Goal: Task Accomplishment & Management: Use online tool/utility

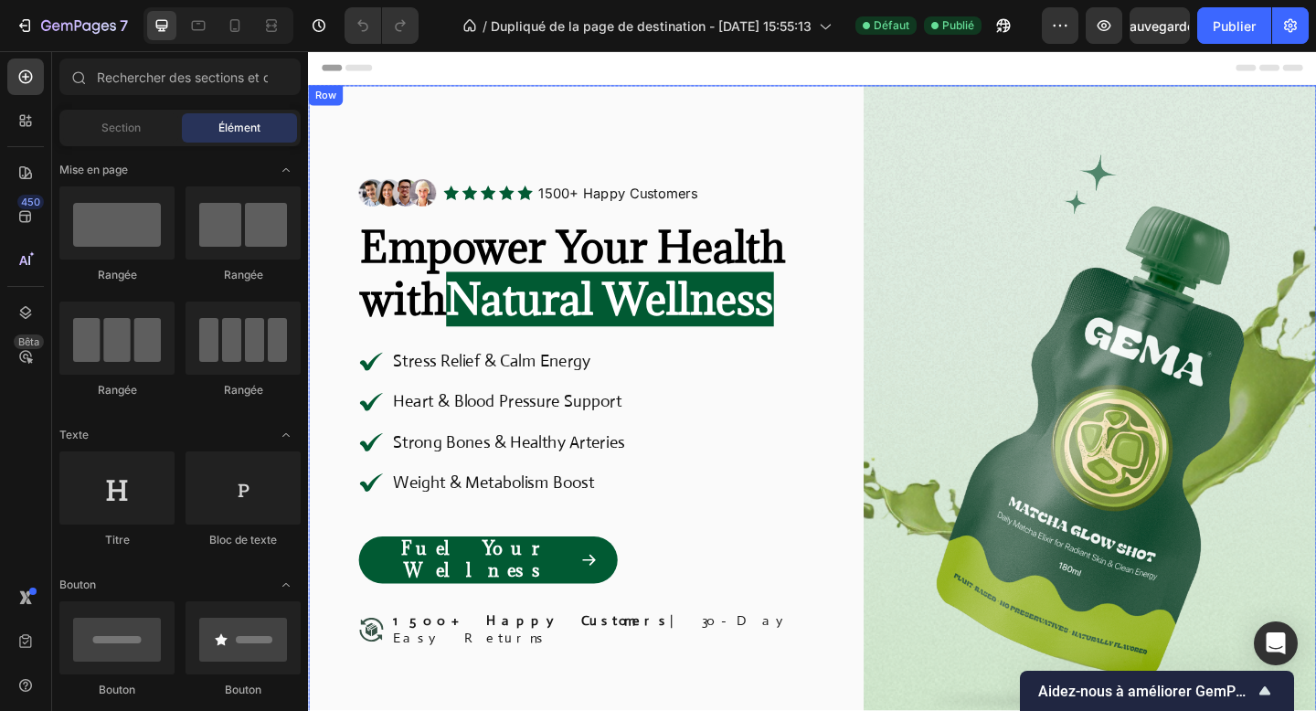
click at [870, 124] on div "Image Icon Icon Icon Icon Icon Icon List 1500+ Happy Customers Text Block Row R…" at bounding box center [856, 469] width 1097 height 760
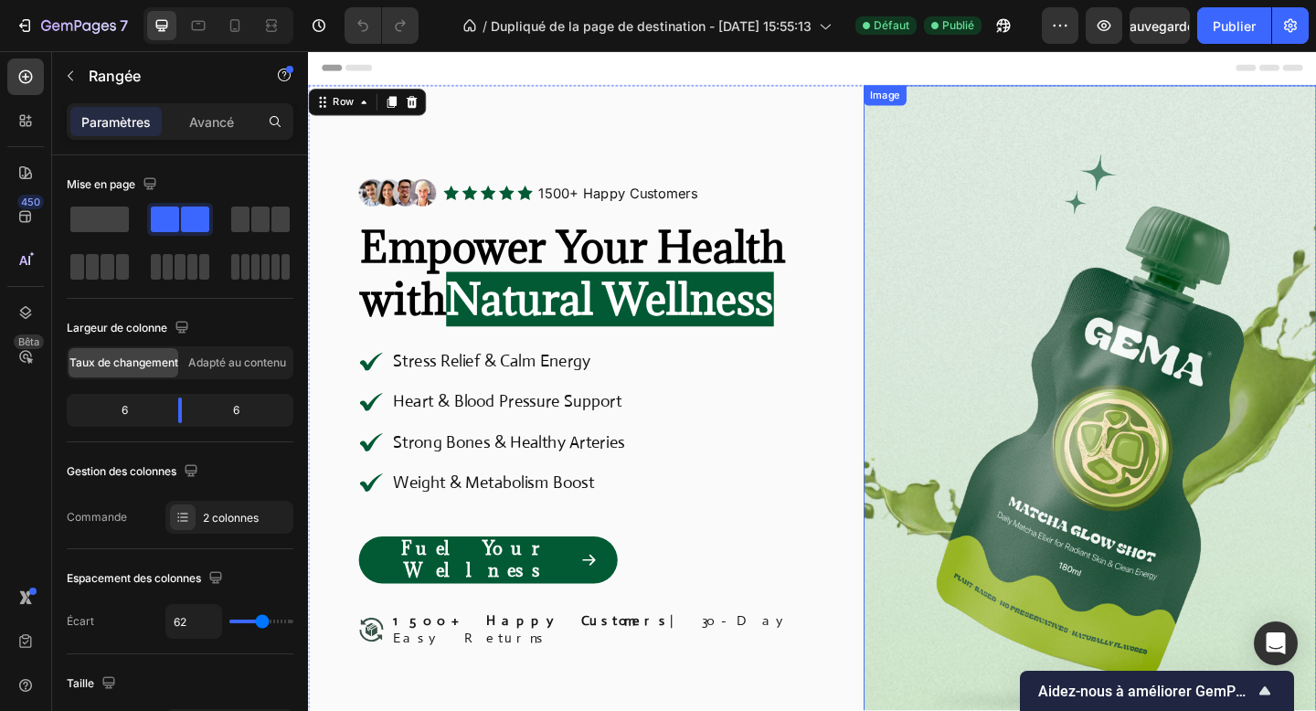
click at [940, 113] on div "Image" at bounding box center [1158, 469] width 493 height 760
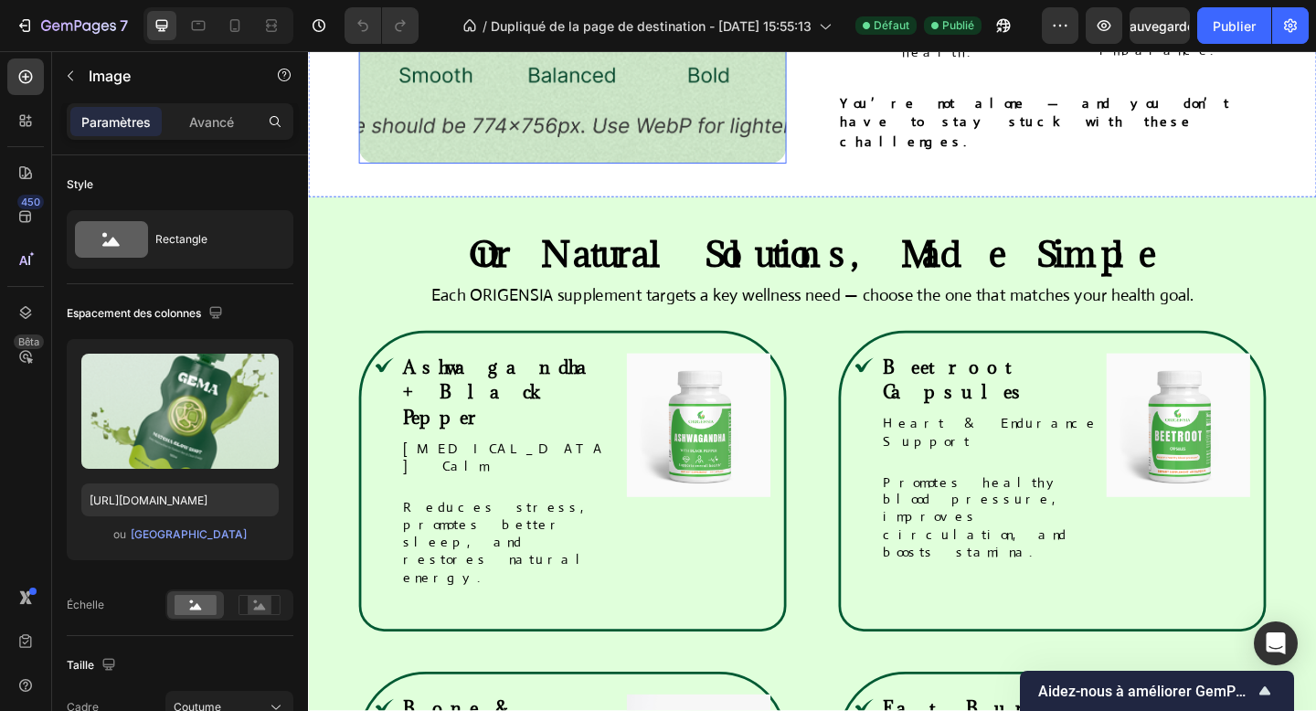
scroll to position [1624, 0]
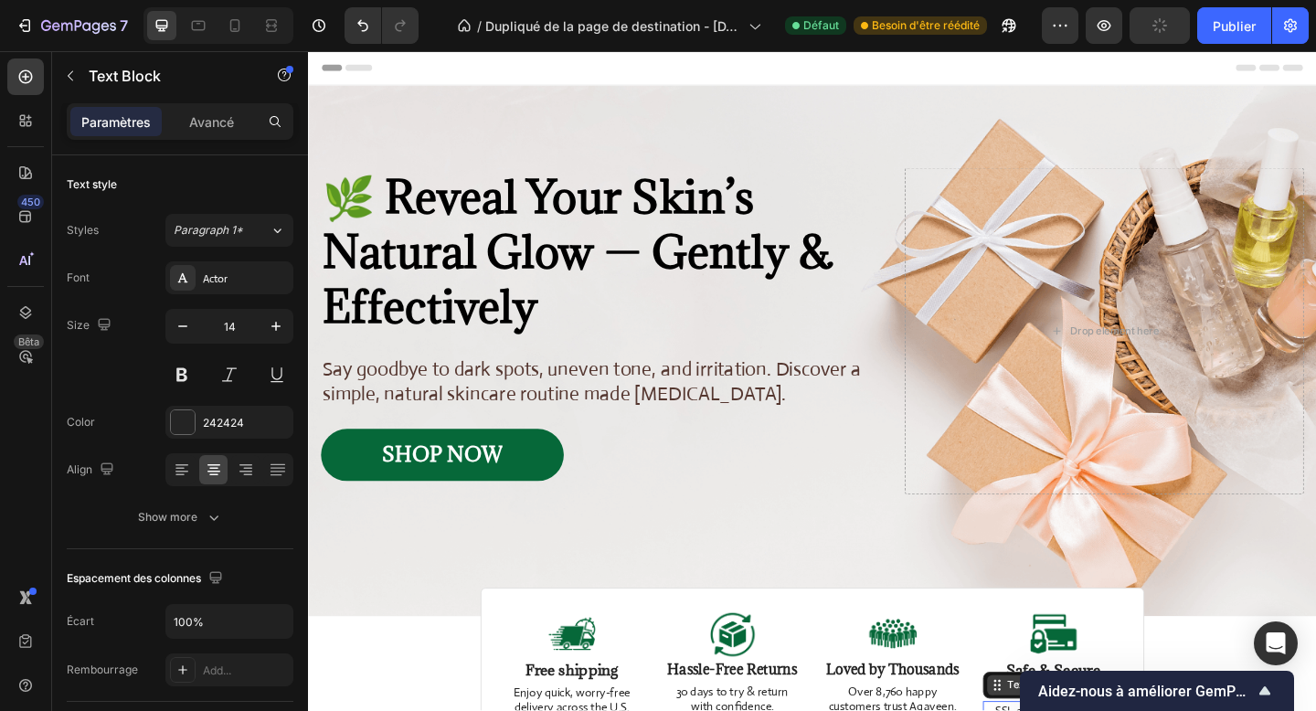
scroll to position [309, 0]
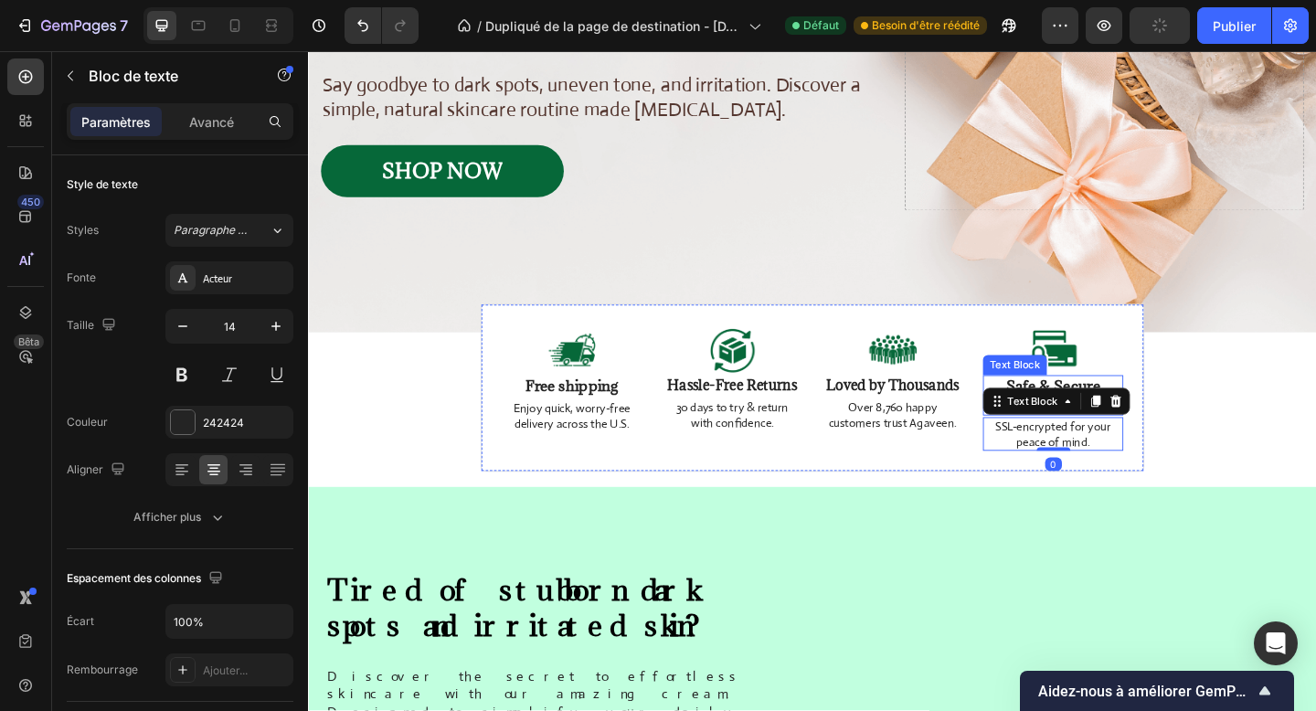
click at [1102, 414] on p "Safe & Secure Checkout" at bounding box center [1118, 426] width 149 height 40
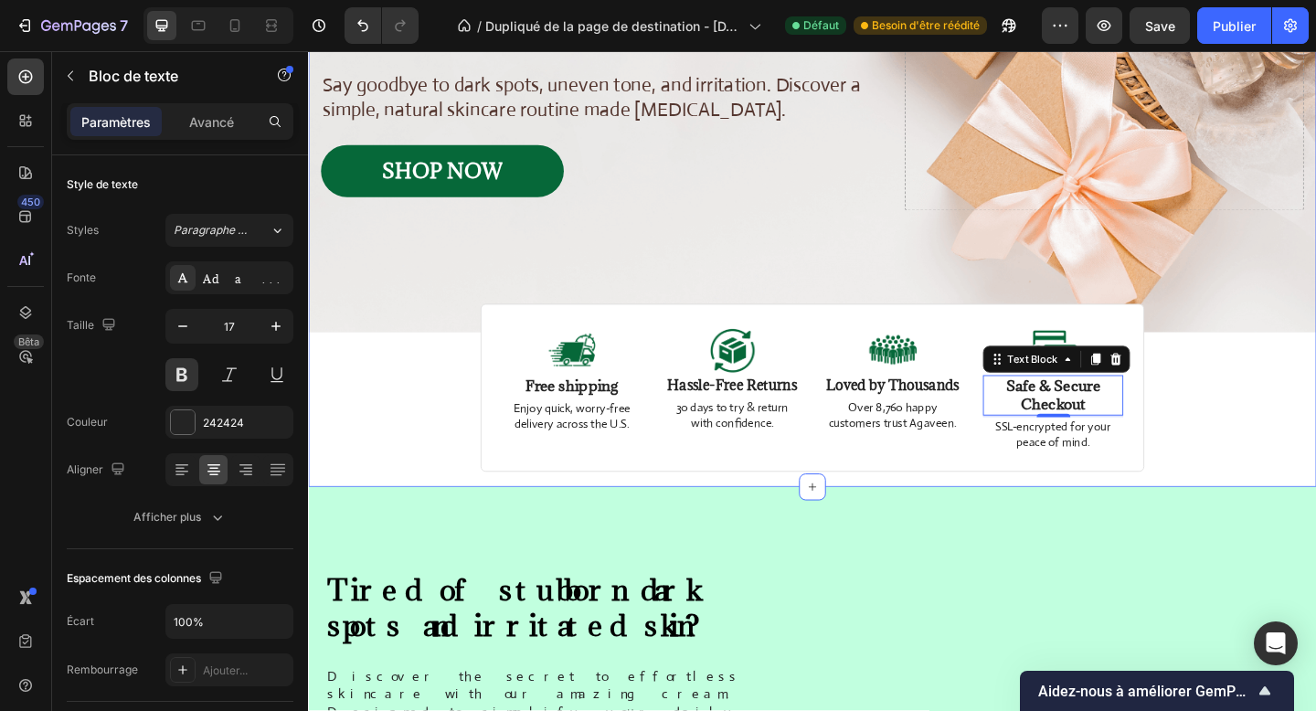
click at [382, 450] on div "Image Image Free shipping Text Block from The States Text Block Advanced List I…" at bounding box center [856, 145] width 1097 height 730
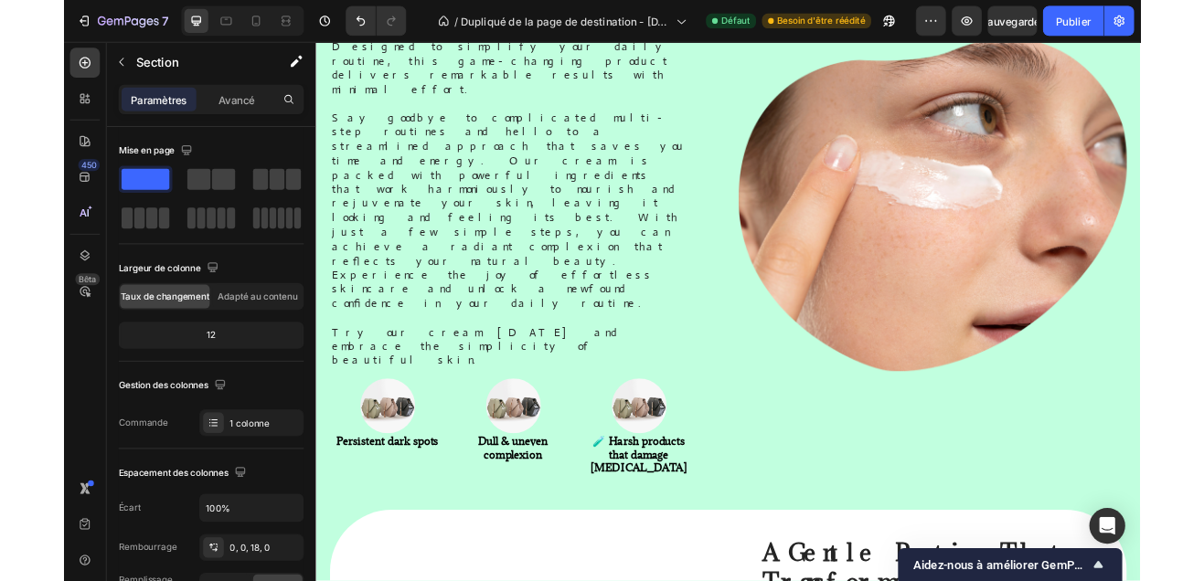
scroll to position [1023, 0]
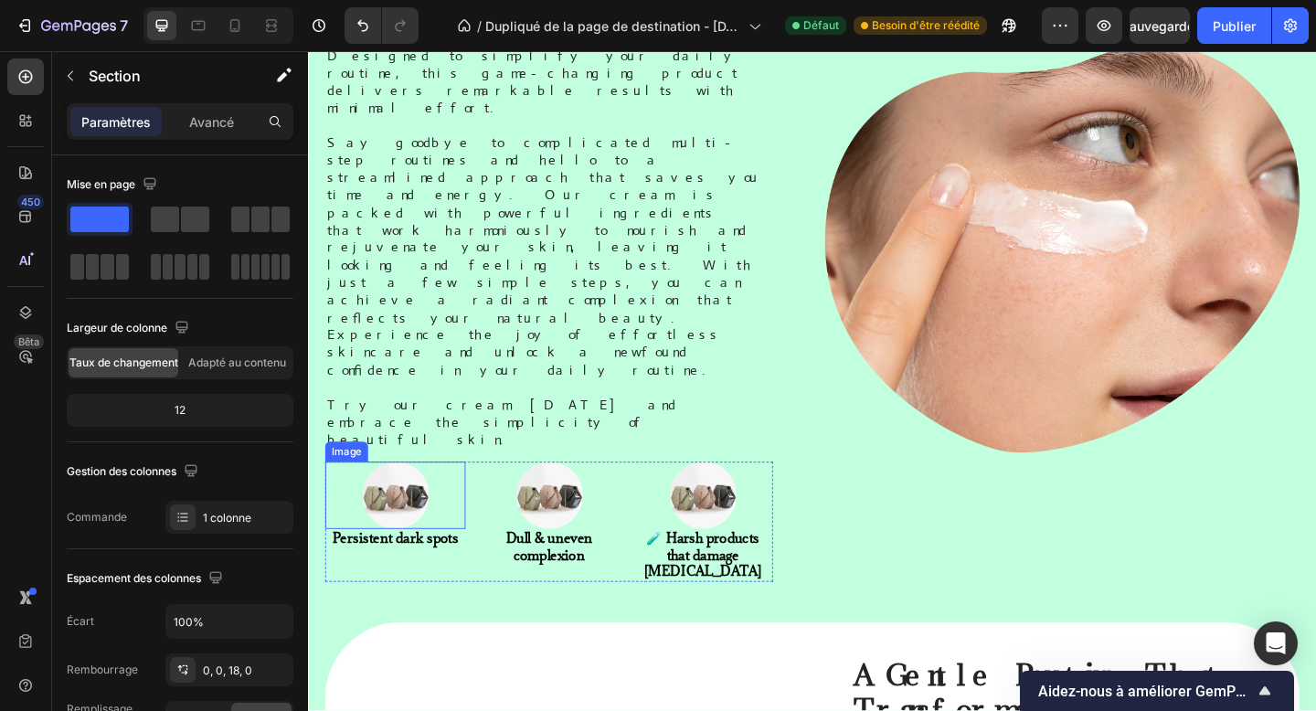
click at [416, 498] on img at bounding box center [403, 534] width 73 height 73
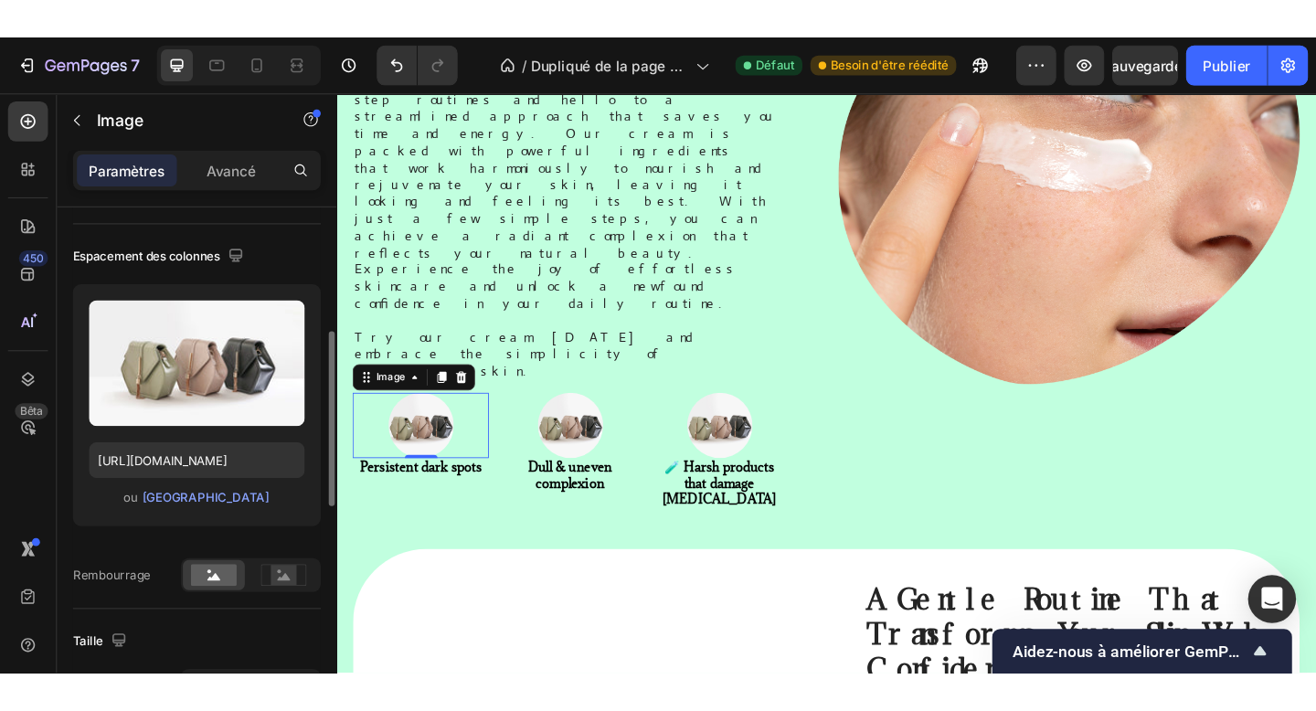
scroll to position [179, 0]
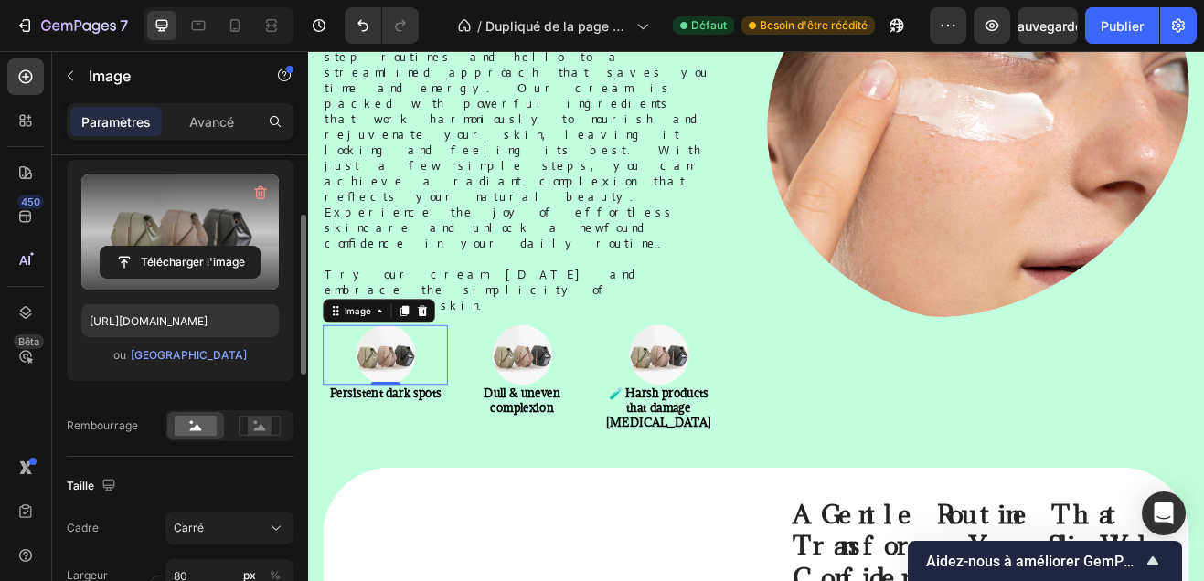
click at [208, 232] on label at bounding box center [179, 232] width 197 height 115
click at [208, 247] on input "file" at bounding box center [180, 262] width 159 height 31
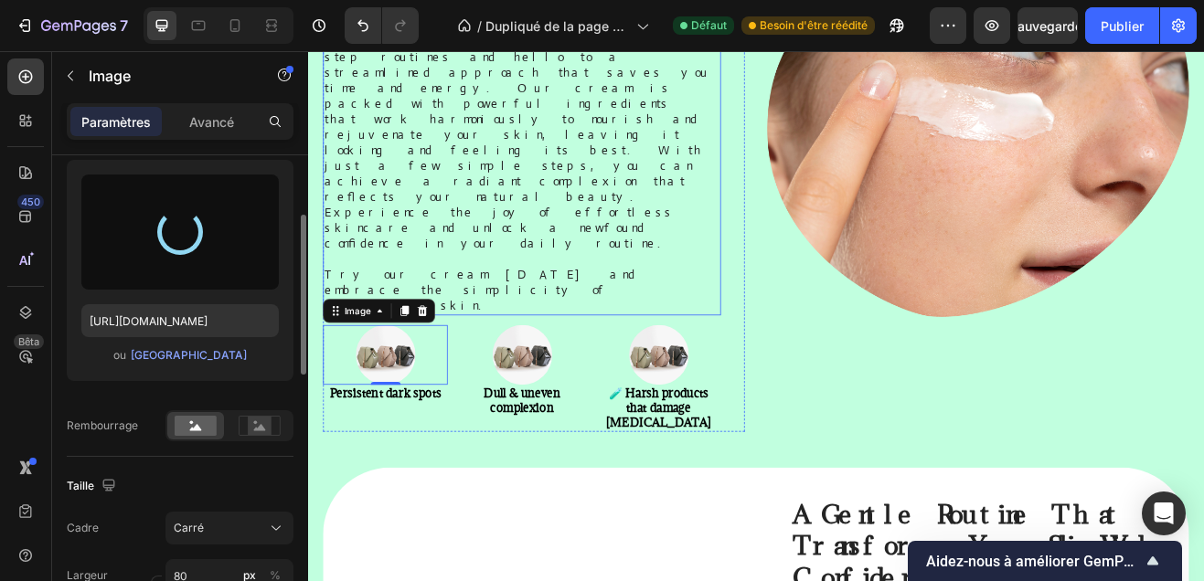
type input "[URL][DOMAIN_NAME]"
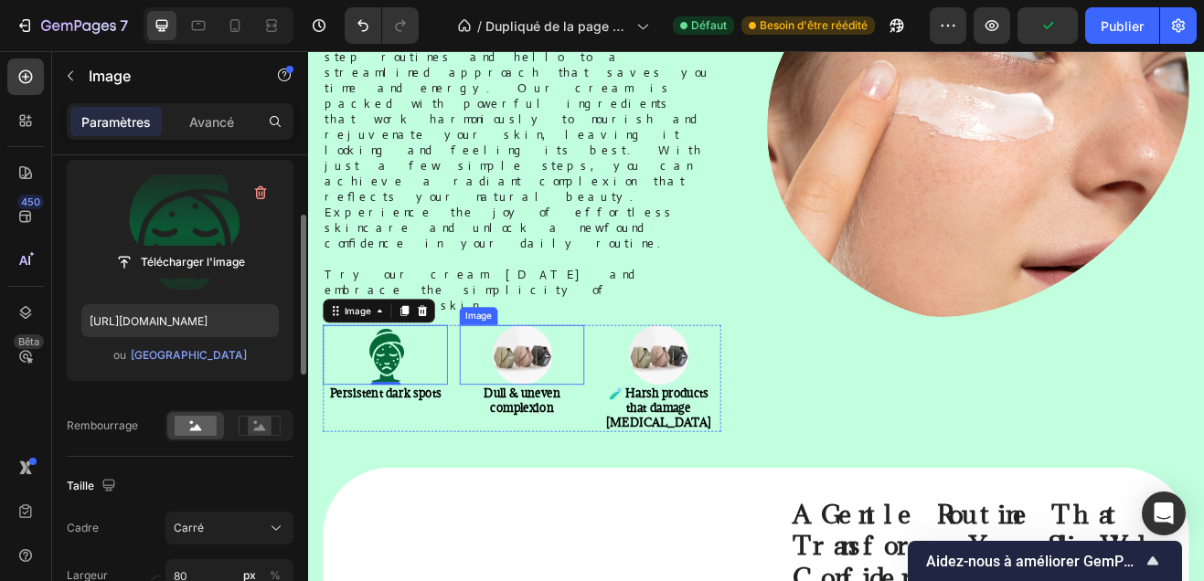
click at [613, 387] on div at bounding box center [570, 423] width 153 height 73
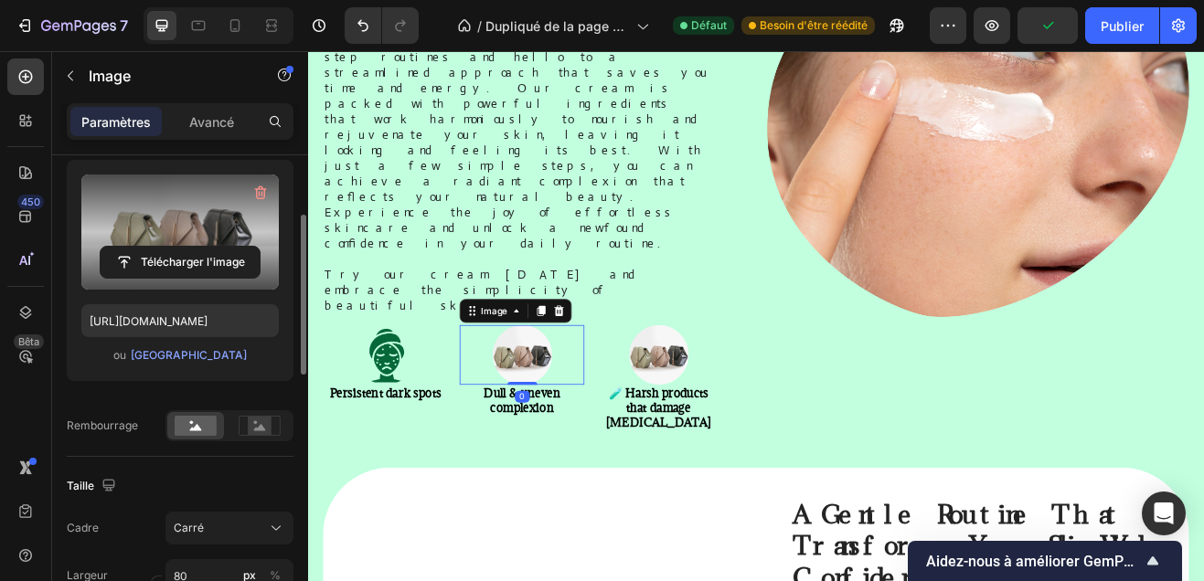
click at [175, 239] on label at bounding box center [179, 232] width 197 height 115
click at [175, 247] on input "file" at bounding box center [180, 262] width 159 height 31
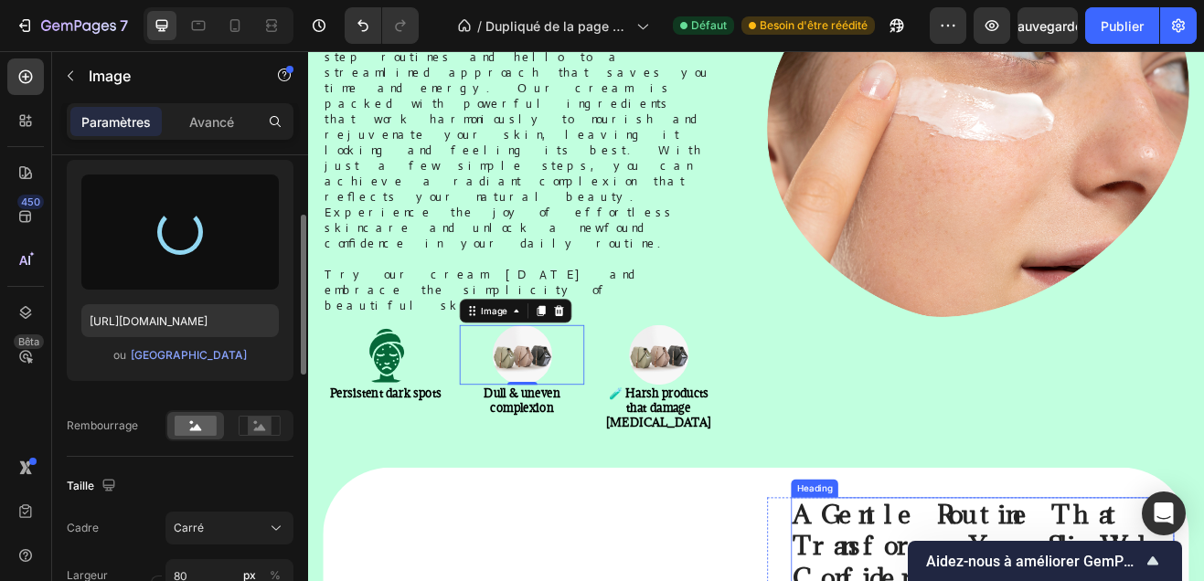
type input "[URL][DOMAIN_NAME]"
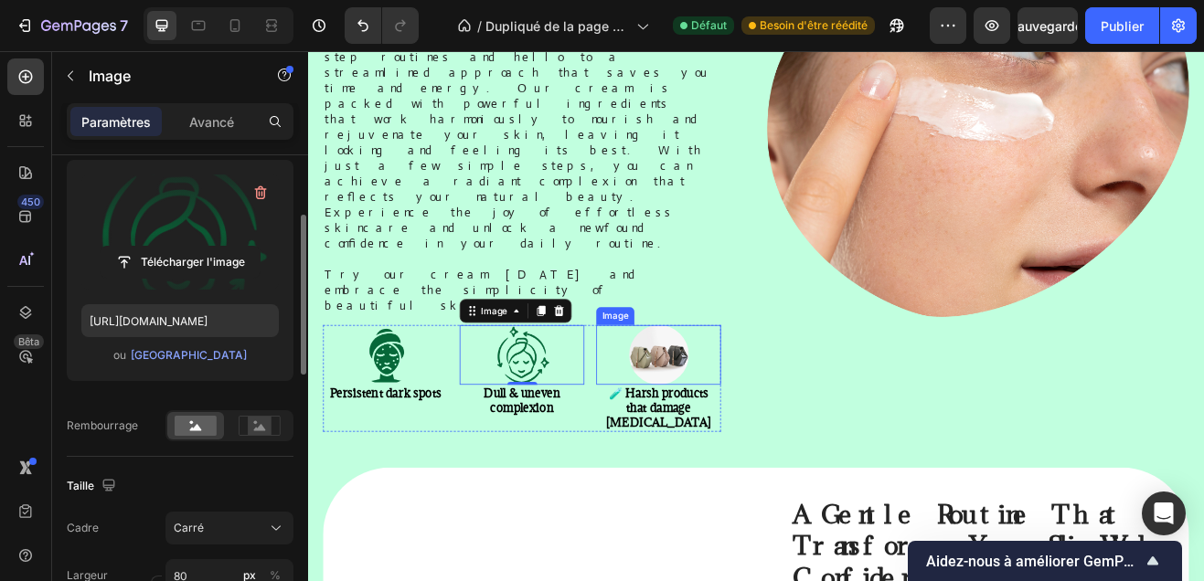
click at [788, 387] on div at bounding box center [737, 423] width 153 height 73
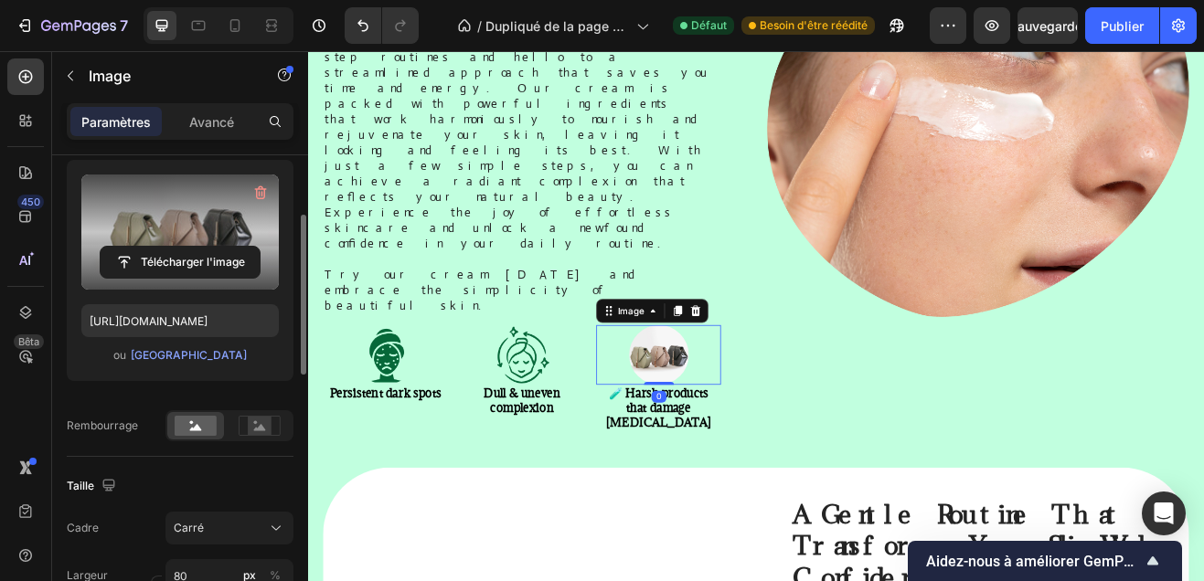
click at [175, 222] on label at bounding box center [179, 232] width 197 height 115
click at [175, 247] on input "file" at bounding box center [180, 262] width 159 height 31
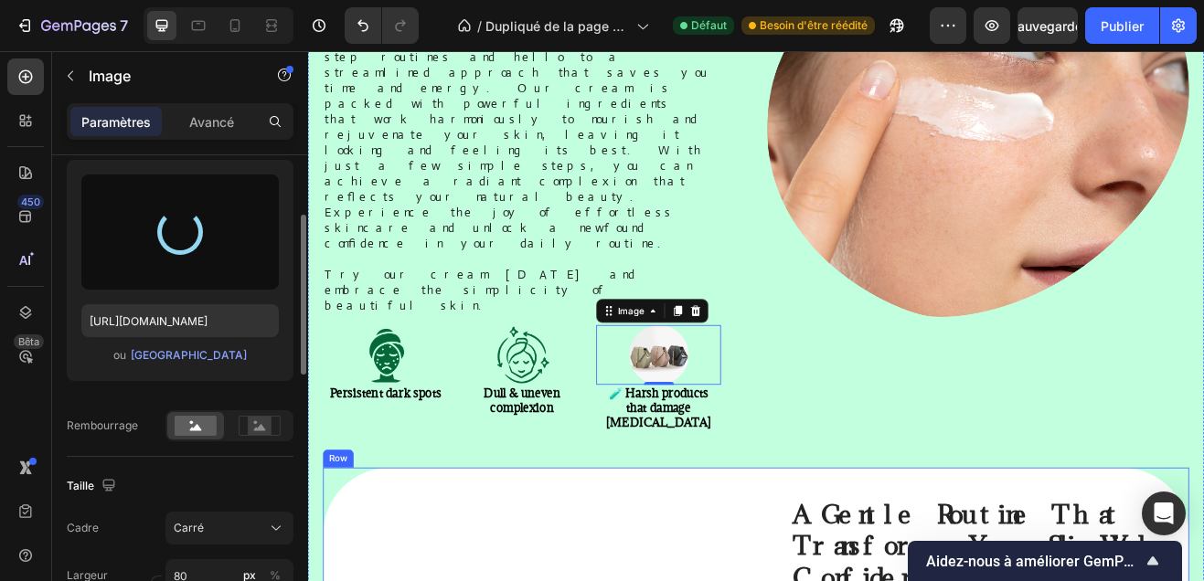
type input "[URL][DOMAIN_NAME]"
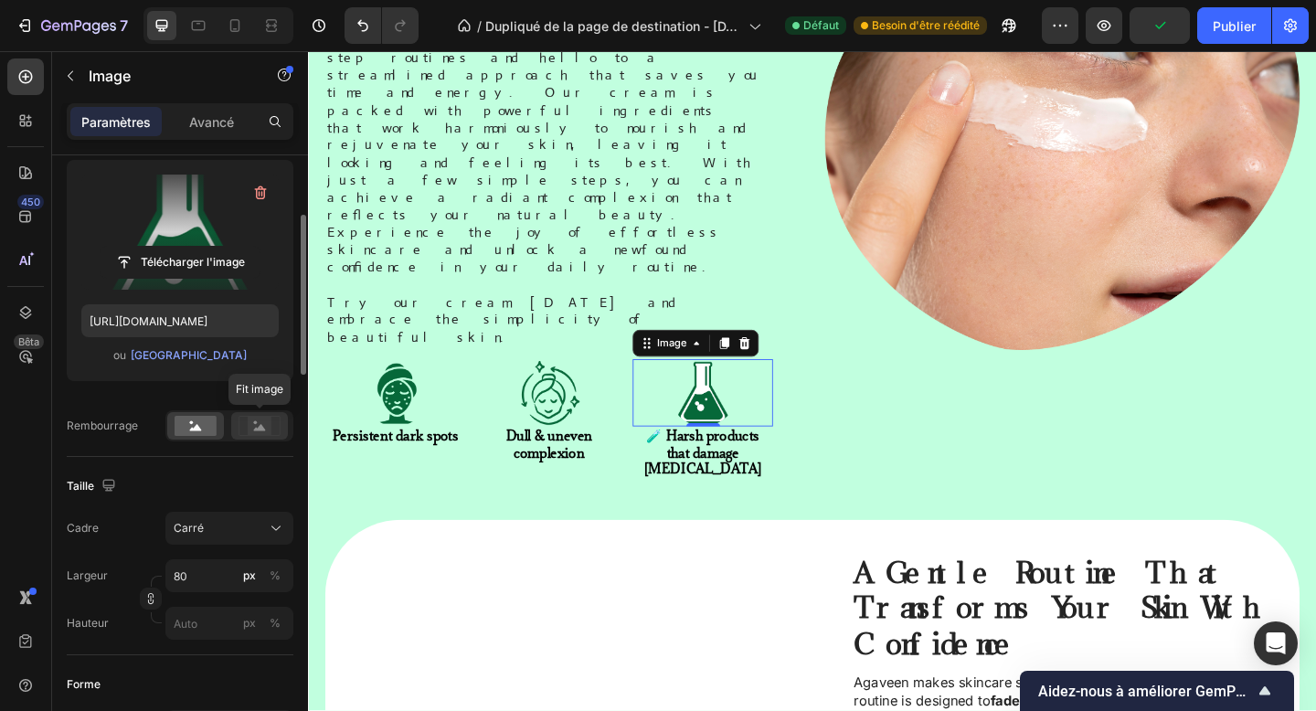
click at [260, 431] on icon at bounding box center [260, 427] width 12 height 6
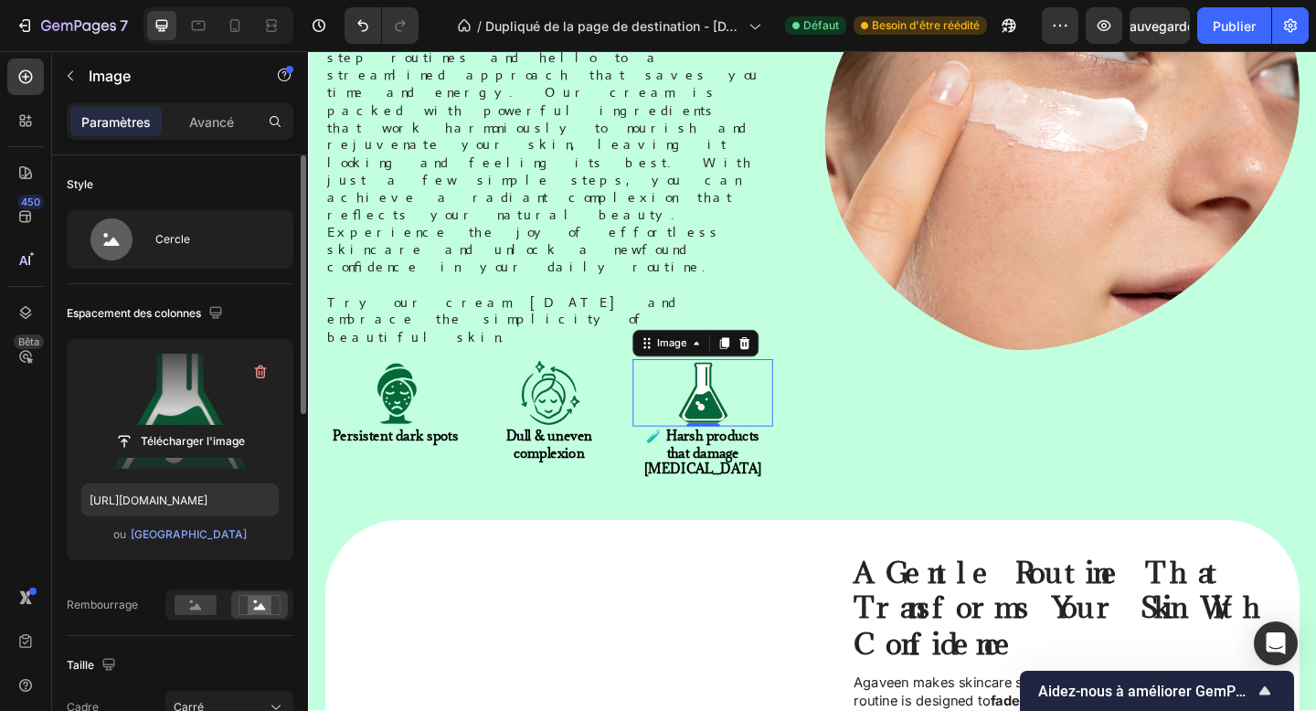
click at [179, 206] on div "Style Cercle" at bounding box center [180, 219] width 227 height 129
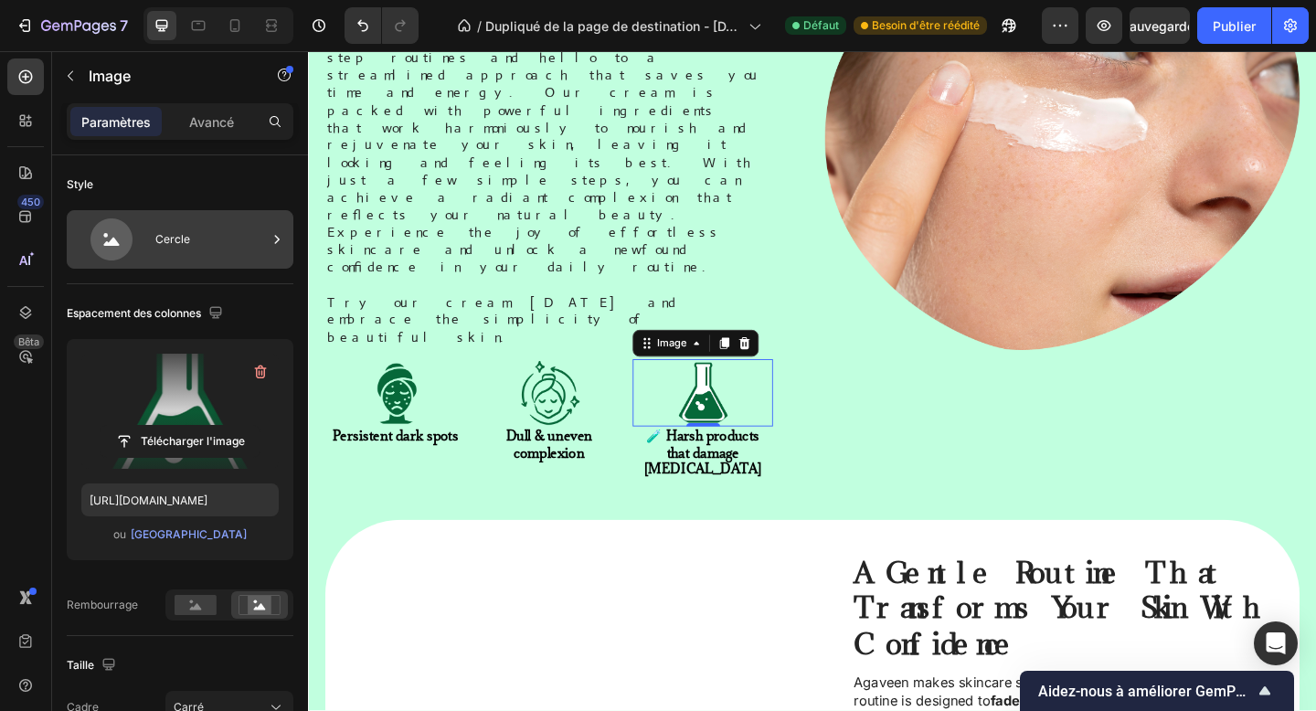
click at [178, 231] on font "Cercle" at bounding box center [172, 239] width 35 height 16
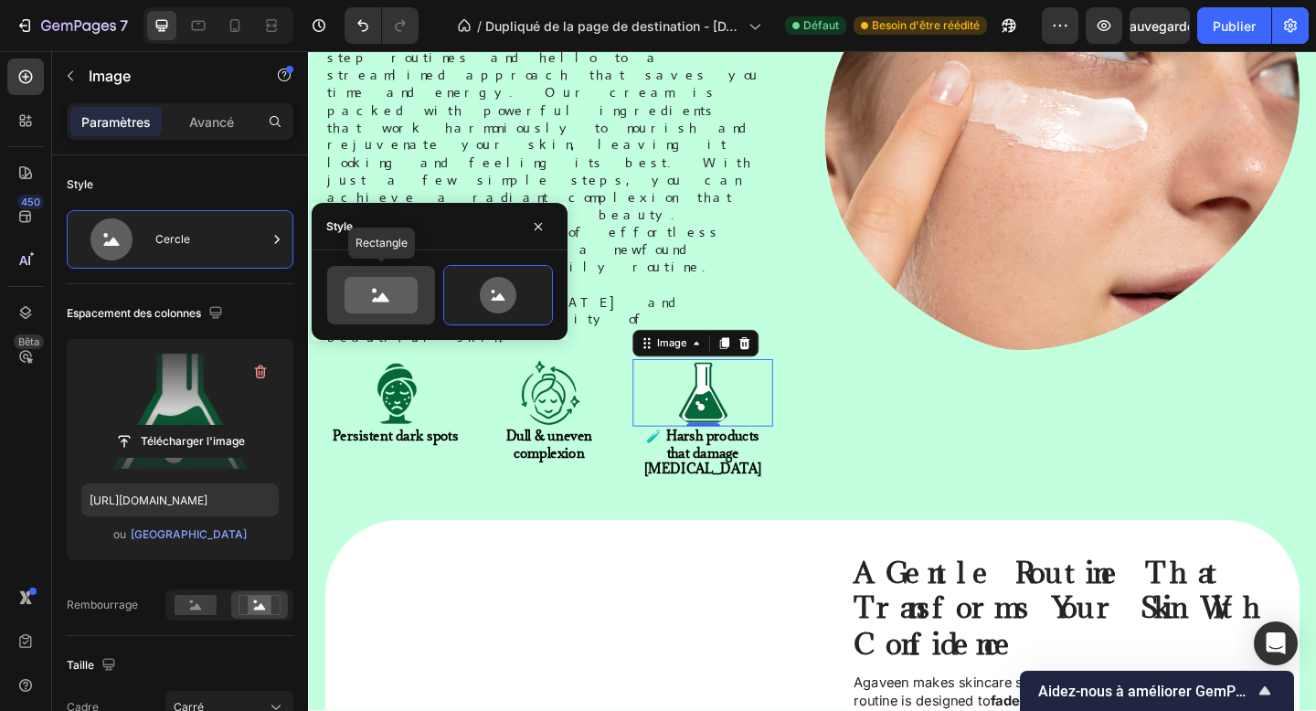
click at [369, 292] on icon at bounding box center [381, 295] width 73 height 37
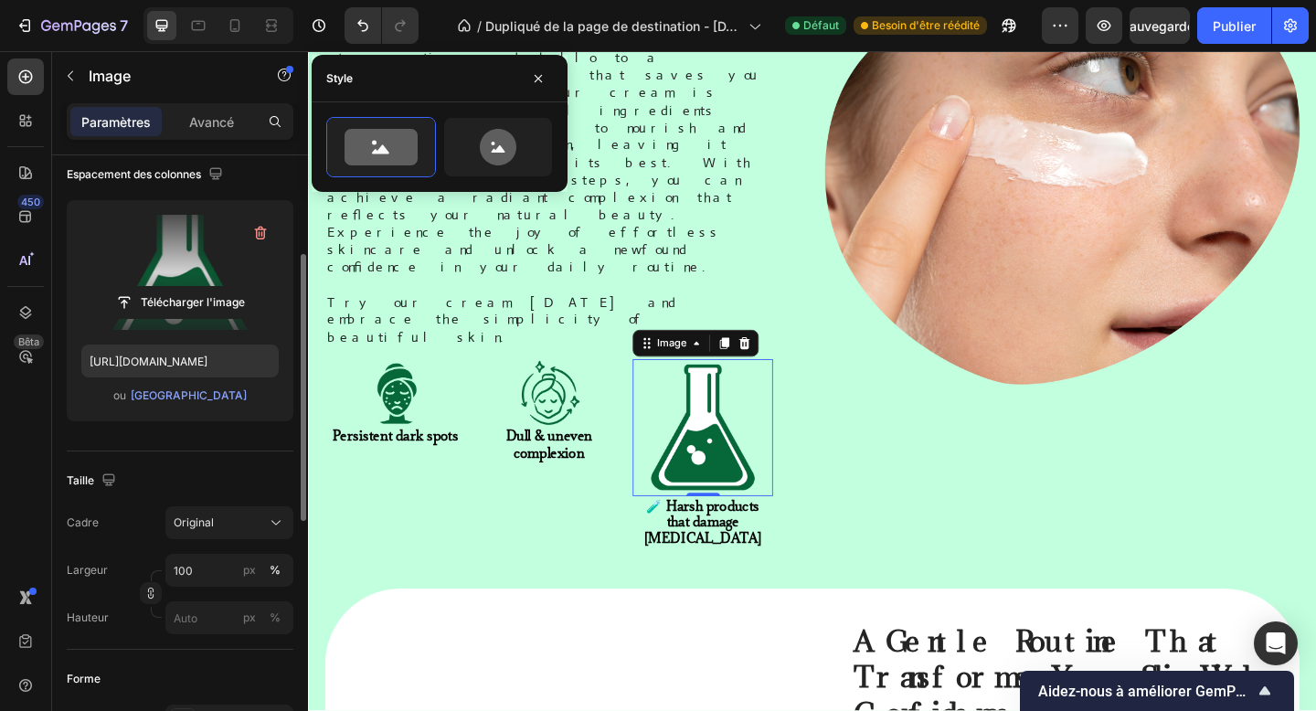
scroll to position [165, 0]
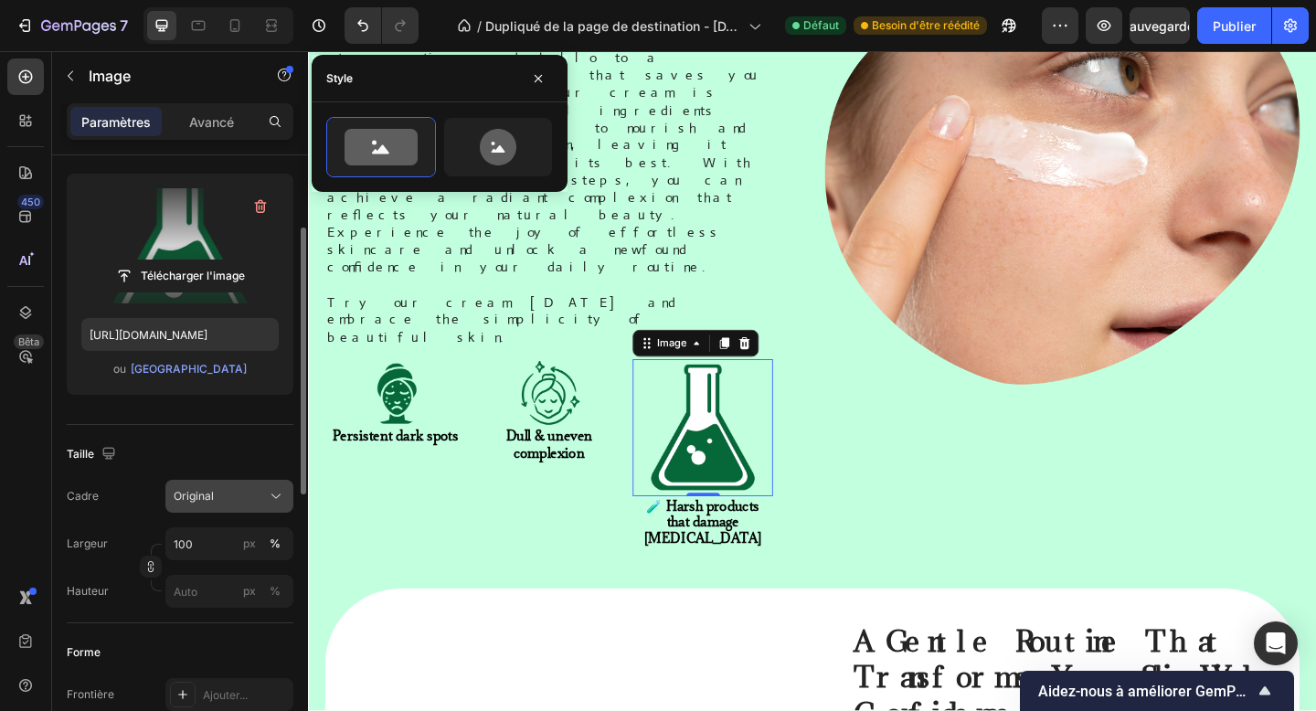
click at [211, 499] on font "Original" at bounding box center [194, 496] width 40 height 14
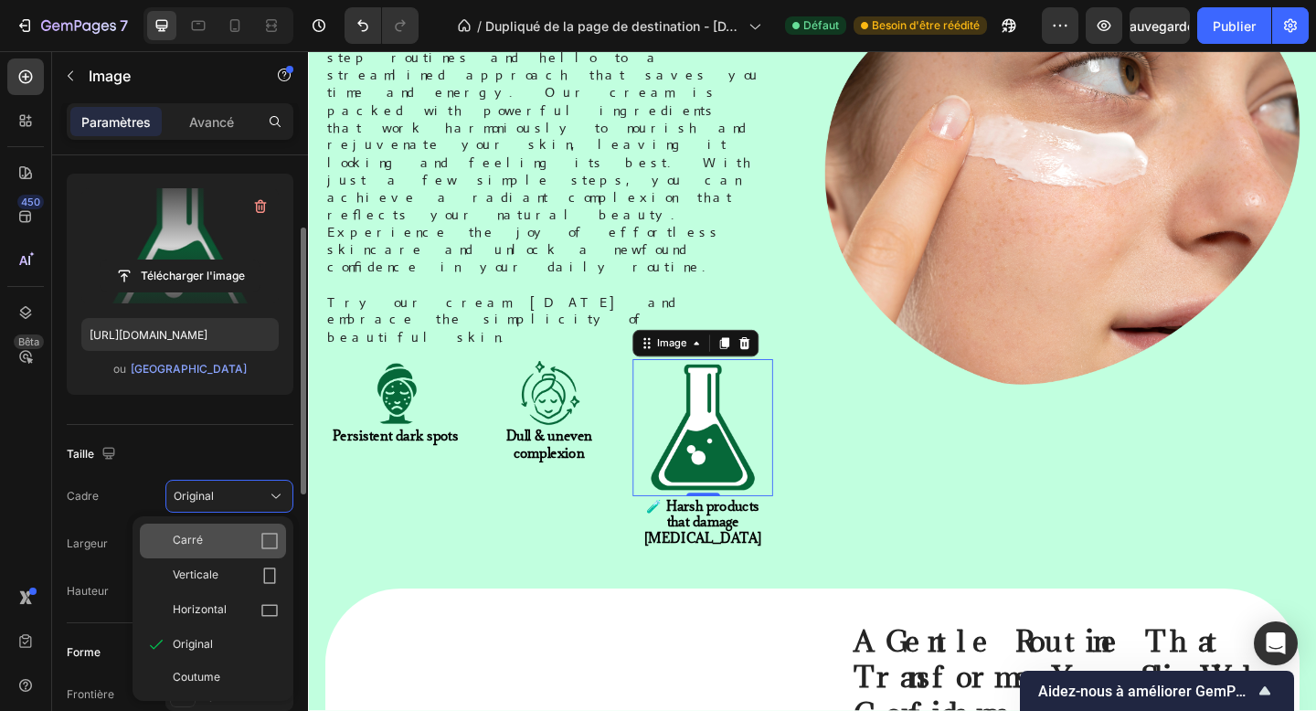
click at [225, 546] on div "Carré" at bounding box center [226, 541] width 106 height 18
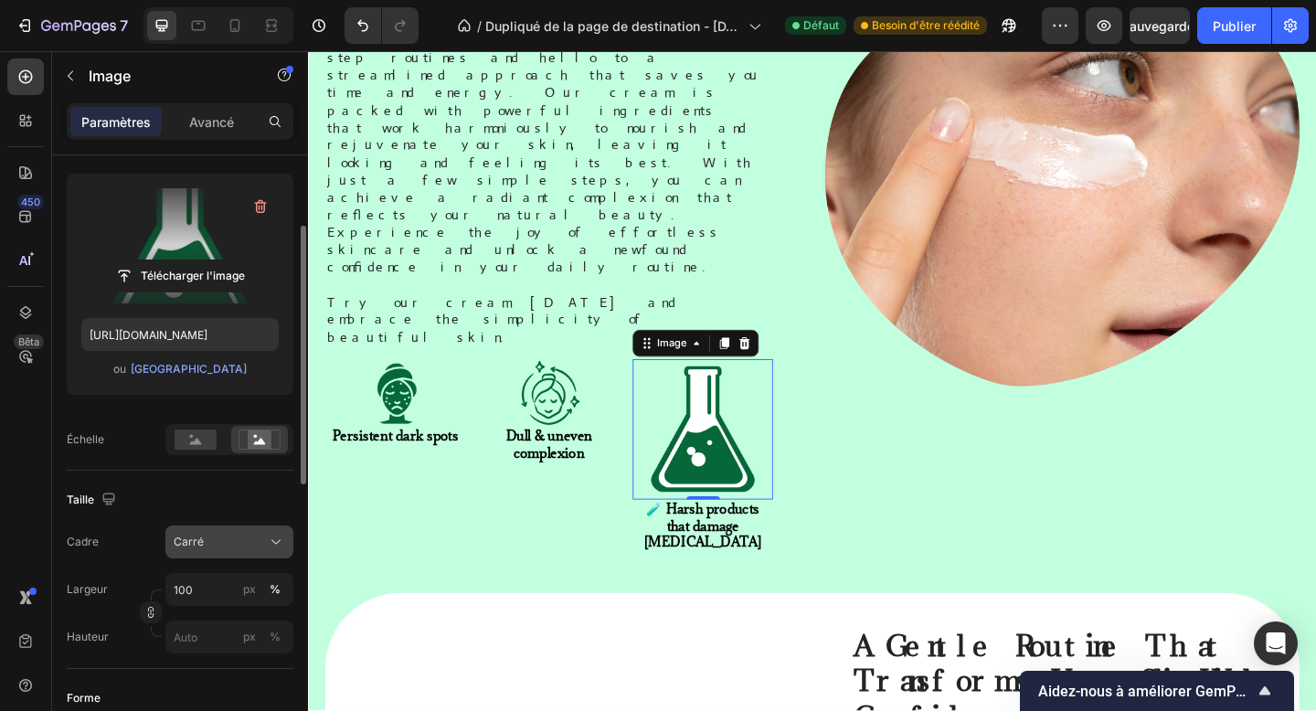
click at [238, 536] on div "Carré" at bounding box center [219, 542] width 90 height 16
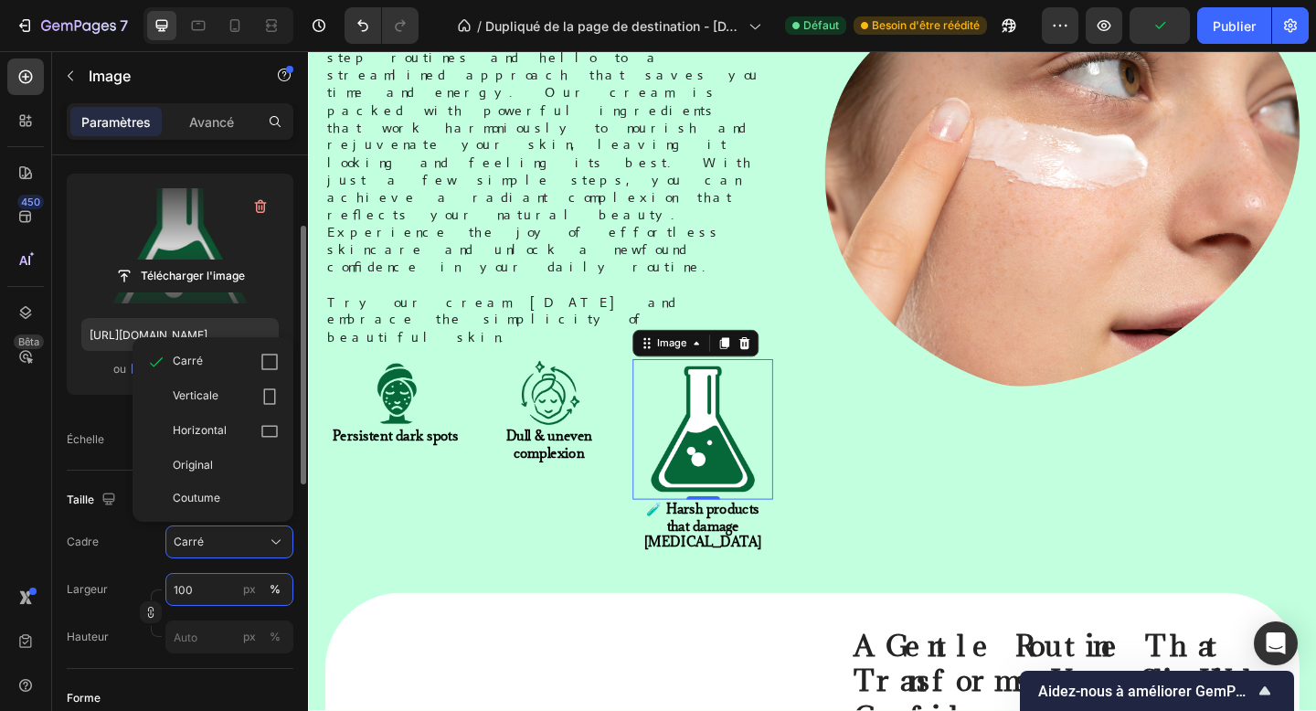
click at [178, 595] on input "100" at bounding box center [229, 589] width 128 height 33
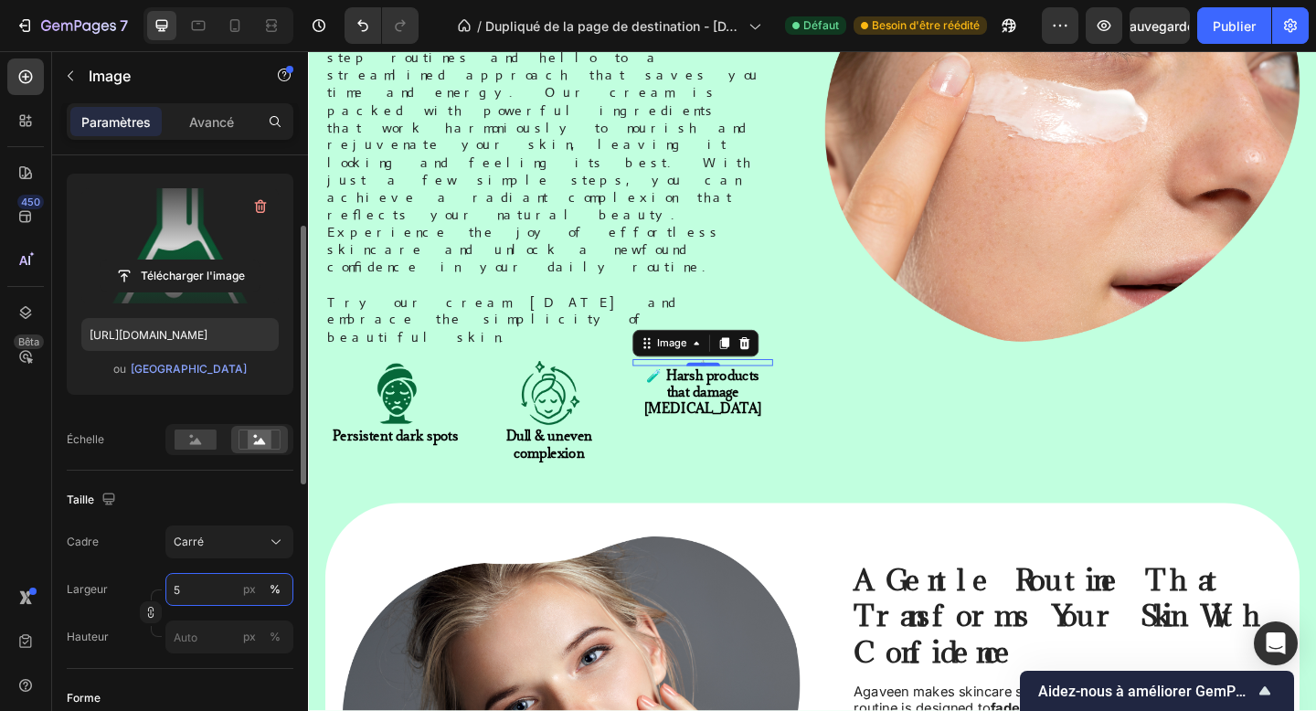
type input "50"
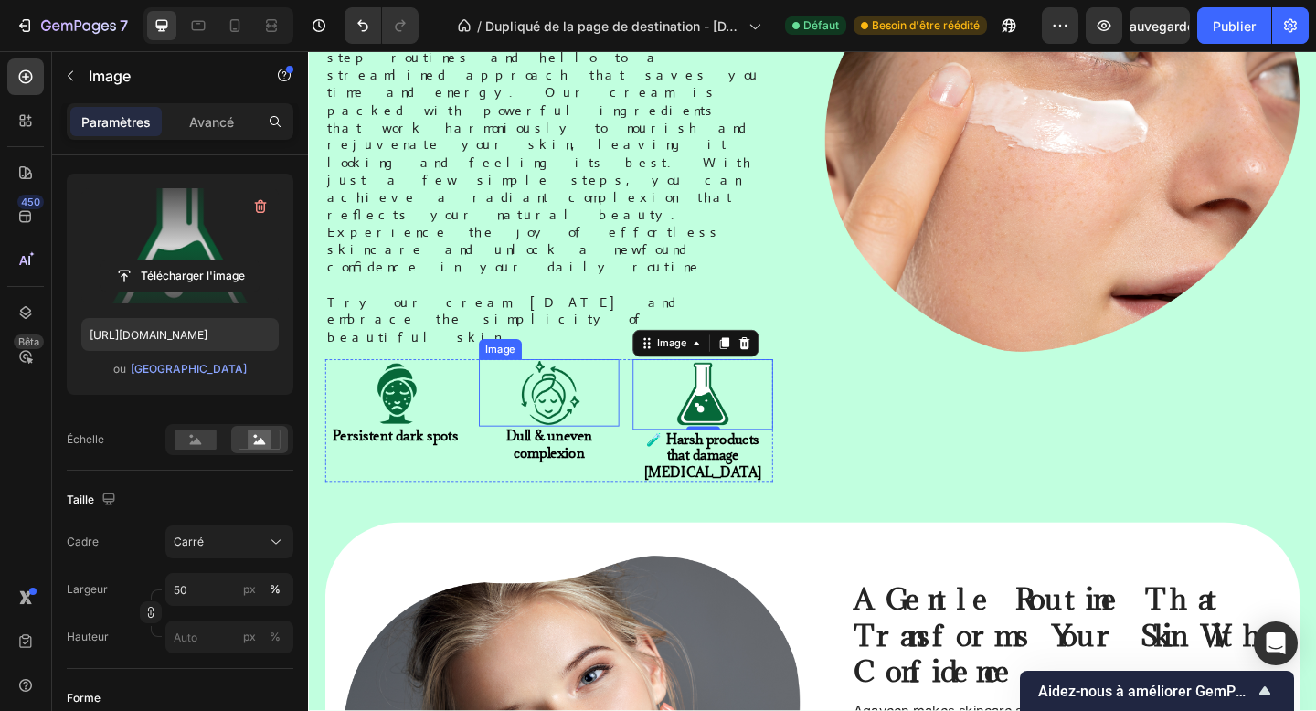
click at [568, 387] on img at bounding box center [570, 423] width 73 height 73
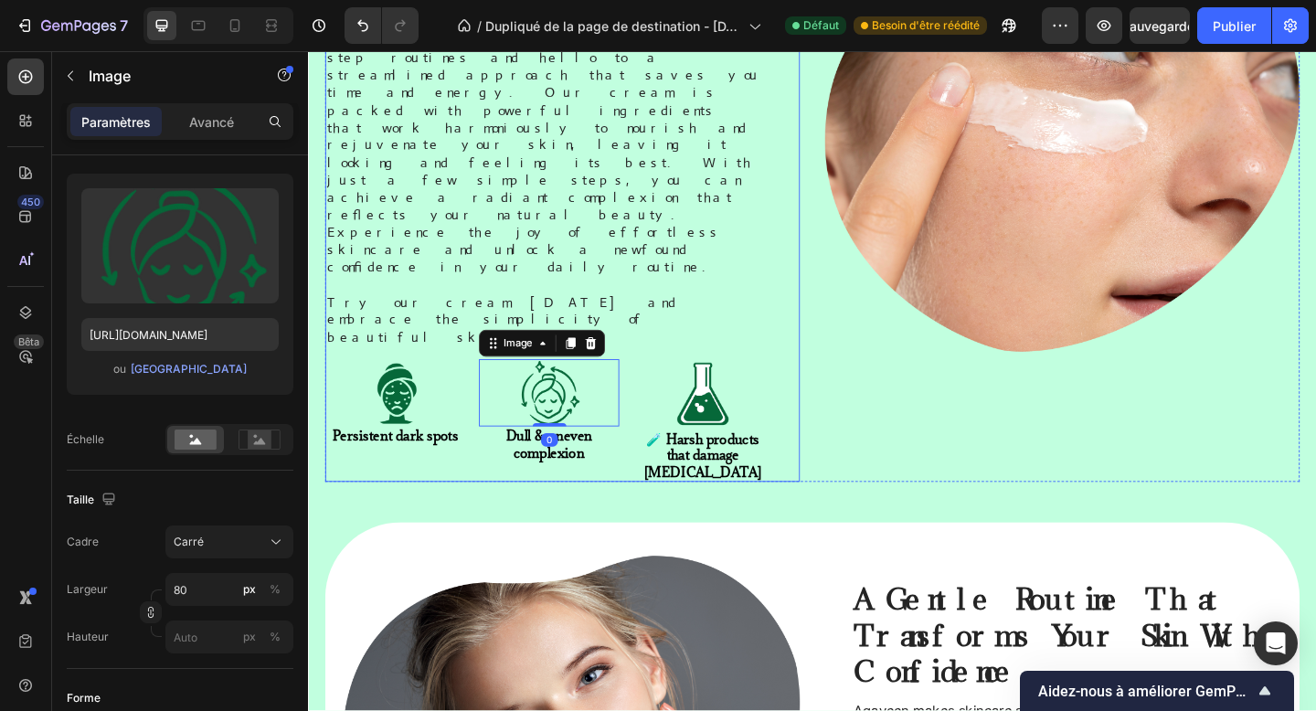
click at [751, 153] on div "Tired of stubborn dark spots and irritated skin? Heading Discover the secret to…" at bounding box center [569, 156] width 487 height 729
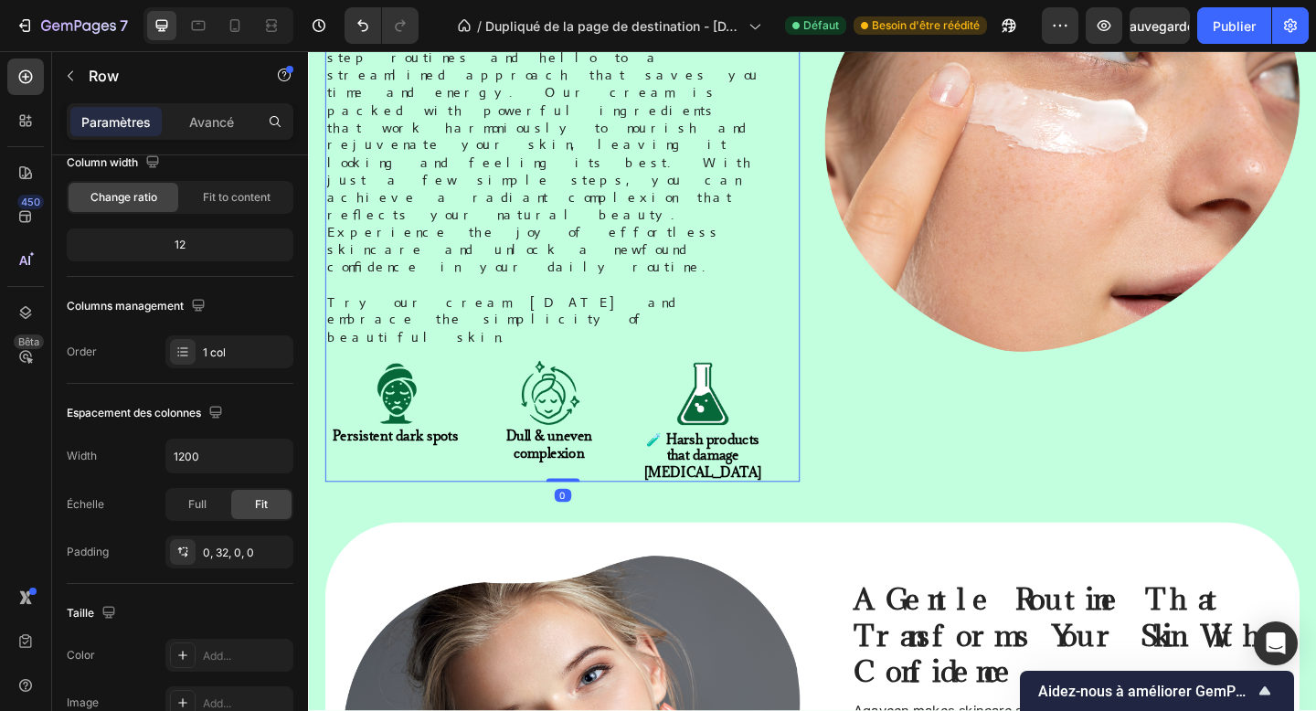
scroll to position [0, 0]
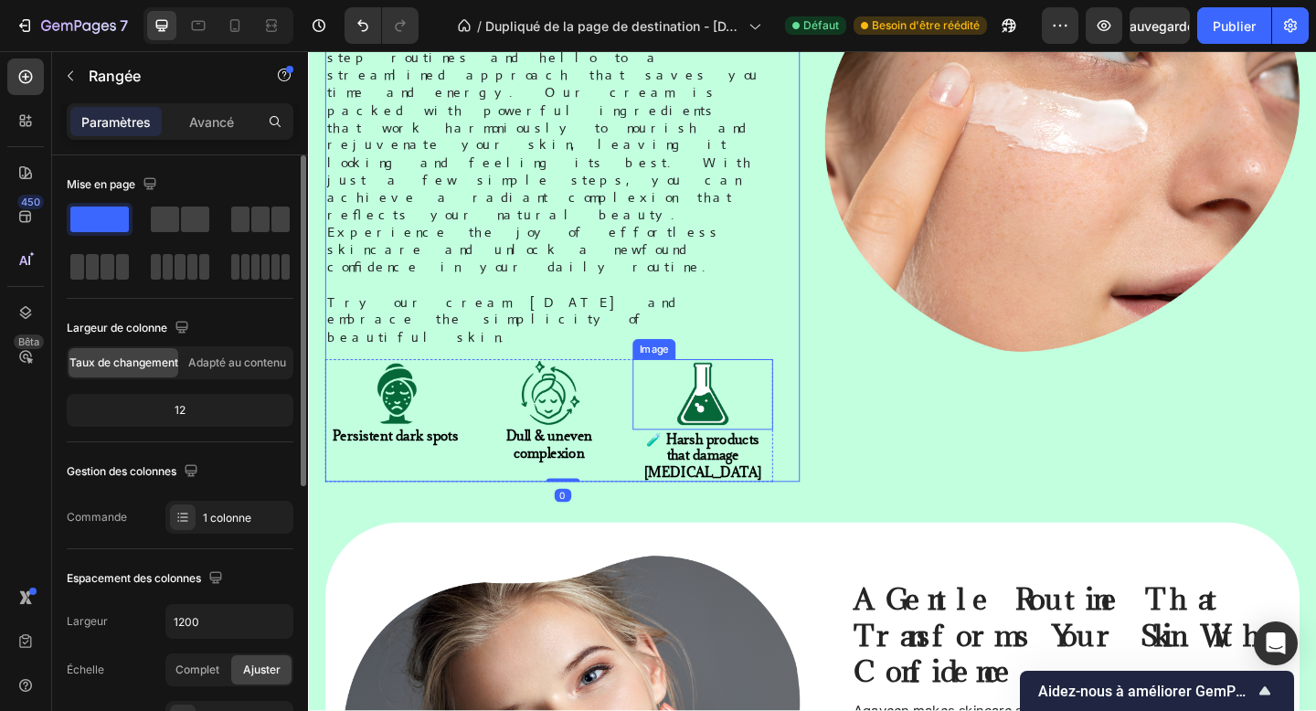
click at [740, 387] on img at bounding box center [737, 425] width 77 height 77
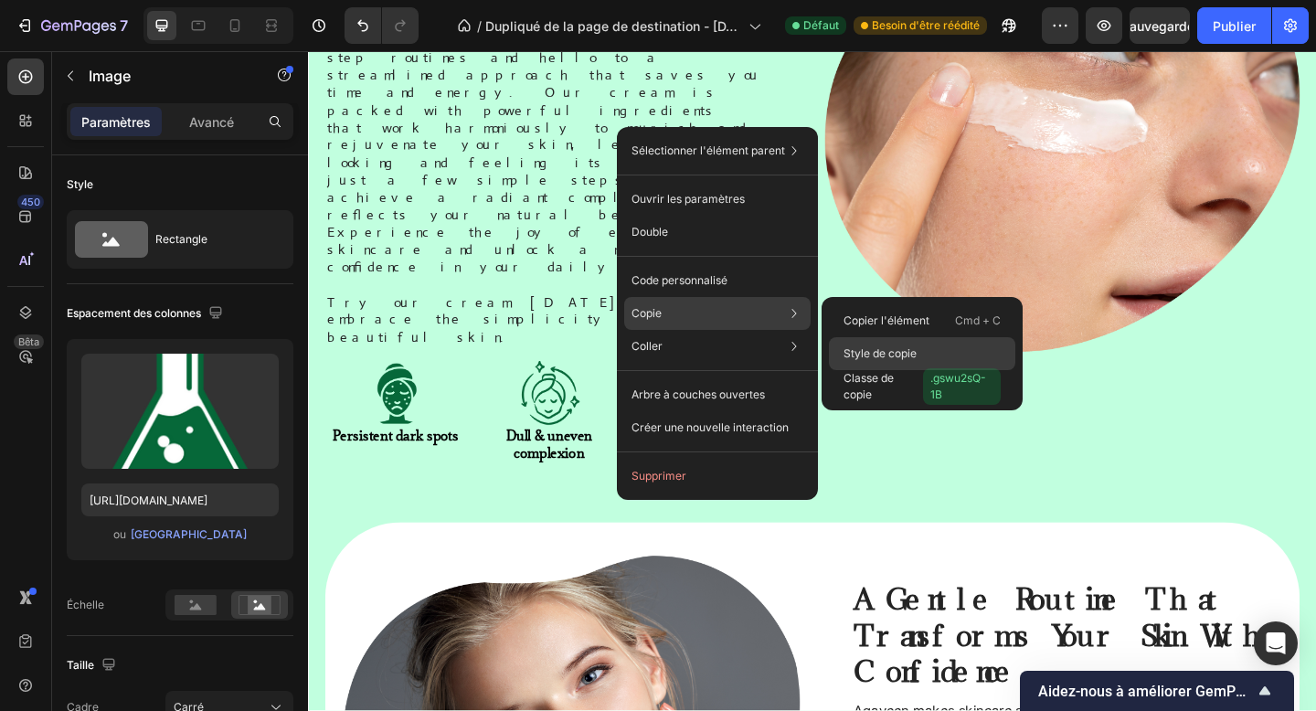
click at [879, 350] on font "Style de copie" at bounding box center [880, 353] width 73 height 14
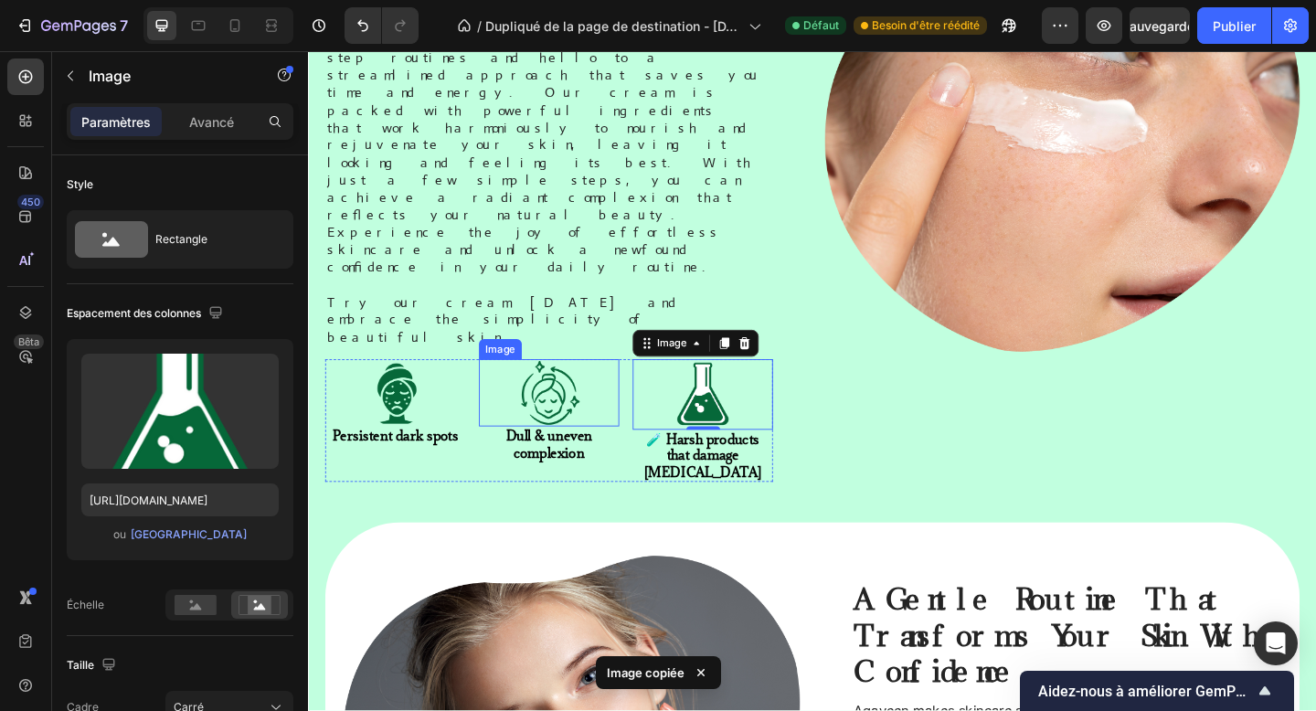
click at [596, 387] on img at bounding box center [570, 423] width 73 height 73
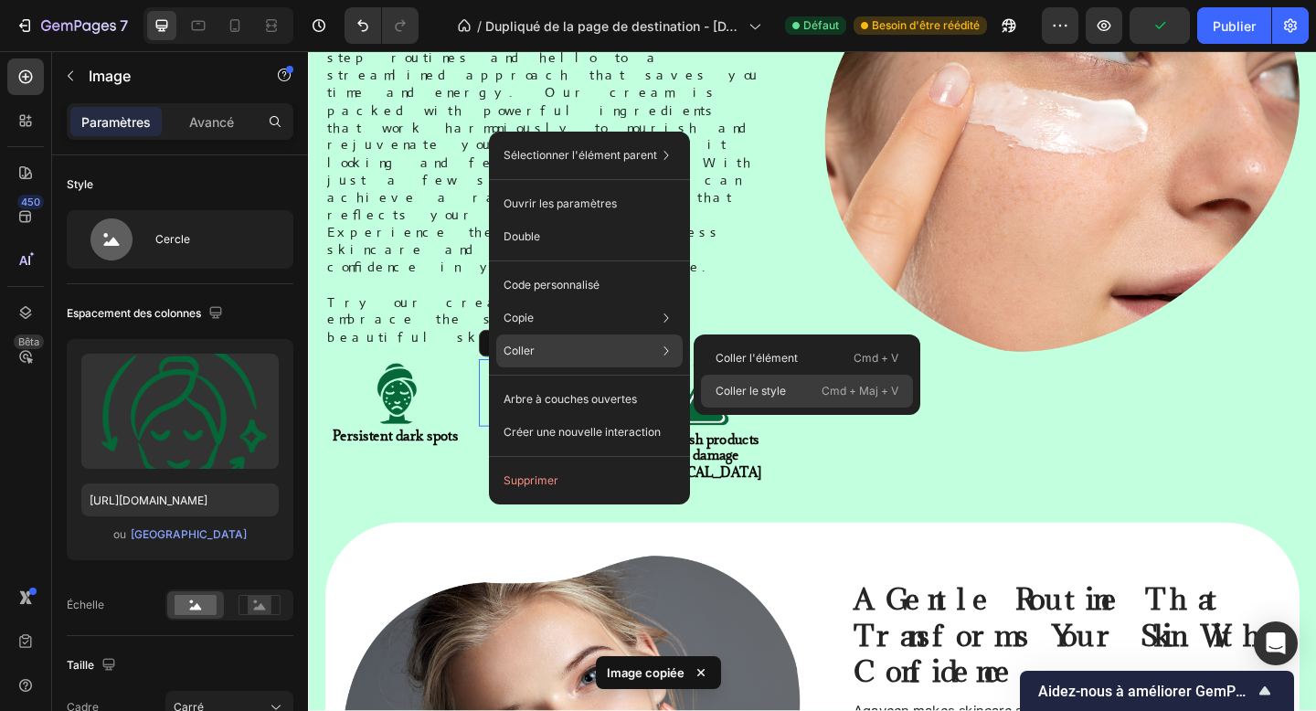
click at [740, 384] on font "Coller le style" at bounding box center [751, 391] width 70 height 16
type input "50"
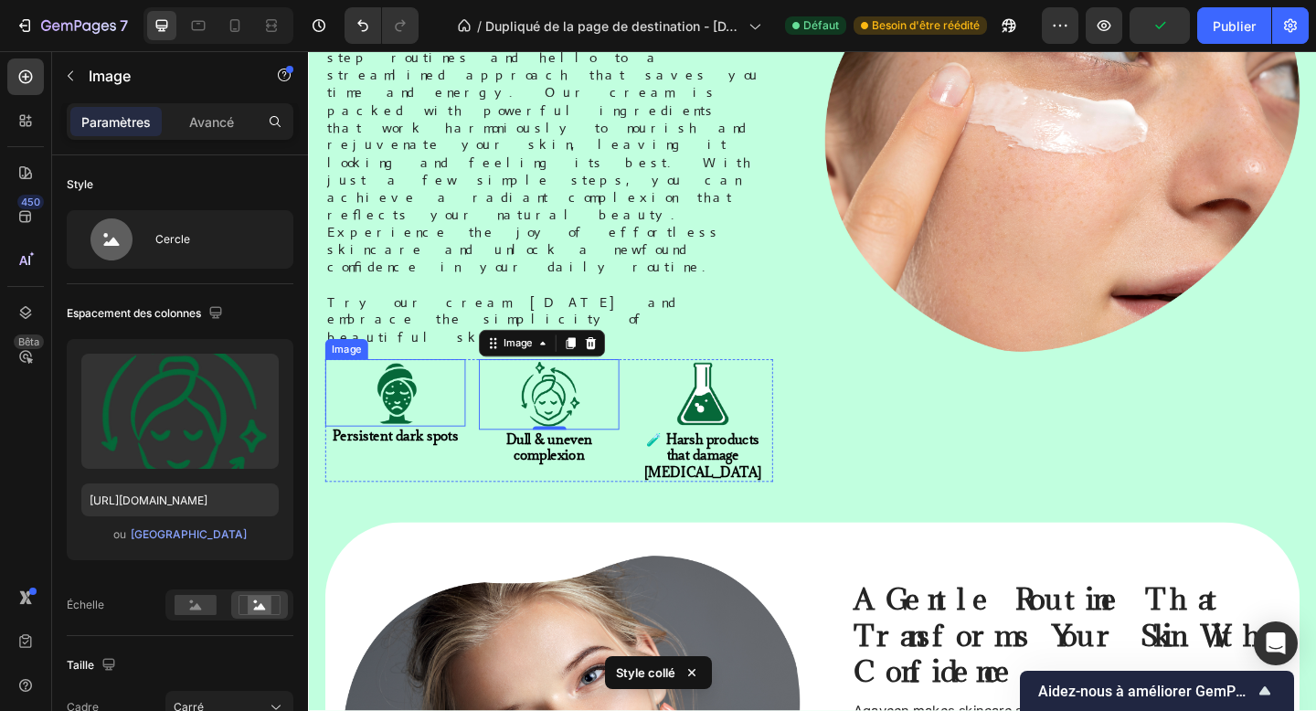
click at [429, 387] on img at bounding box center [403, 423] width 73 height 73
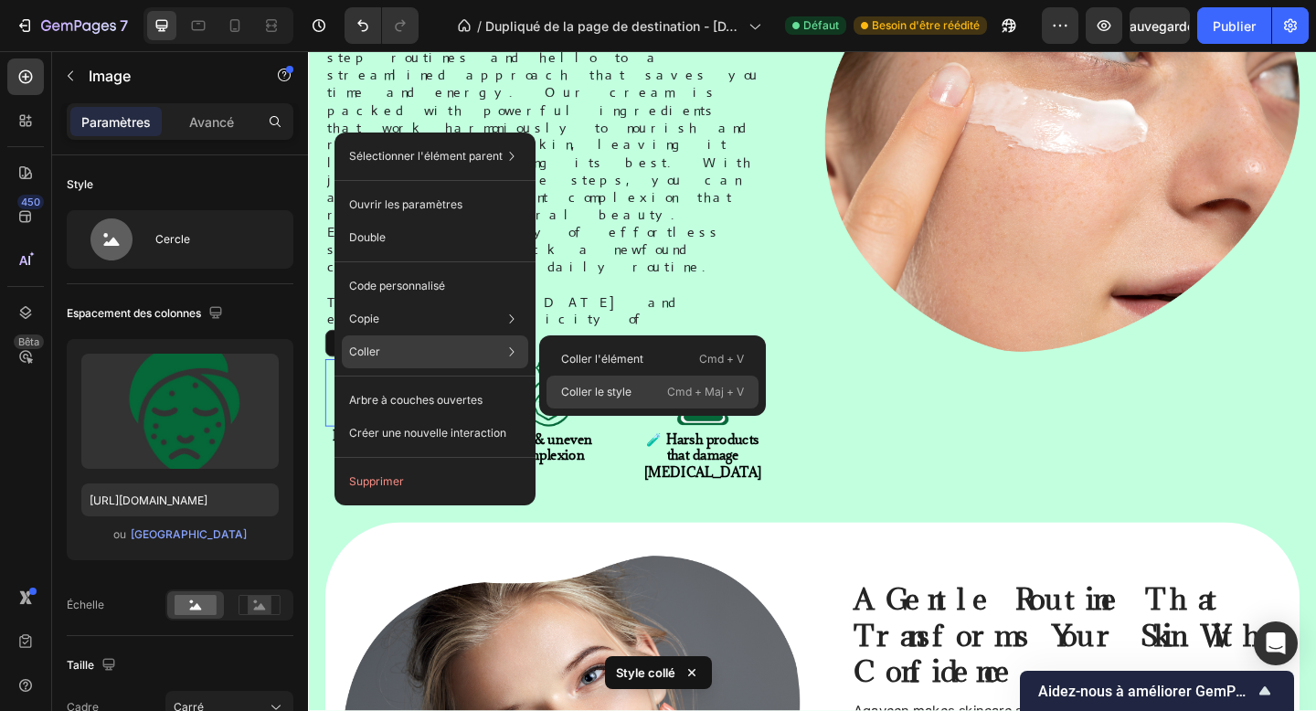
click at [608, 400] on font "Coller le style" at bounding box center [596, 392] width 70 height 16
type input "50"
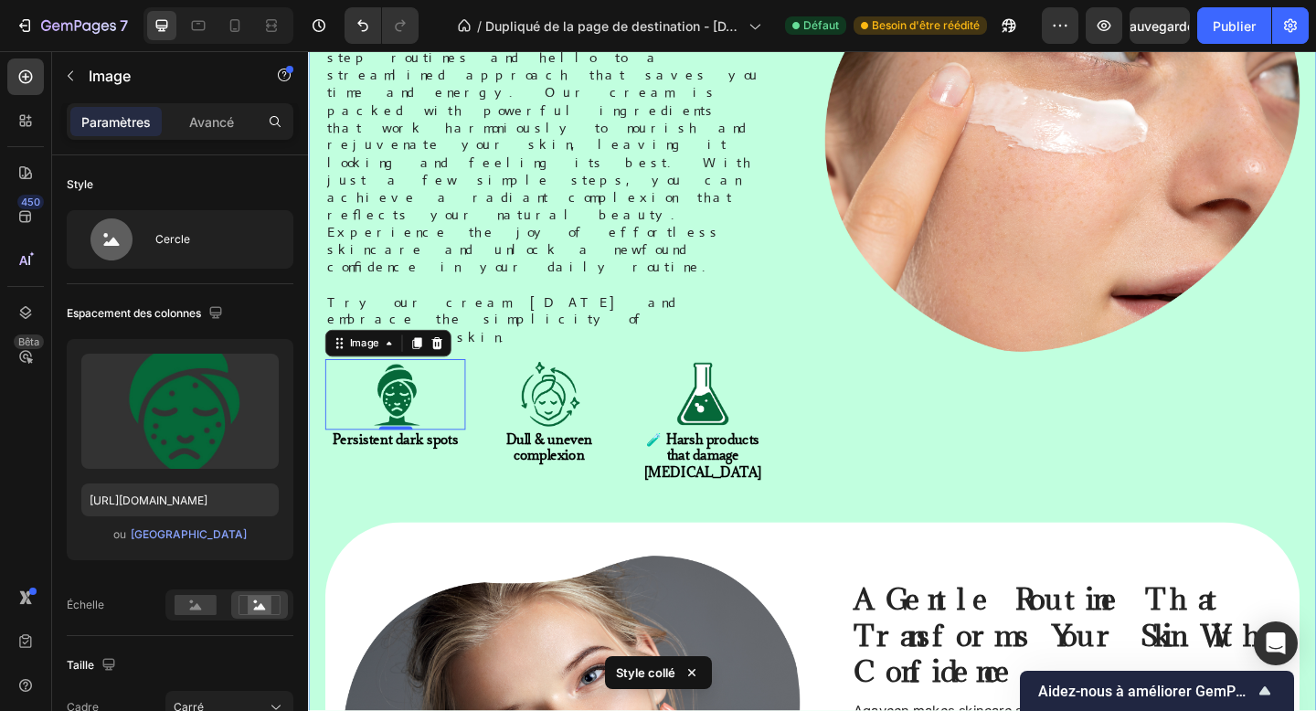
click at [831, 295] on div "Tired of stubborn dark spots and irritated skin? Heading Discover the secret to…" at bounding box center [856, 429] width 1061 height 1274
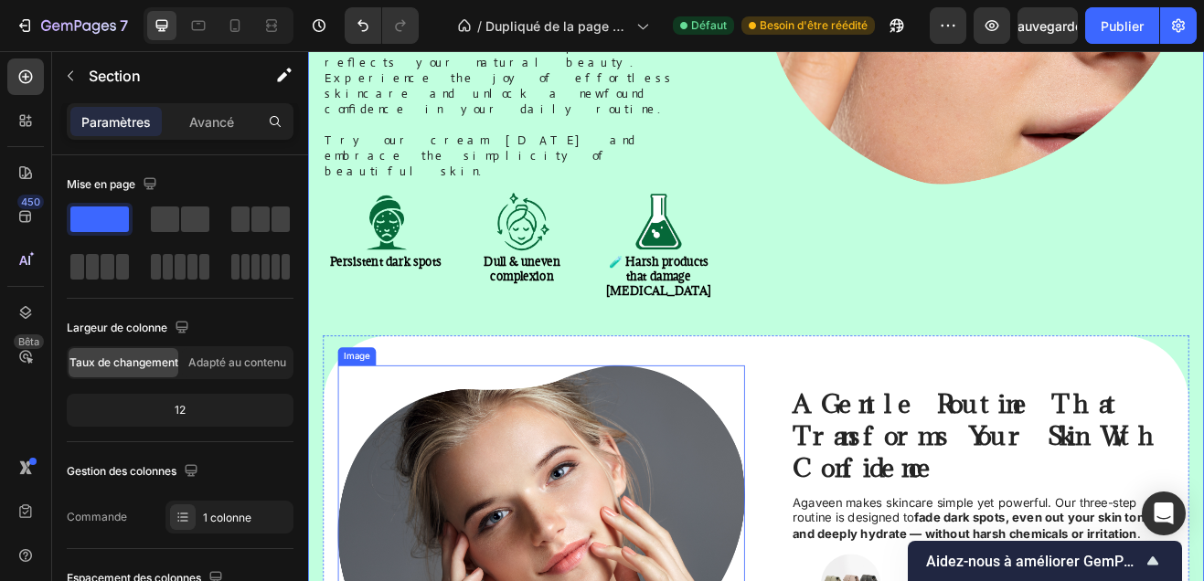
scroll to position [1359, 0]
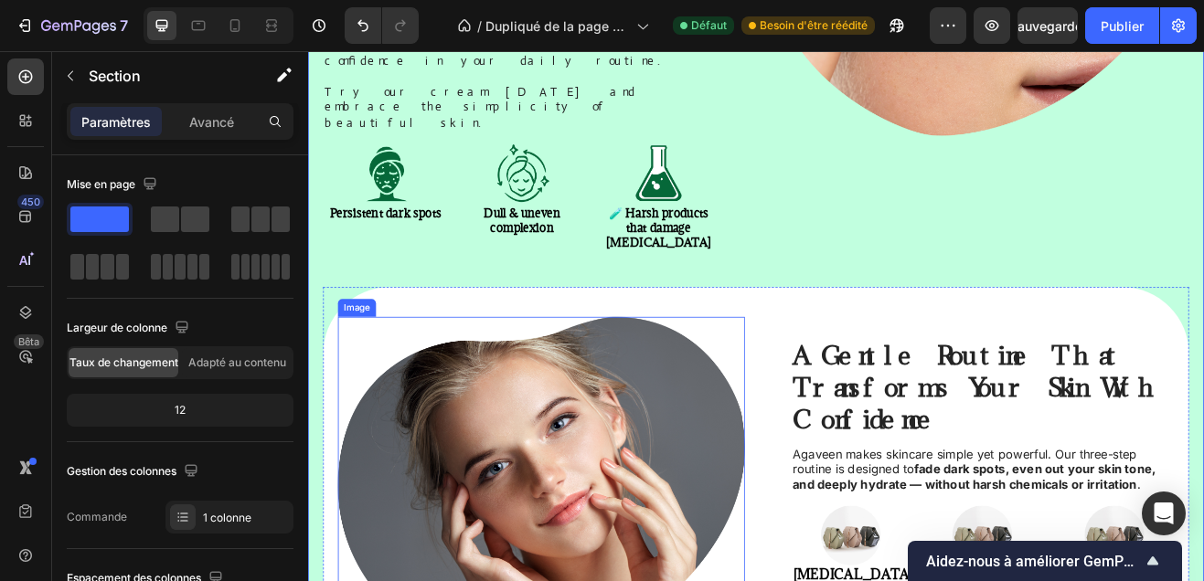
click at [968, 403] on h2 "A Gentle Routine That Transforms Your Skin With Confidence" at bounding box center [1134, 464] width 469 height 122
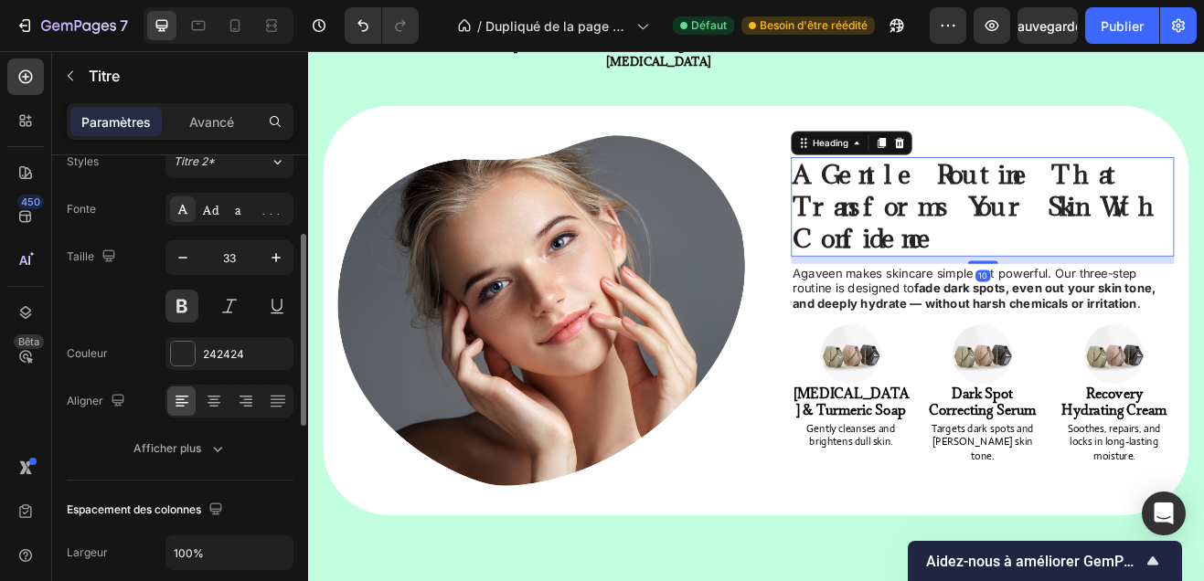
scroll to position [125, 0]
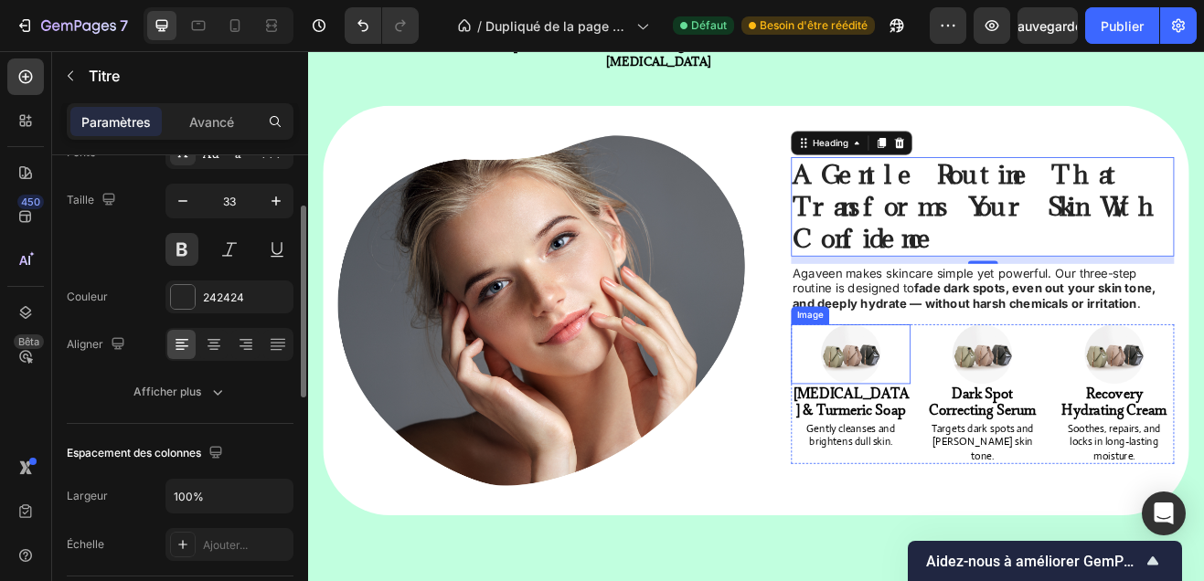
click at [975, 386] on img at bounding box center [972, 422] width 73 height 73
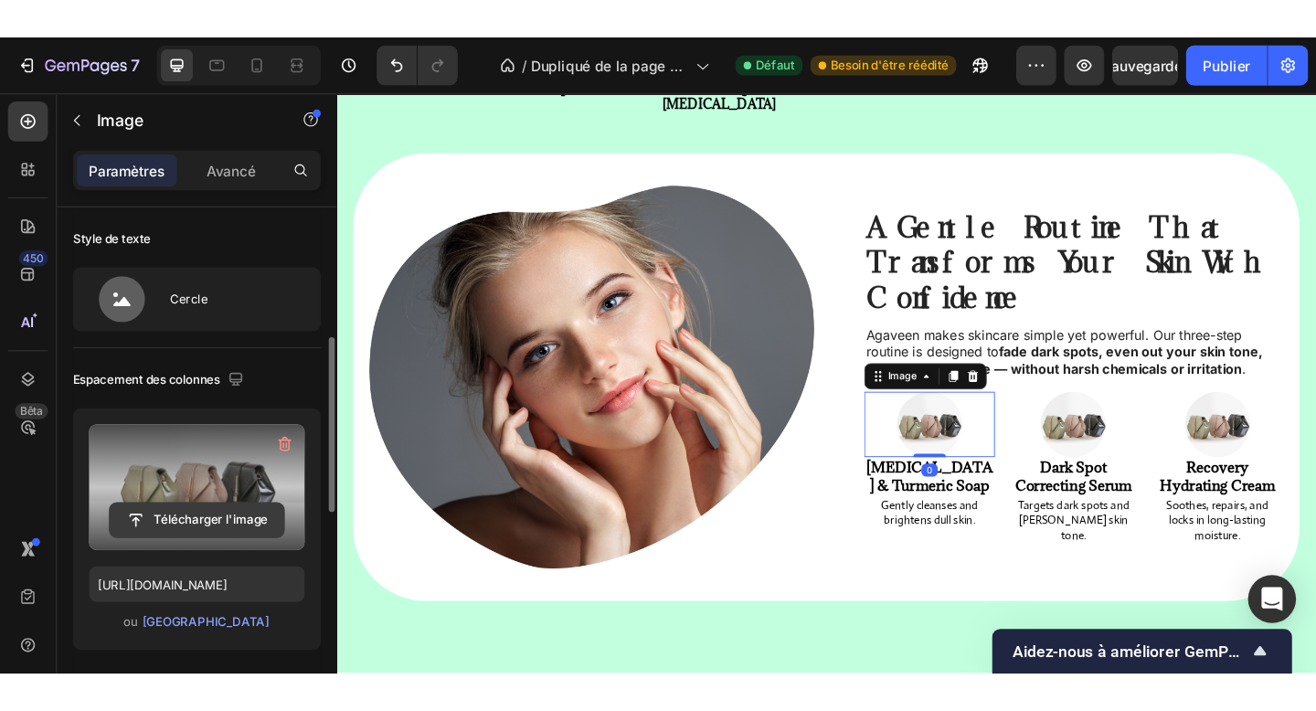
scroll to position [164, 0]
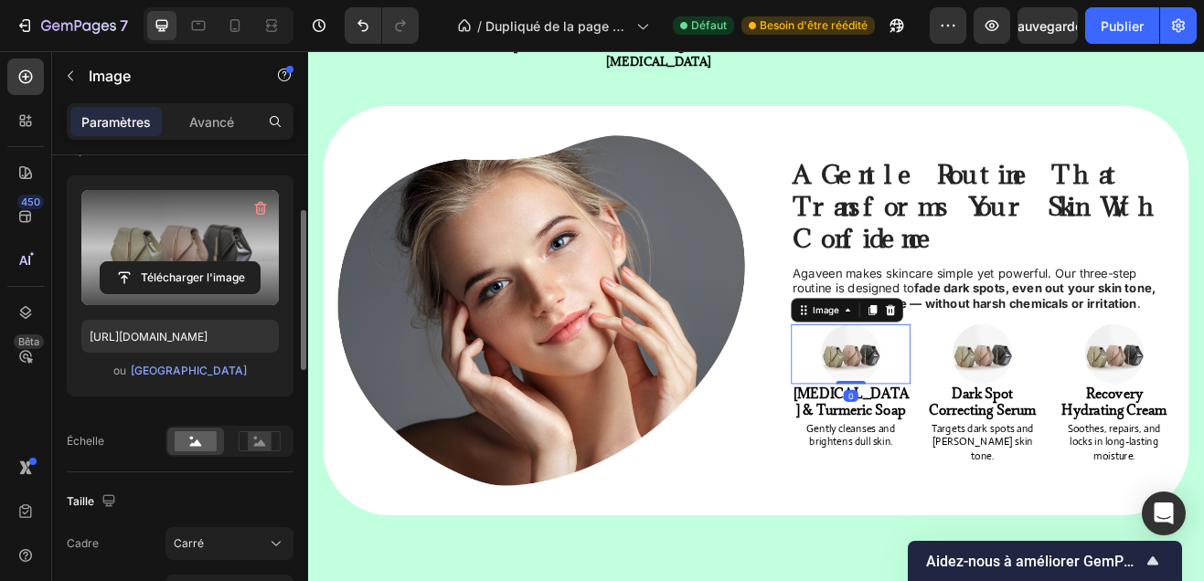
click at [186, 295] on label at bounding box center [179, 247] width 197 height 115
click at [186, 293] on input "file" at bounding box center [180, 277] width 159 height 31
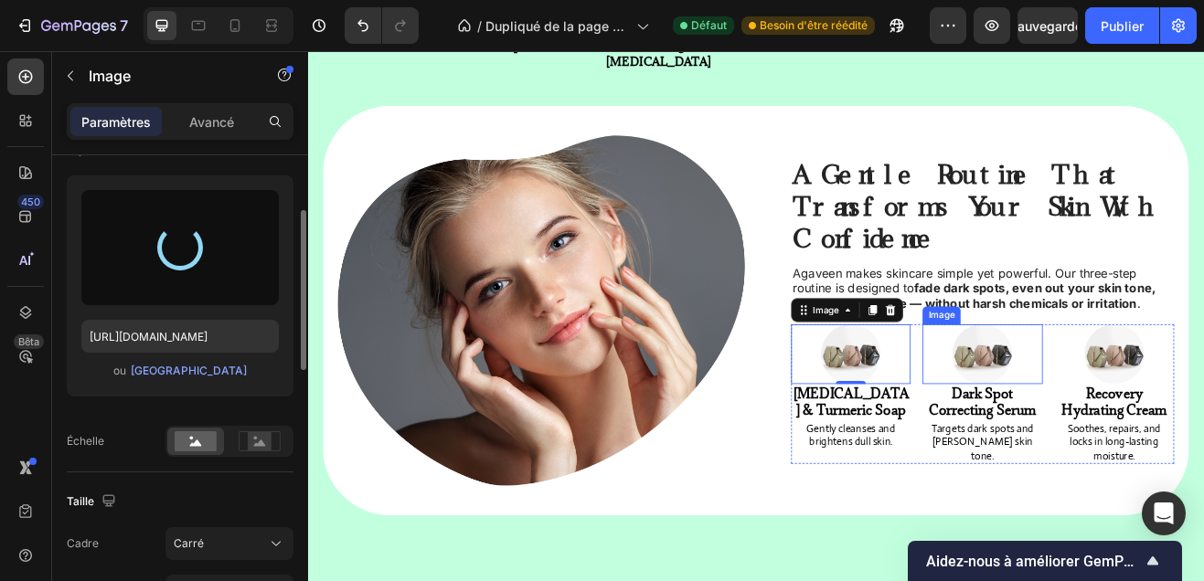
type input "[URL][DOMAIN_NAME]"
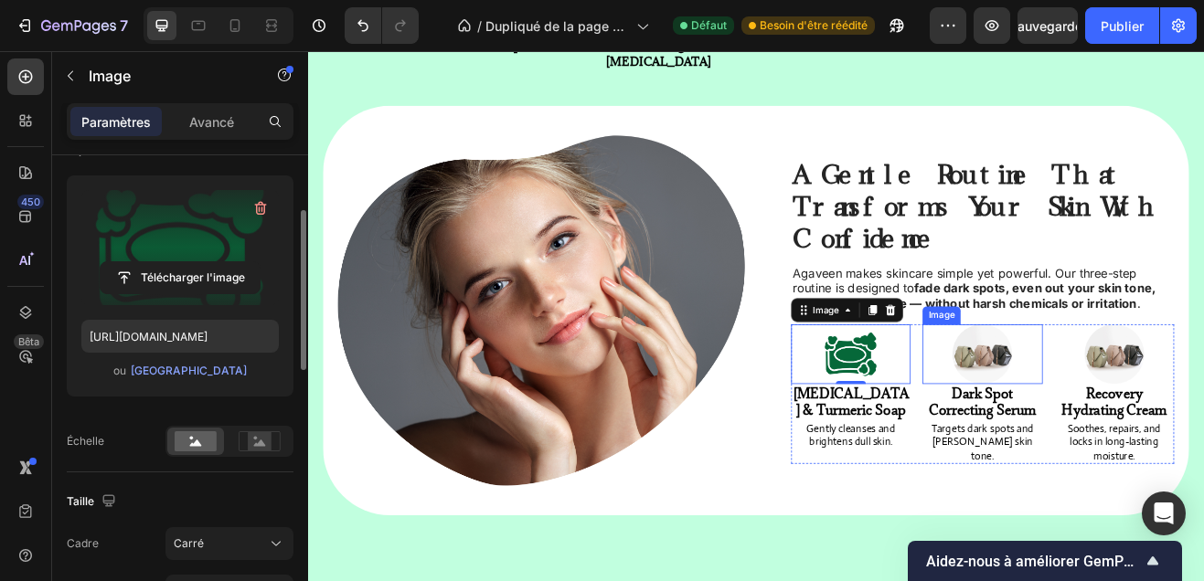
click at [1137, 386] on img at bounding box center [1133, 422] width 73 height 73
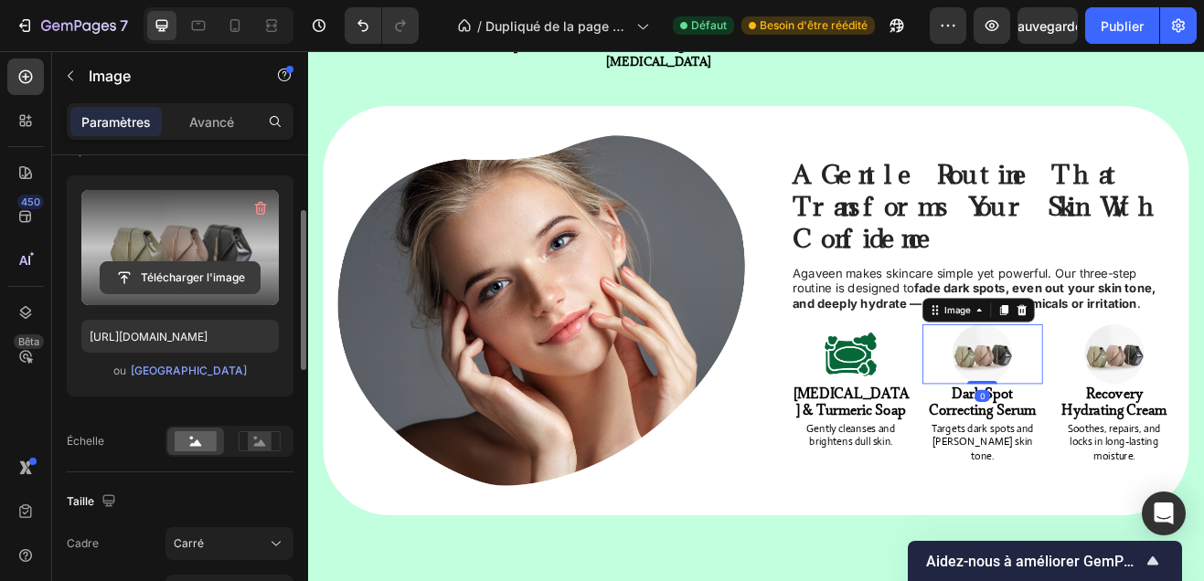
click at [227, 285] on input "file" at bounding box center [180, 277] width 159 height 31
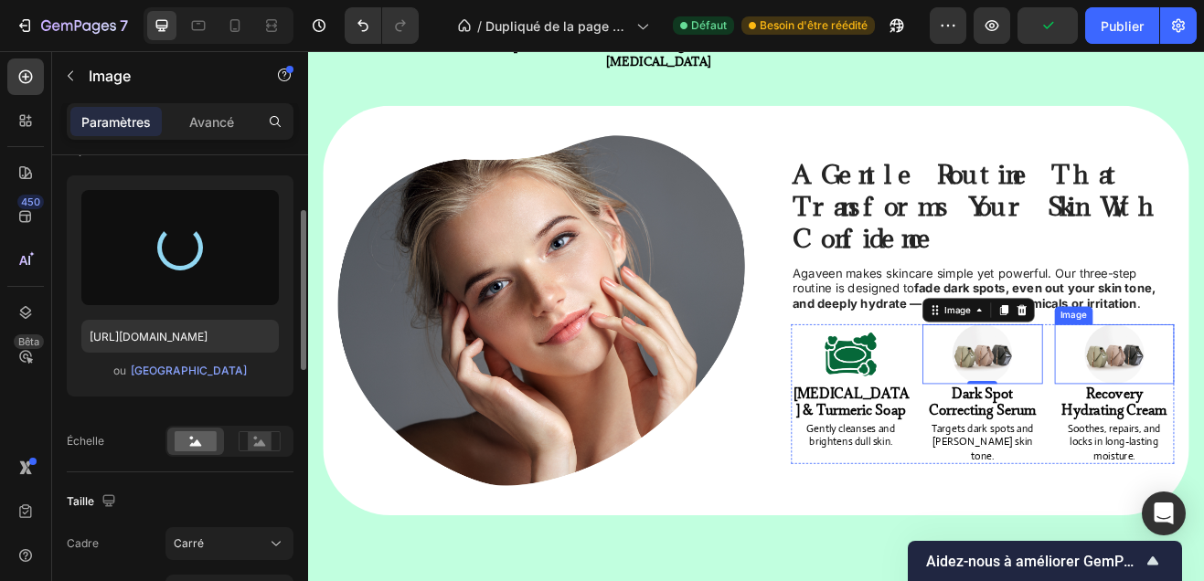
type input "[URL][DOMAIN_NAME]"
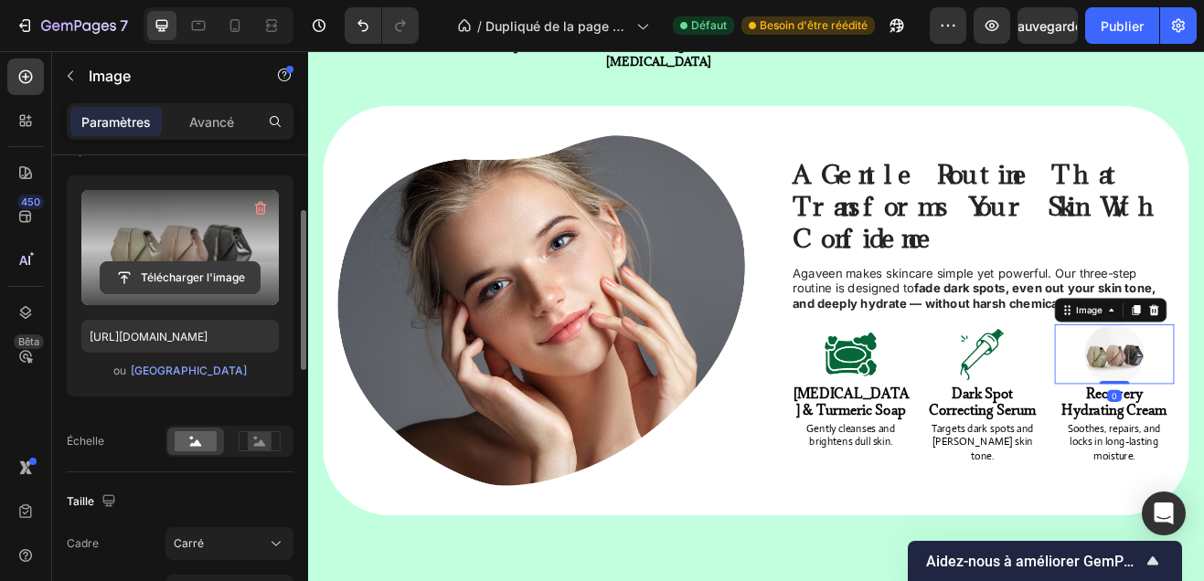
click at [157, 266] on input "file" at bounding box center [180, 277] width 159 height 31
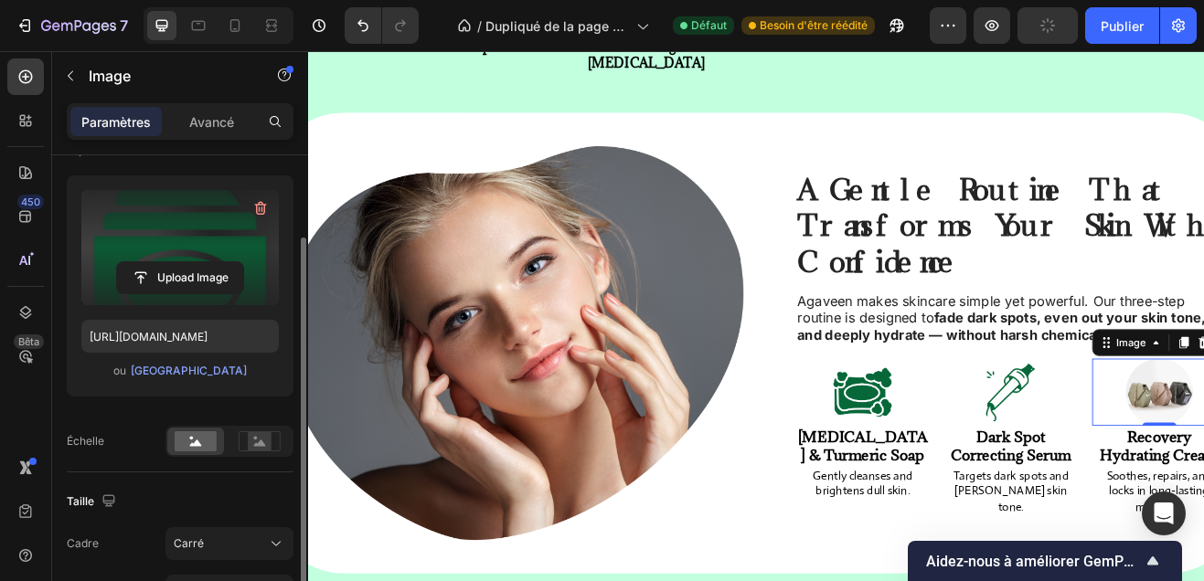
type input "[URL][DOMAIN_NAME]"
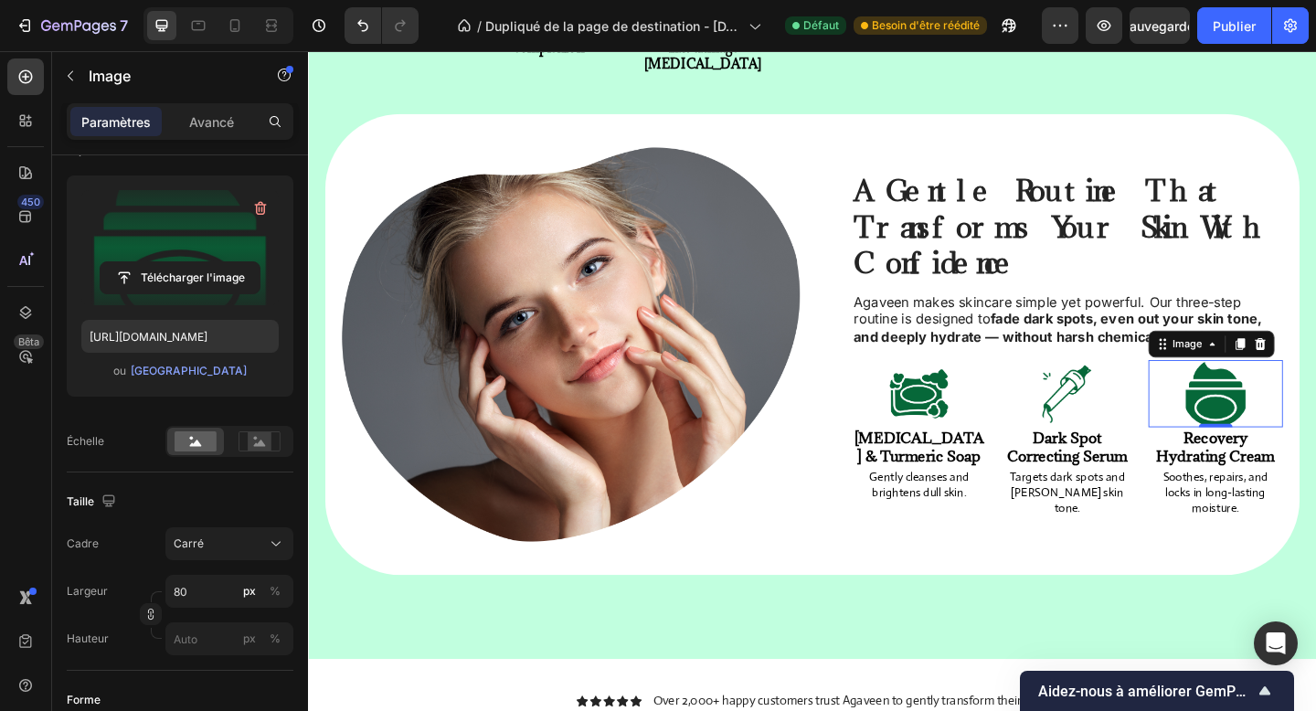
scroll to position [1495, 0]
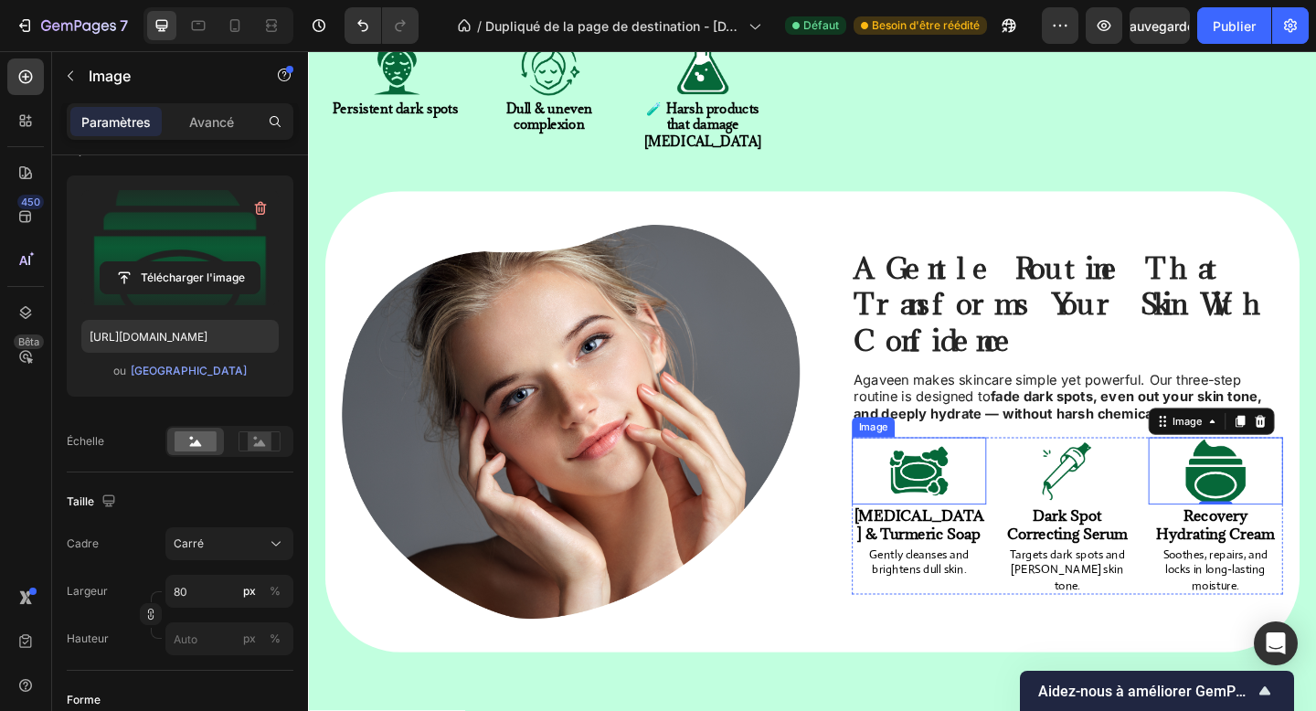
click at [1022, 472] on div at bounding box center [973, 508] width 146 height 73
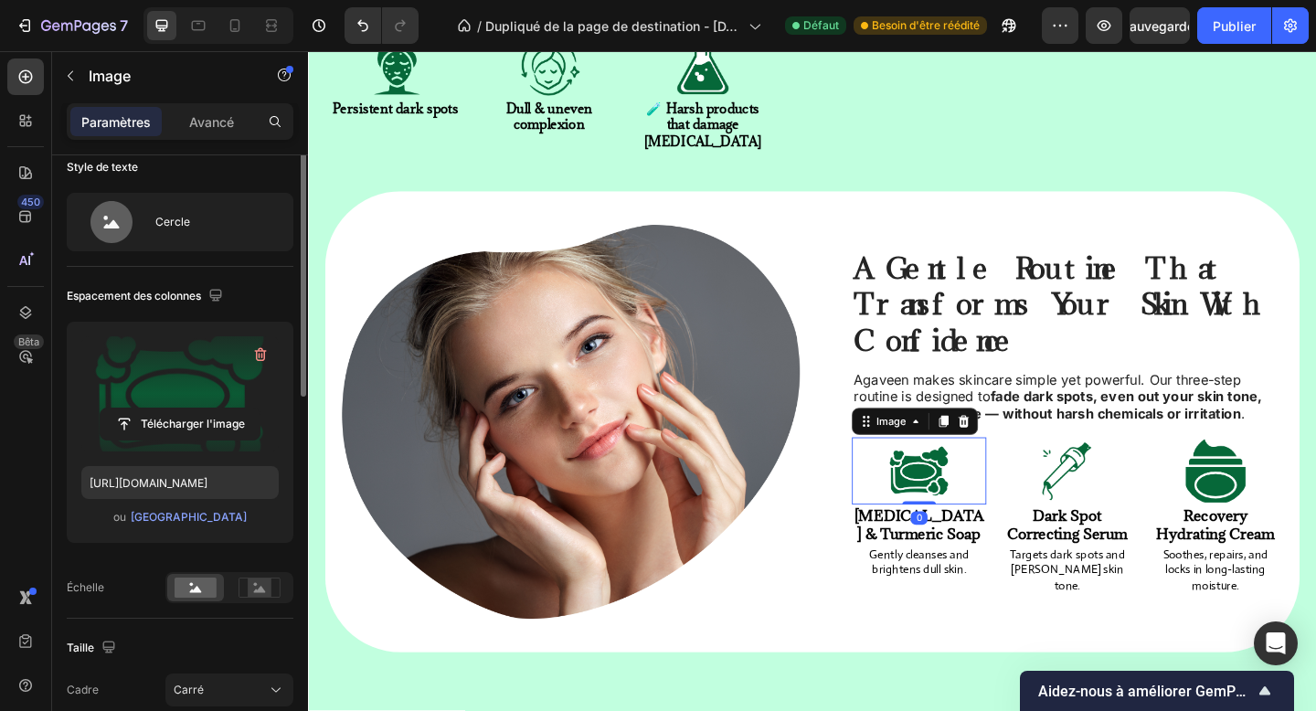
scroll to position [0, 0]
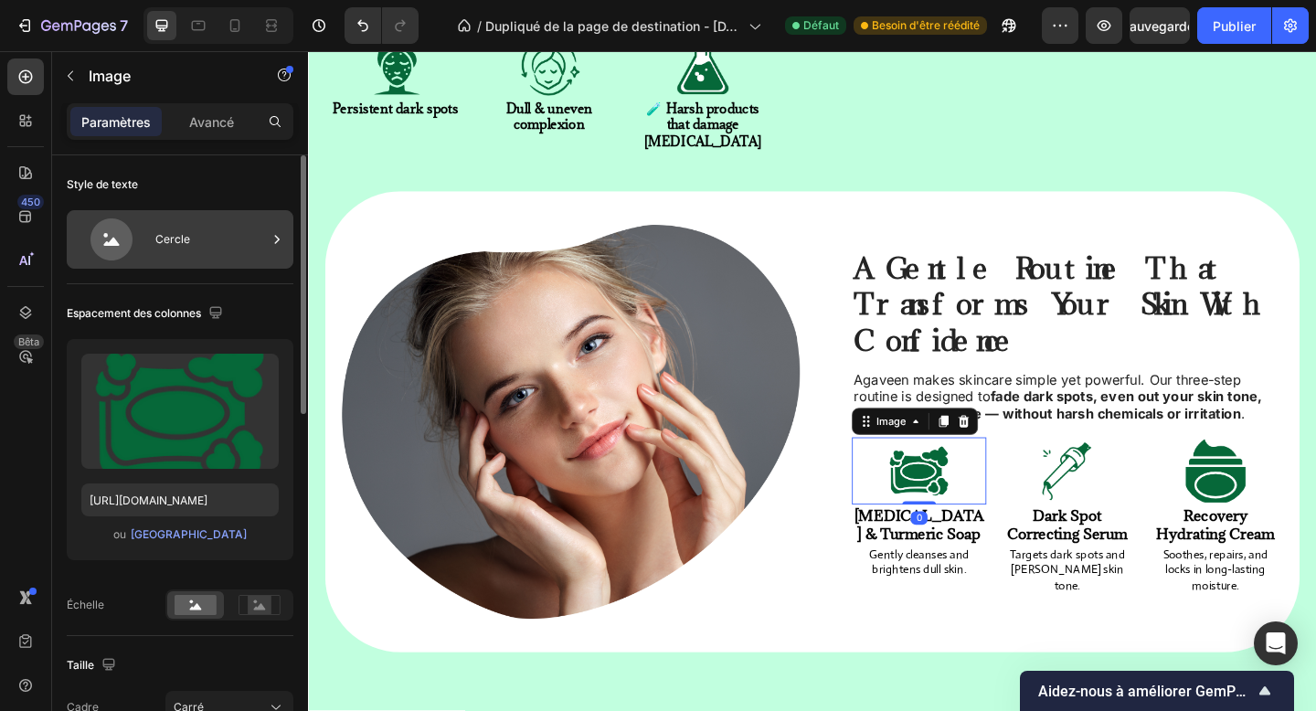
click at [214, 233] on div "Cercle" at bounding box center [211, 239] width 112 height 42
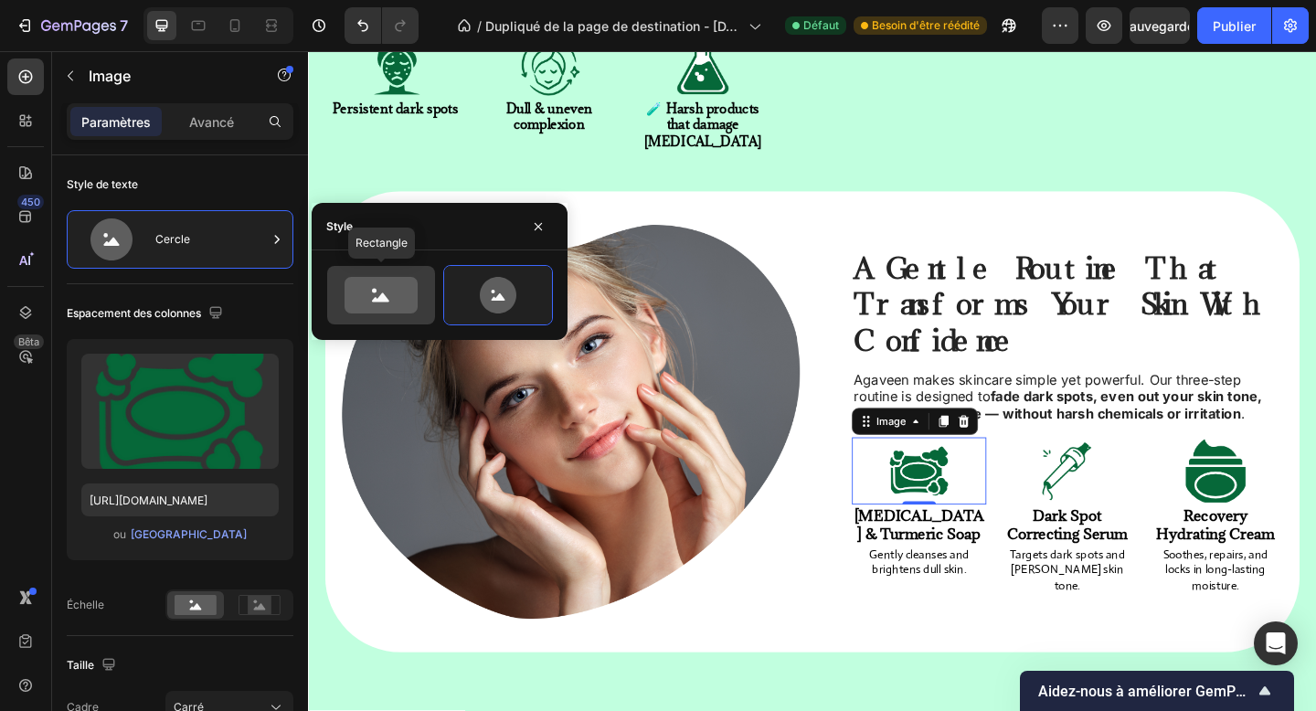
click at [396, 319] on div at bounding box center [381, 295] width 108 height 59
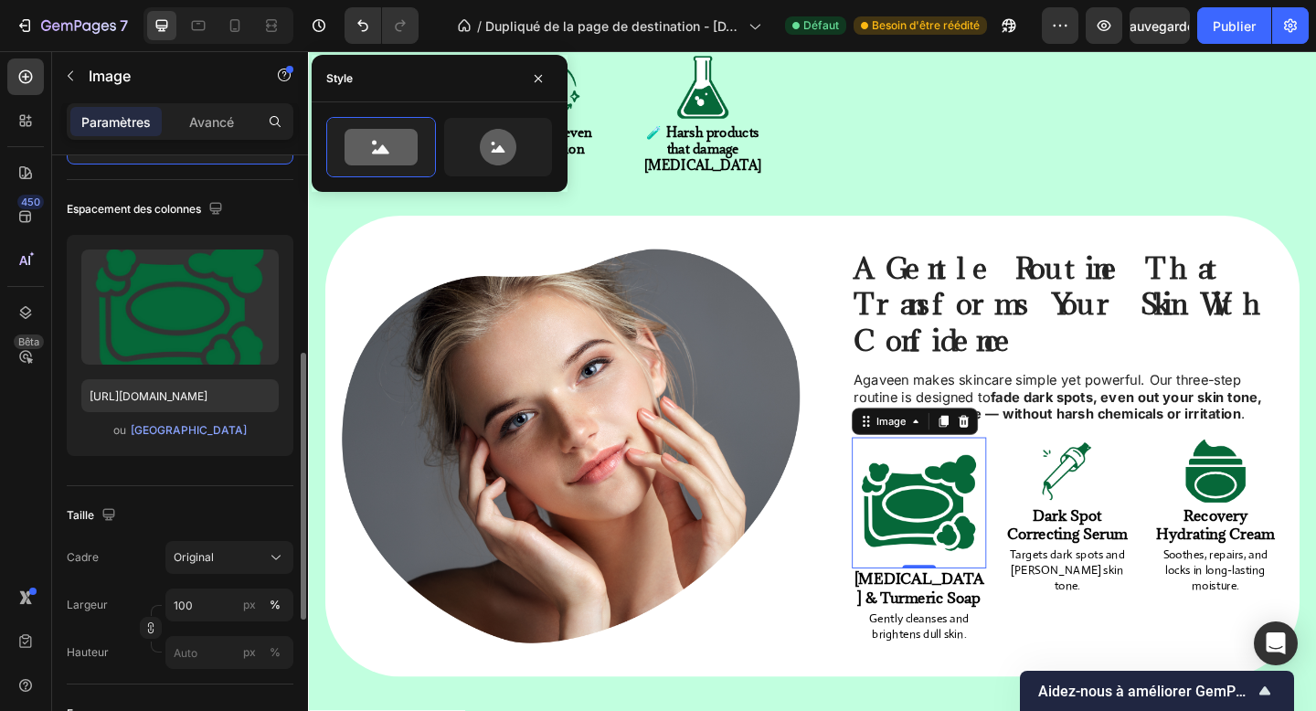
scroll to position [264, 0]
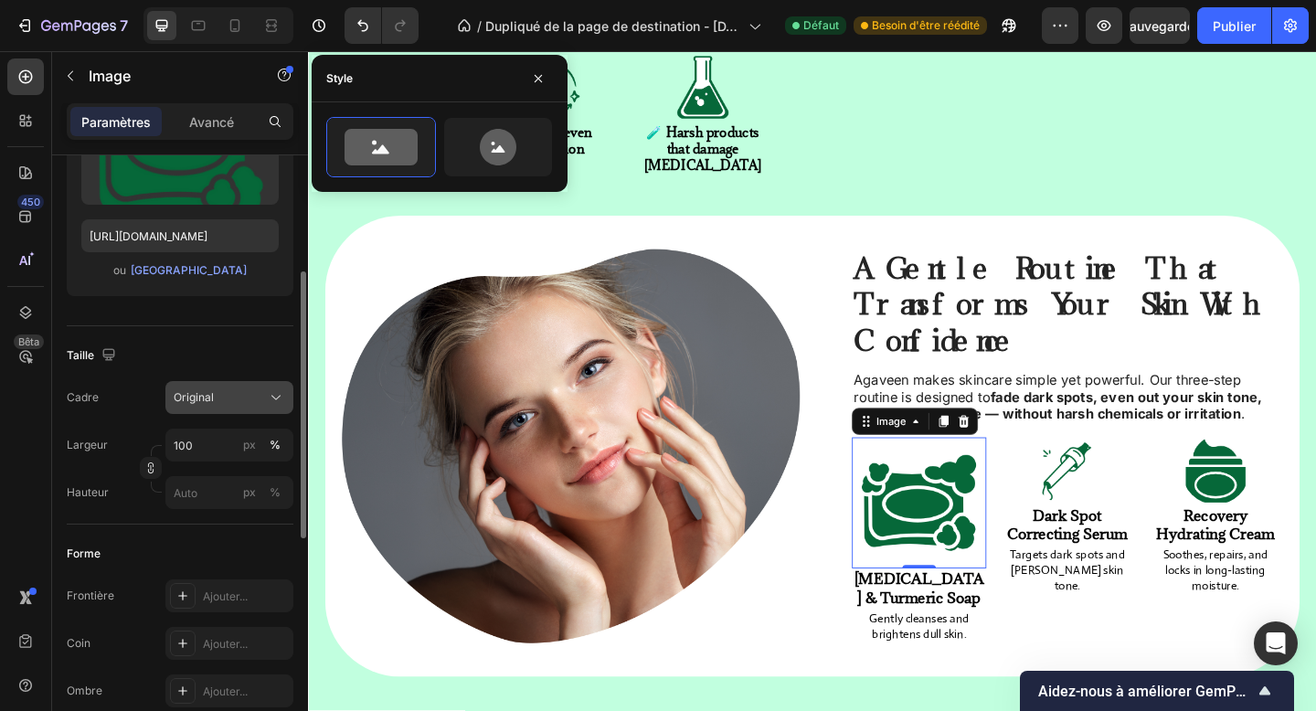
click at [237, 382] on button "Original" at bounding box center [229, 397] width 128 height 33
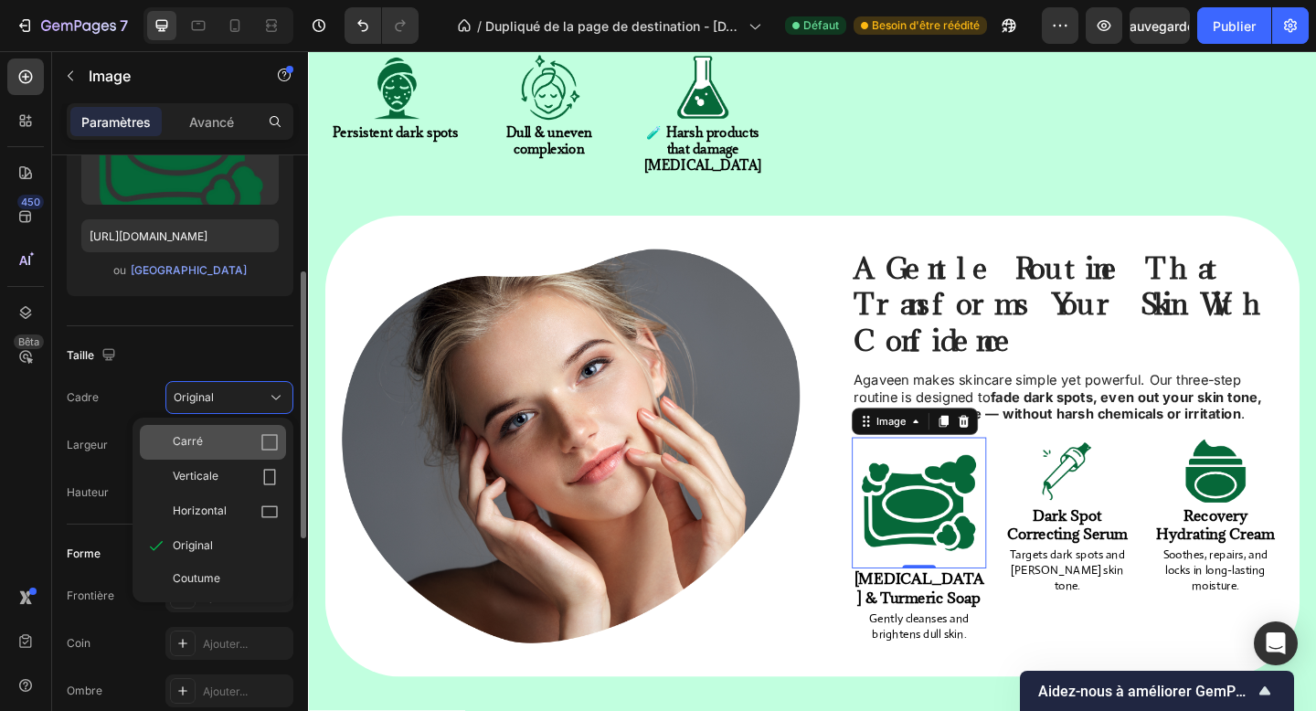
click at [237, 427] on div "Carré" at bounding box center [213, 442] width 146 height 35
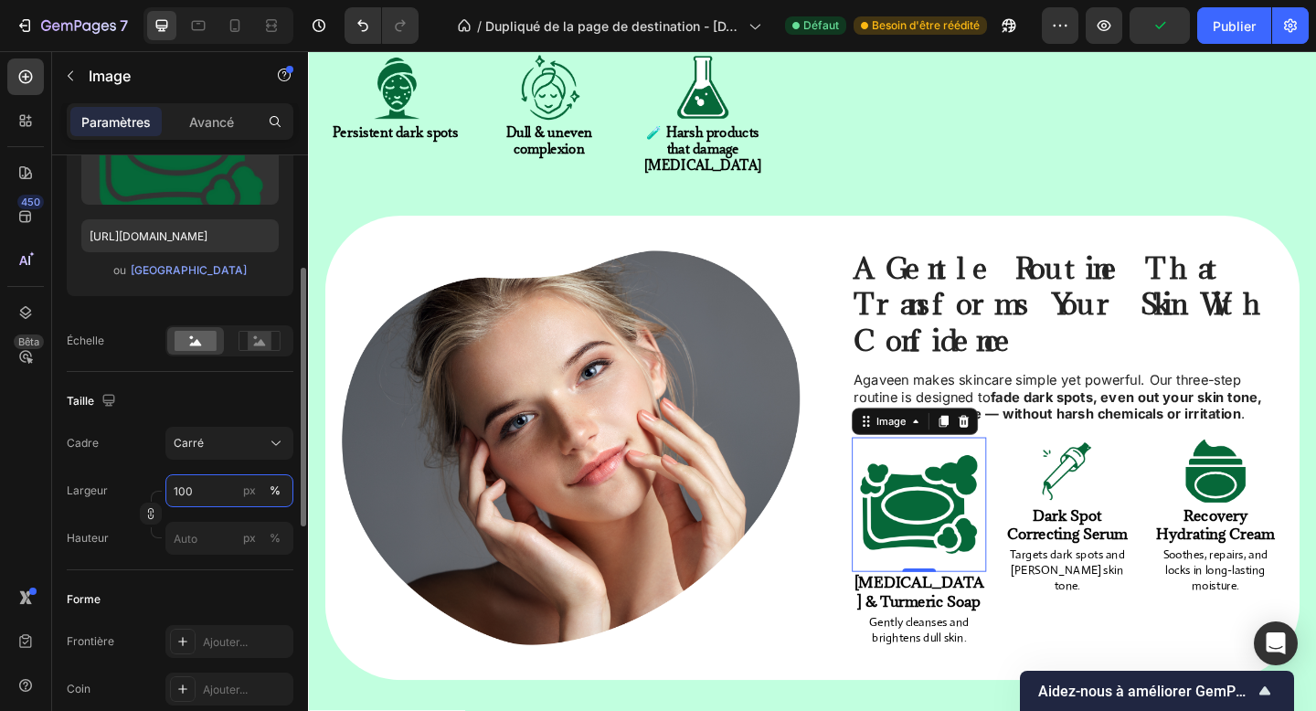
click at [192, 477] on input "100" at bounding box center [229, 490] width 128 height 33
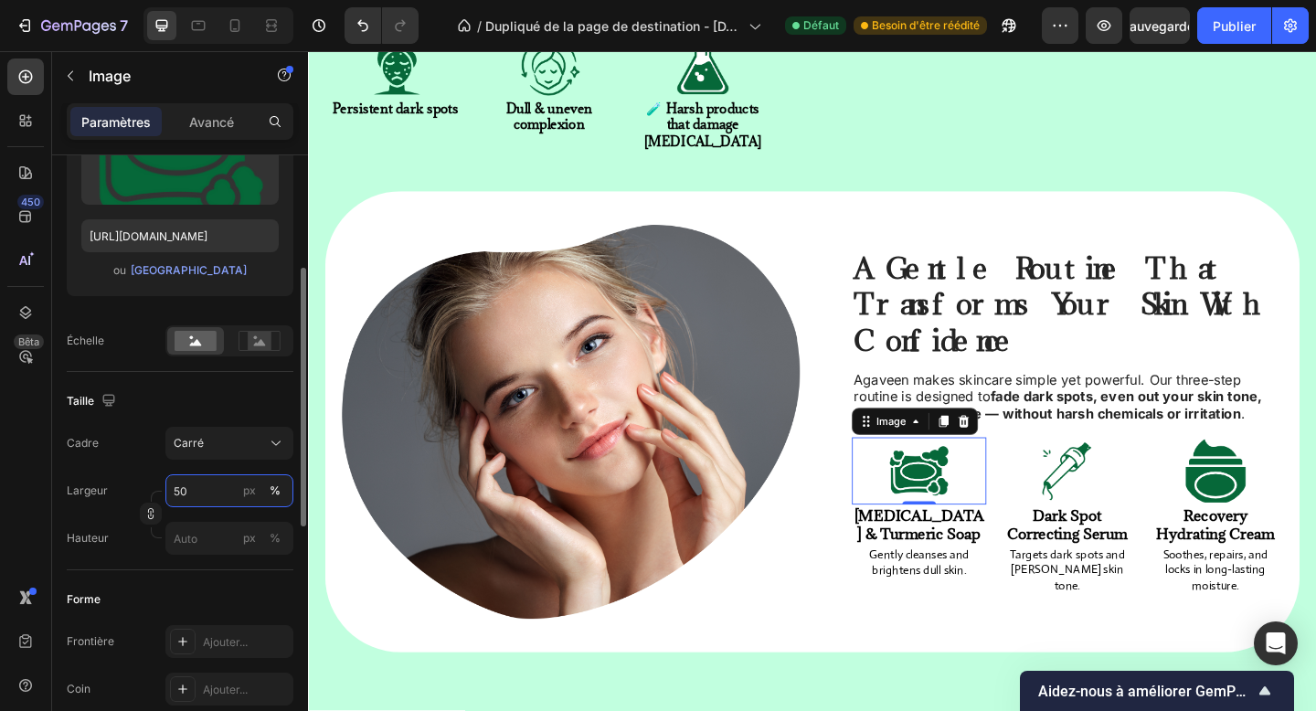
type input "50"
click at [255, 321] on div "Télécharger l'image [URL][DOMAIN_NAME] ou Parcourir la galerie Échelle" at bounding box center [180, 216] width 227 height 282
click at [252, 329] on div at bounding box center [259, 340] width 57 height 27
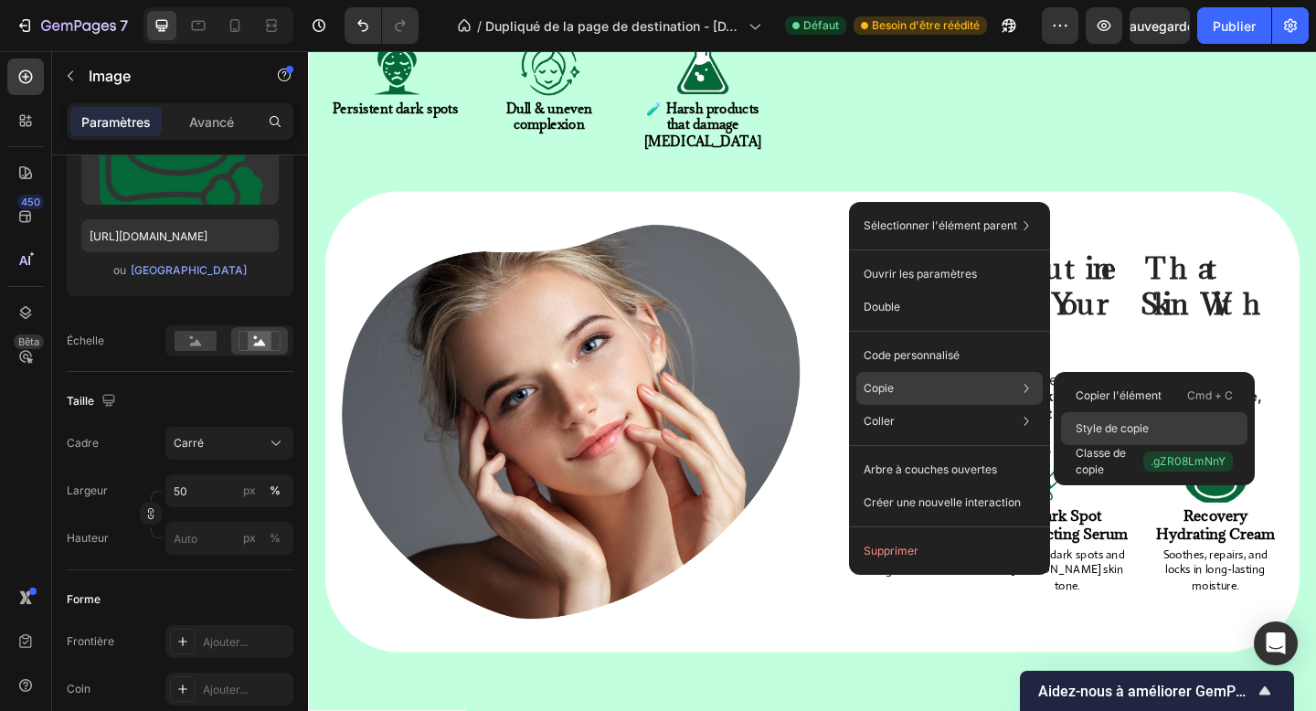
click at [1107, 420] on div "Style de copie" at bounding box center [1154, 428] width 187 height 33
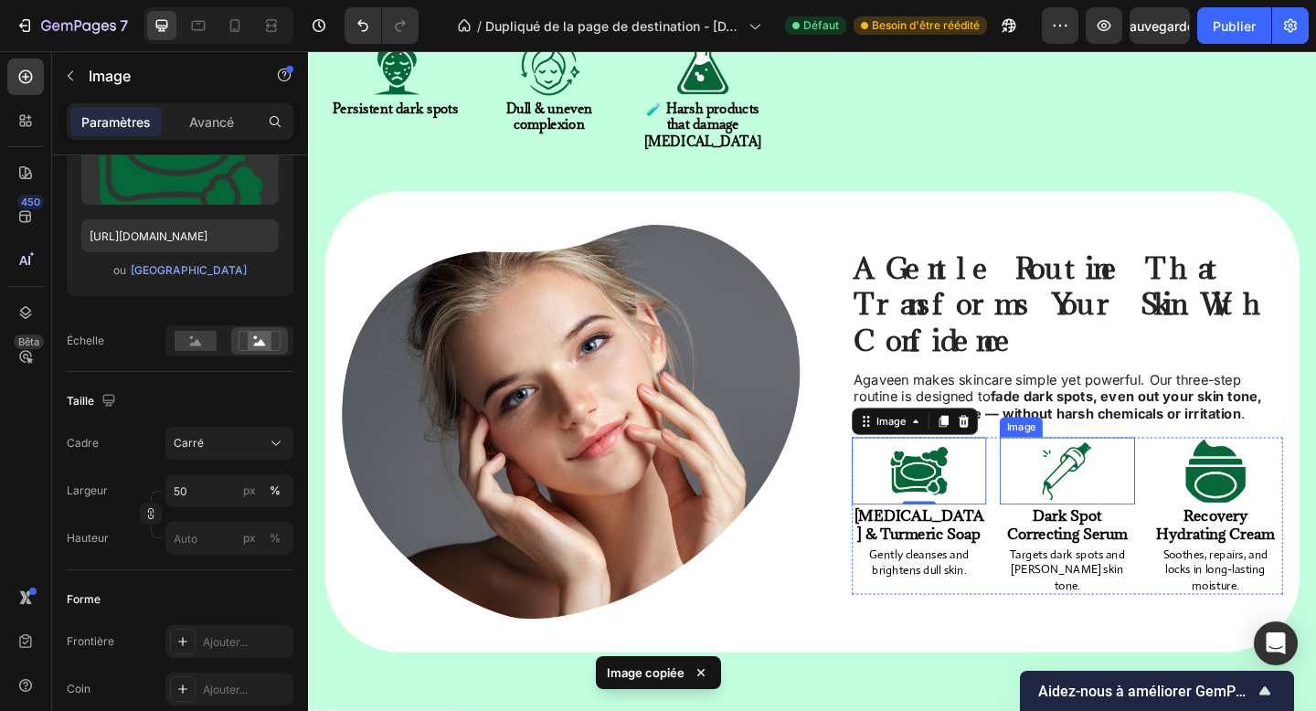
click at [1137, 472] on img at bounding box center [1133, 508] width 73 height 73
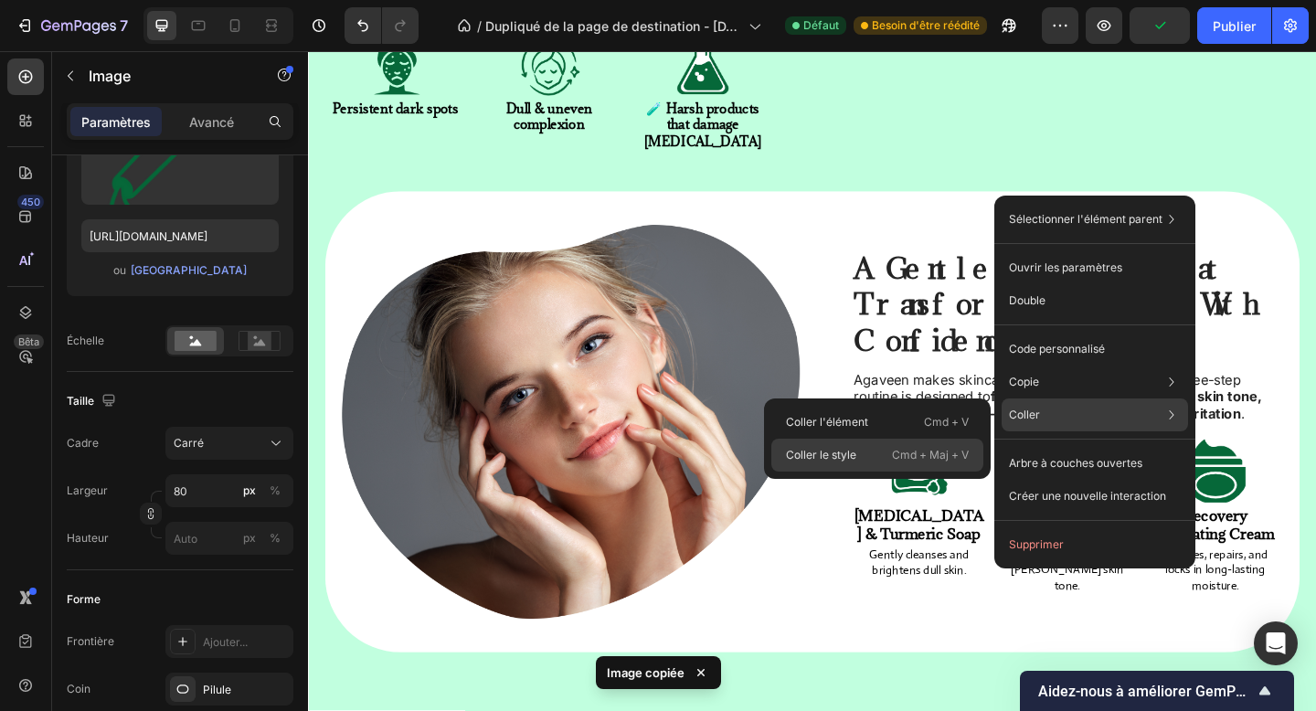
click at [921, 456] on font "Cmd + Maj + V" at bounding box center [930, 455] width 77 height 14
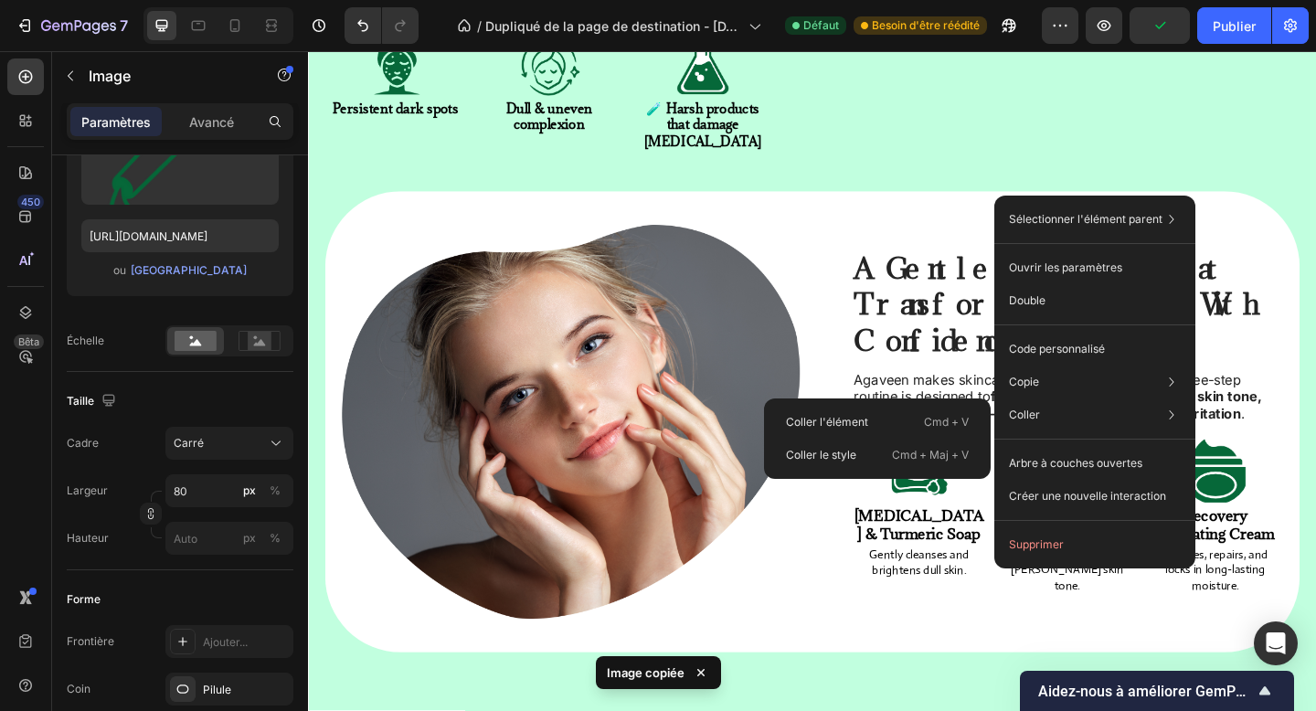
type input "50"
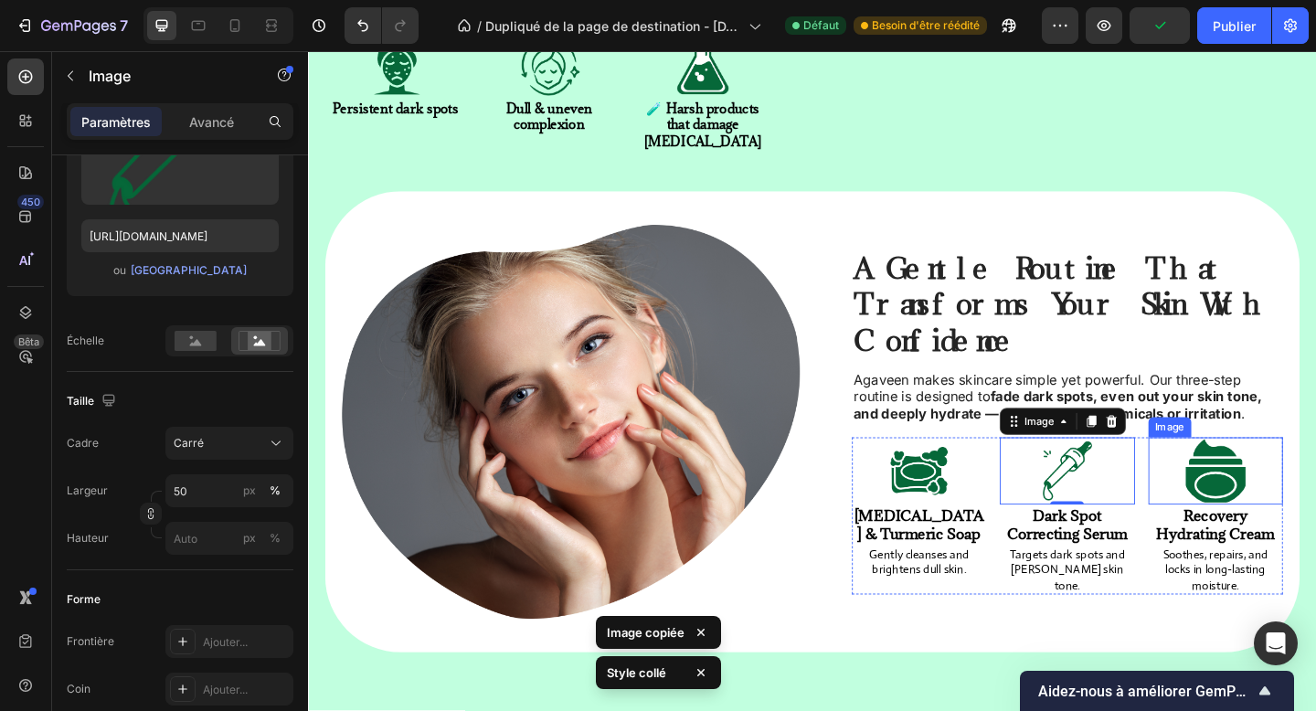
click at [1264, 472] on img at bounding box center [1295, 508] width 73 height 73
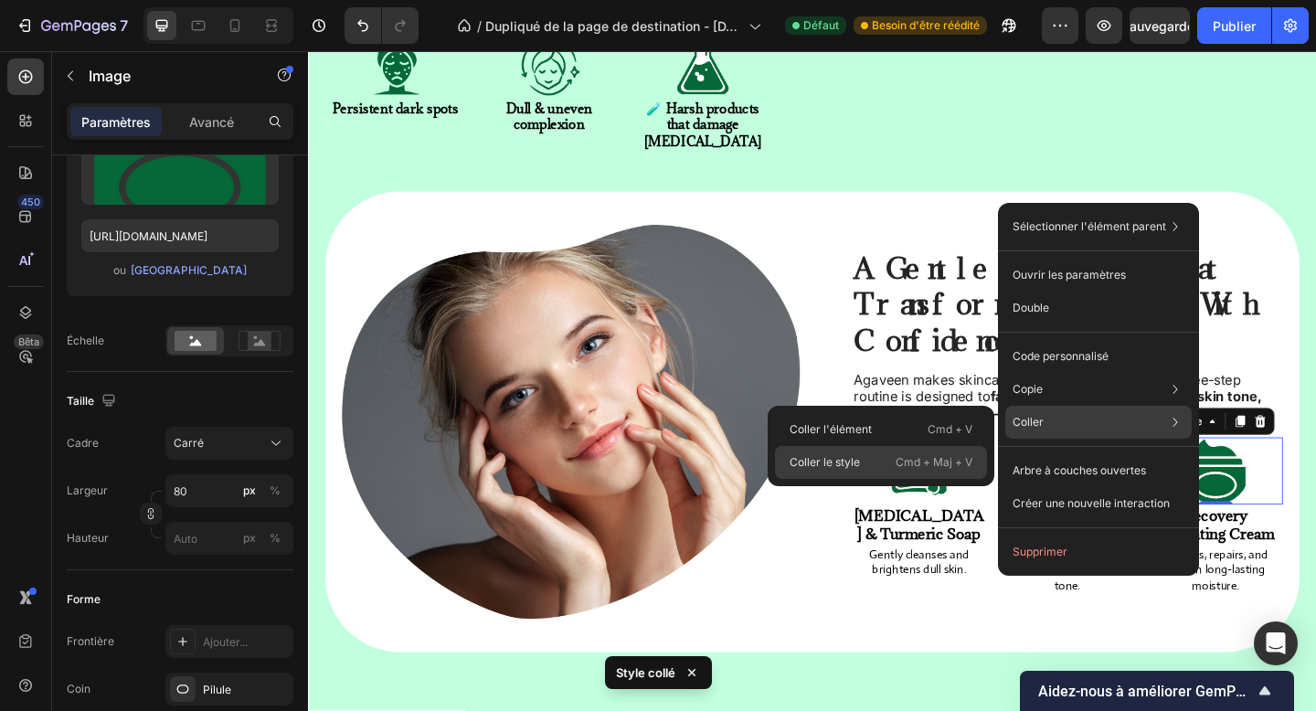
click at [918, 477] on div "[PERSON_NAME] le style Cmd + Maj + V" at bounding box center [881, 462] width 212 height 33
type input "50"
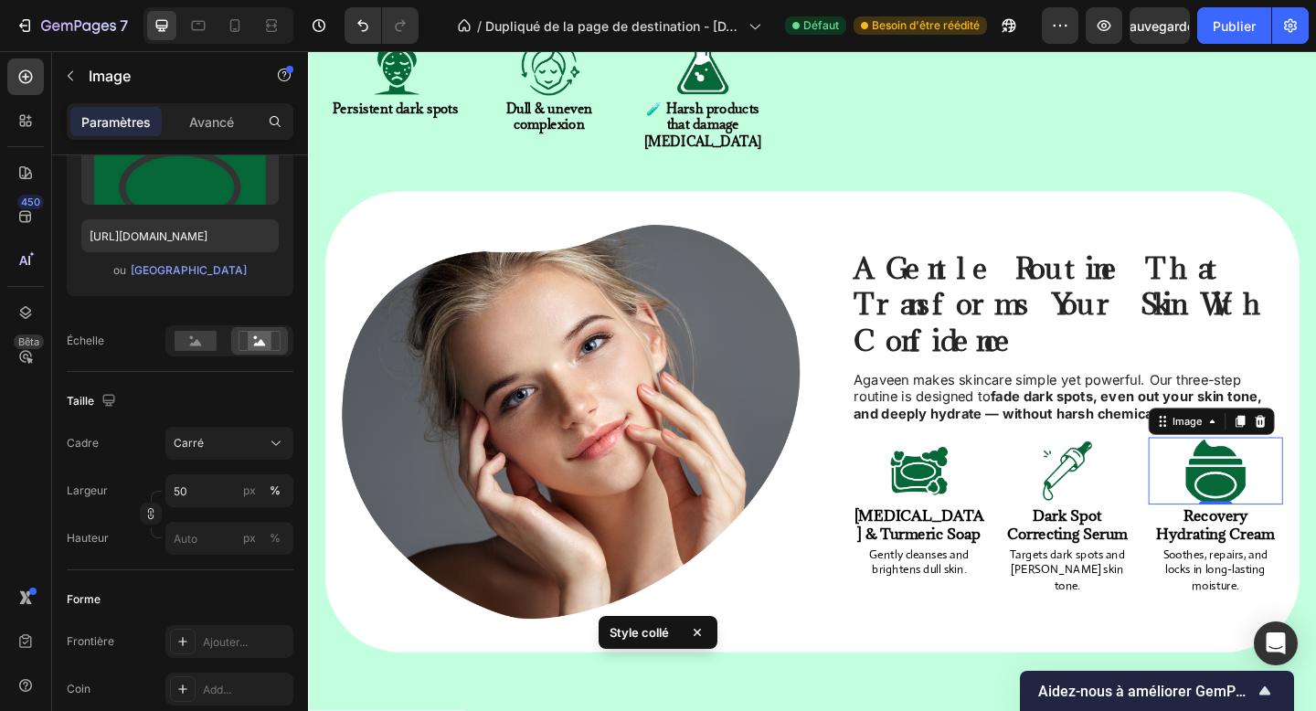
scroll to position [1494, 0]
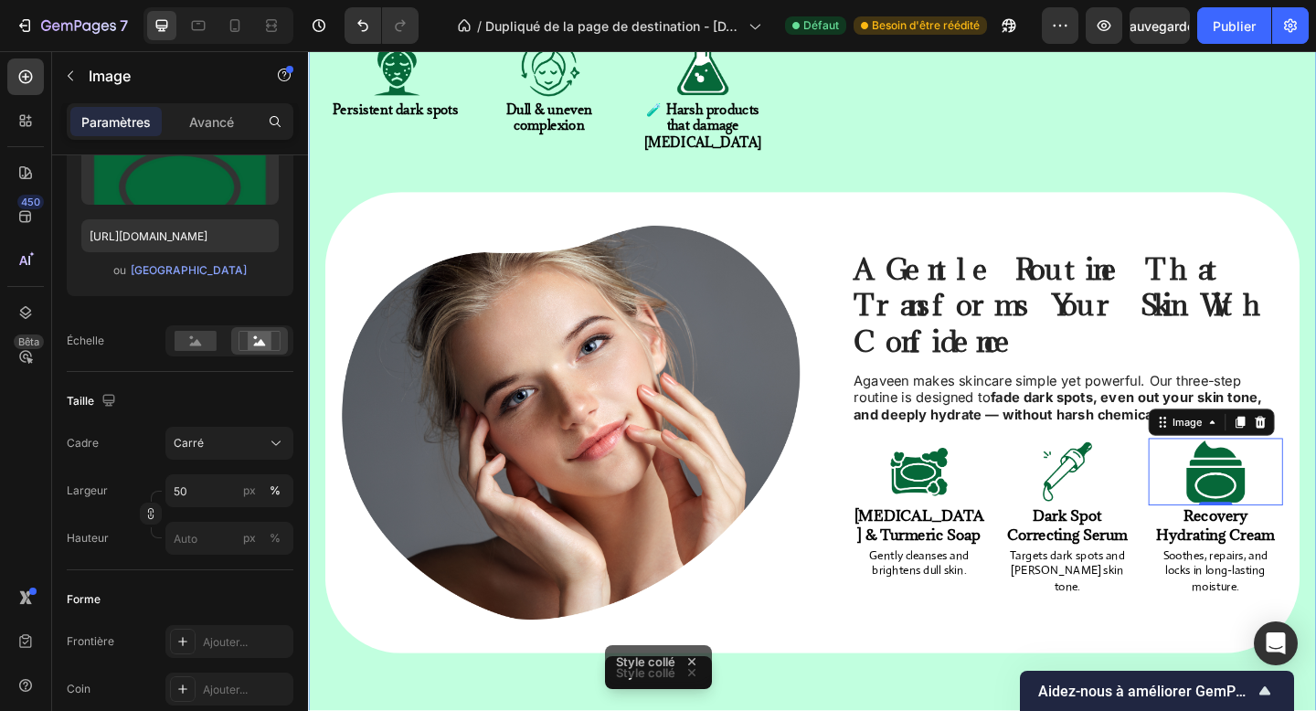
click at [1020, 476] on div "Tired of stubborn dark spots and irritated skin? Heading Discover the secret to…" at bounding box center [856, 69] width 1097 height 1456
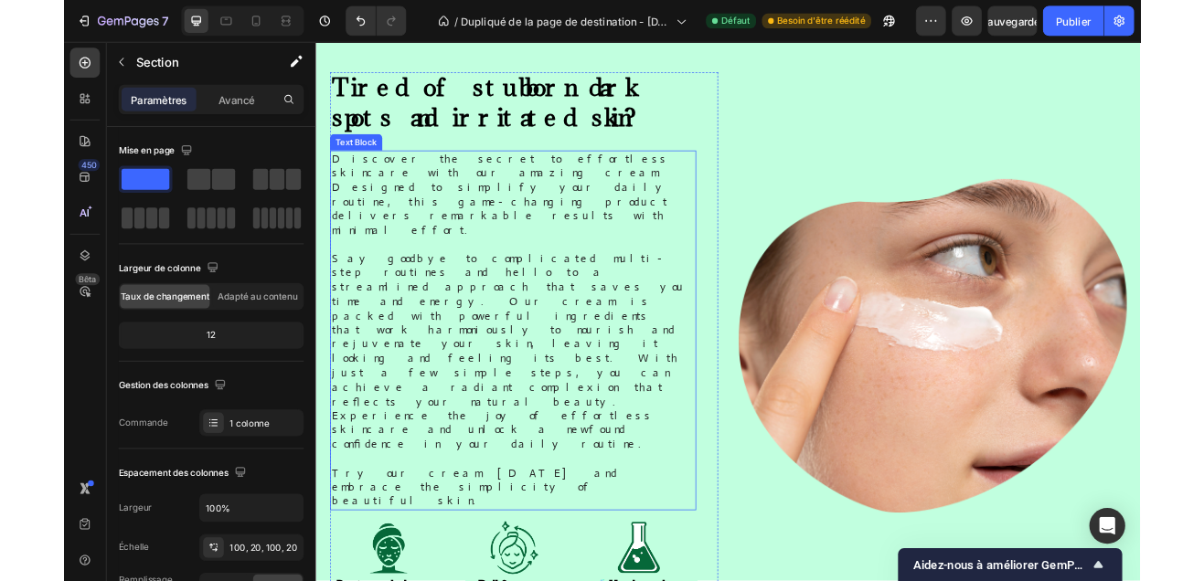
scroll to position [790, 0]
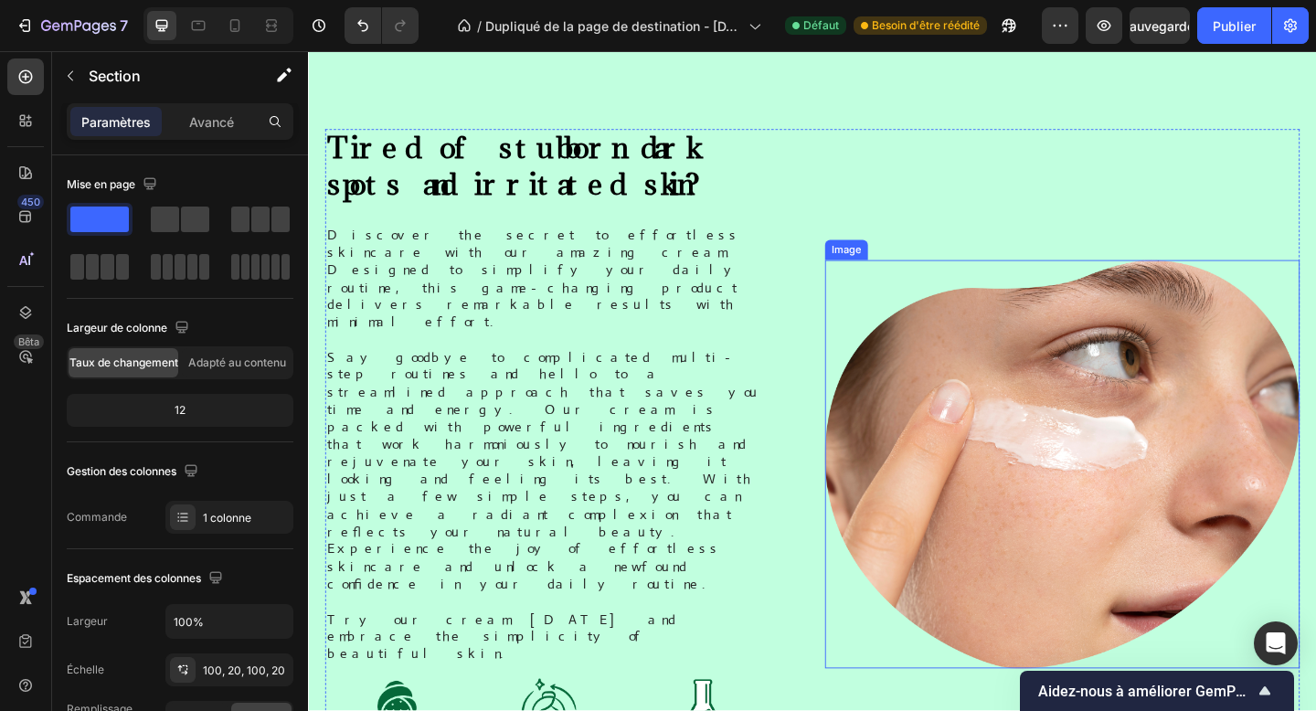
click at [988, 279] on img at bounding box center [1128, 501] width 517 height 444
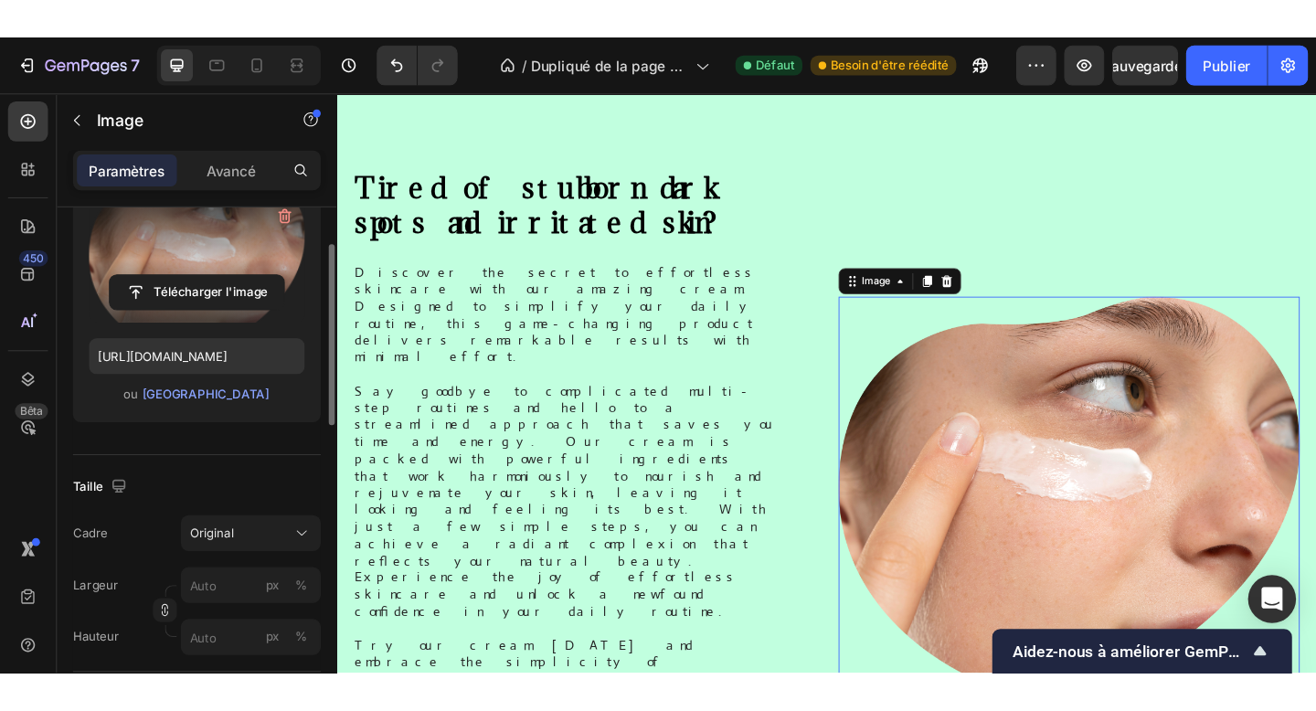
scroll to position [180, 0]
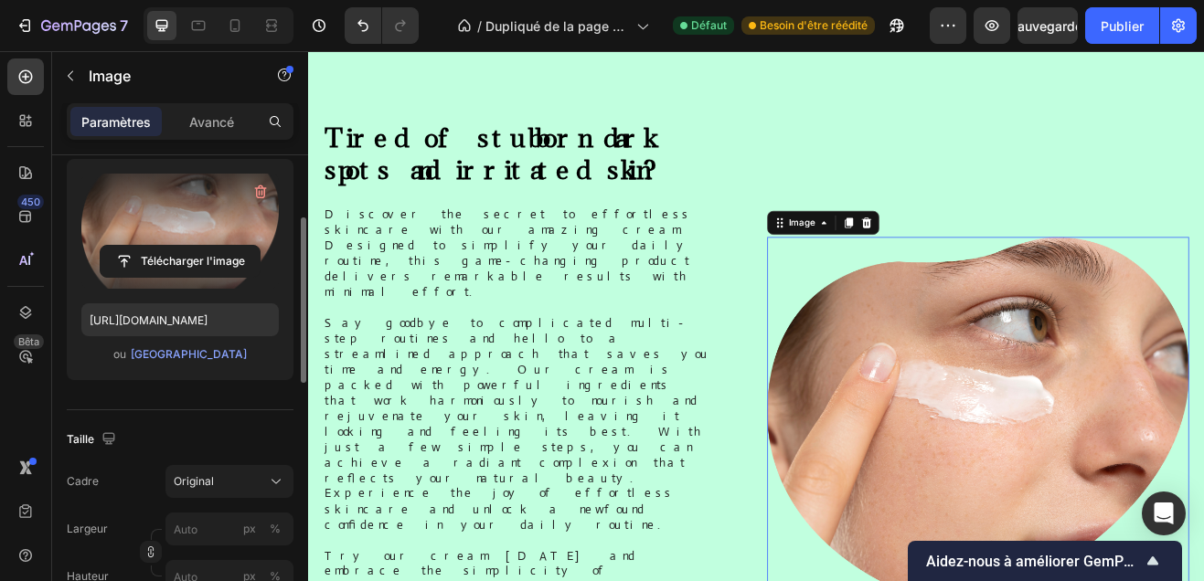
click at [197, 211] on label at bounding box center [179, 231] width 197 height 115
click at [197, 246] on input "file" at bounding box center [180, 261] width 159 height 31
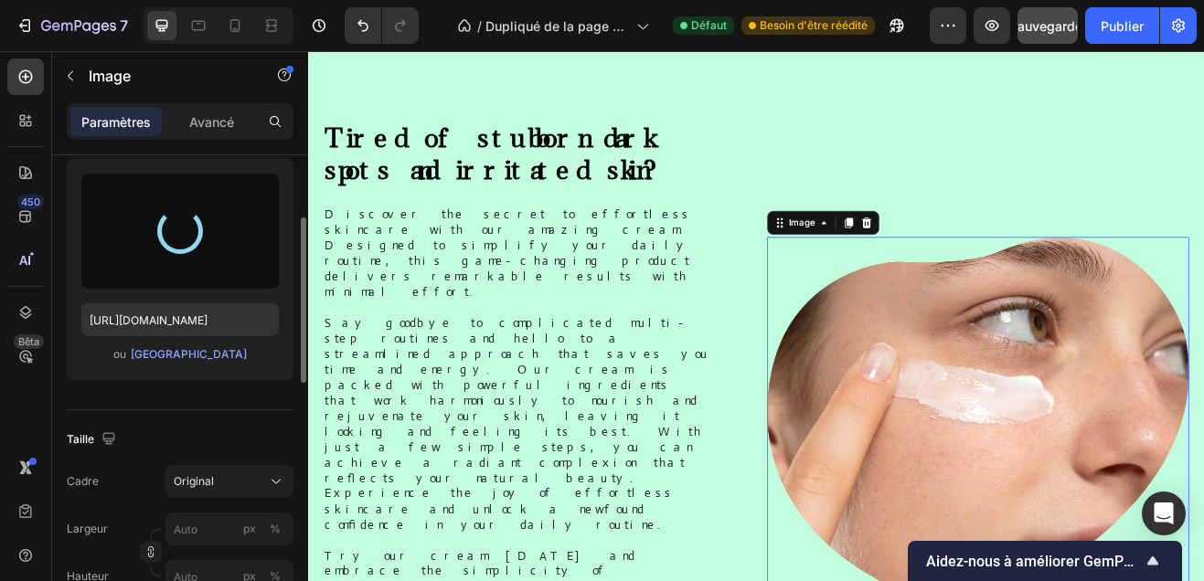
type input "[URL][DOMAIN_NAME]"
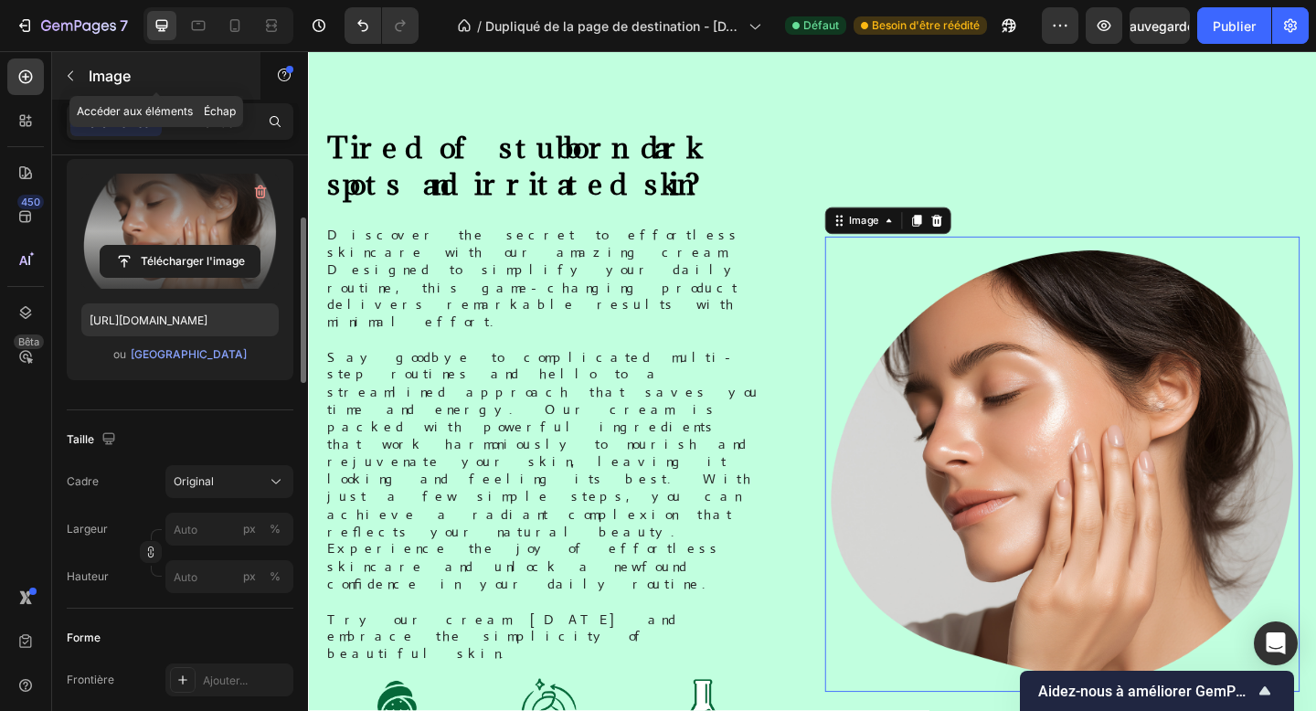
click at [111, 74] on font "Image" at bounding box center [110, 76] width 42 height 18
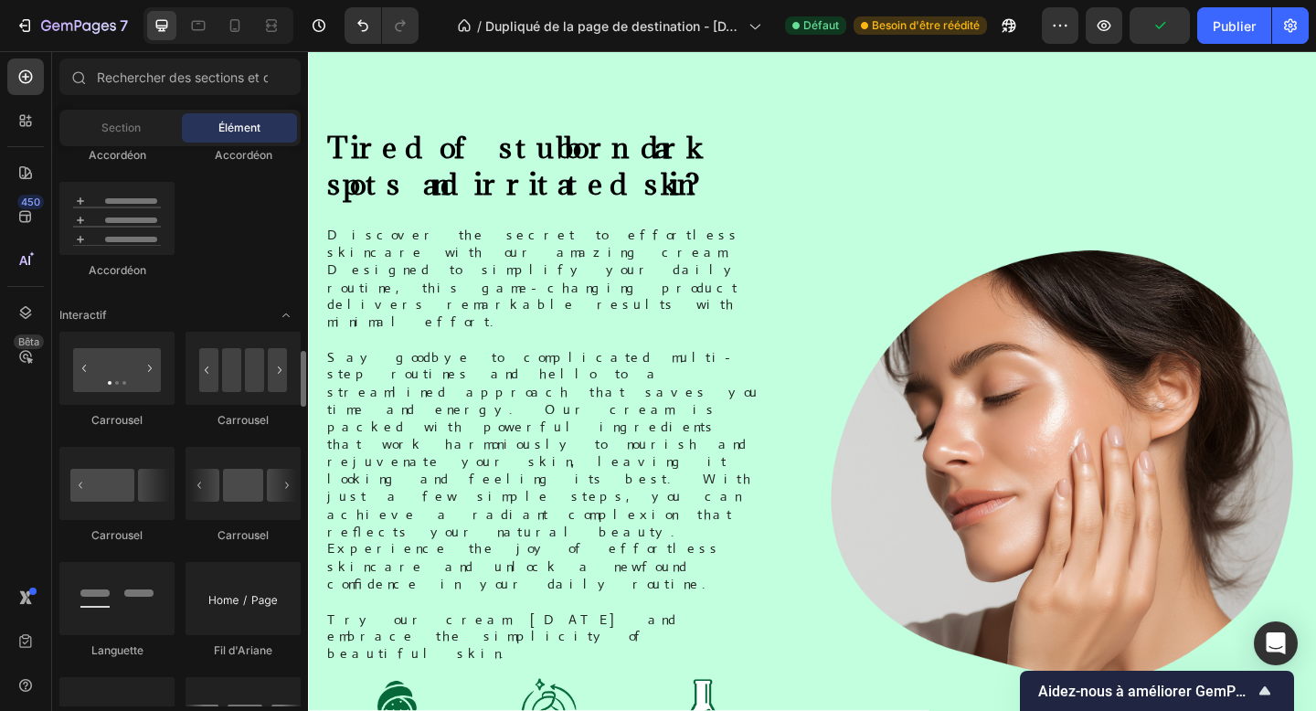
scroll to position [1743, 0]
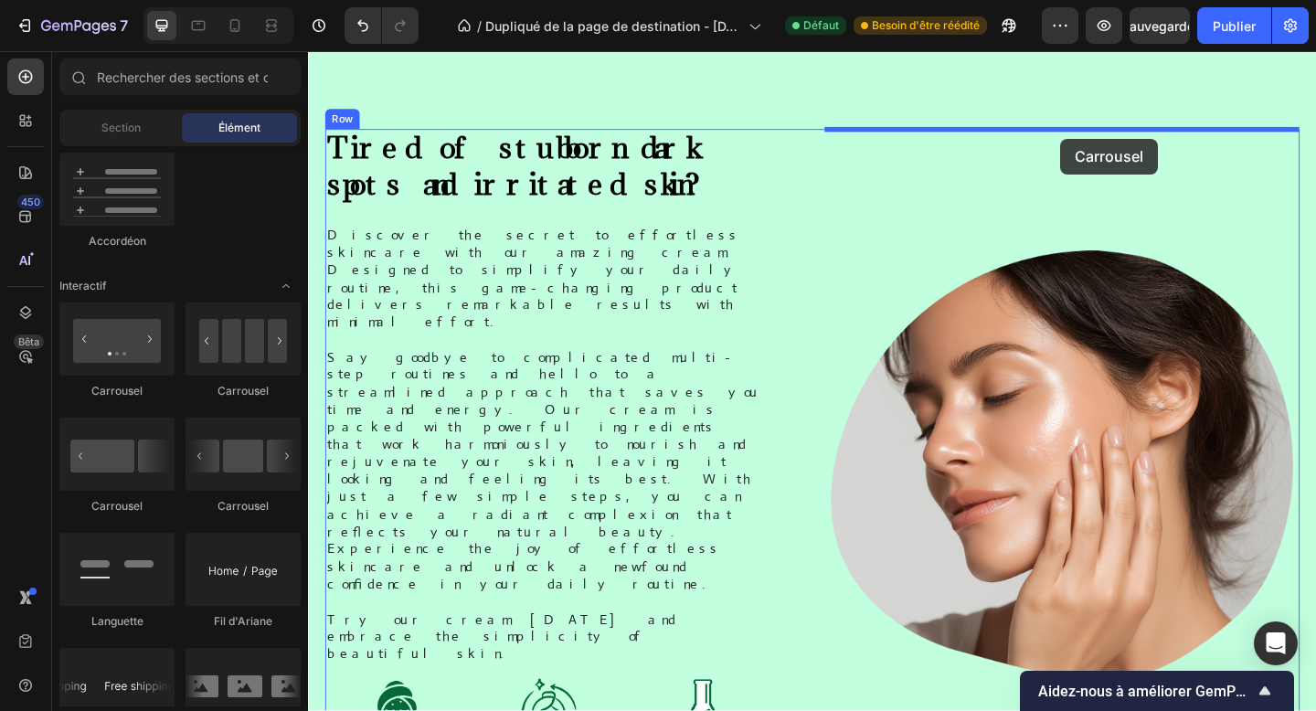
drag, startPoint x: 429, startPoint y: 408, endPoint x: 1126, endPoint y: 146, distance: 744.9
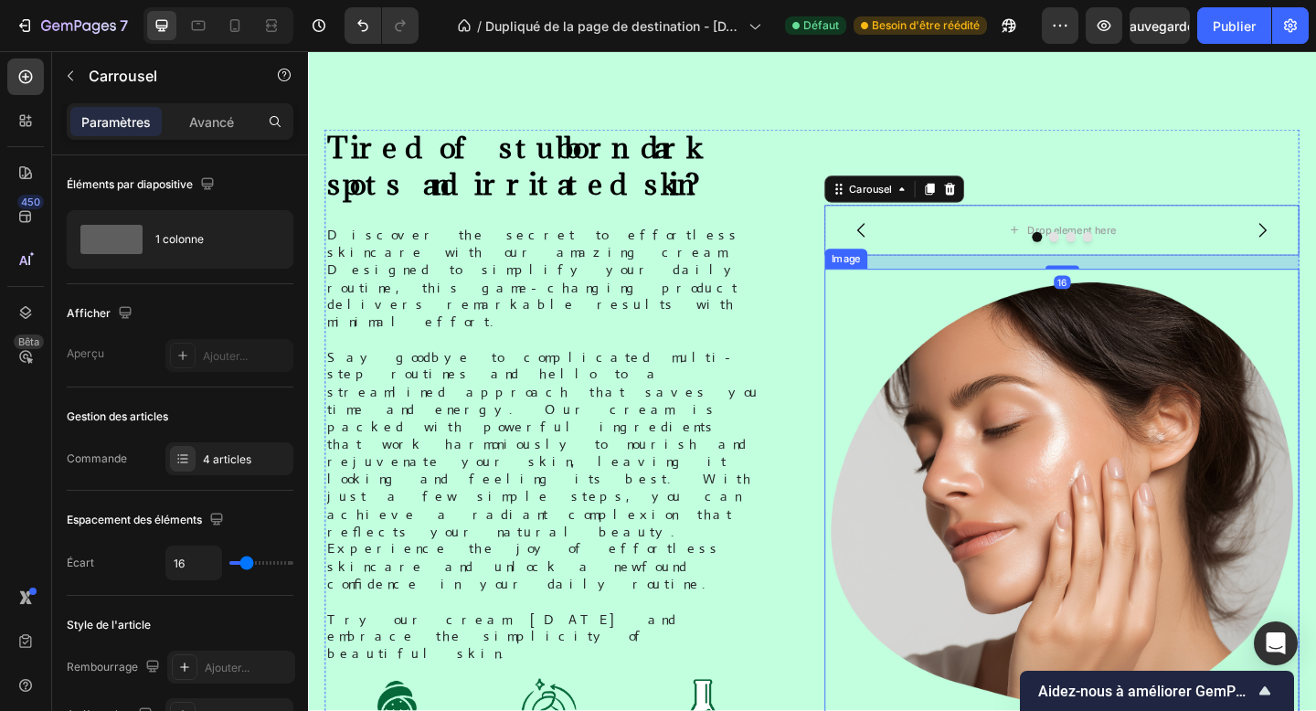
click at [1096, 311] on img at bounding box center [1128, 536] width 517 height 496
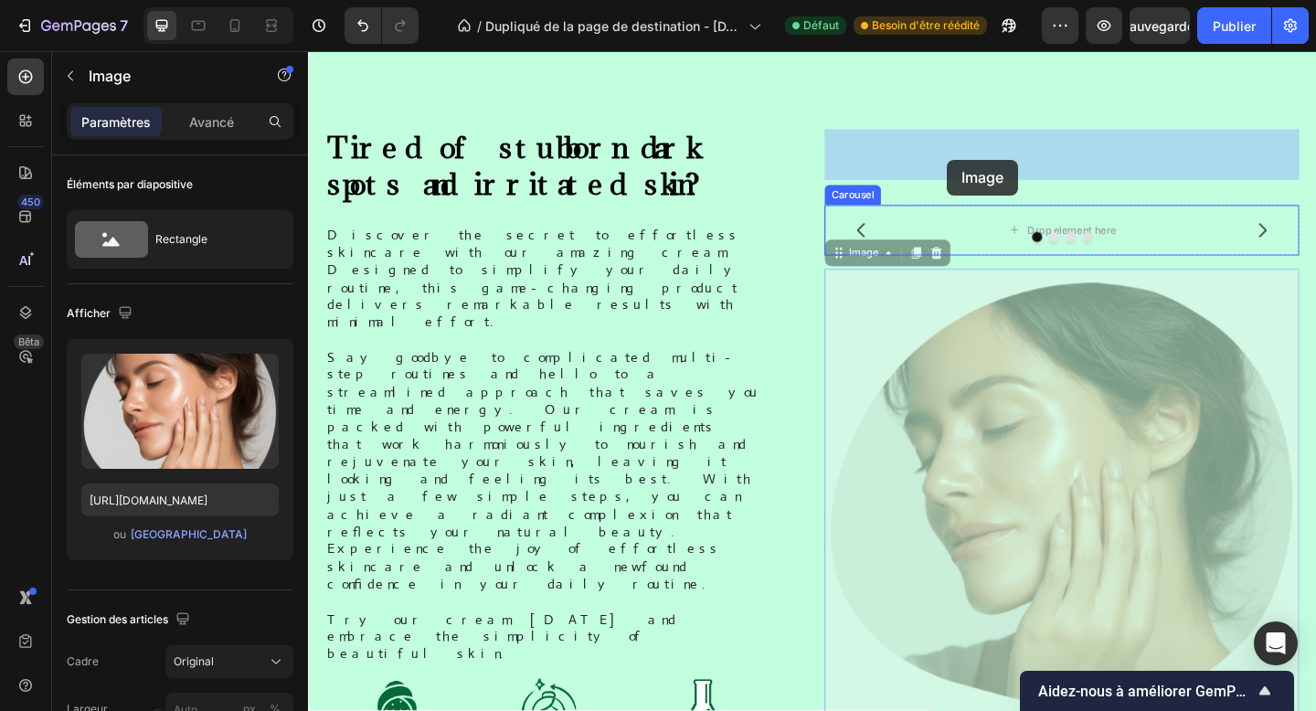
drag, startPoint x: 922, startPoint y: 195, endPoint x: 1003, endPoint y: 169, distance: 84.4
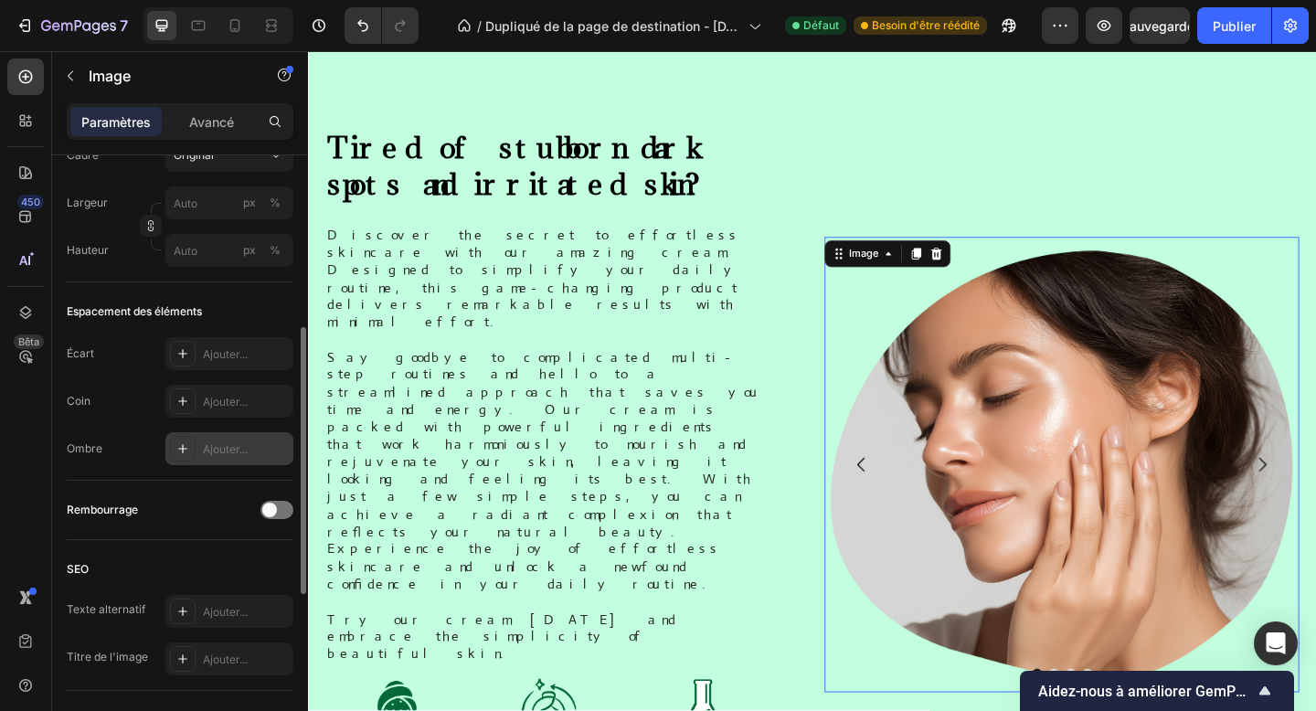
scroll to position [471, 0]
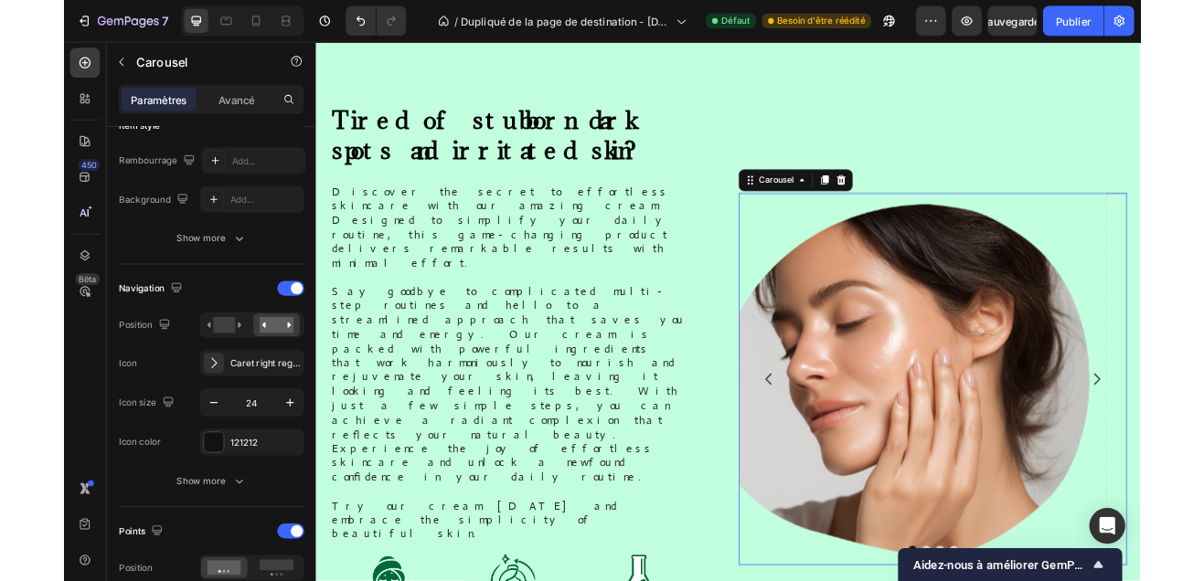
scroll to position [0, 0]
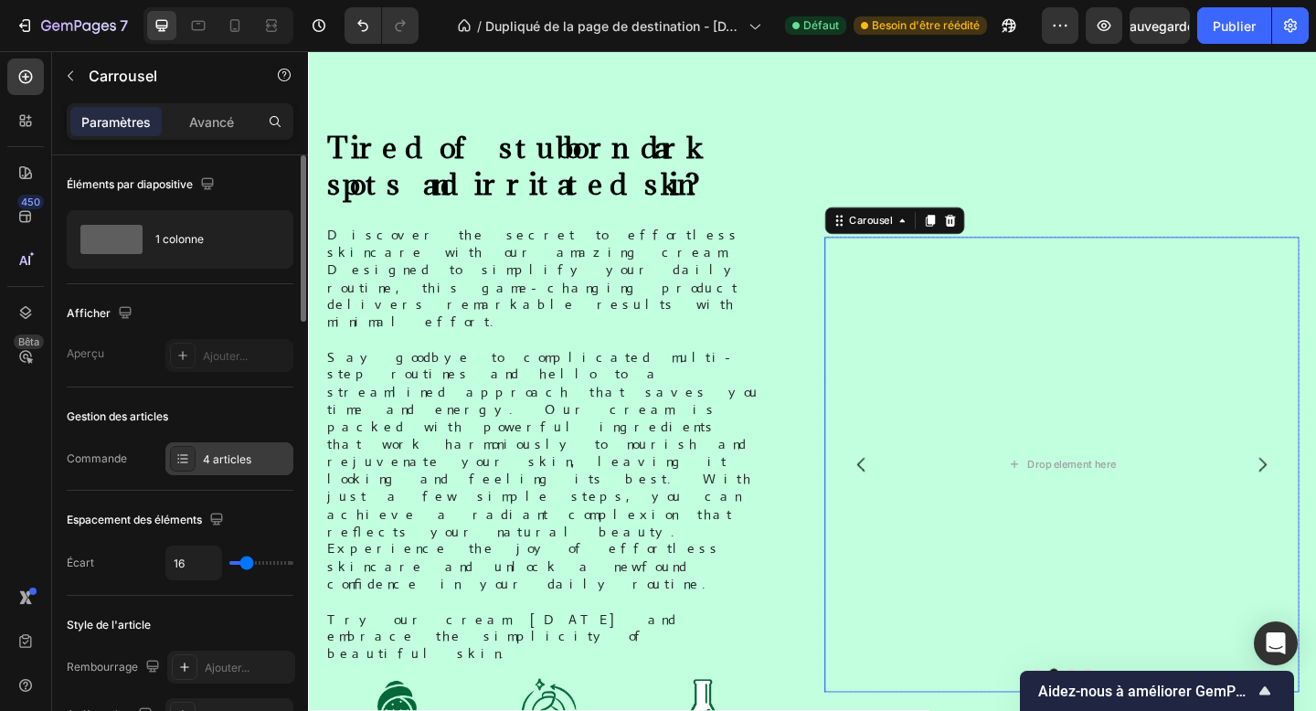
click at [203, 462] on font "4 articles" at bounding box center [227, 460] width 48 height 14
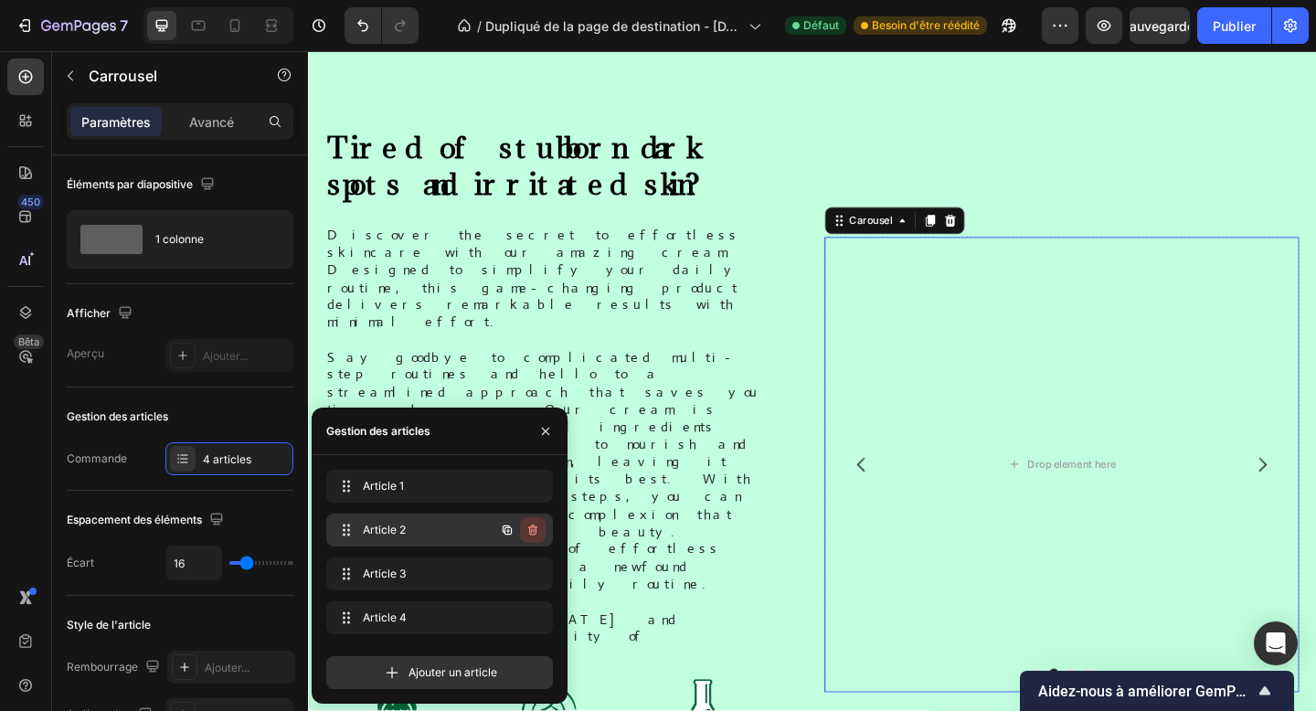
click at [529, 535] on icon "button" at bounding box center [533, 530] width 15 height 15
click at [529, 535] on font "Supprimer" at bounding box center [510, 530] width 55 height 14
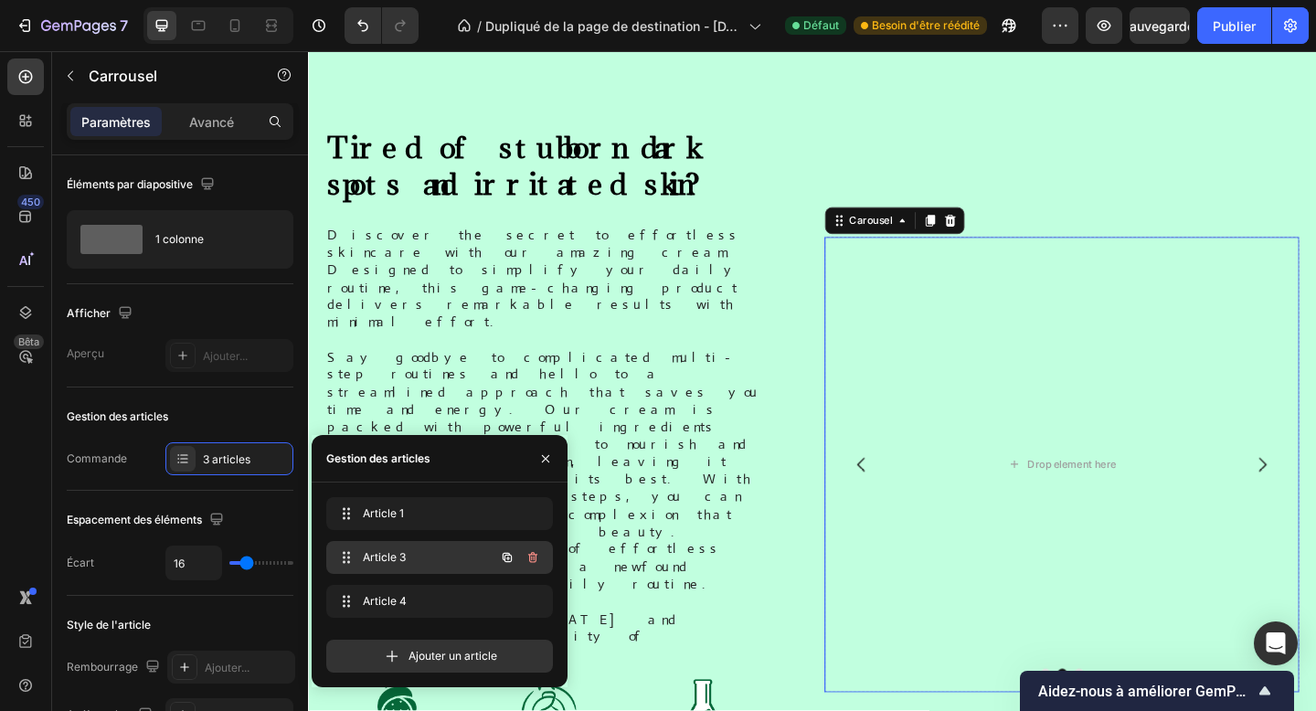
click at [533, 570] on button "button" at bounding box center [533, 558] width 26 height 26
click at [533, 567] on button "Supprimer" at bounding box center [509, 558] width 71 height 26
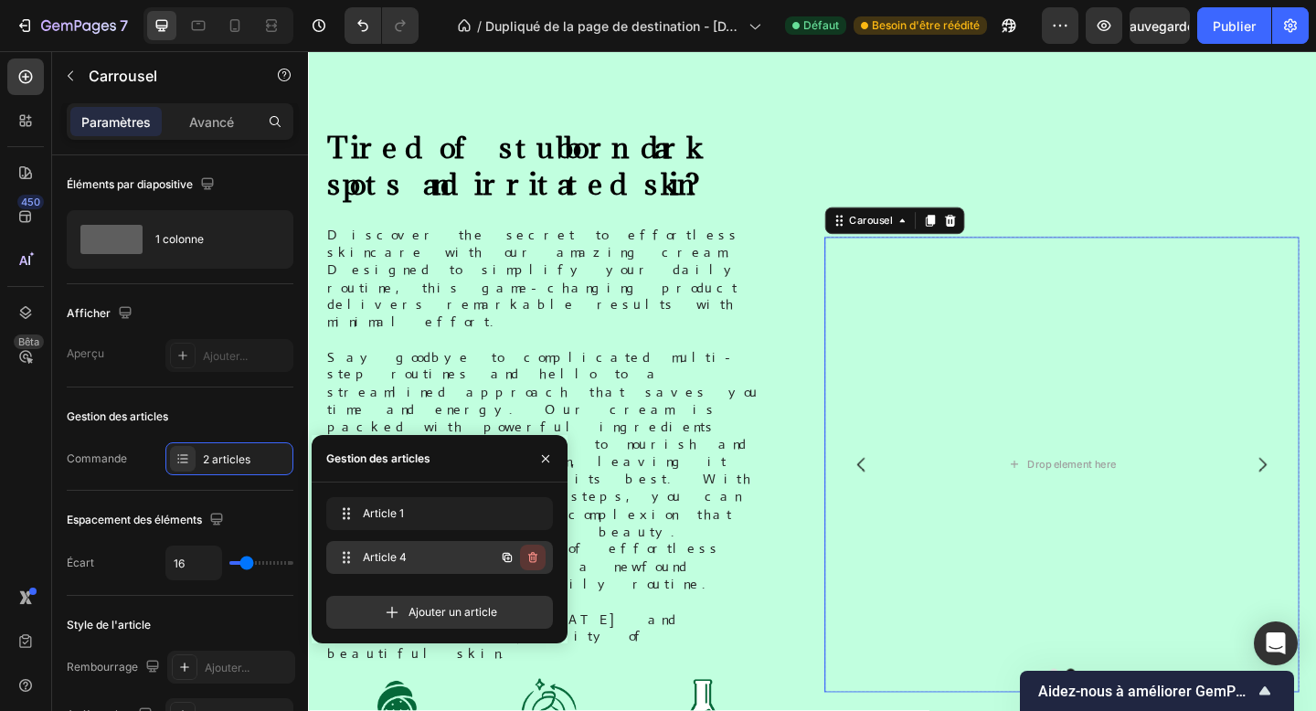
click at [533, 557] on icon "button" at bounding box center [533, 557] width 15 height 15
click at [533, 557] on font "Supprimer" at bounding box center [510, 557] width 55 height 14
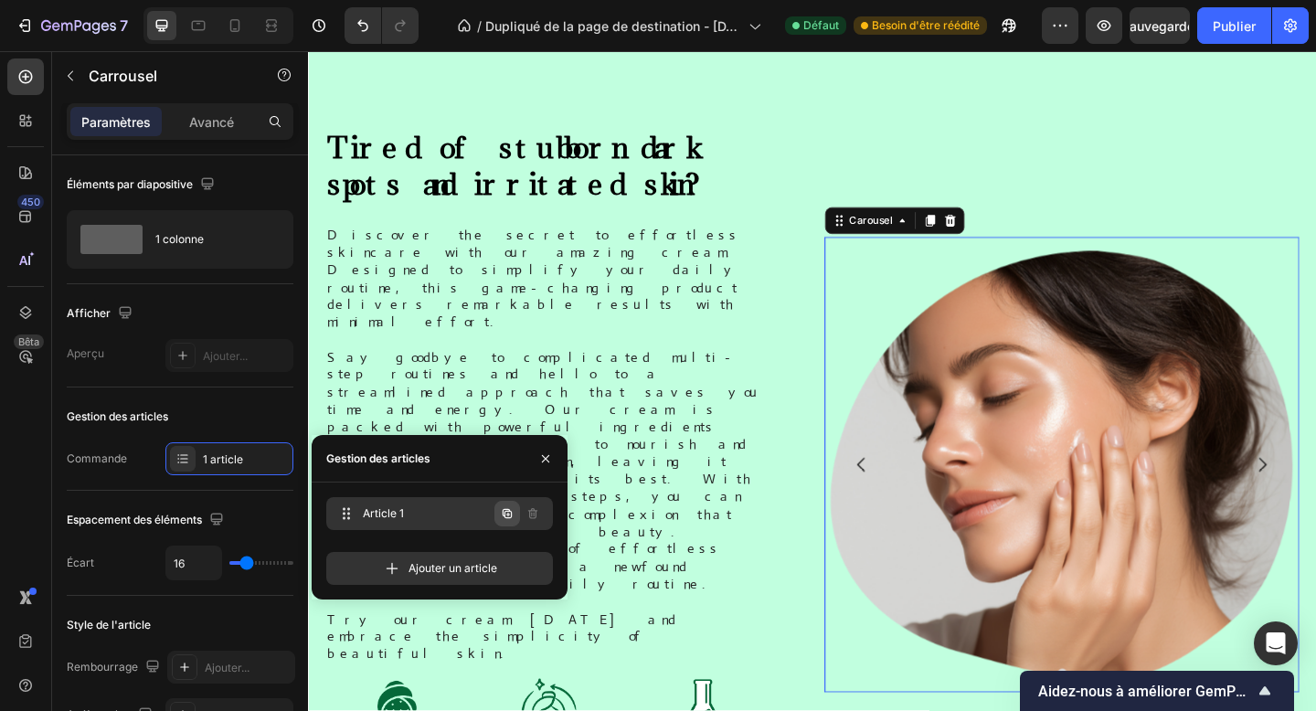
click at [511, 518] on icon "button" at bounding box center [507, 513] width 15 height 15
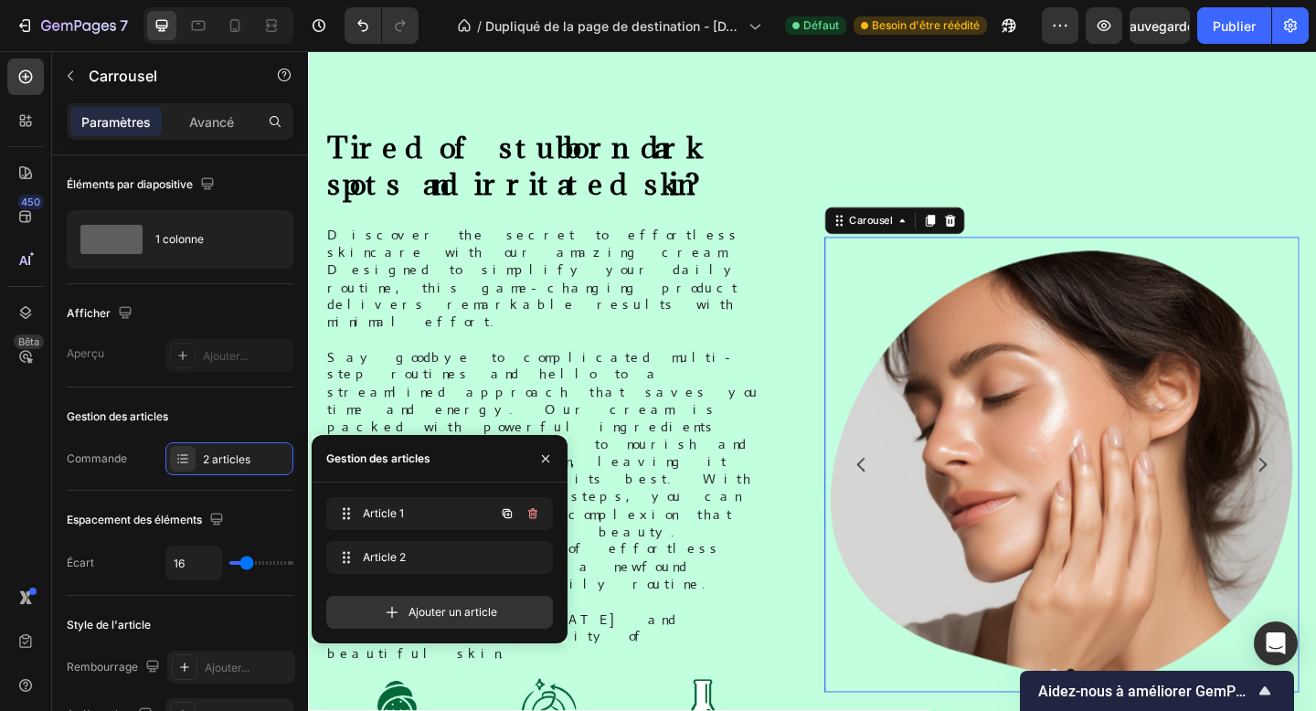
click at [511, 518] on icon "button" at bounding box center [507, 513] width 15 height 15
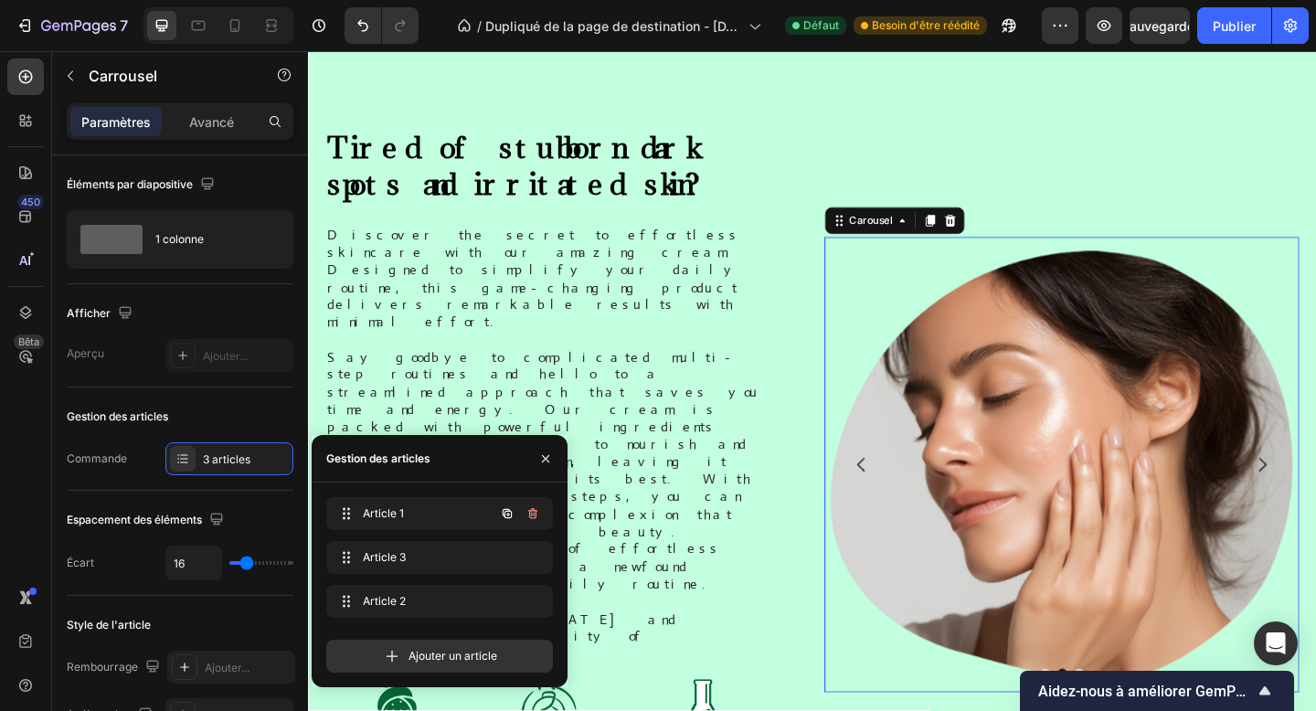
click at [511, 518] on icon "button" at bounding box center [507, 513] width 15 height 15
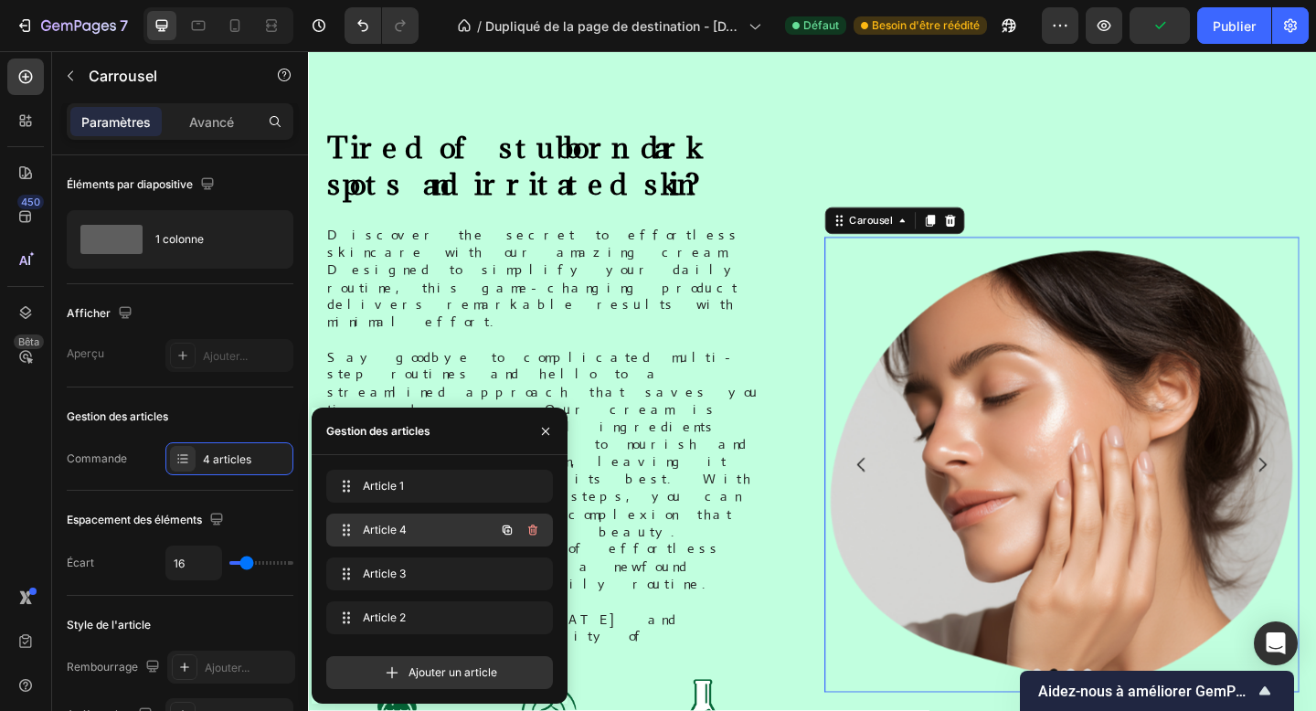
click at [422, 527] on span "Article 4" at bounding box center [414, 530] width 103 height 16
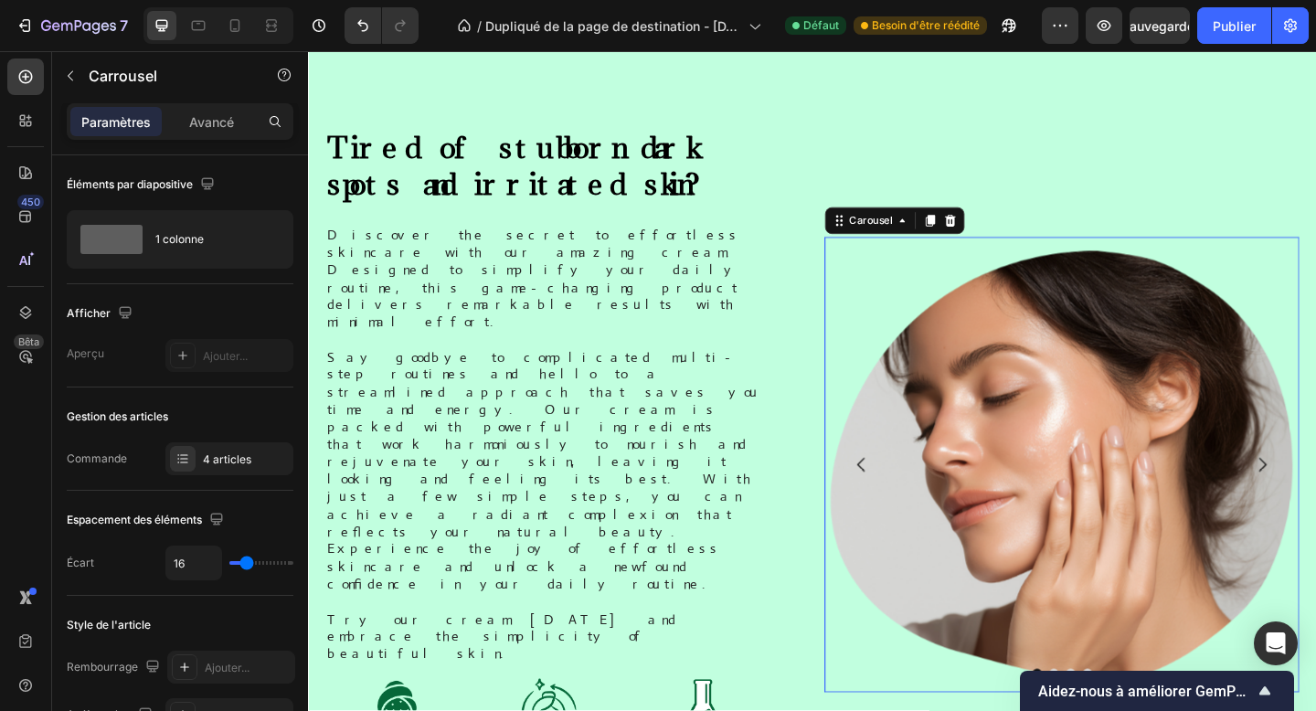
click at [1080, 502] on img at bounding box center [1128, 501] width 517 height 496
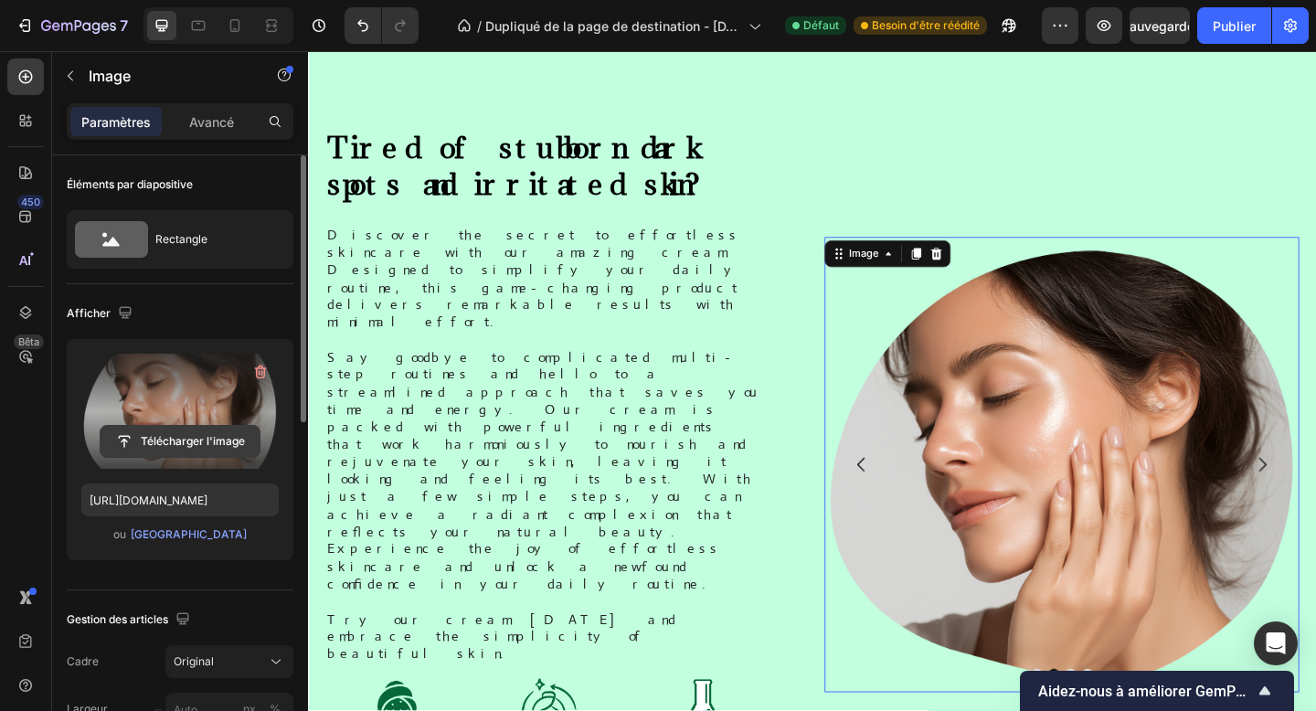
click at [223, 443] on input "file" at bounding box center [180, 441] width 159 height 31
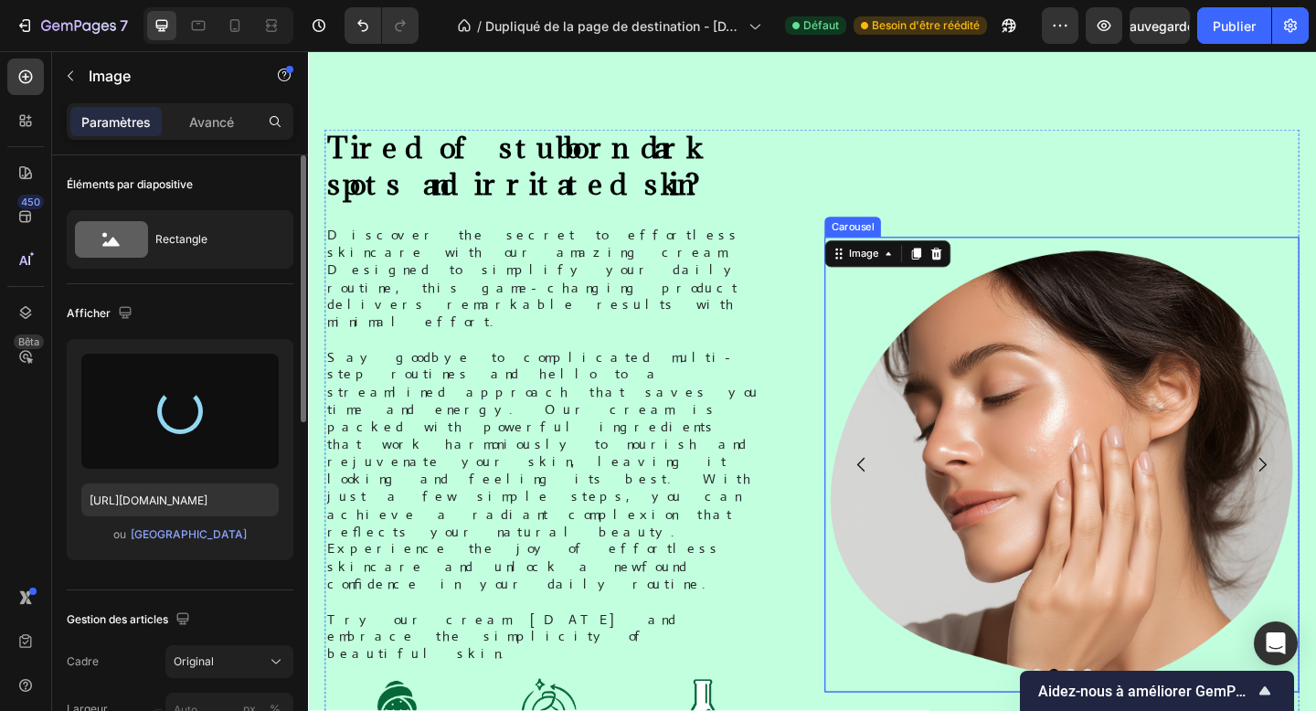
type input "[URL][DOMAIN_NAME]"
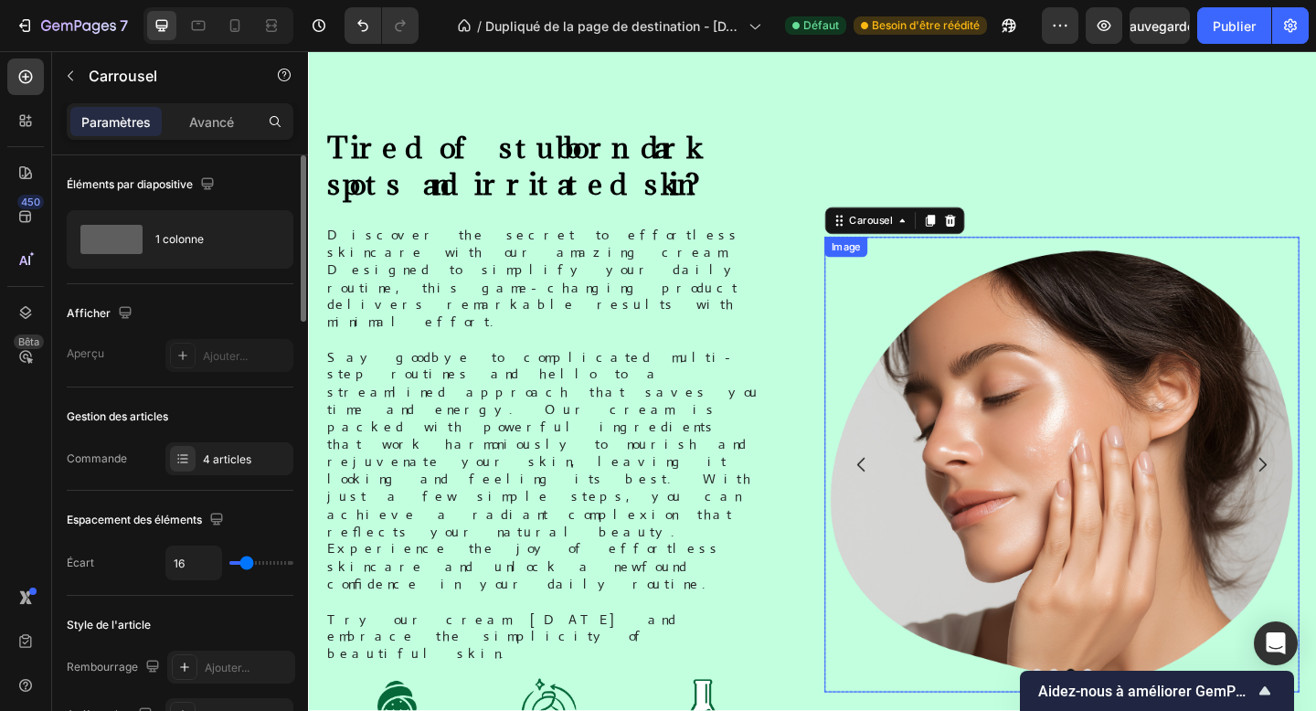
click at [1112, 447] on img at bounding box center [1128, 501] width 517 height 496
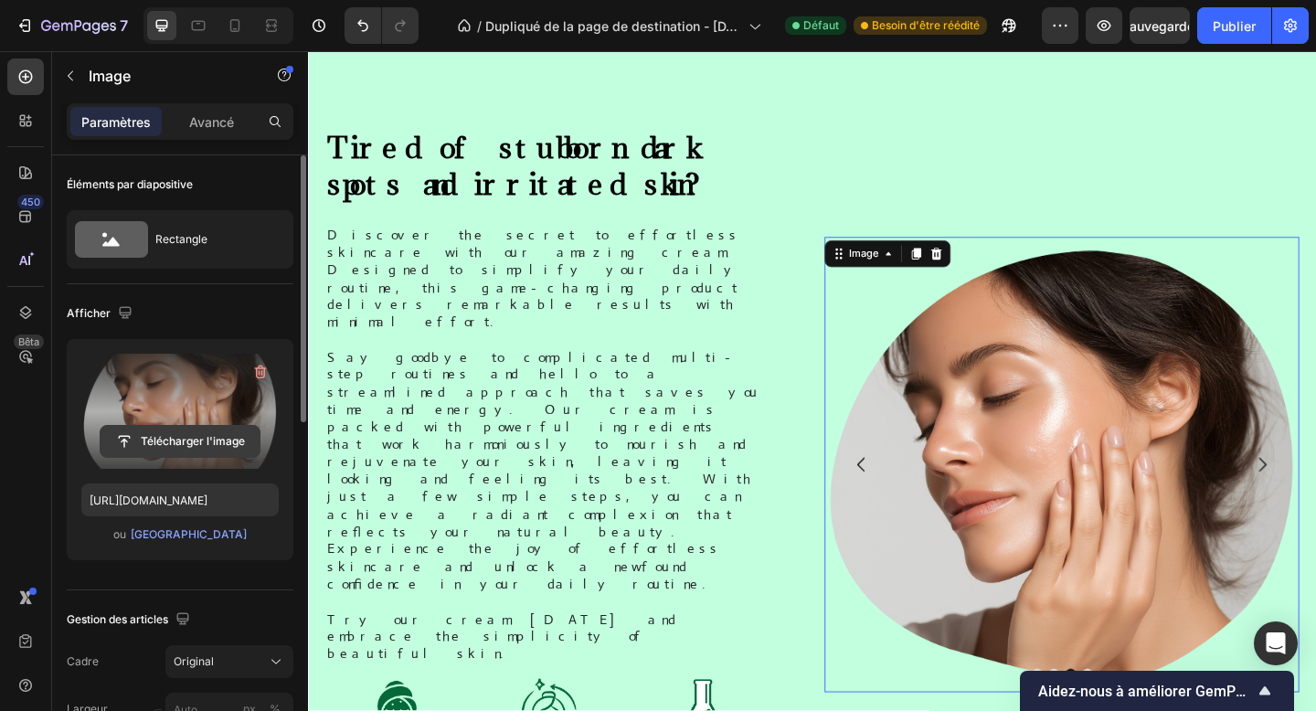
click at [153, 452] on input "file" at bounding box center [180, 441] width 159 height 31
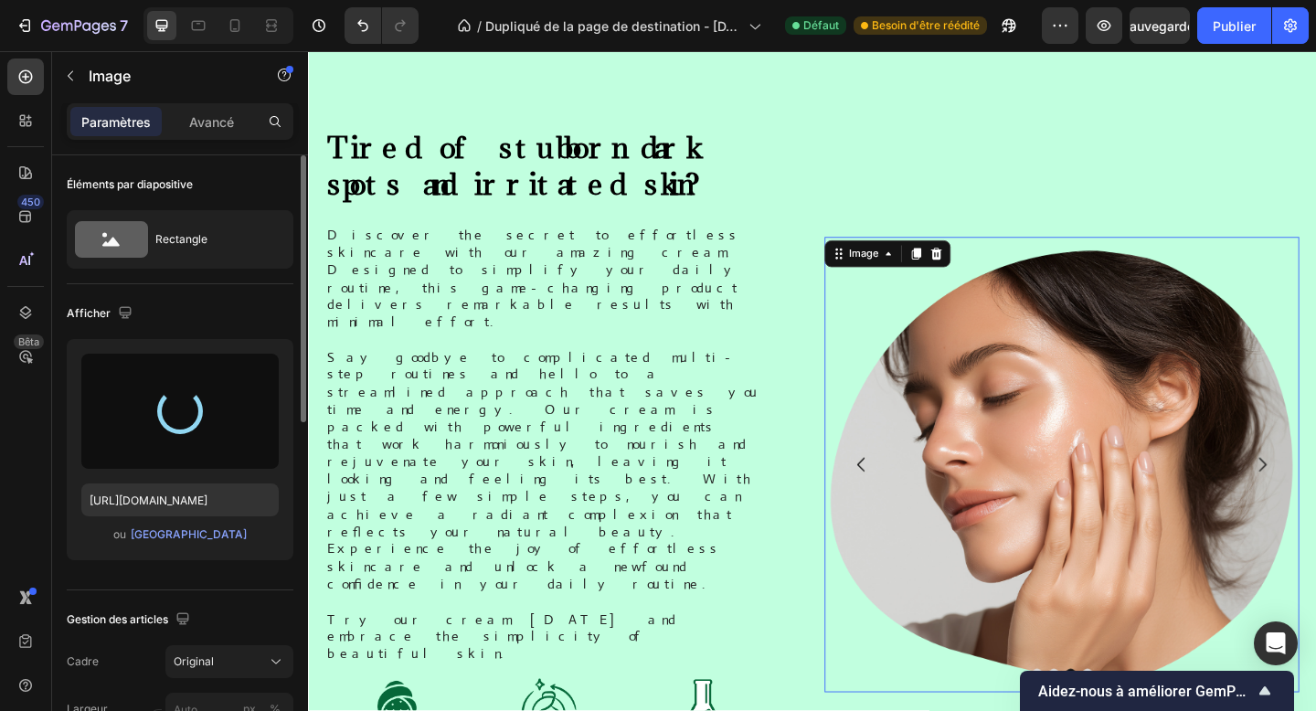
type input "[URL][DOMAIN_NAME]"
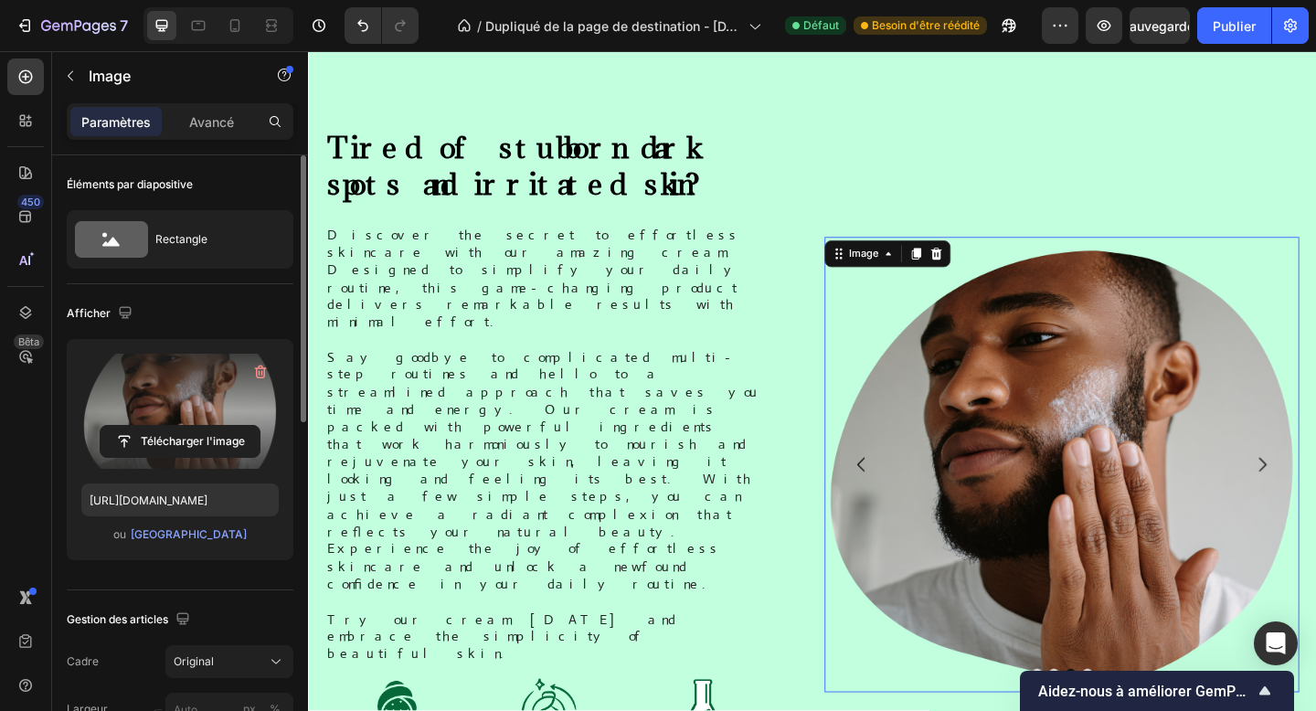
click at [1158, 604] on img at bounding box center [1128, 501] width 517 height 496
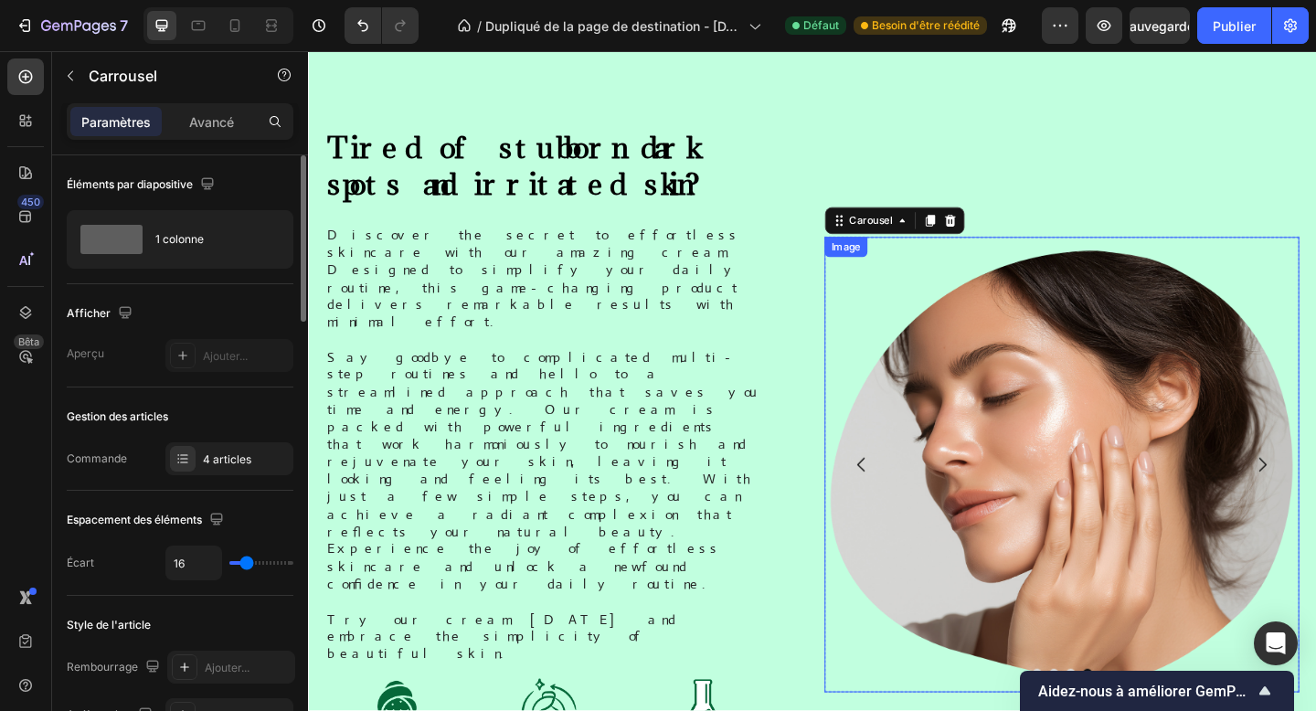
click at [1123, 418] on img at bounding box center [1128, 501] width 517 height 496
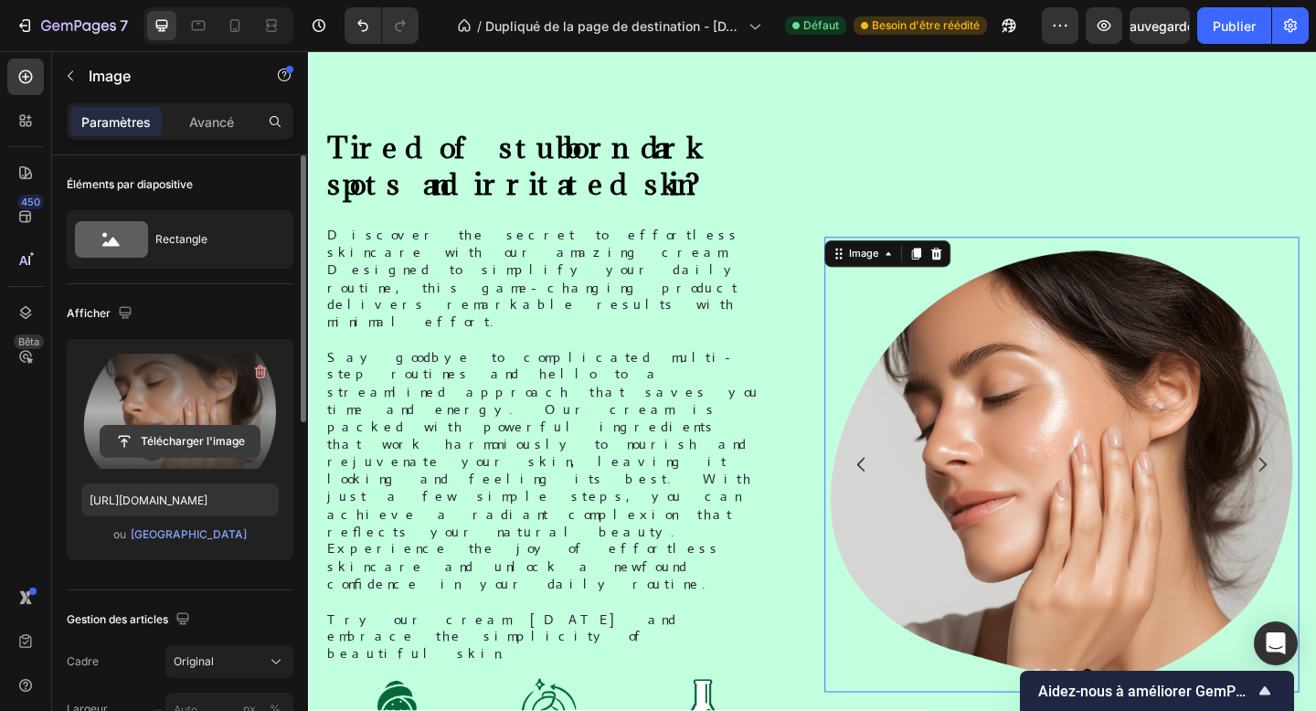
click at [185, 435] on input "file" at bounding box center [180, 441] width 159 height 31
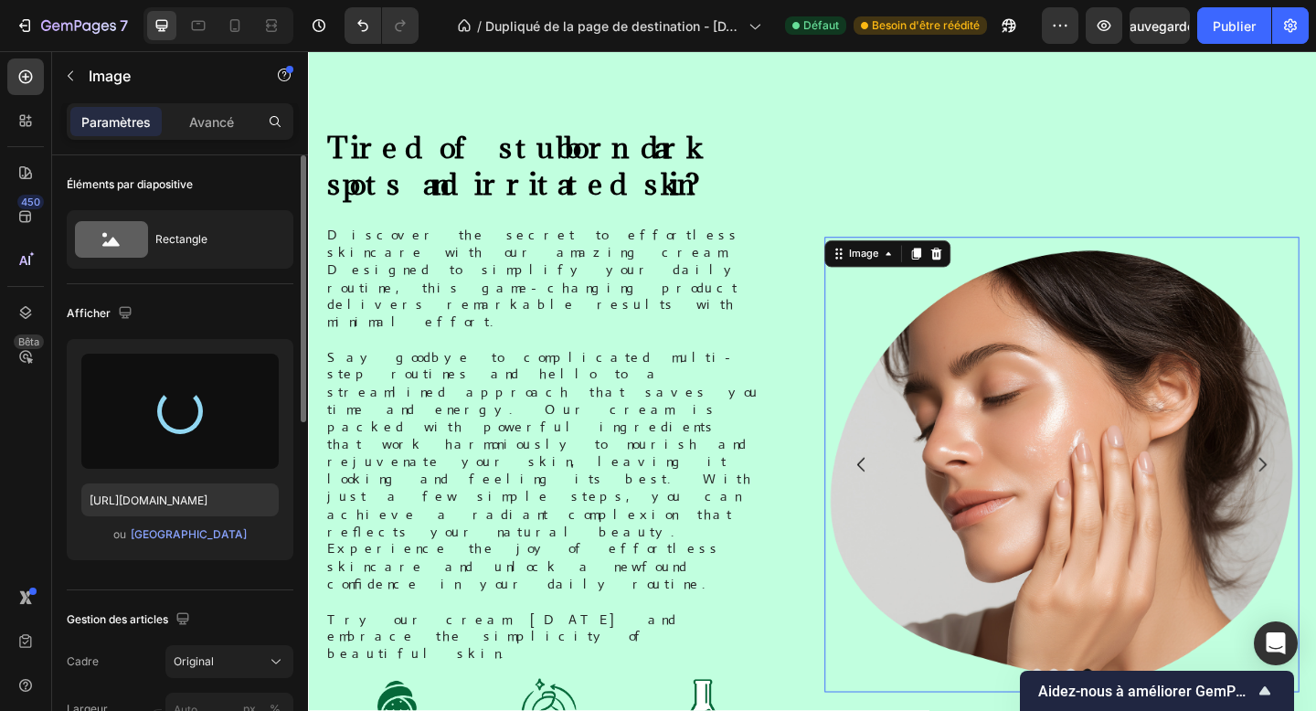
type input "[URL][DOMAIN_NAME]"
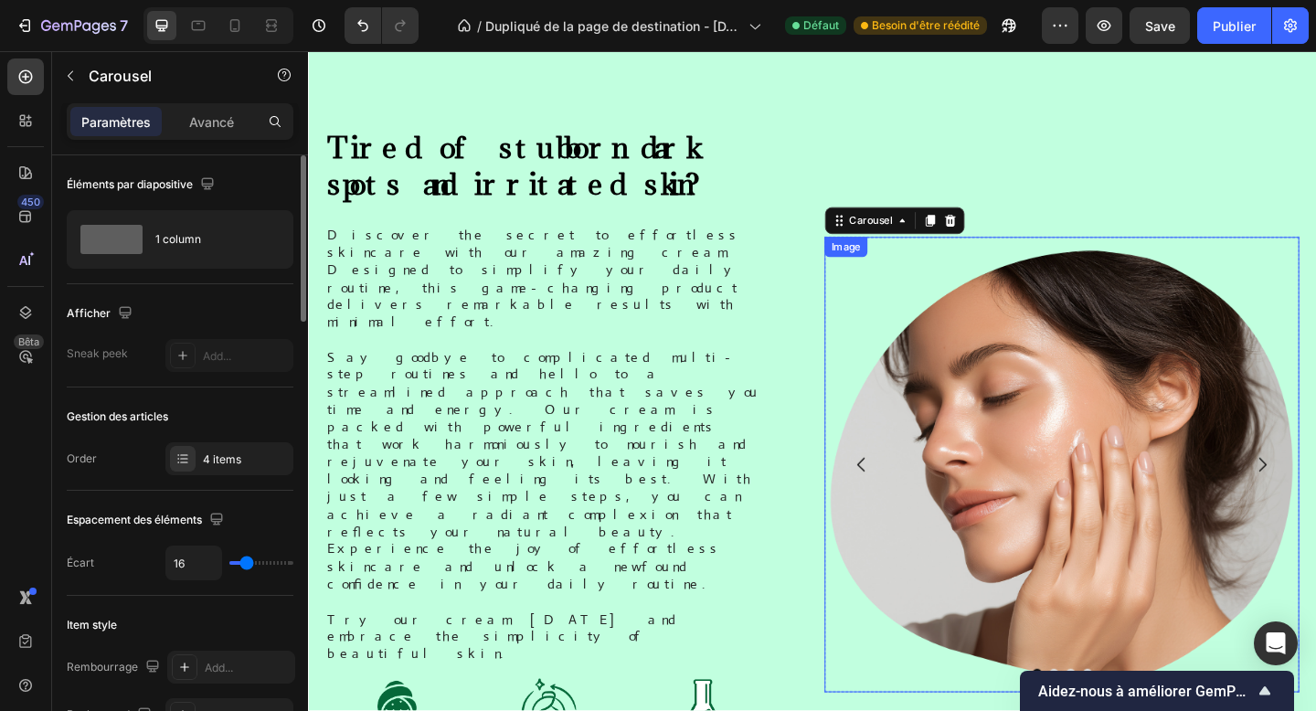
click at [1032, 490] on img at bounding box center [1128, 501] width 517 height 496
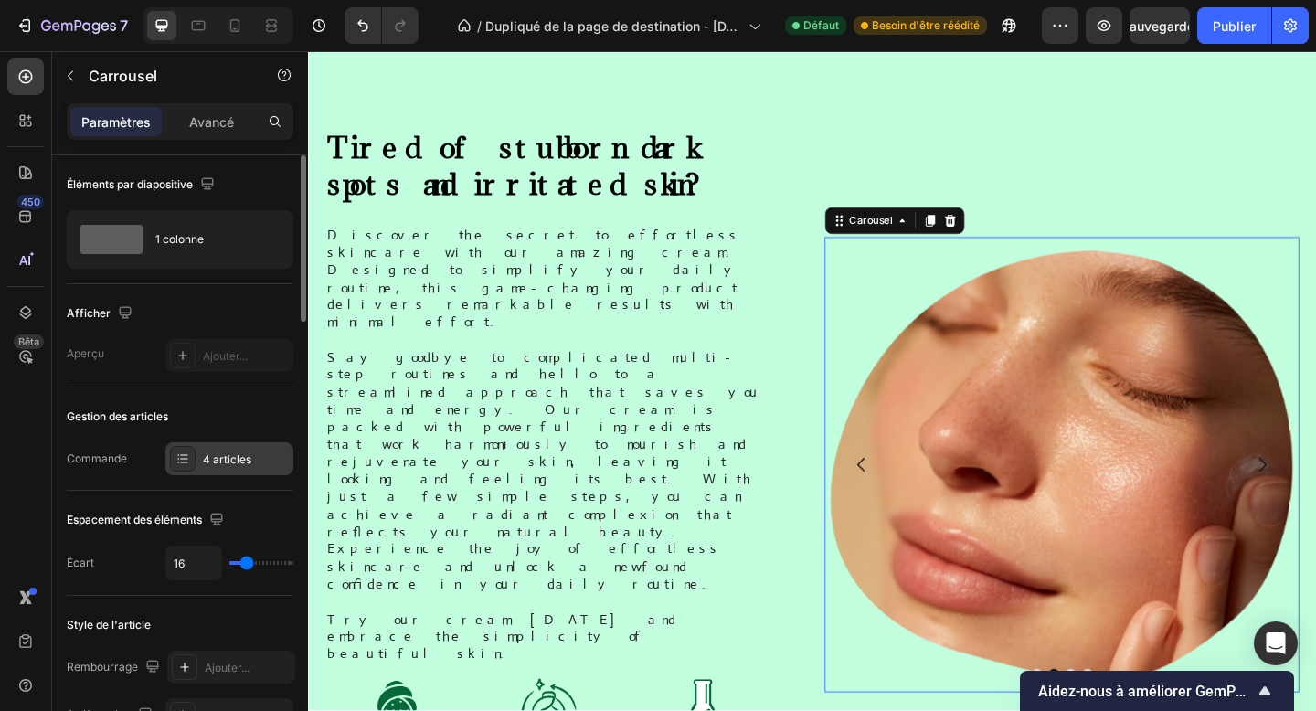
click at [229, 455] on font "4 articles" at bounding box center [227, 460] width 48 height 14
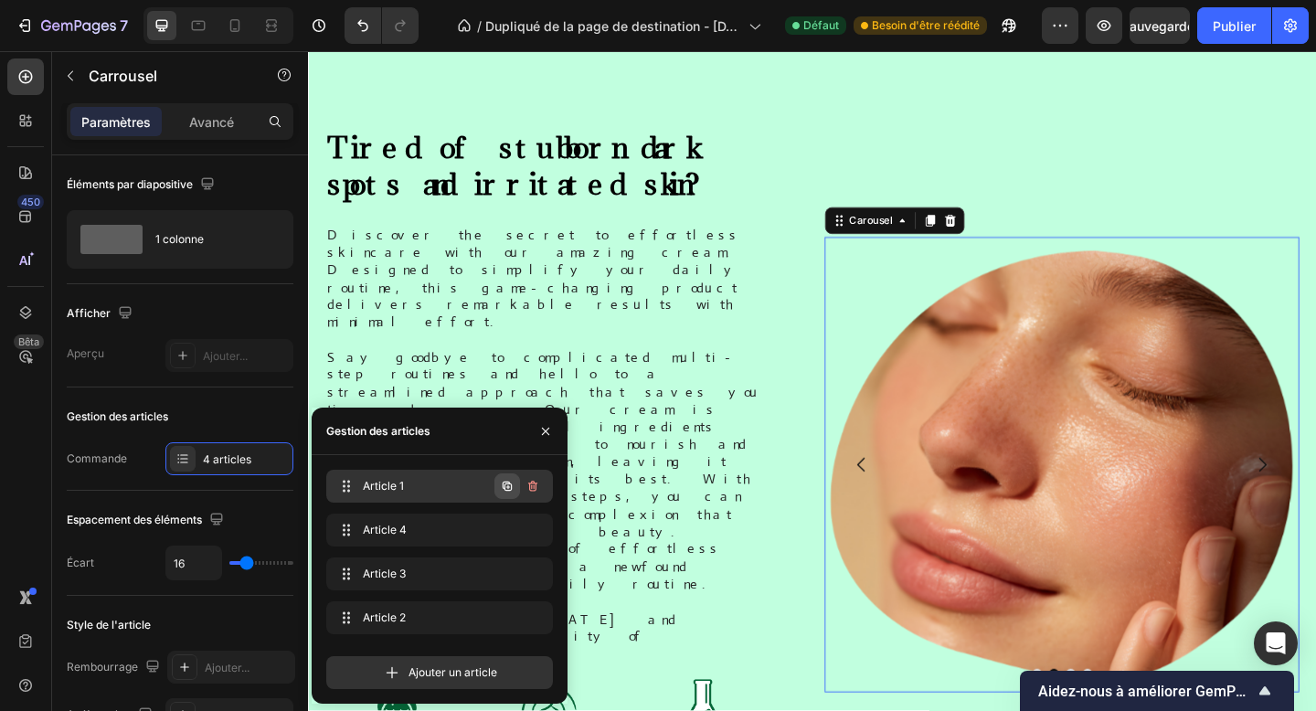
click at [506, 485] on icon "button" at bounding box center [507, 486] width 9 height 9
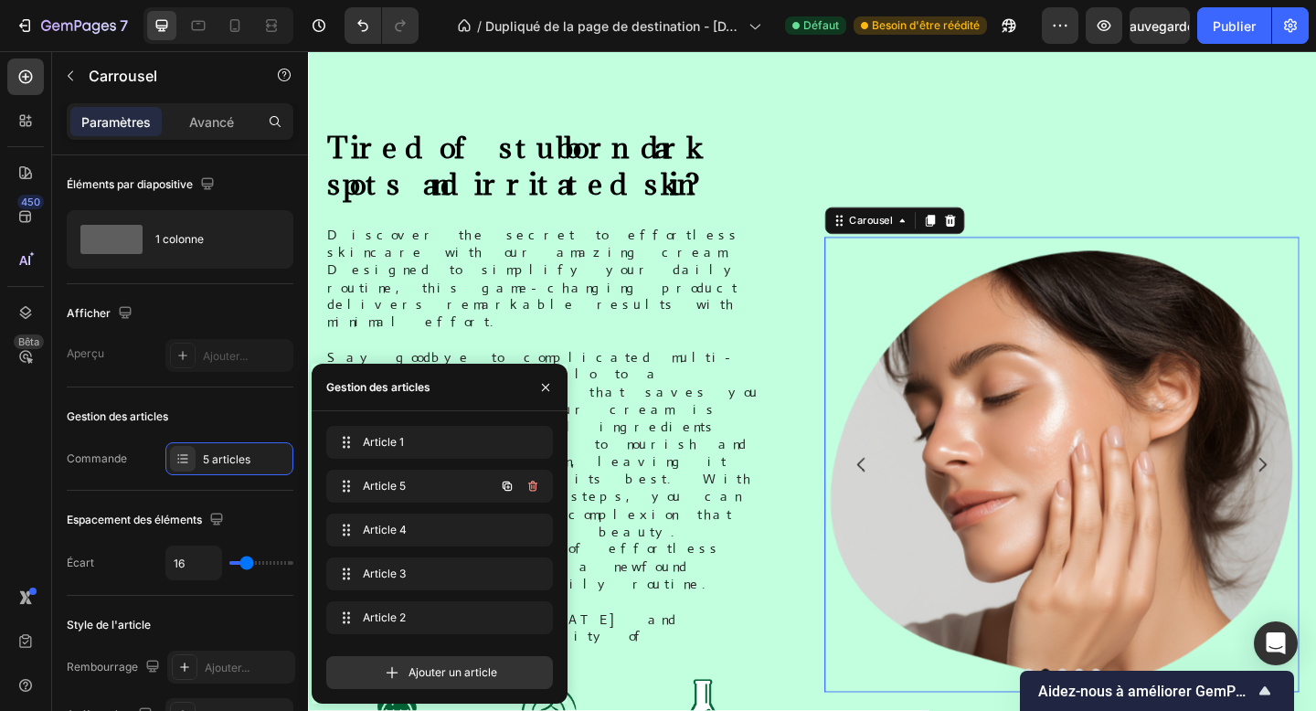
click at [506, 485] on icon "button" at bounding box center [507, 486] width 9 height 9
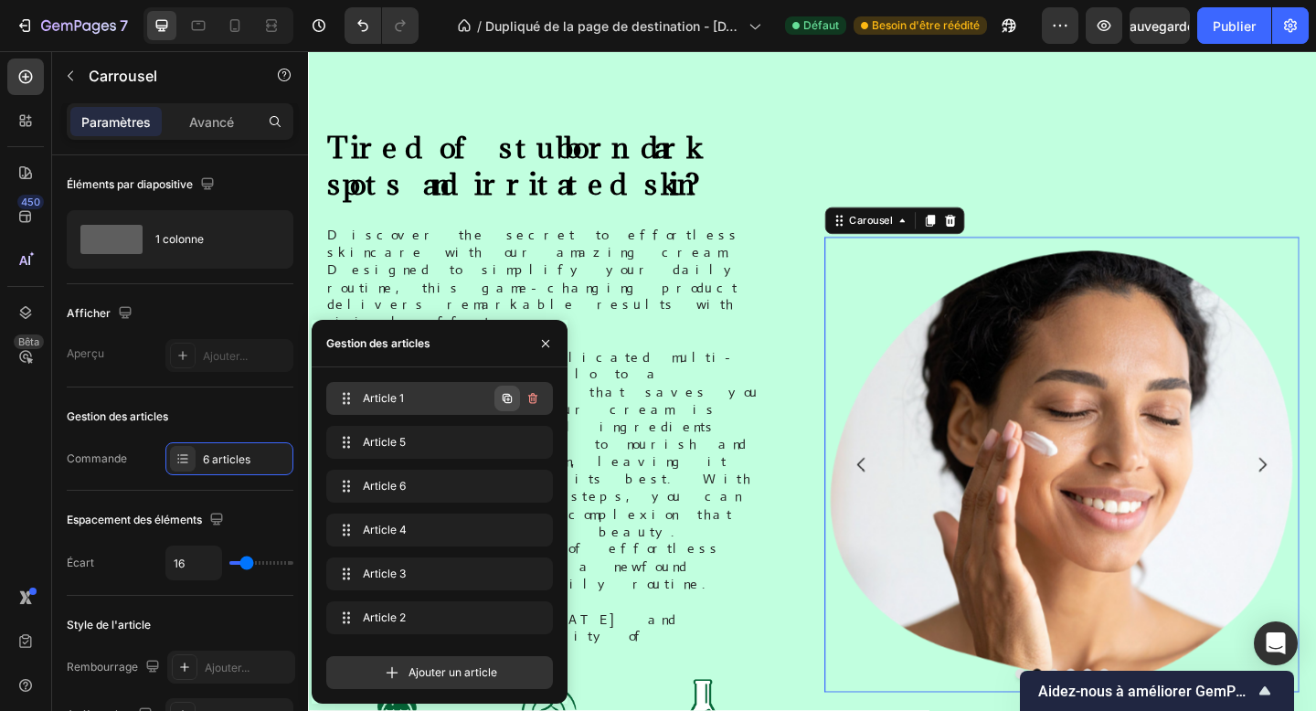
click at [508, 398] on icon "button" at bounding box center [507, 398] width 15 height 15
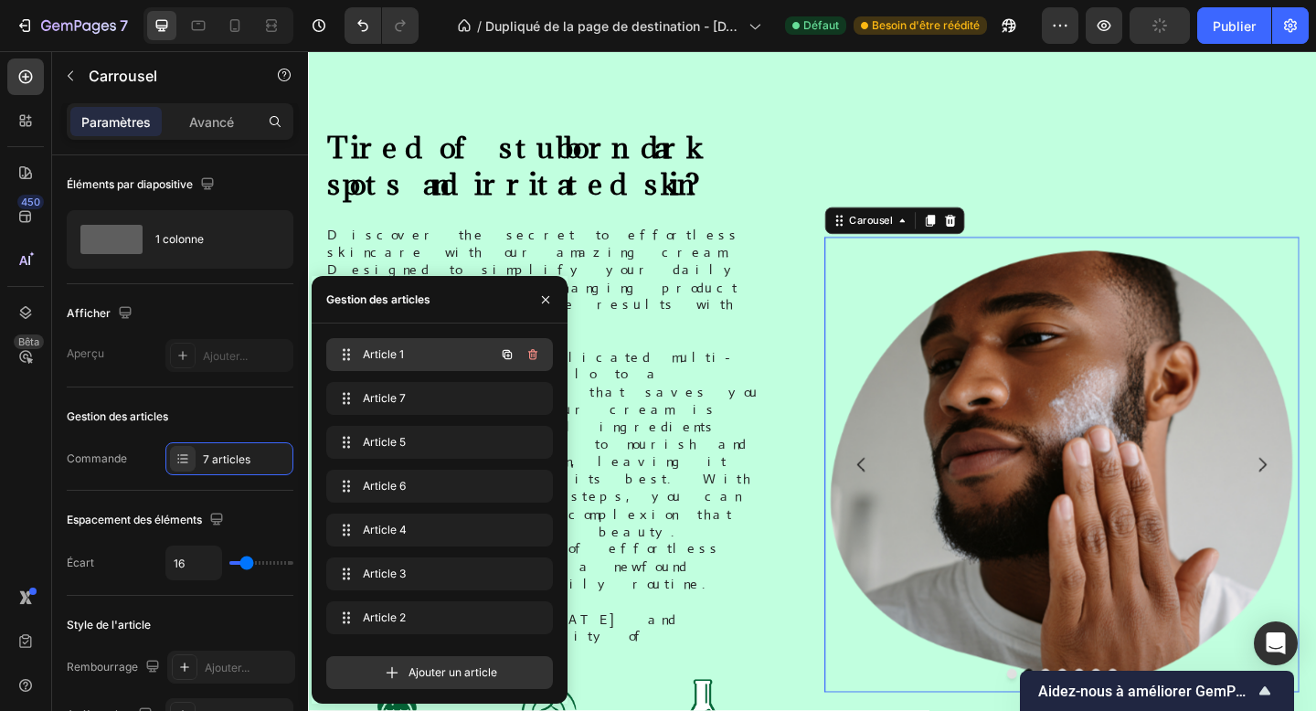
click at [407, 346] on div "Article 1 Item 1" at bounding box center [414, 355] width 161 height 26
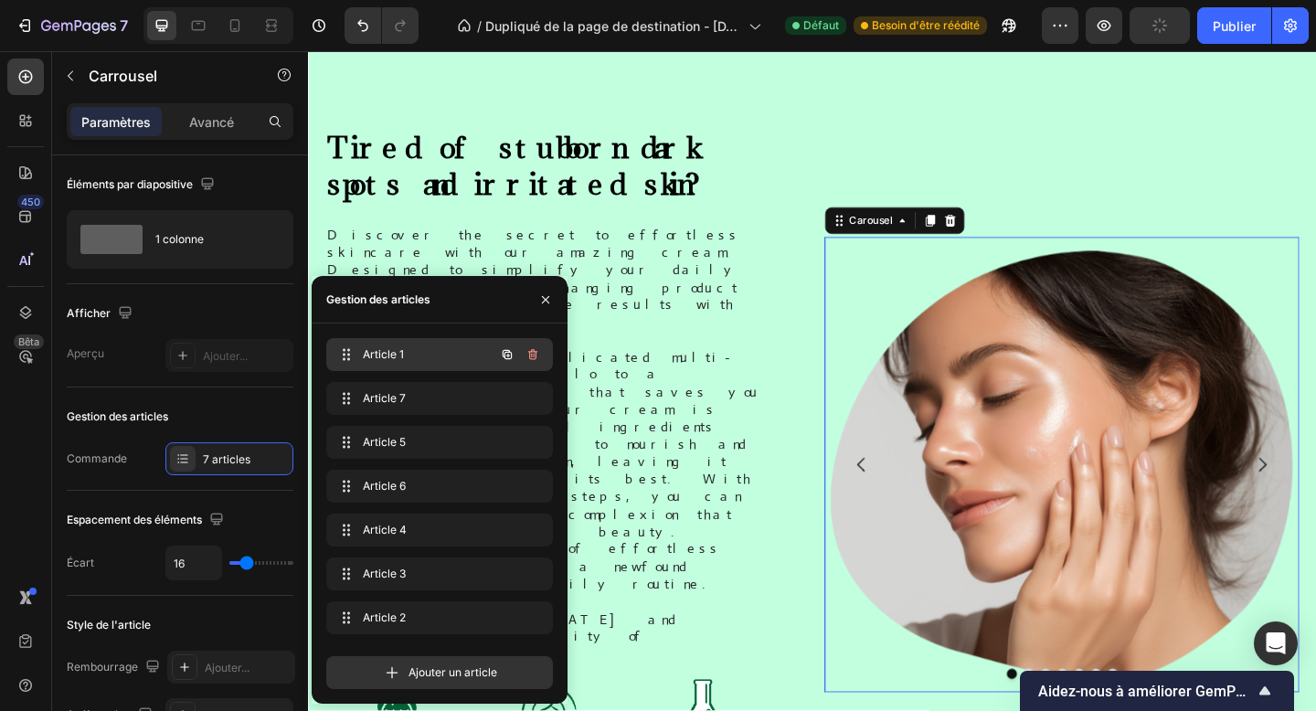
click at [407, 346] on div "Article 1 Item 1" at bounding box center [414, 355] width 161 height 26
click at [1014, 343] on img at bounding box center [1128, 501] width 517 height 496
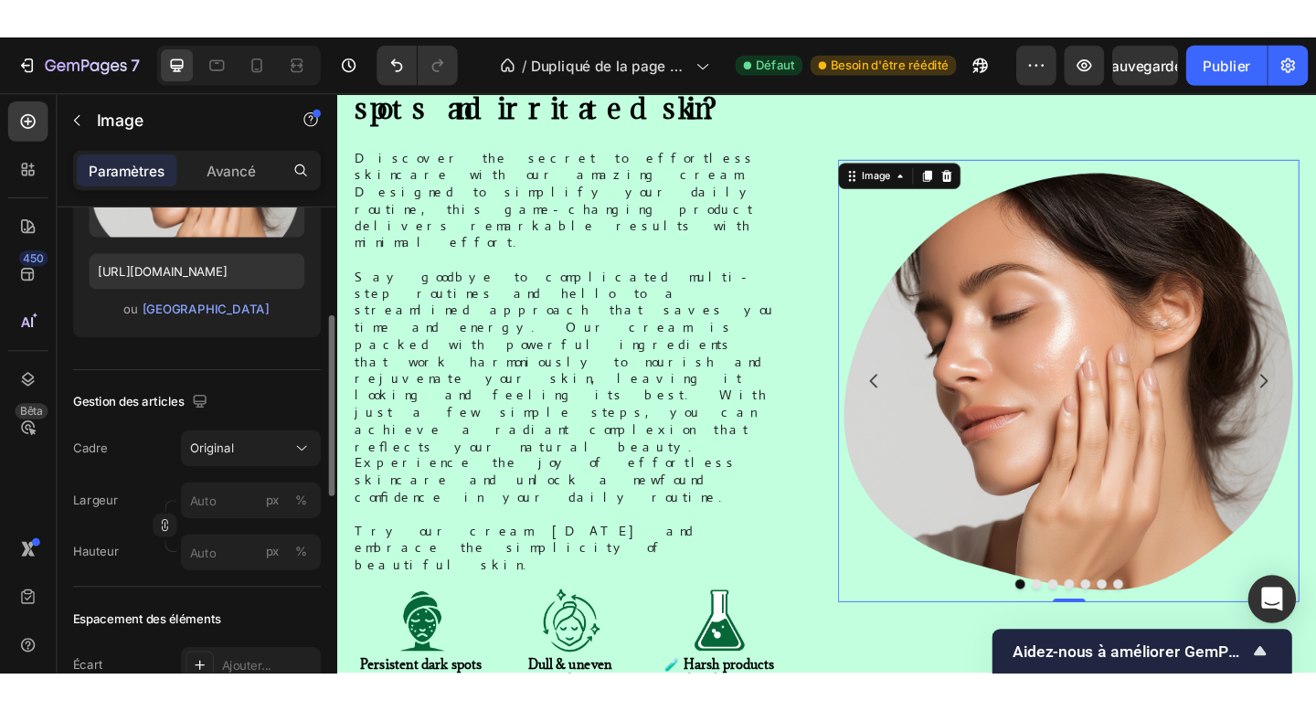
scroll to position [259, 0]
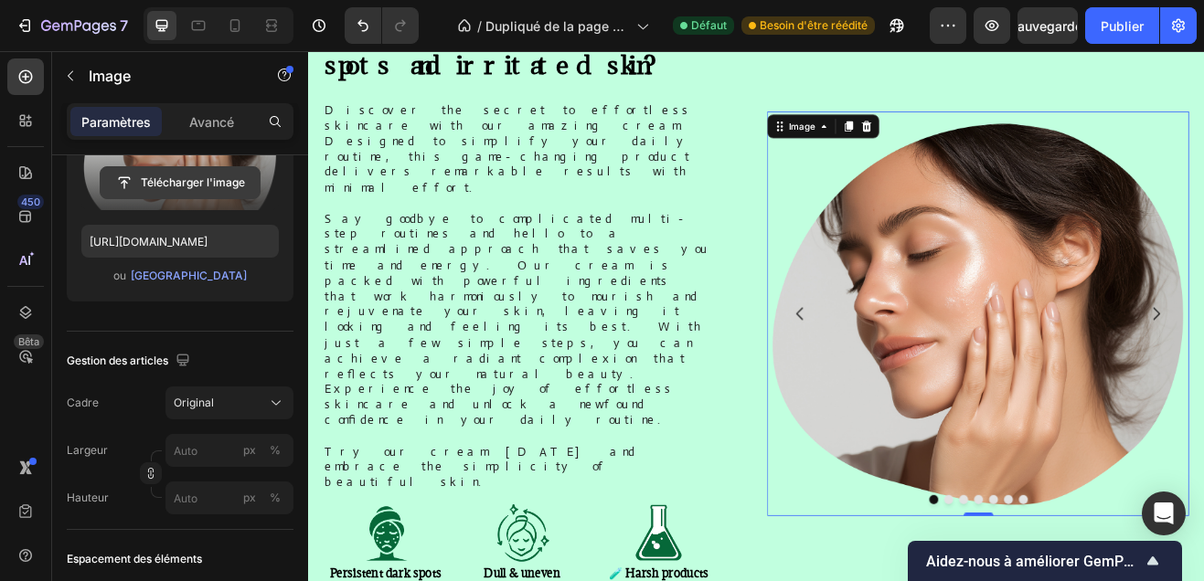
click at [176, 192] on input "file" at bounding box center [180, 182] width 159 height 31
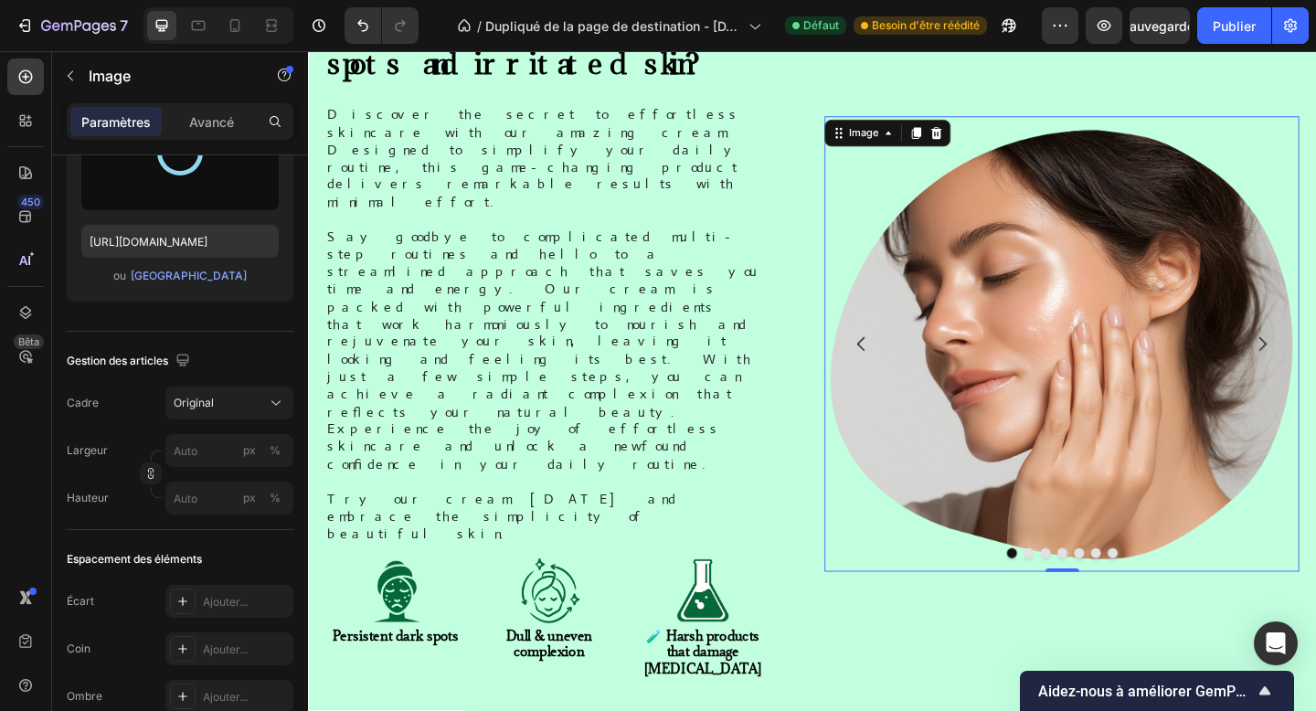
scroll to position [876, 0]
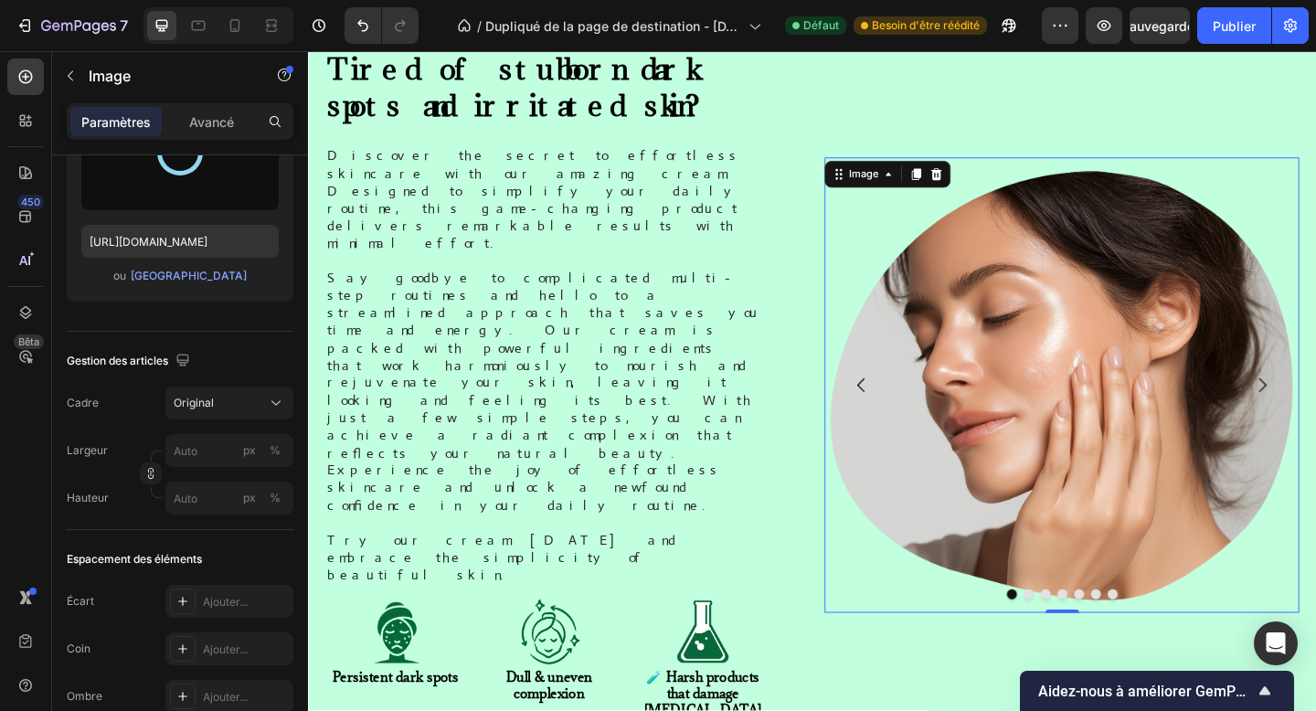
type input "[URL][DOMAIN_NAME]"
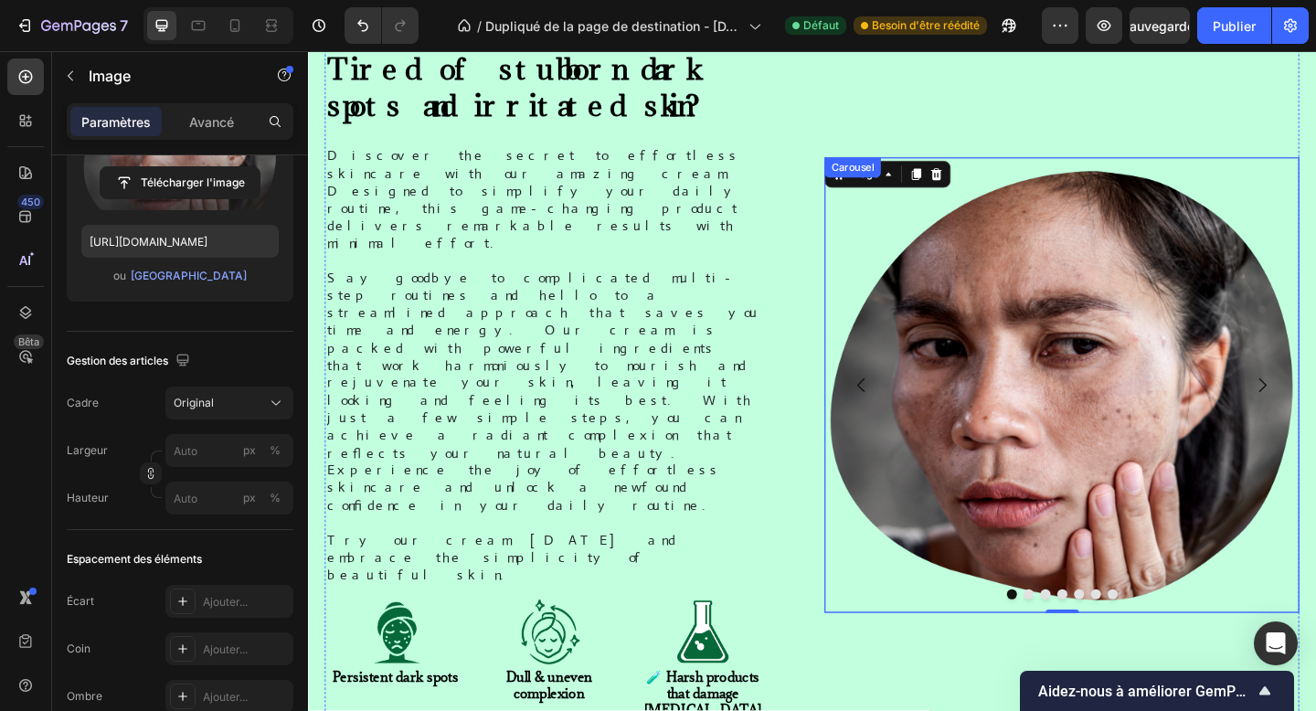
click at [1092, 637] on button "Dot" at bounding box center [1092, 642] width 11 height 11
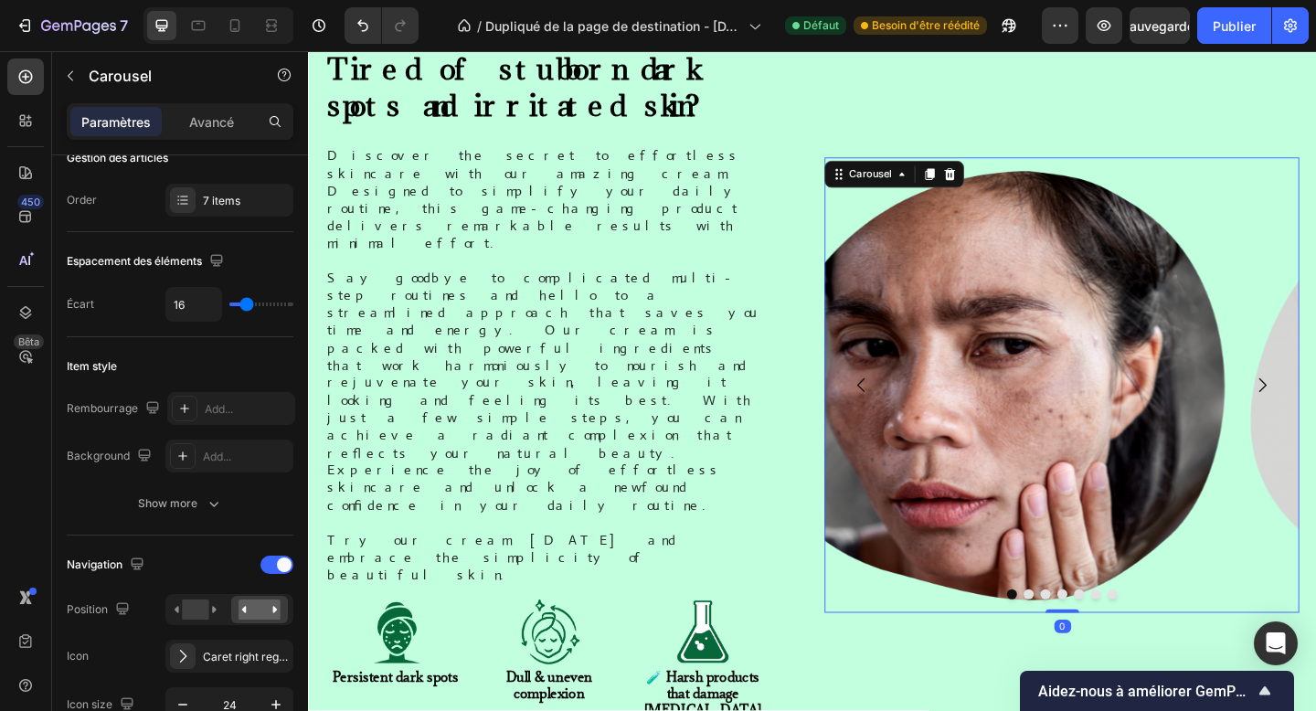
scroll to position [0, 0]
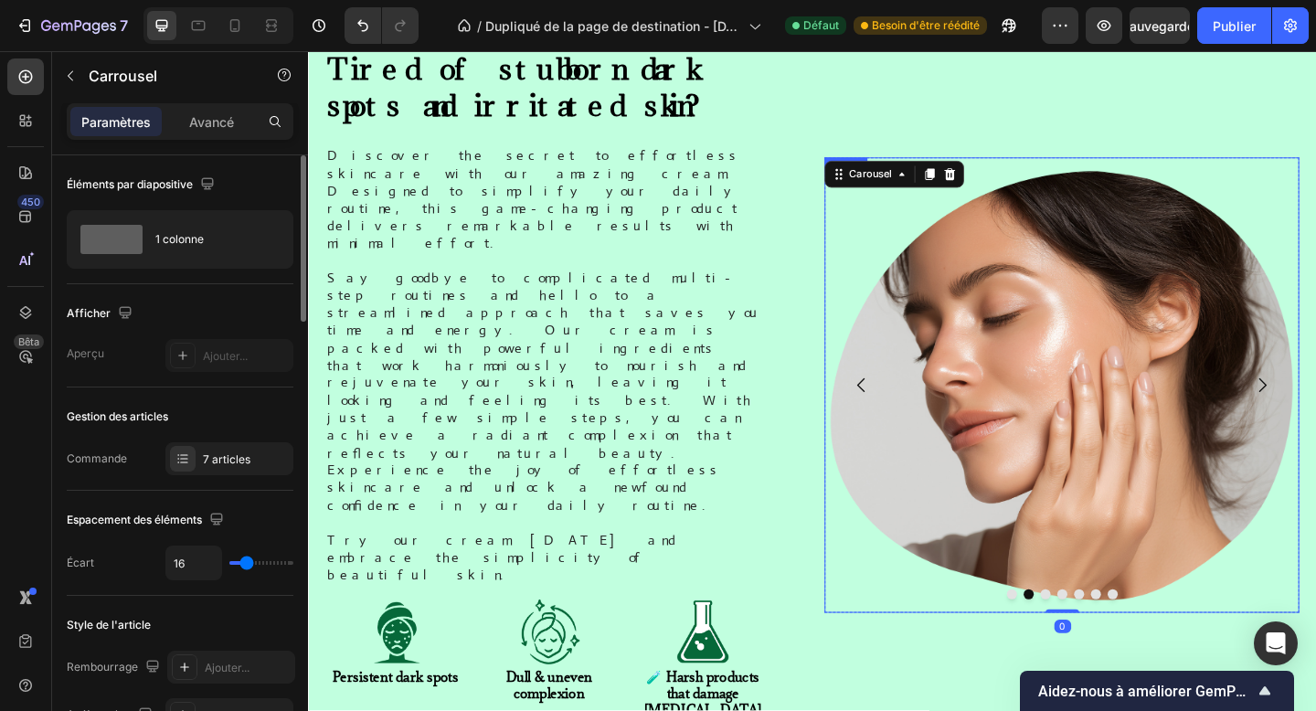
click at [1111, 397] on img at bounding box center [1128, 415] width 517 height 496
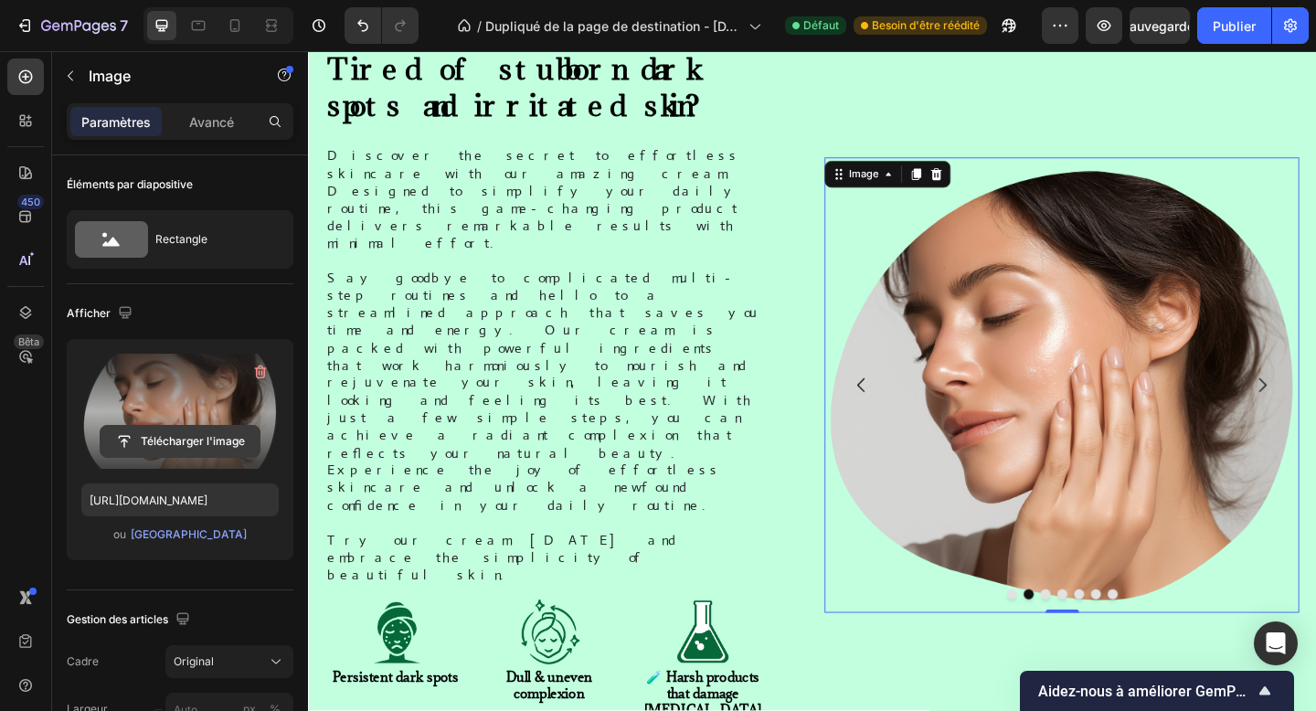
click at [162, 445] on input "file" at bounding box center [180, 441] width 159 height 31
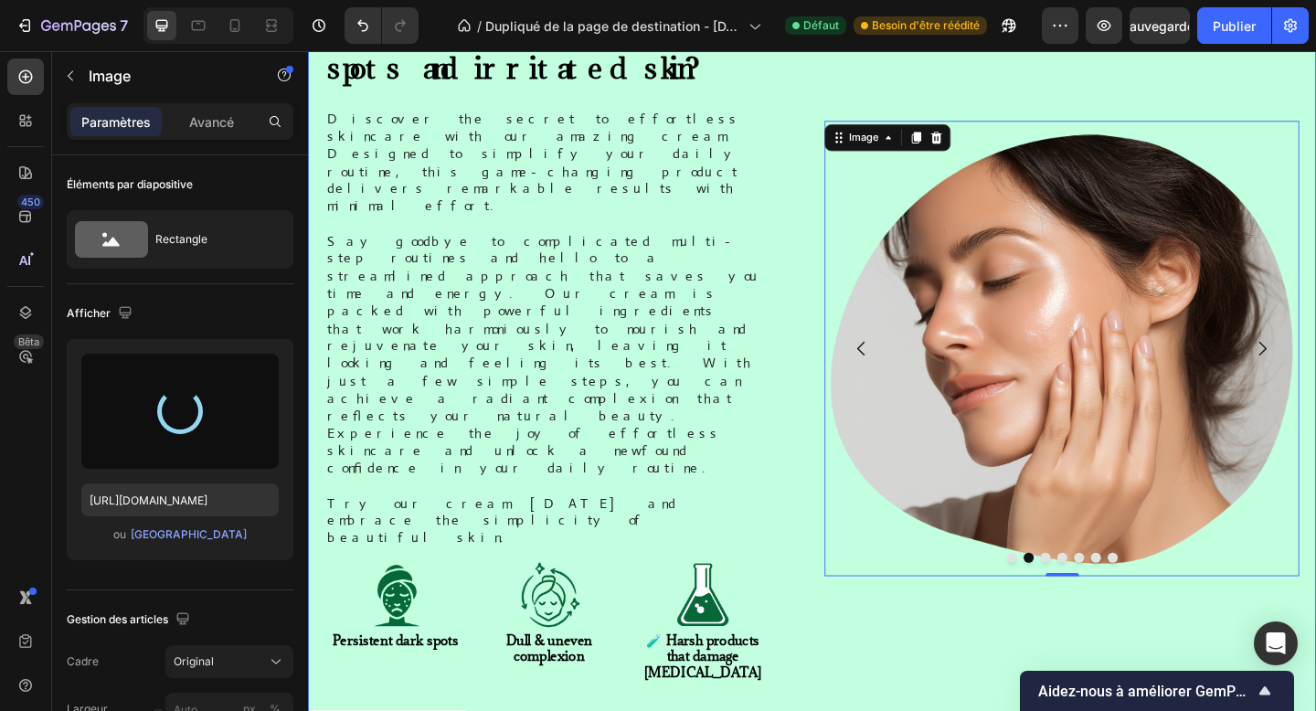
scroll to position [915, 0]
type input "[URL][DOMAIN_NAME]"
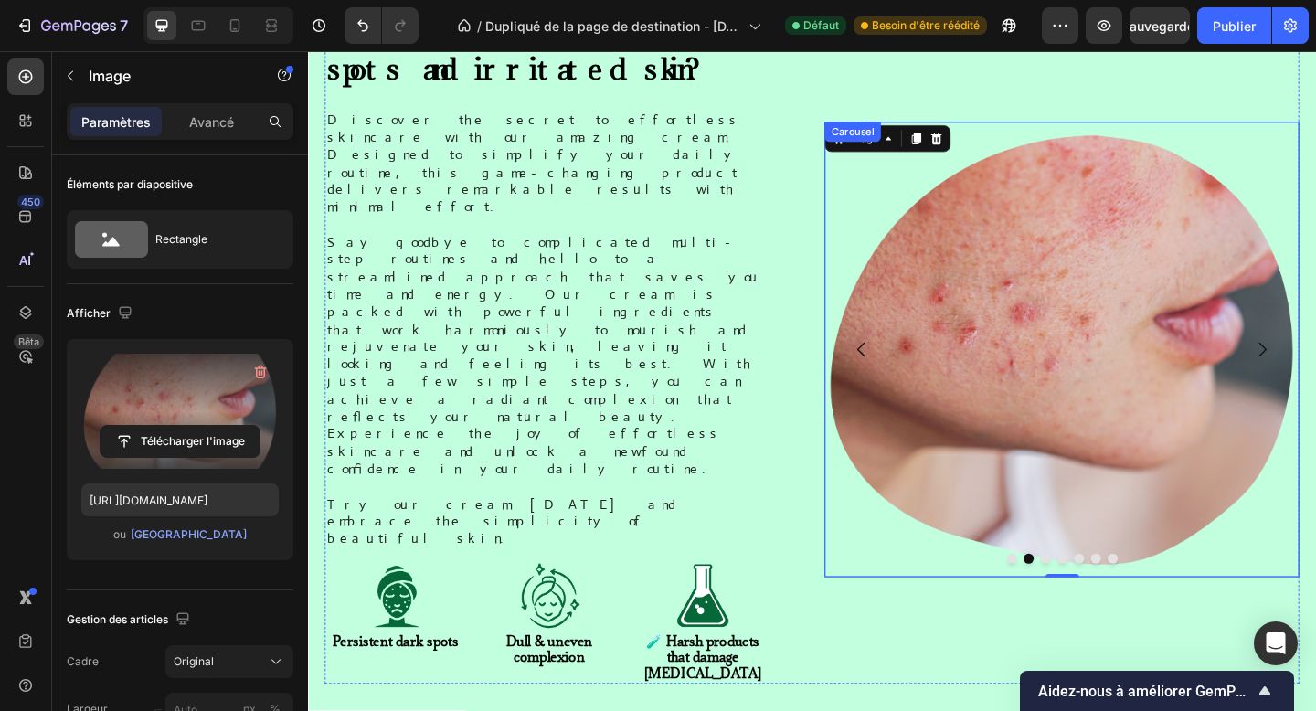
click at [1111, 598] on button "Dot" at bounding box center [1110, 603] width 11 height 11
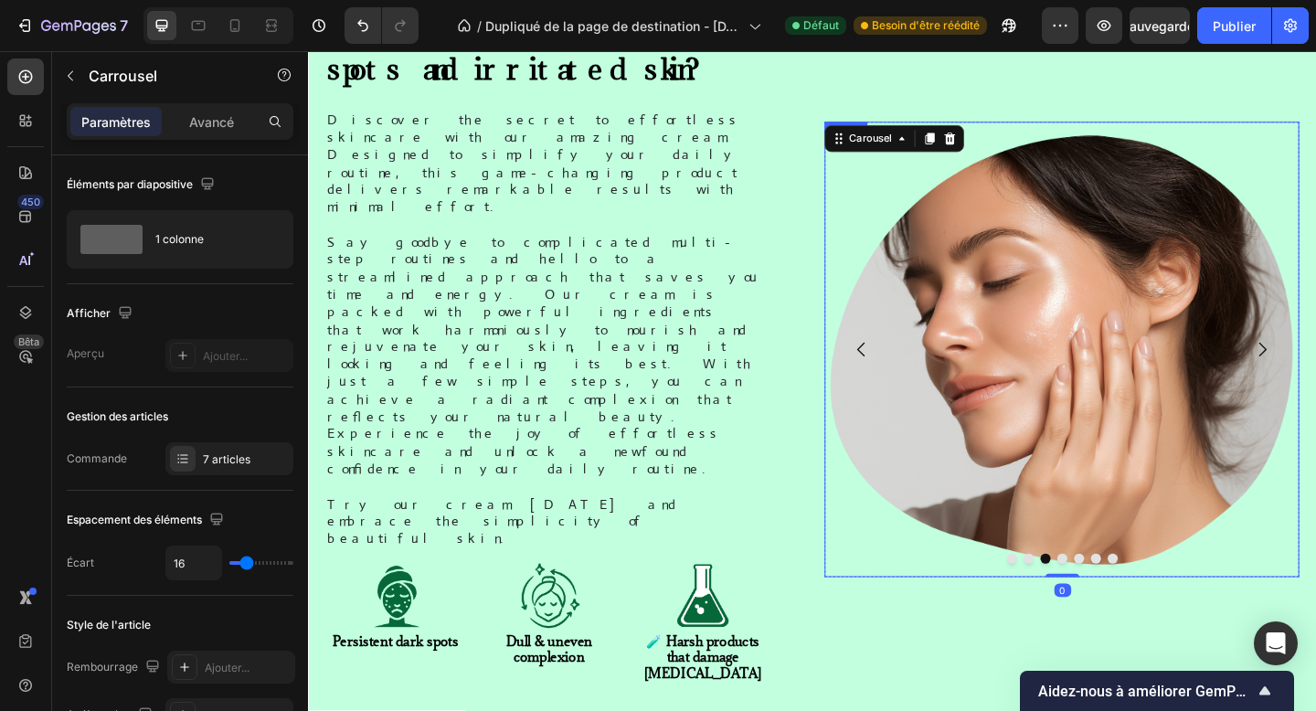
click at [1110, 281] on img at bounding box center [1128, 376] width 517 height 496
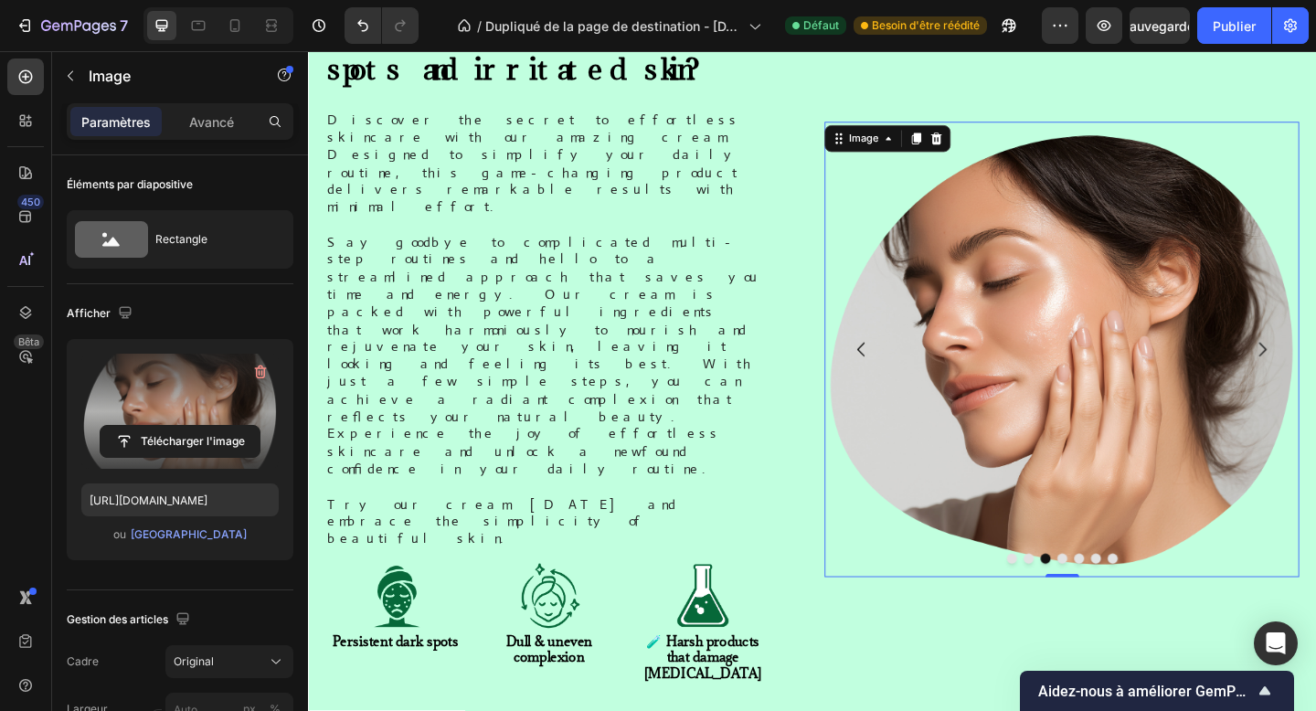
click at [169, 417] on label at bounding box center [179, 411] width 197 height 115
click at [169, 426] on input "file" at bounding box center [180, 441] width 159 height 31
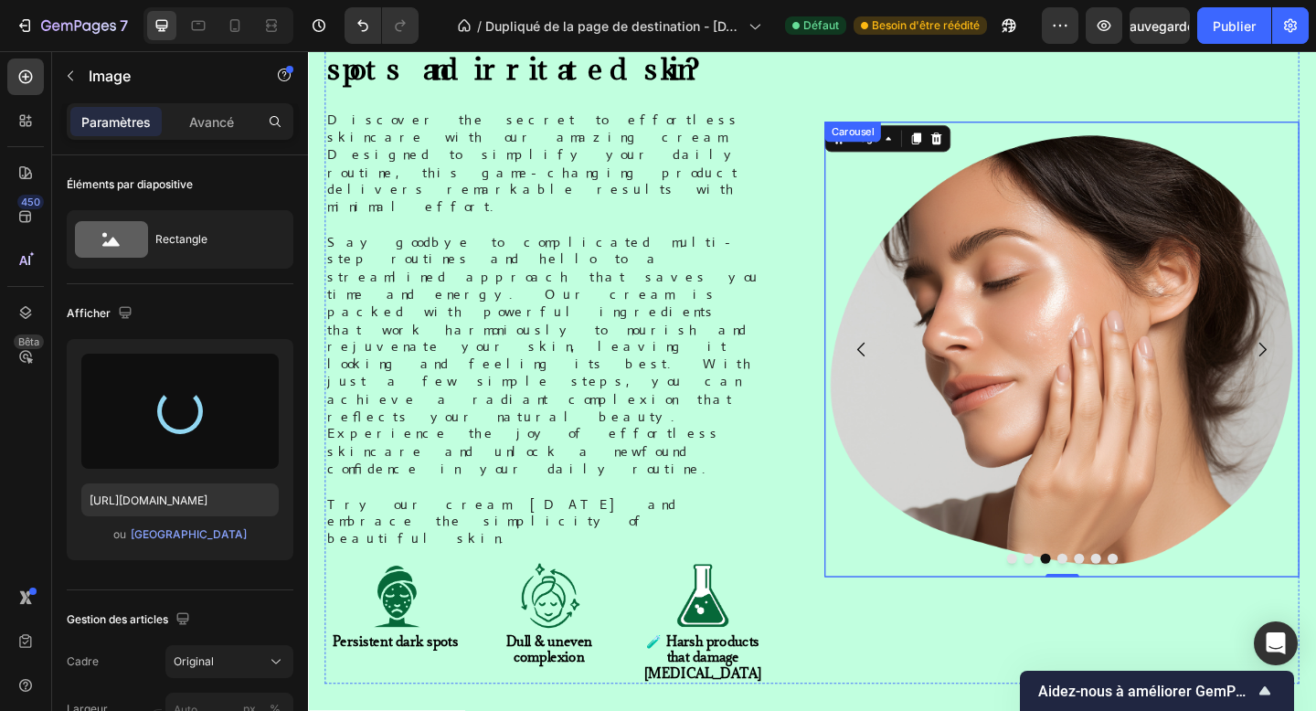
type input "[URL][DOMAIN_NAME]"
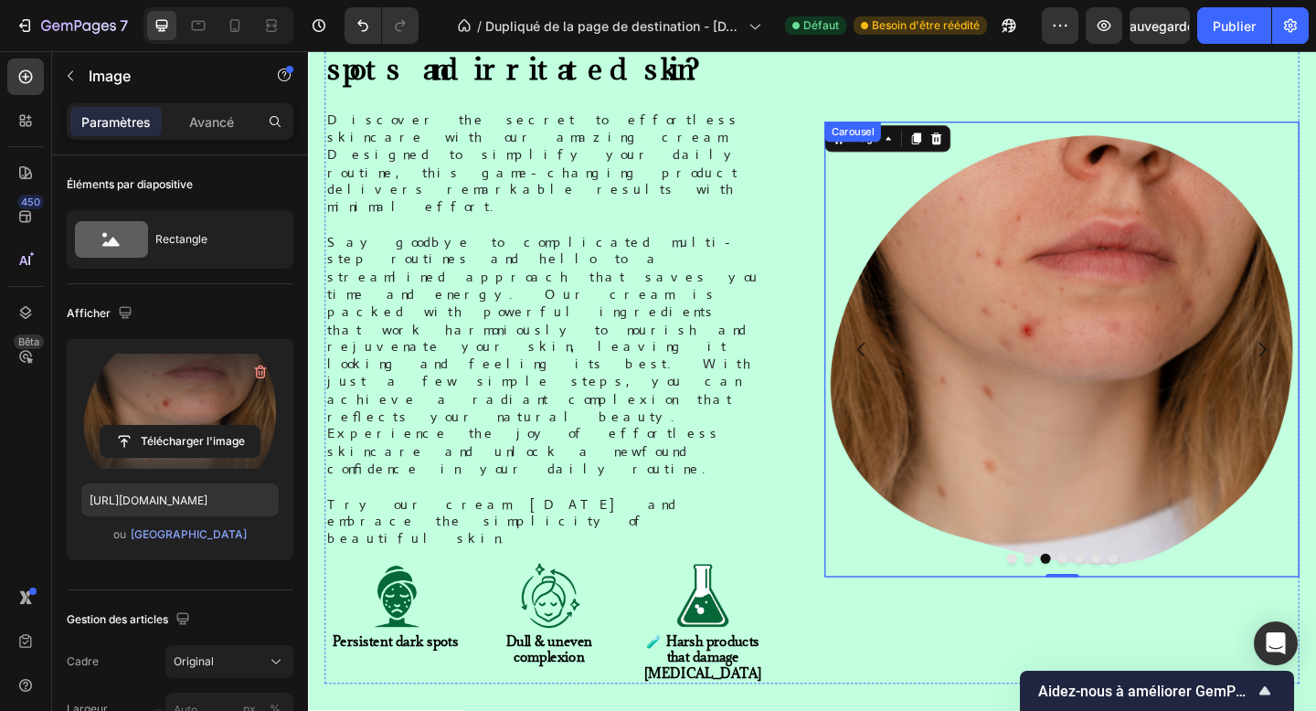
click at [1131, 598] on button "Dot" at bounding box center [1129, 603] width 11 height 11
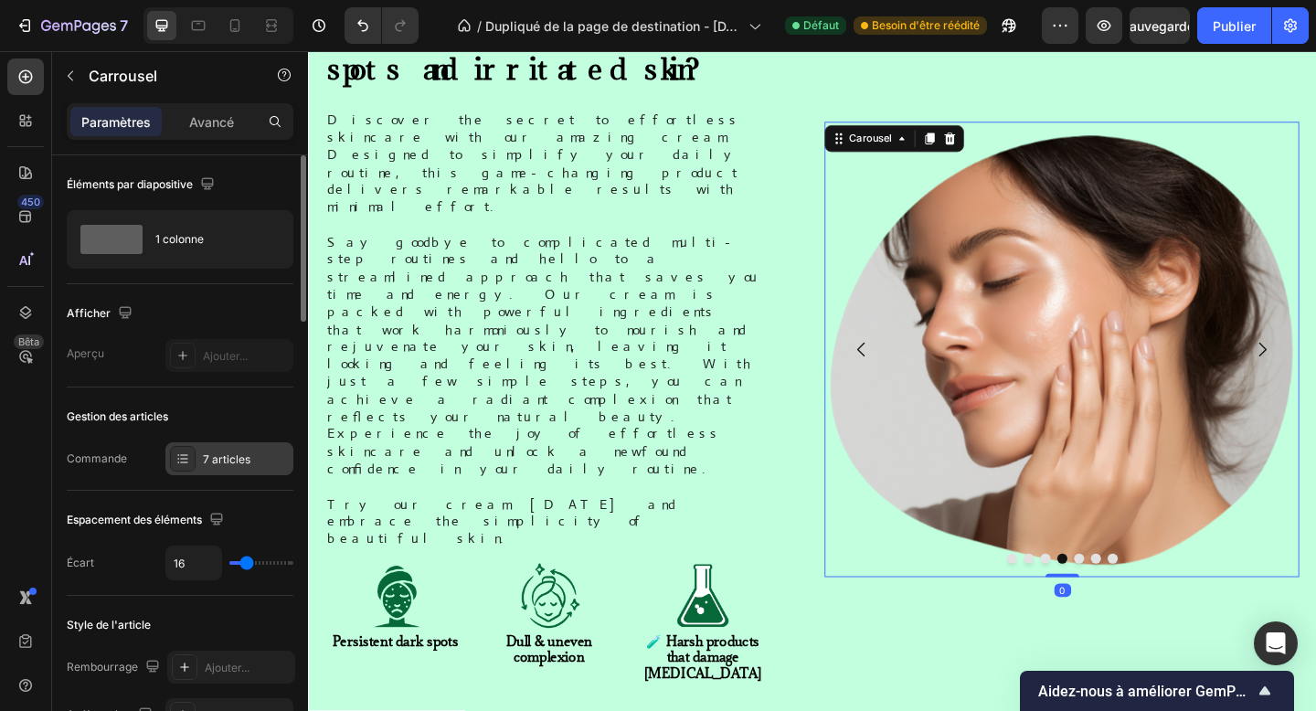
click at [241, 453] on font "7 articles" at bounding box center [227, 460] width 48 height 14
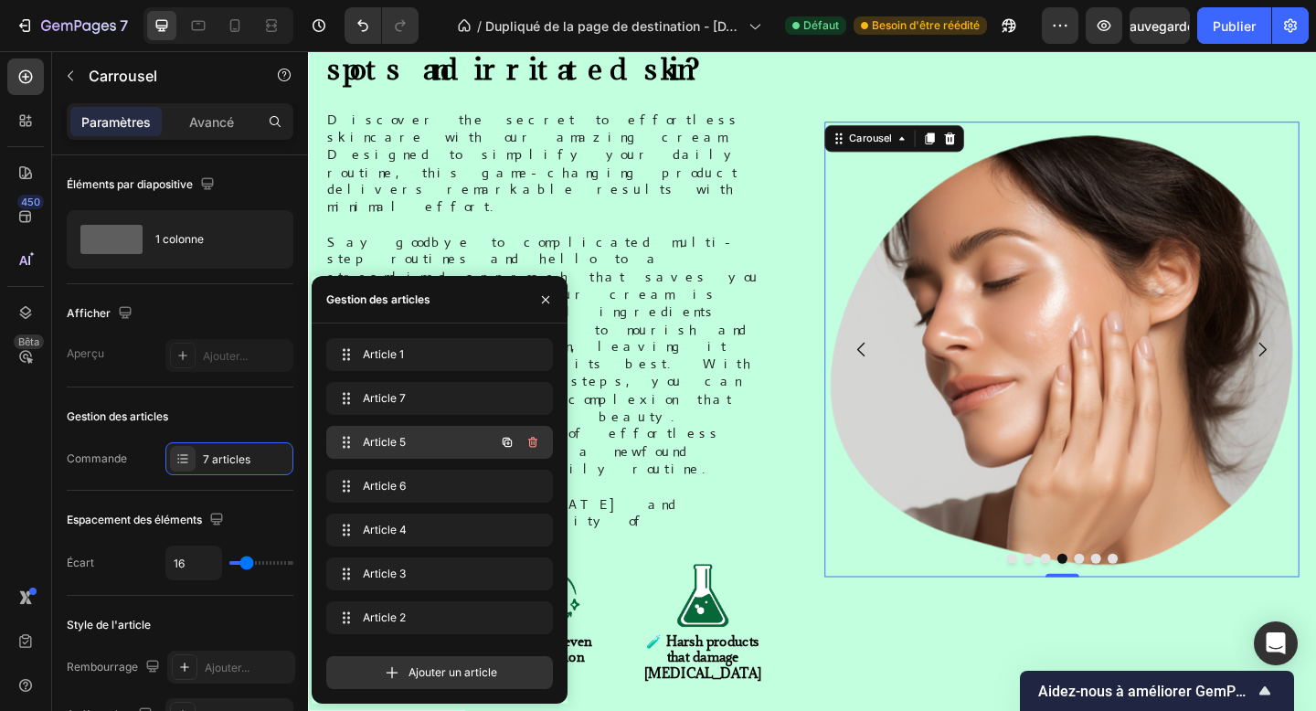
click at [415, 442] on span "Article 5" at bounding box center [414, 442] width 103 height 16
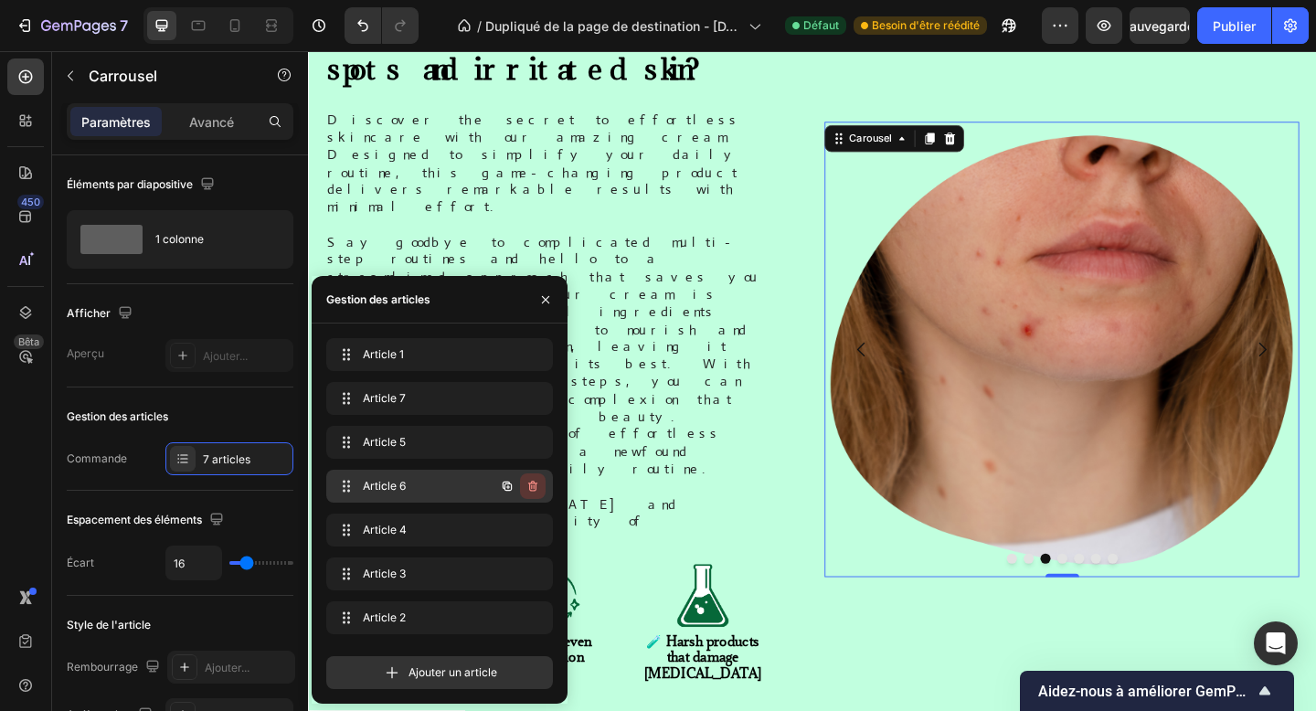
click at [536, 484] on icon "button" at bounding box center [532, 486] width 9 height 11
click at [536, 484] on div "Delete" at bounding box center [521, 486] width 34 height 16
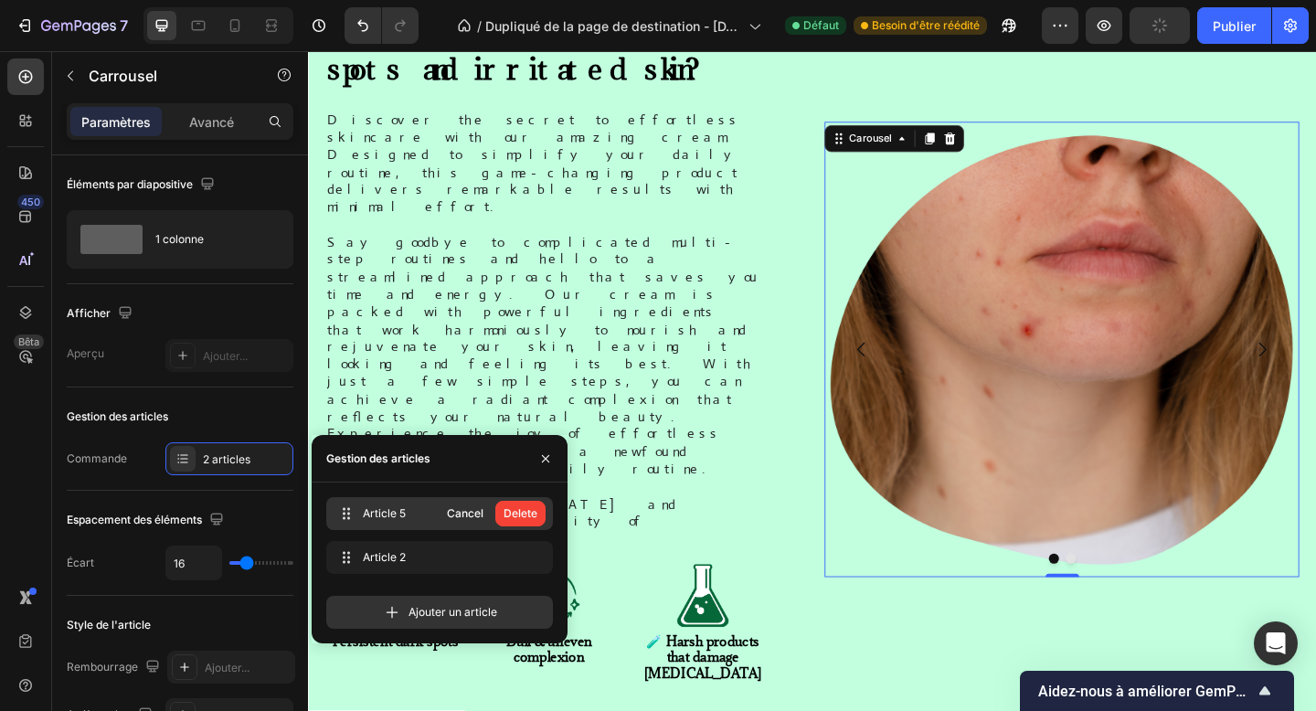
click at [406, 519] on span "Article 5" at bounding box center [399, 514] width 73 height 16
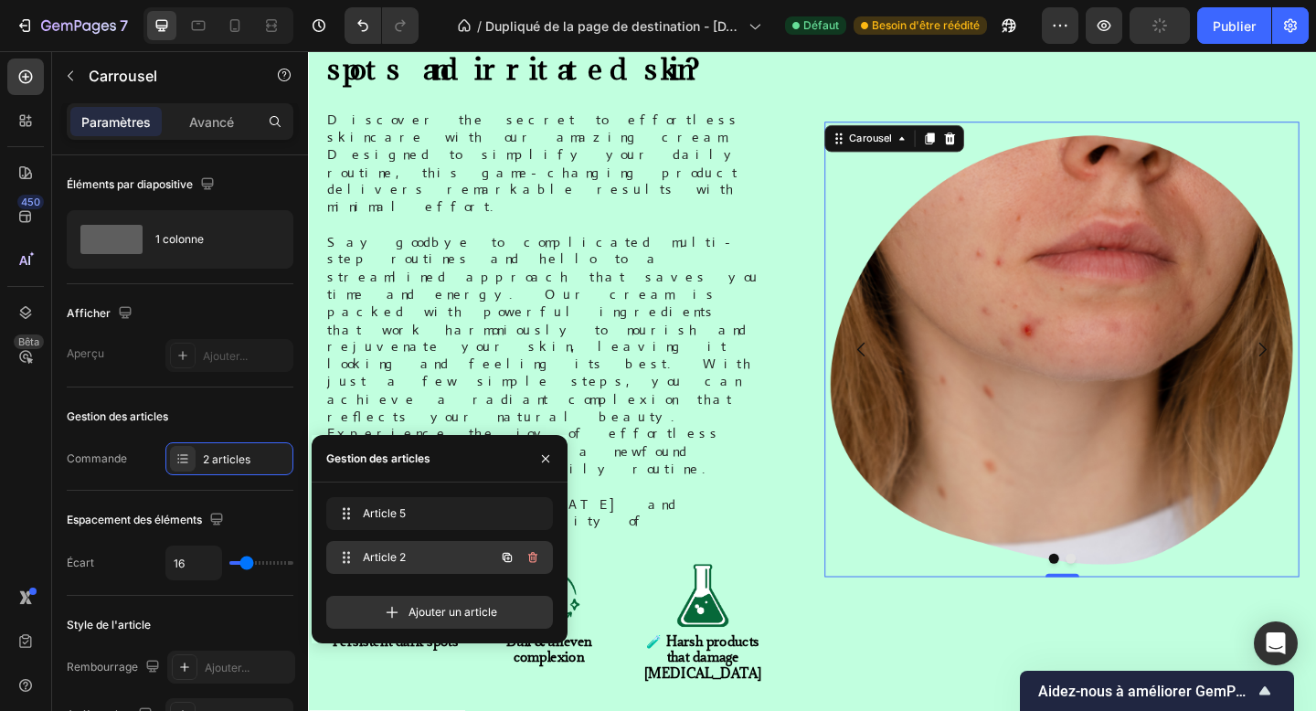
click at [396, 548] on div "Article 2 Item 2" at bounding box center [414, 558] width 161 height 26
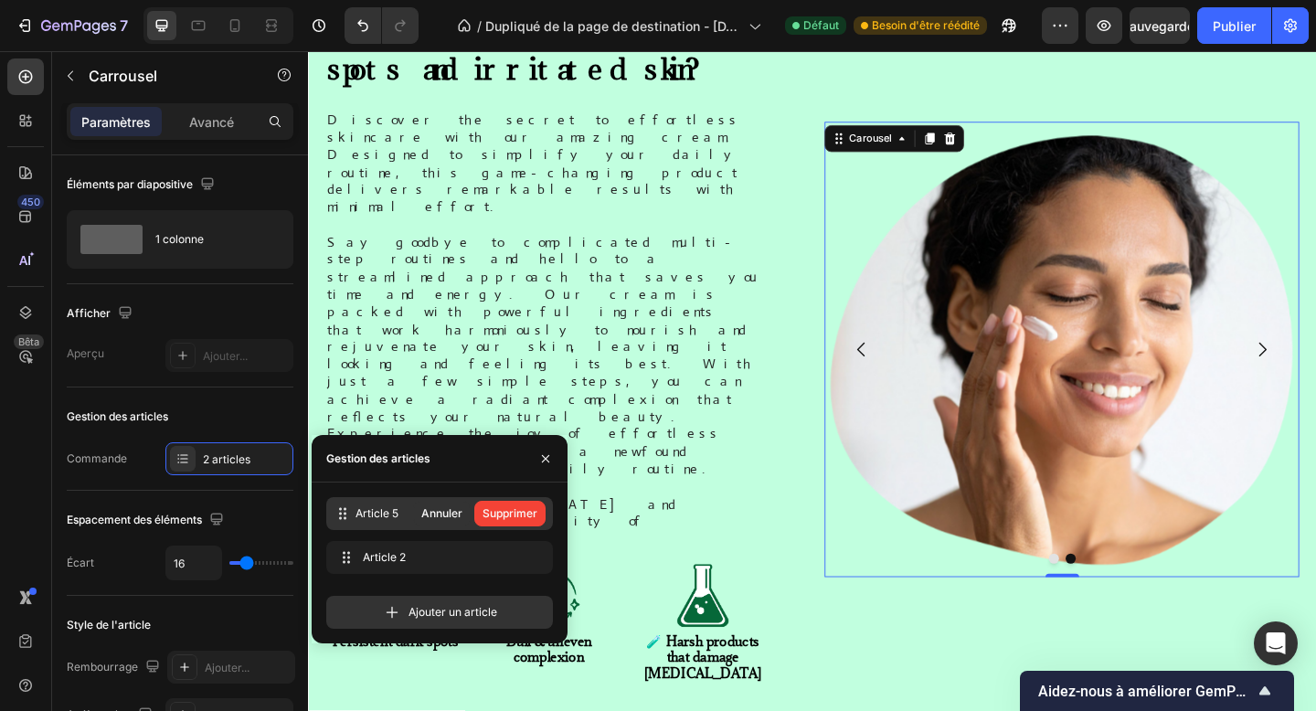
click at [379, 515] on font "Article 5" at bounding box center [377, 513] width 43 height 14
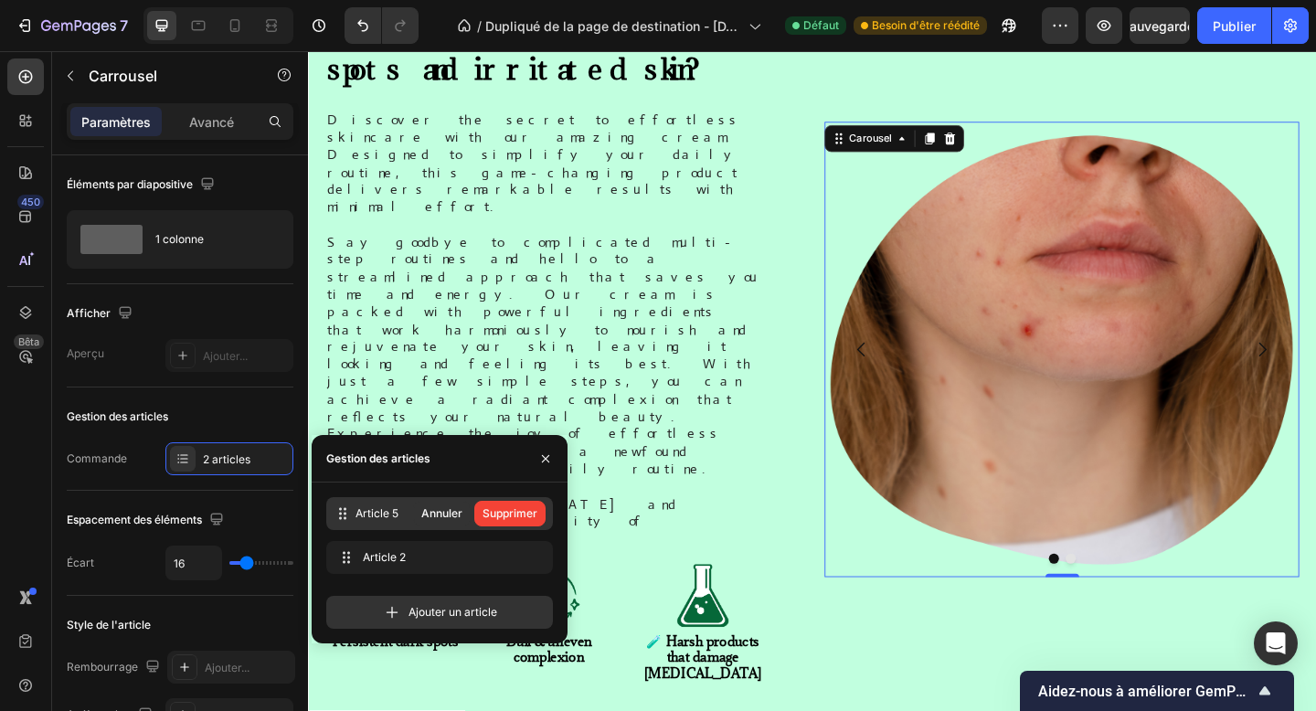
click at [396, 519] on font "Article 5" at bounding box center [377, 513] width 43 height 14
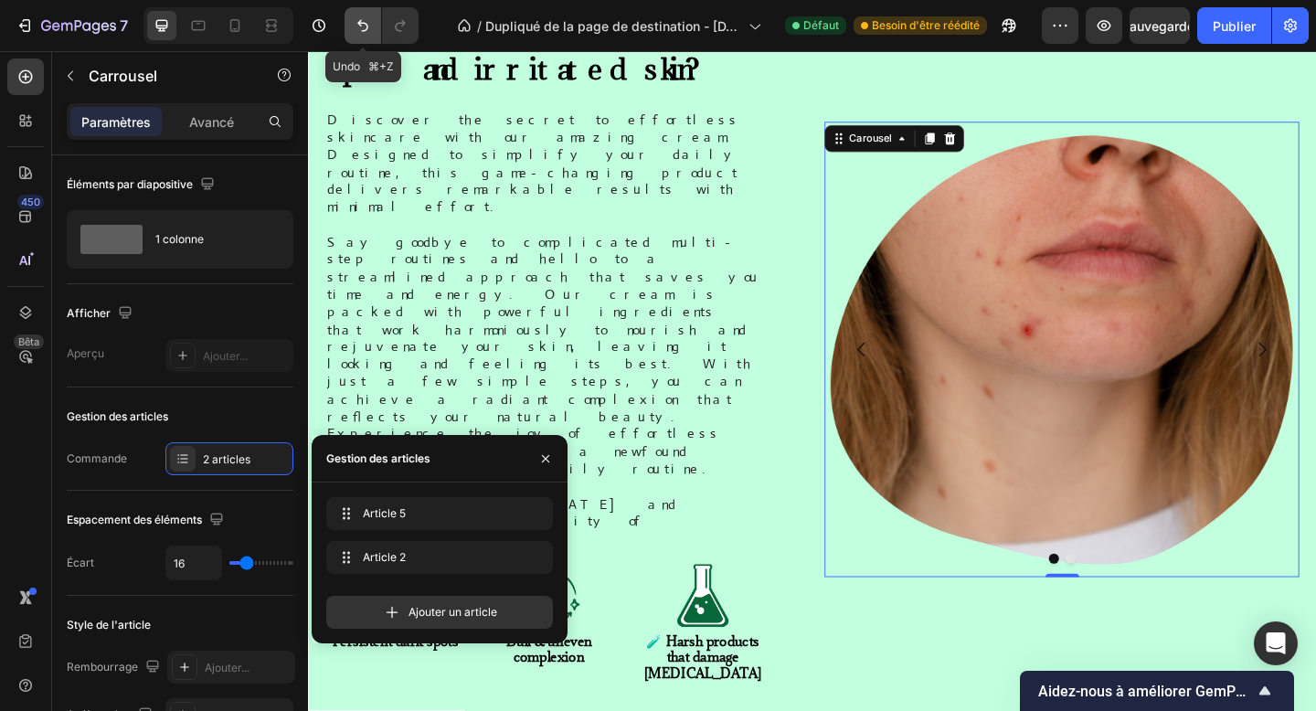
click at [358, 17] on icon "Annuler/Rétablir" at bounding box center [363, 25] width 18 height 18
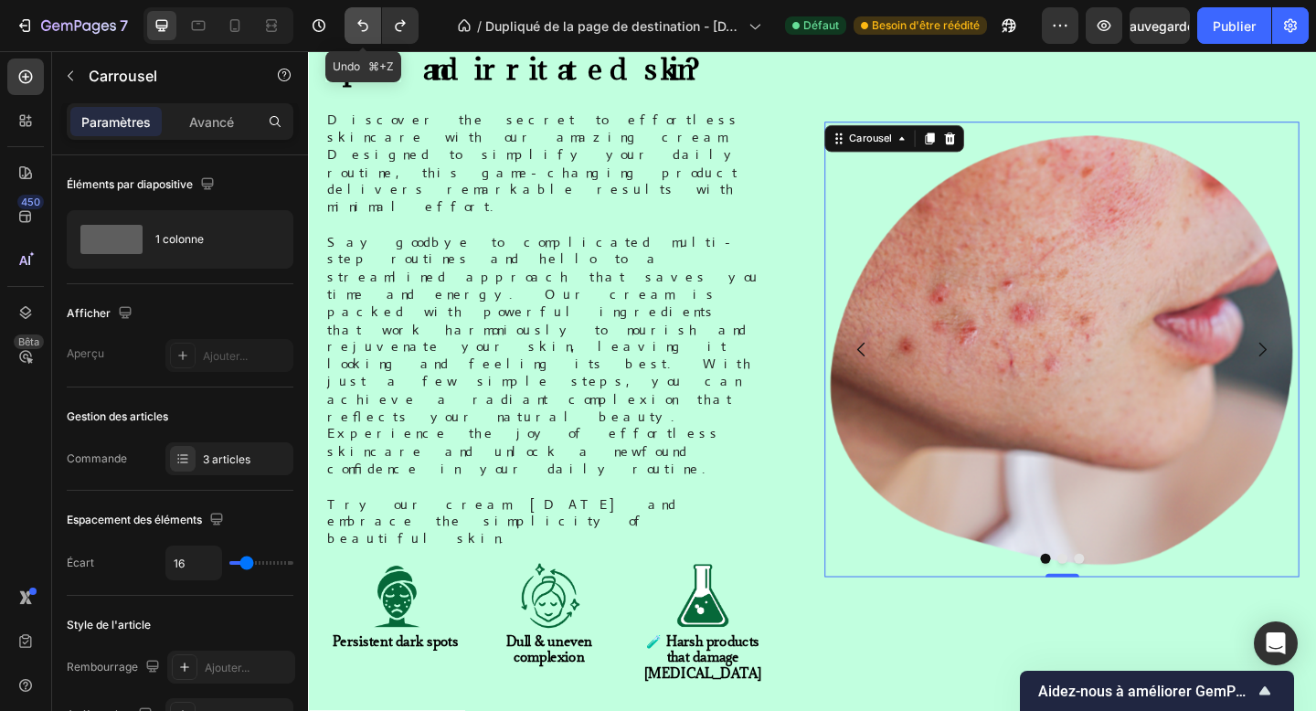
click at [359, 23] on icon "Annuler/Rétablir" at bounding box center [362, 26] width 11 height 12
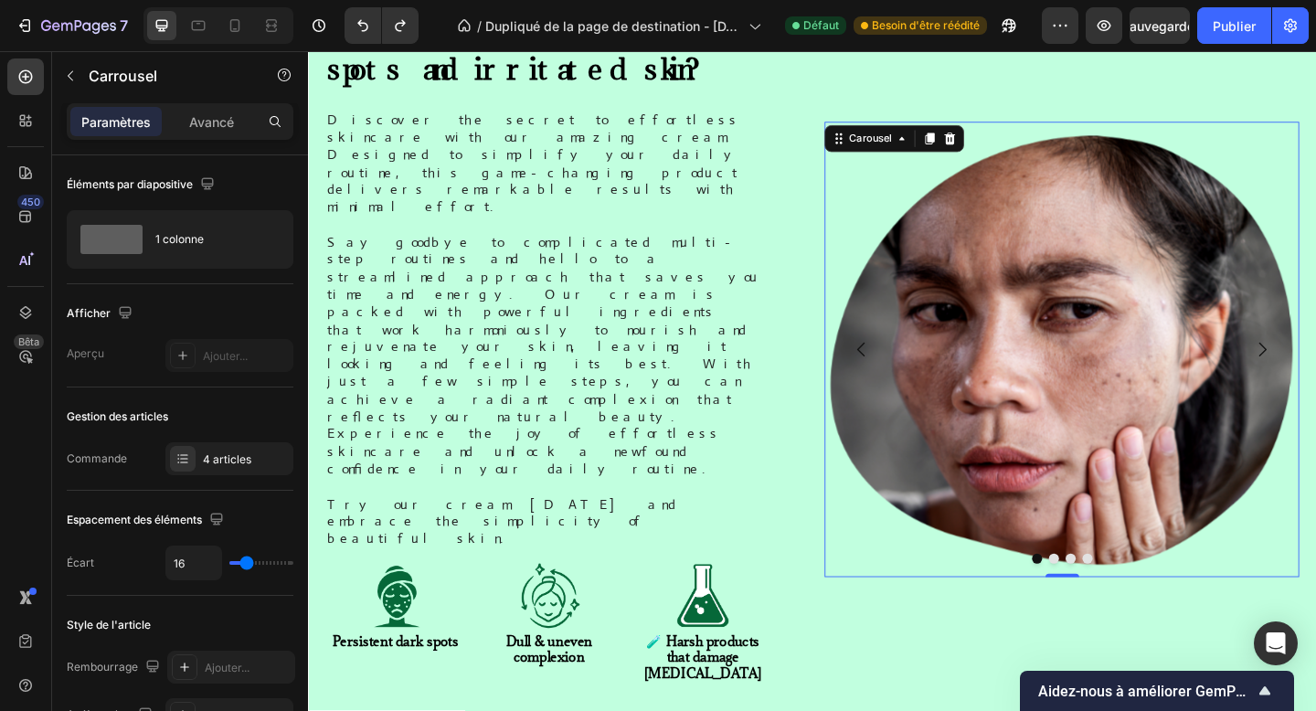
click at [1121, 598] on button "Dot" at bounding box center [1119, 603] width 11 height 11
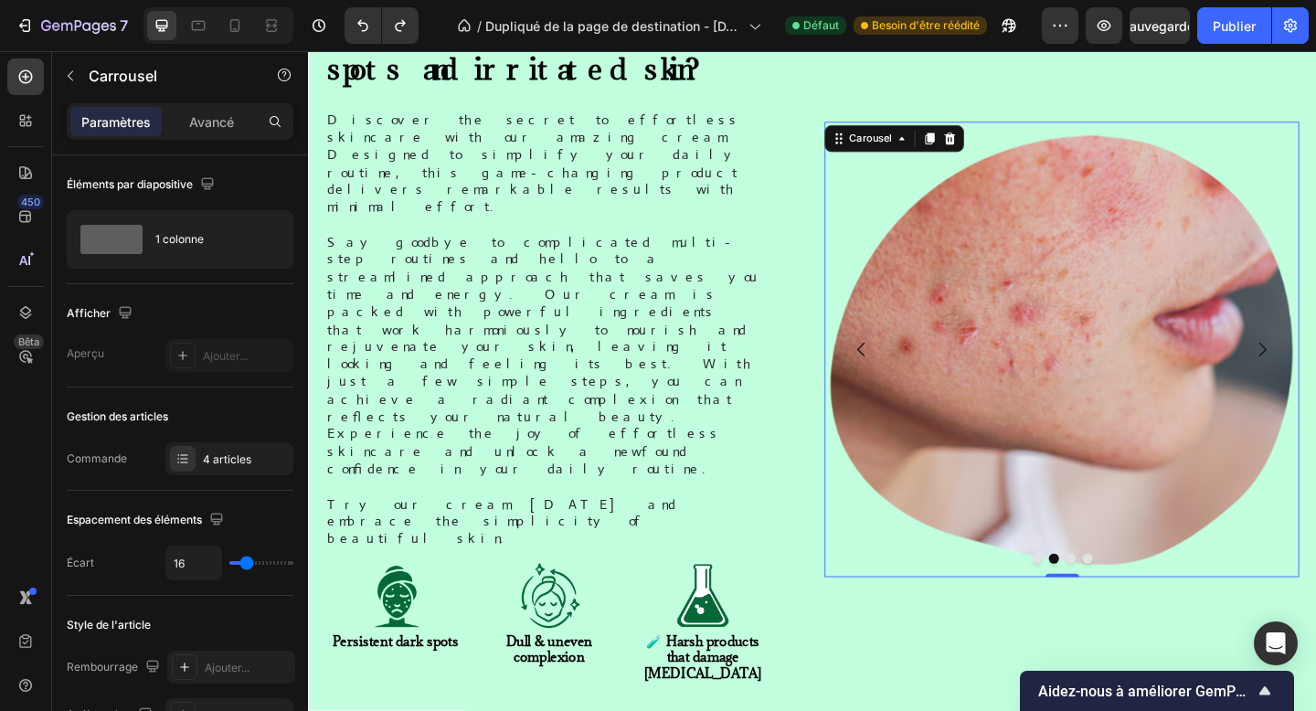
click at [1136, 598] on button "Dot" at bounding box center [1138, 603] width 11 height 11
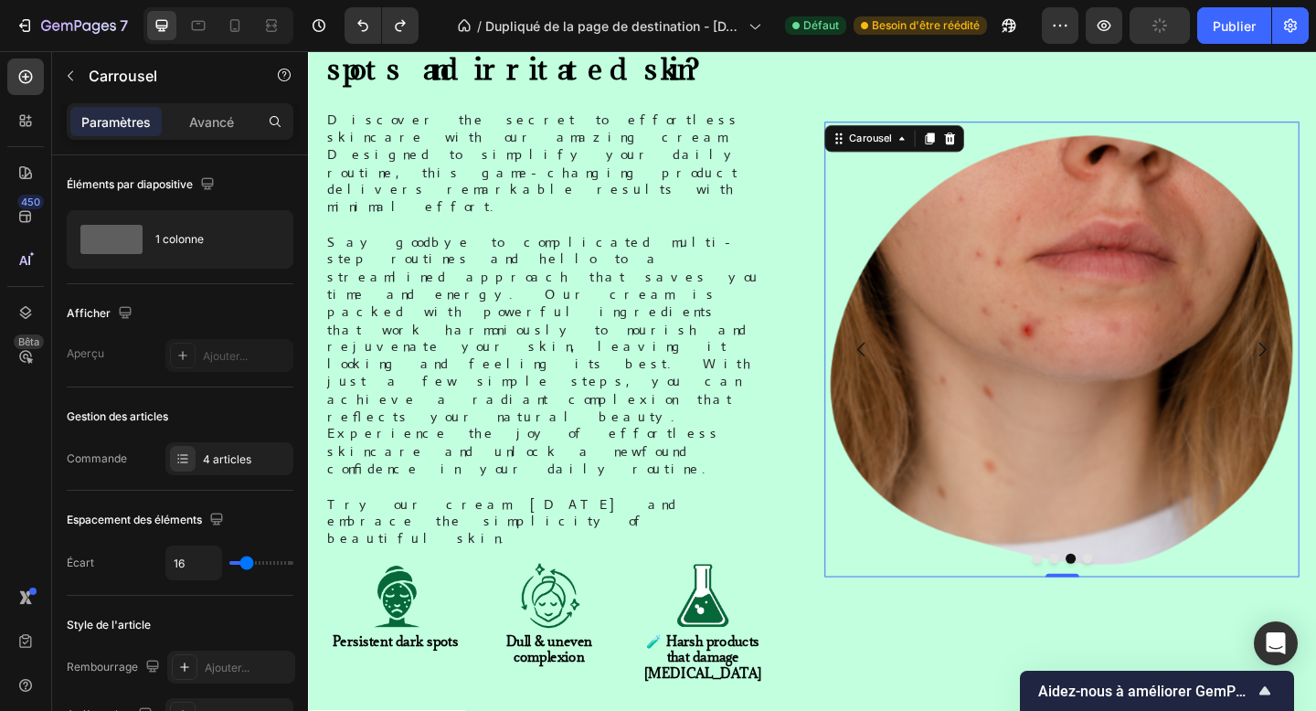
click at [1152, 598] on button "Dot" at bounding box center [1156, 603] width 11 height 11
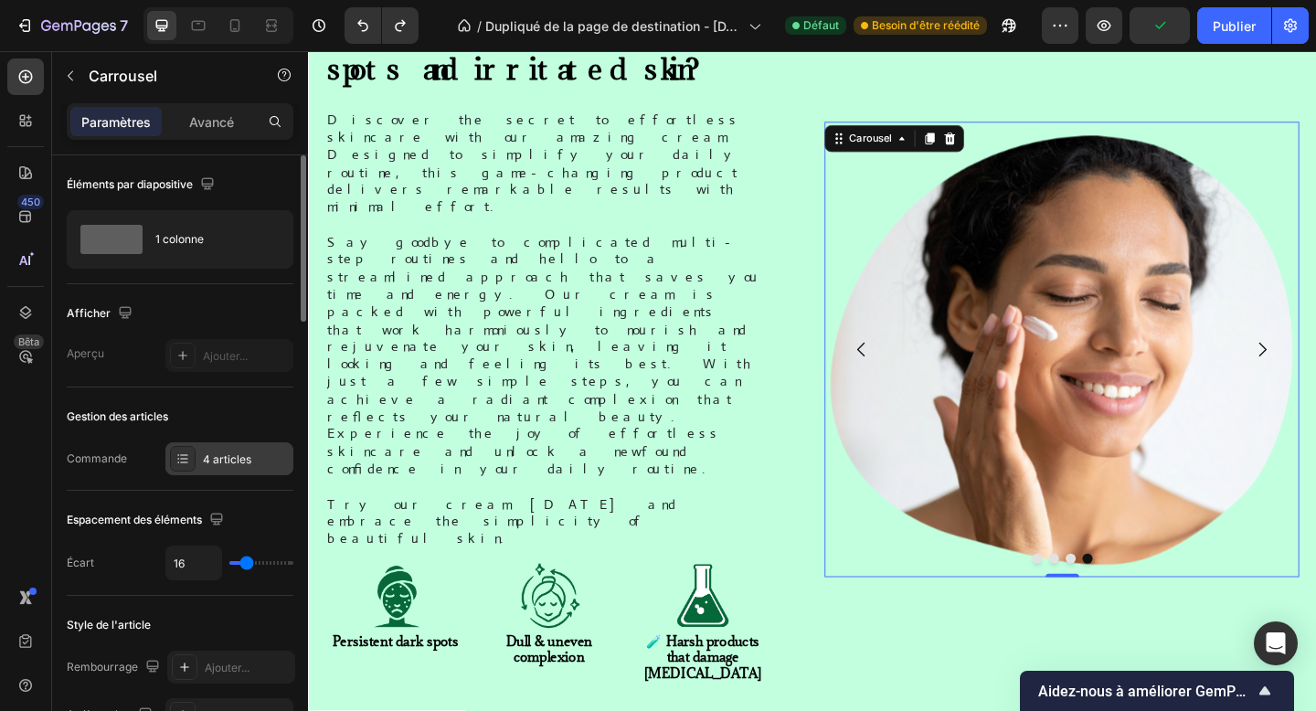
click at [237, 451] on div "4 articles" at bounding box center [229, 458] width 128 height 33
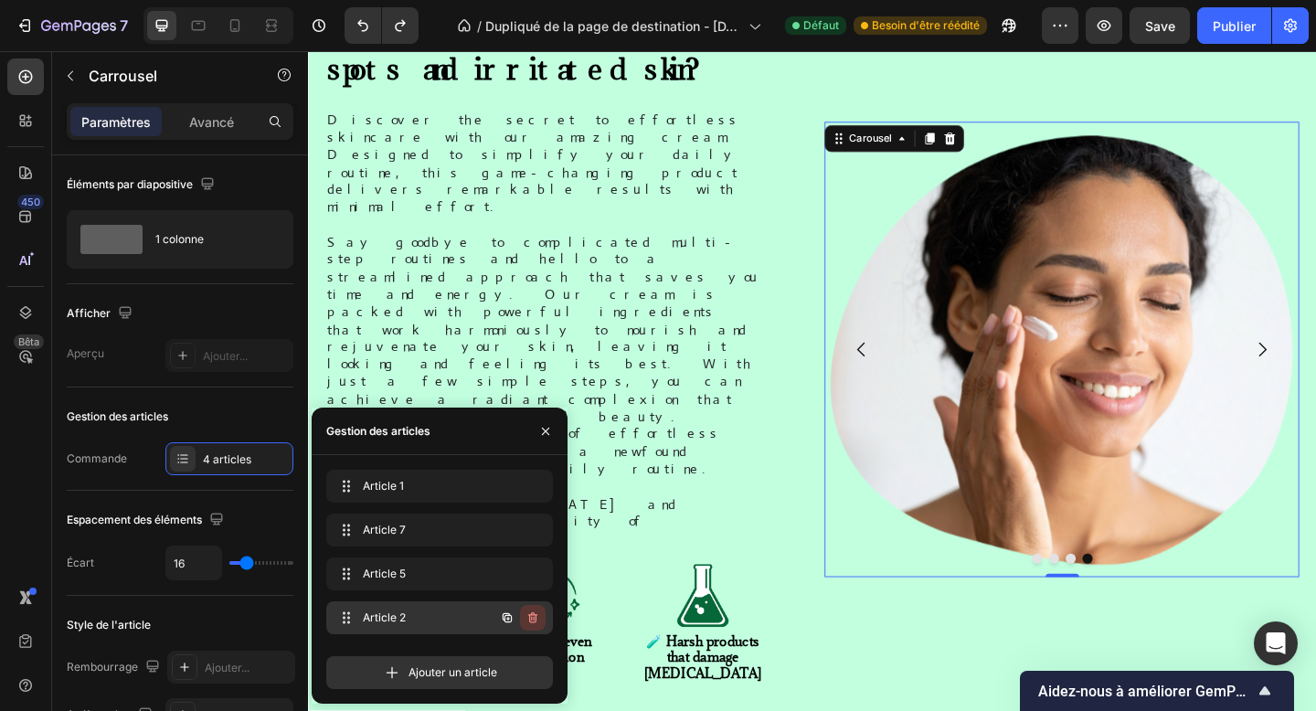
click at [536, 618] on icon "button" at bounding box center [532, 618] width 9 height 11
click at [536, 618] on font "Supprimer" at bounding box center [510, 618] width 55 height 14
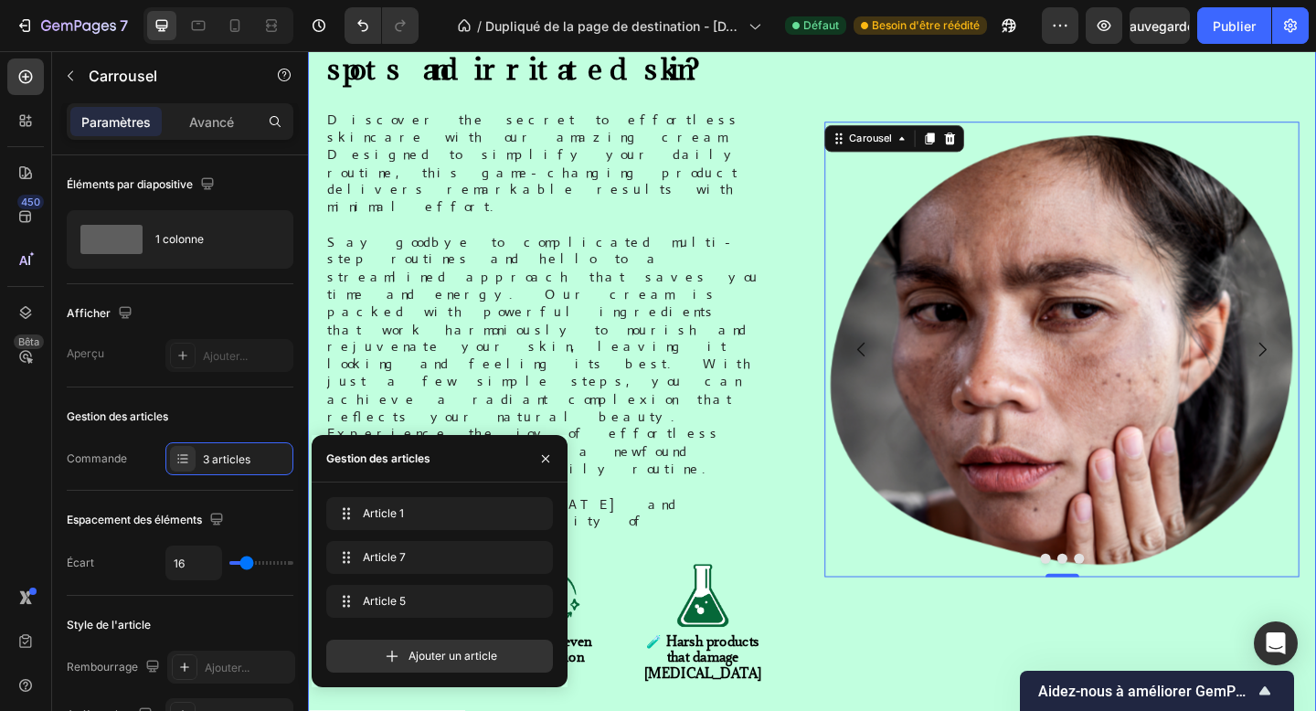
click at [867, 524] on div "Tired of stubborn dark spots and irritated skin? Heading Discover the secret to…" at bounding box center [856, 648] width 1061 height 1274
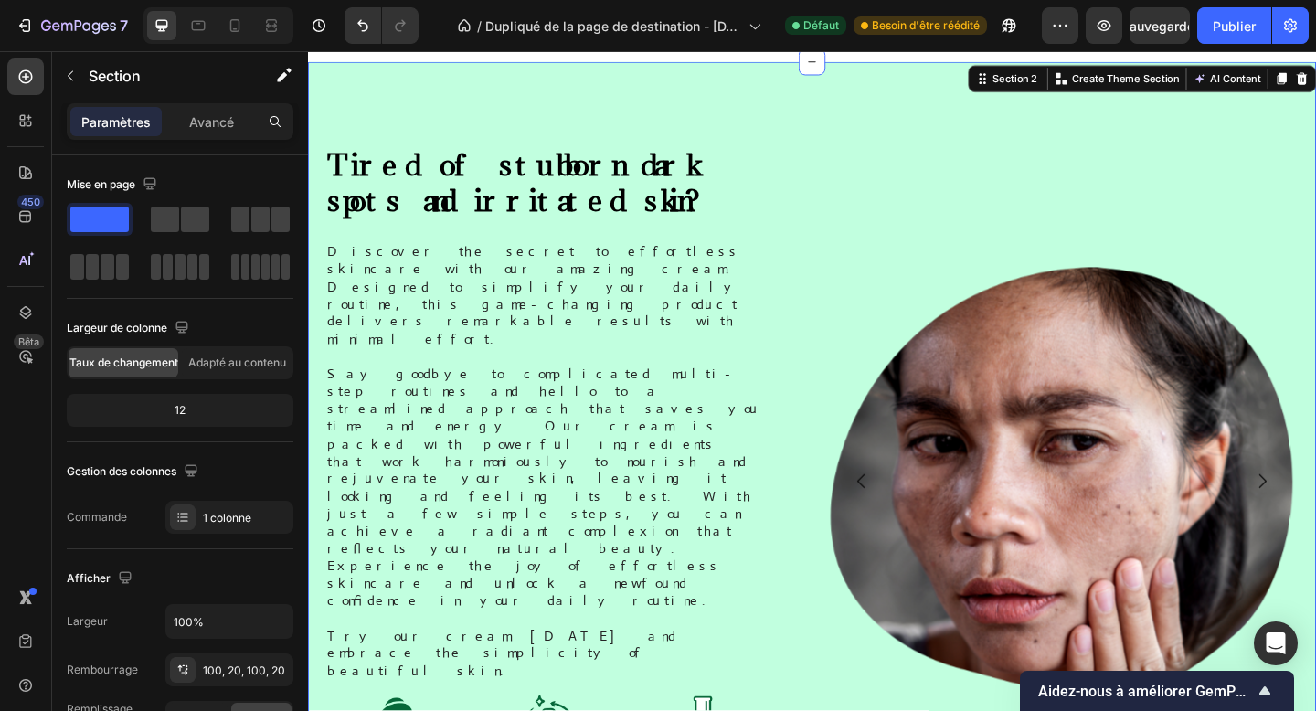
scroll to position [844, 0]
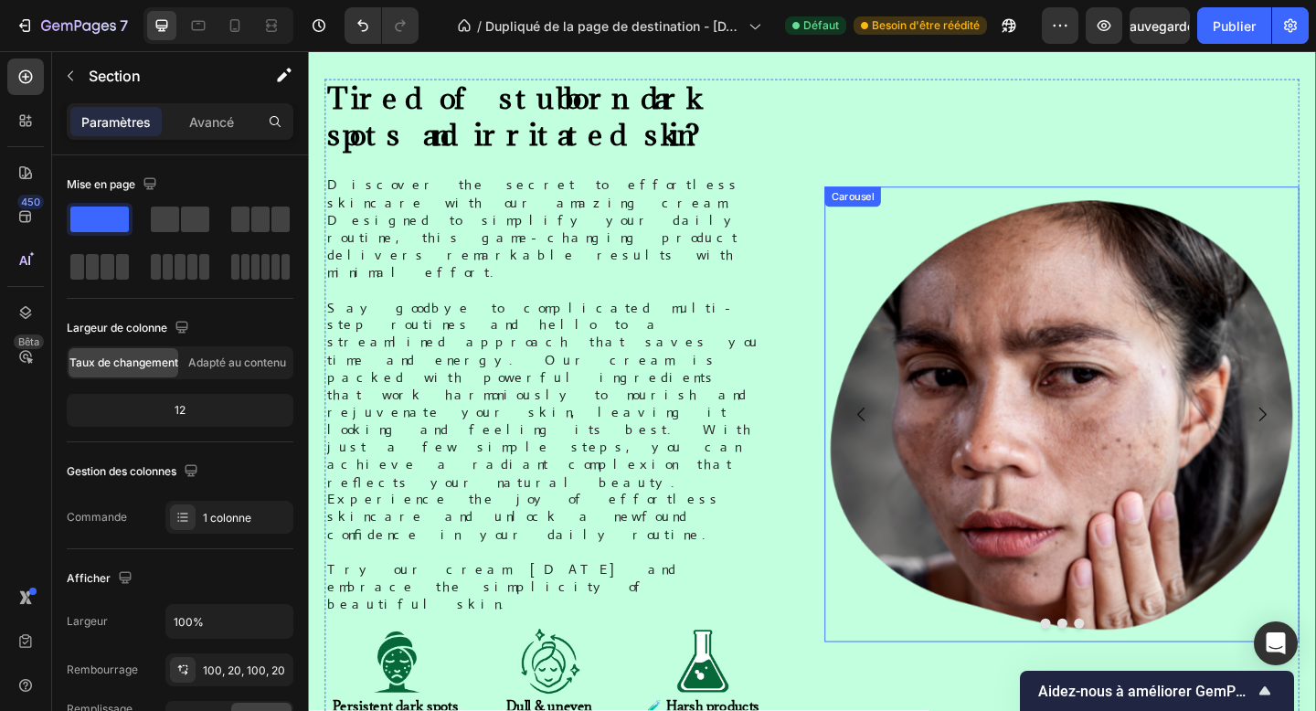
click at [1112, 669] on button "Dot" at bounding box center [1110, 674] width 11 height 11
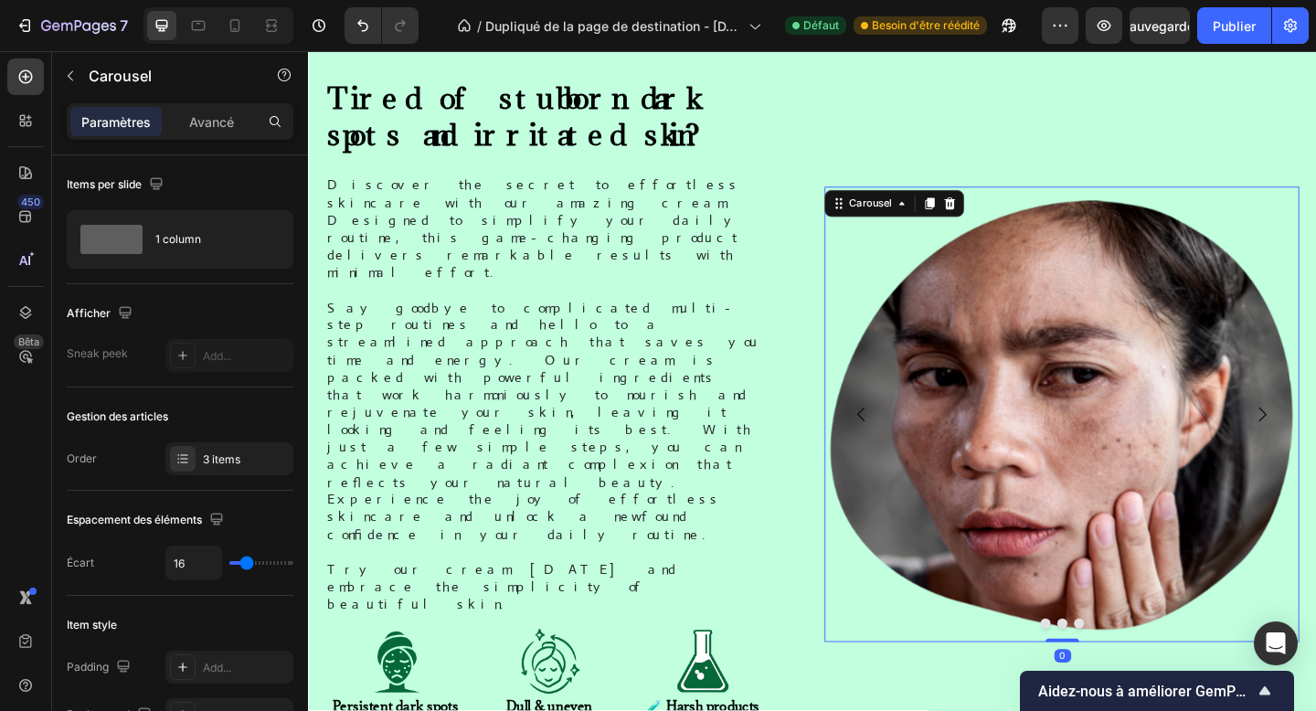
click at [1128, 669] on button "Dot" at bounding box center [1129, 674] width 11 height 11
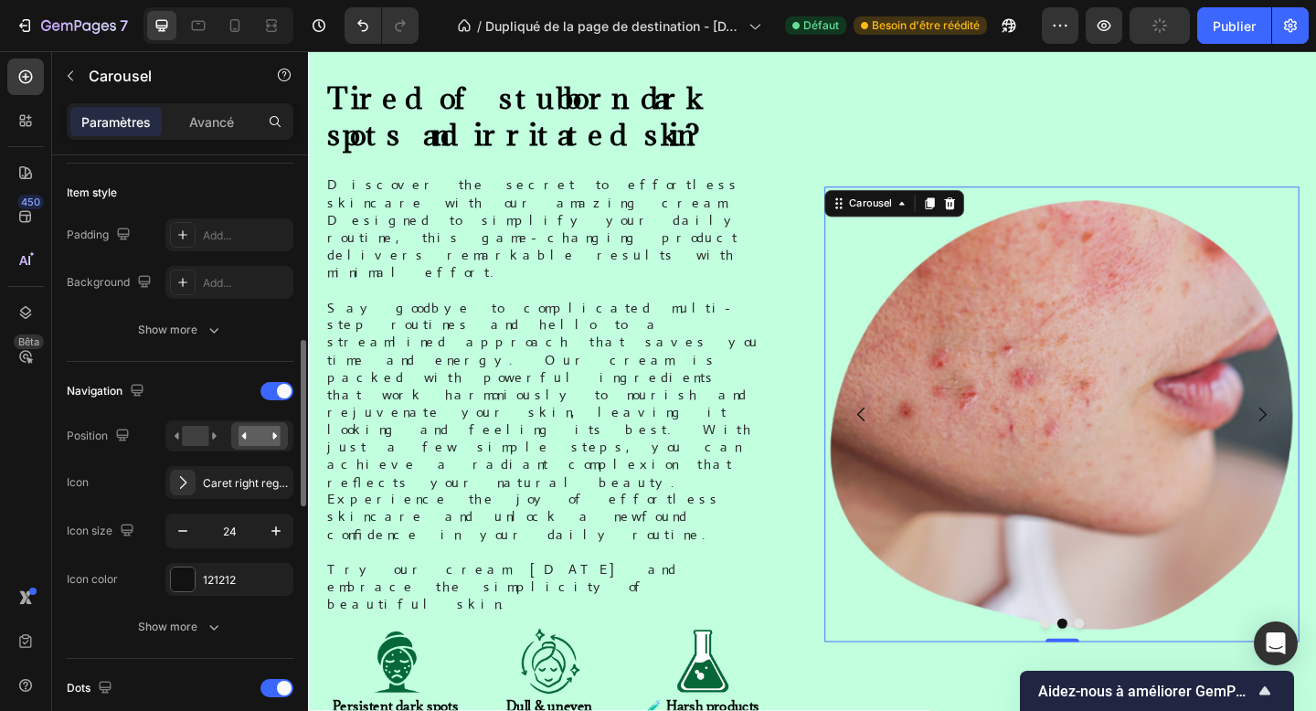
scroll to position [506, 0]
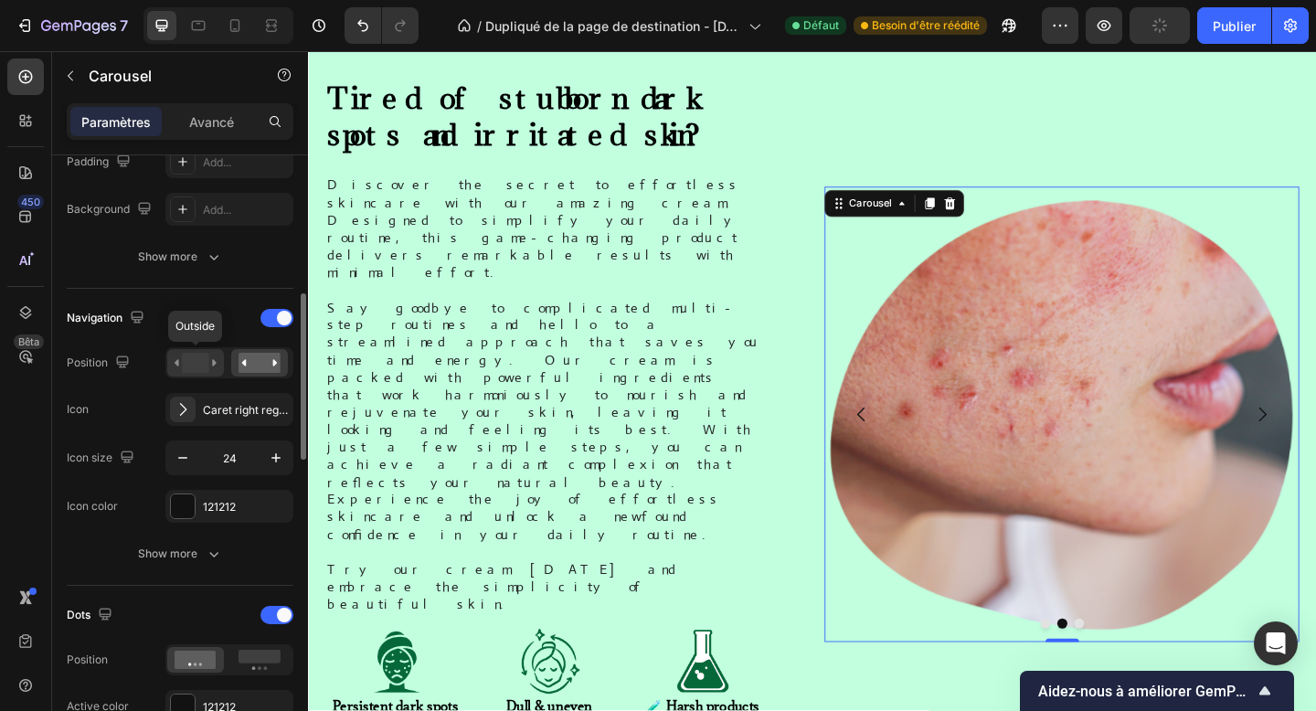
click at [194, 369] on rect at bounding box center [195, 363] width 27 height 20
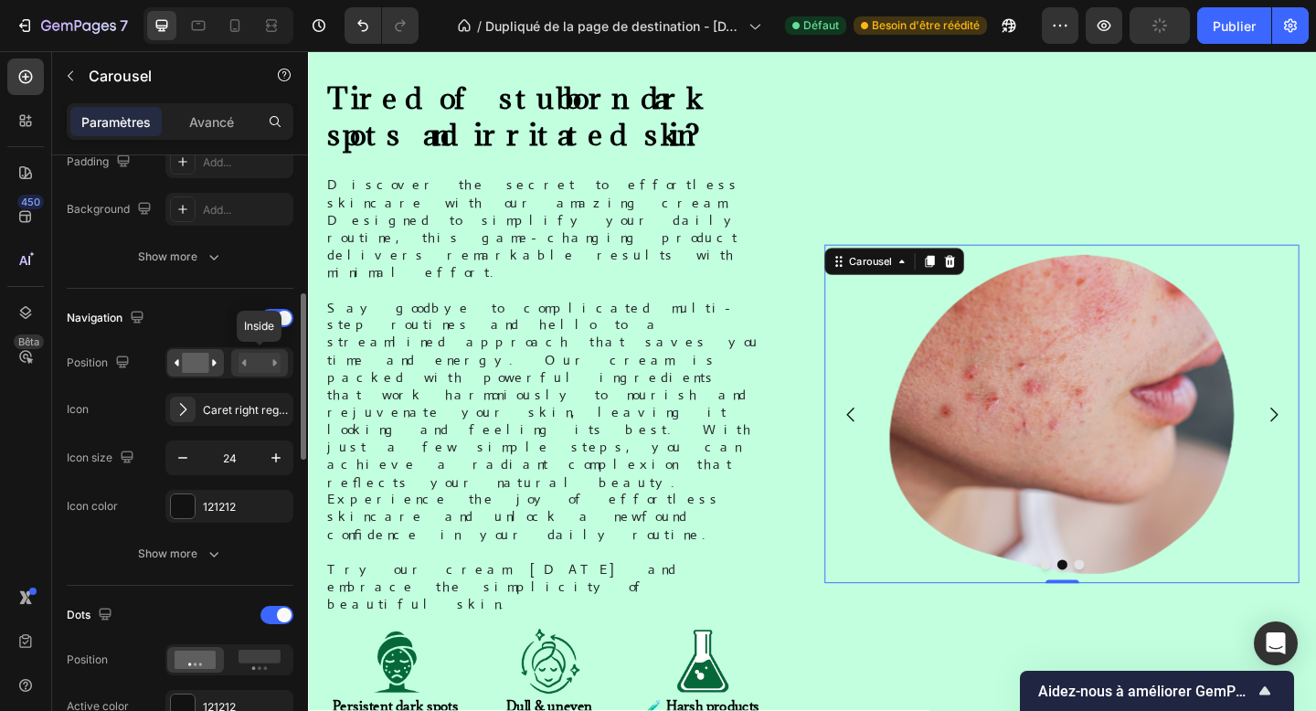
click at [272, 362] on rect at bounding box center [260, 363] width 42 height 20
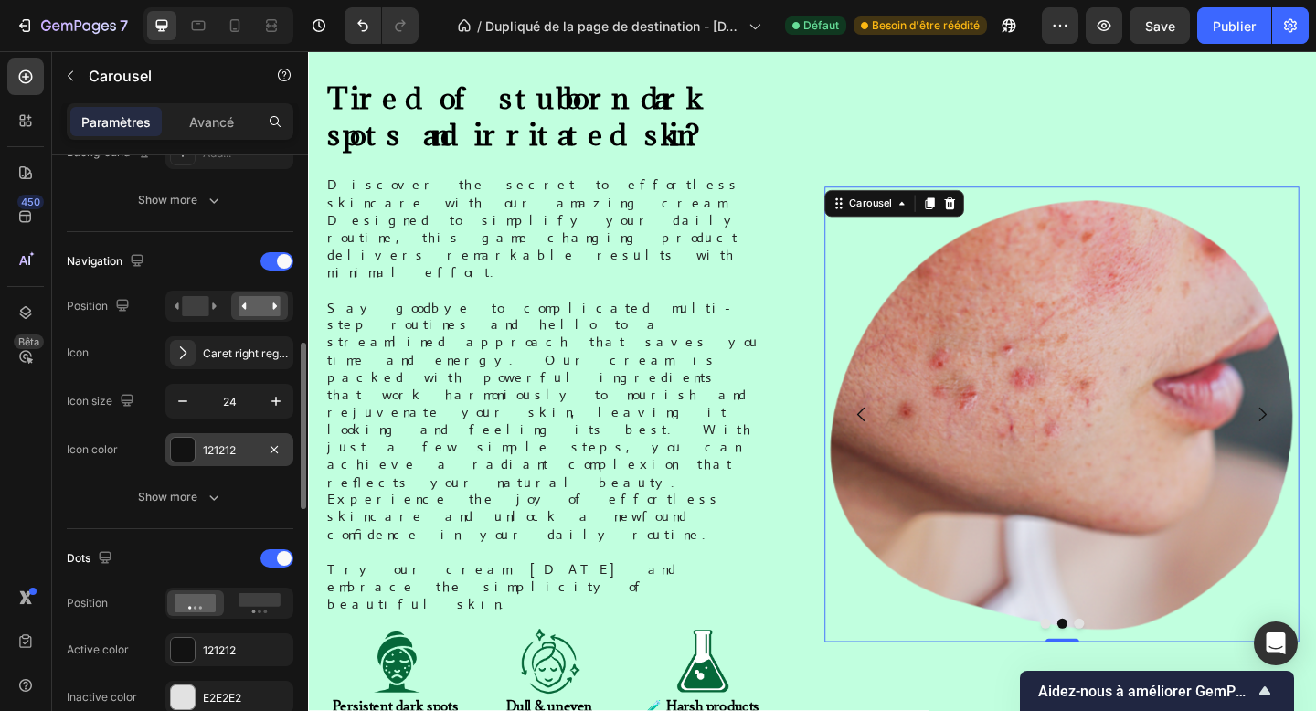
scroll to position [589, 0]
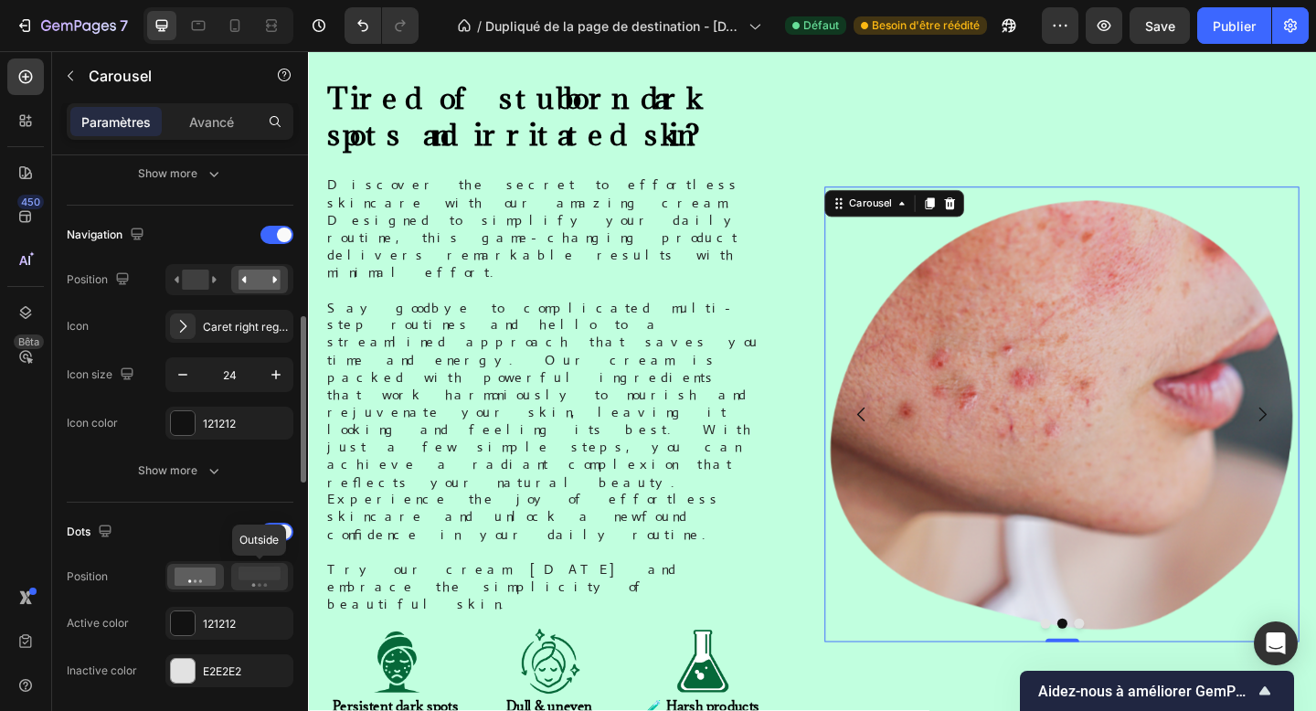
click at [251, 572] on rect at bounding box center [260, 574] width 42 height 14
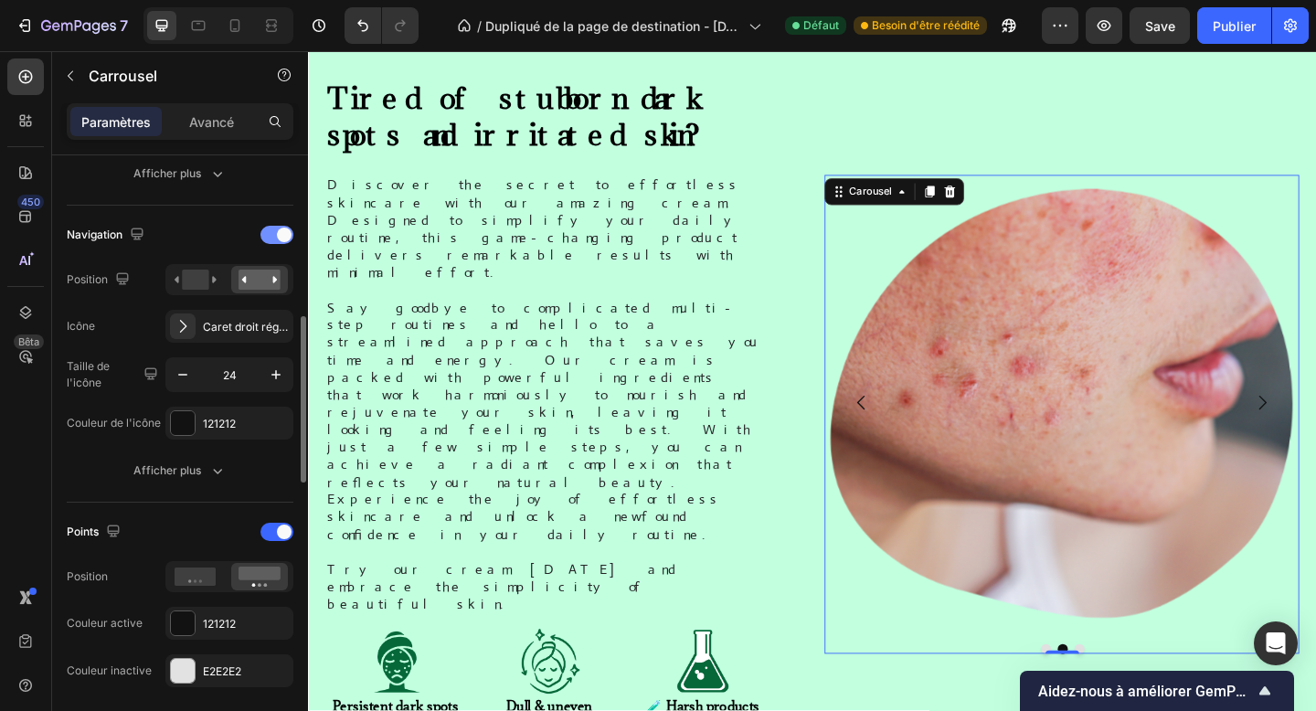
click at [283, 230] on span at bounding box center [284, 235] width 15 height 15
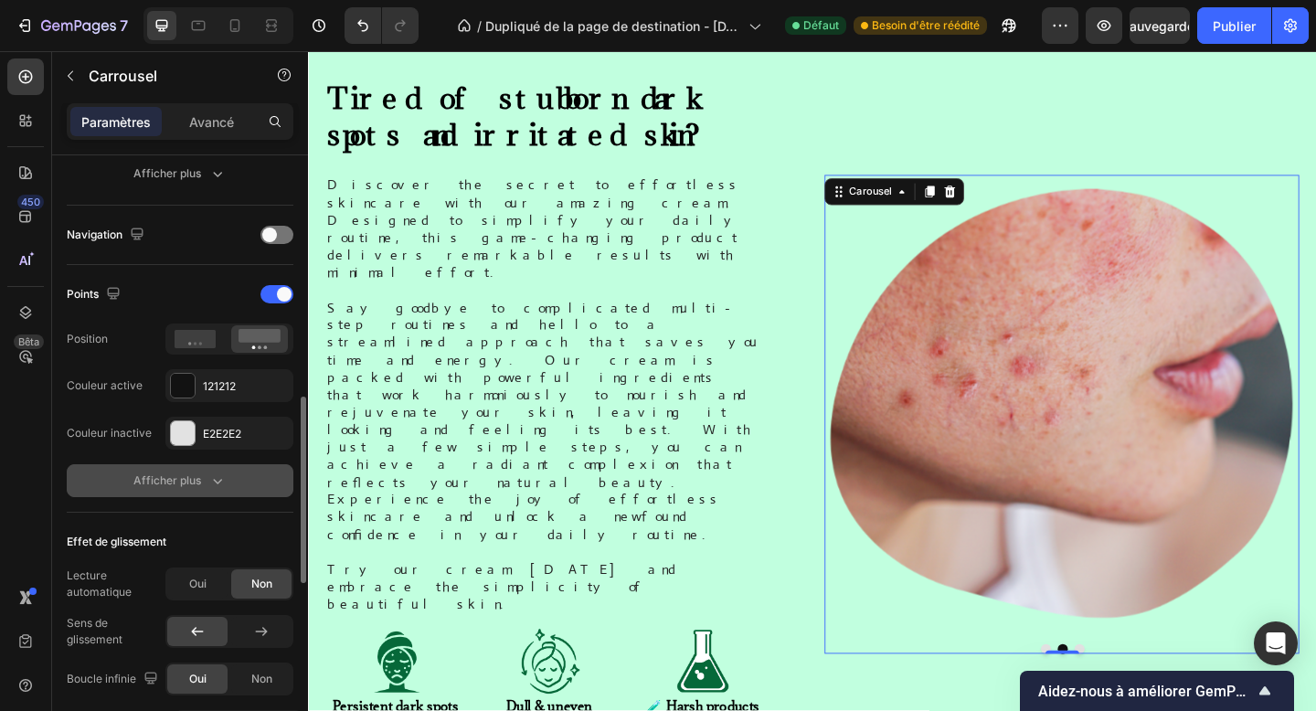
scroll to position [642, 0]
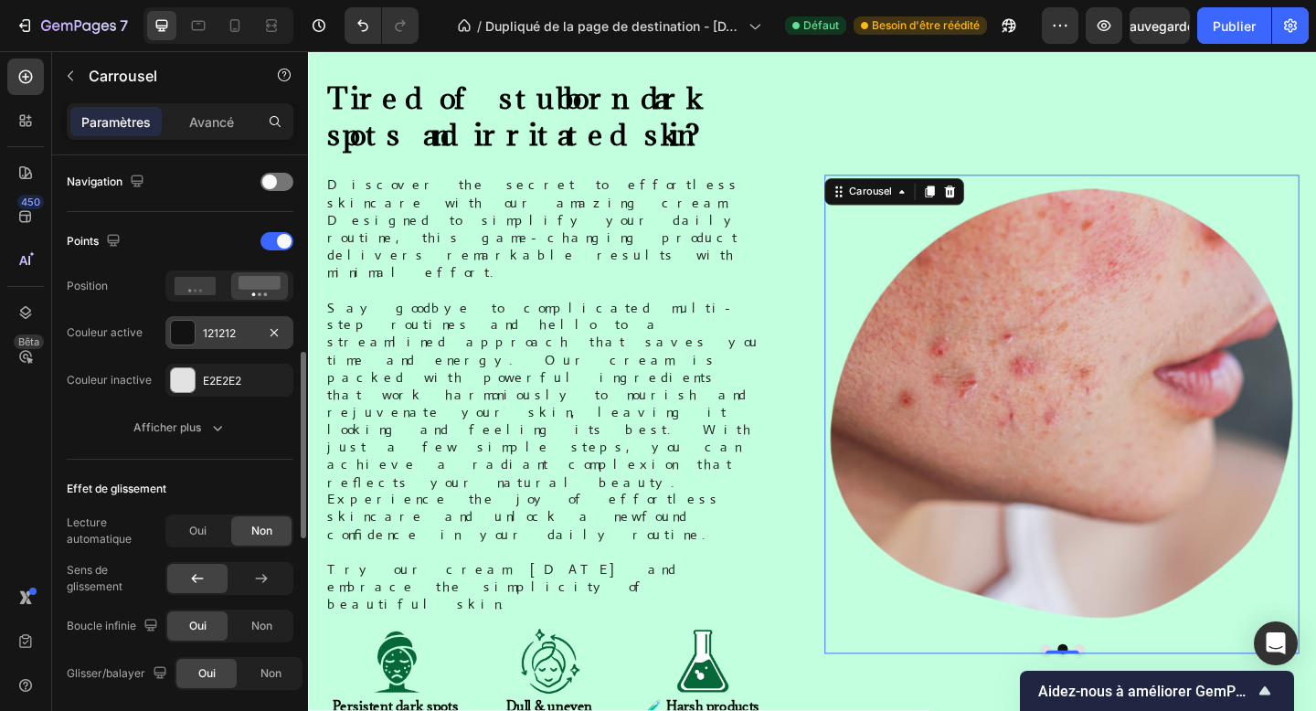
click at [215, 328] on font "121212" at bounding box center [219, 333] width 33 height 14
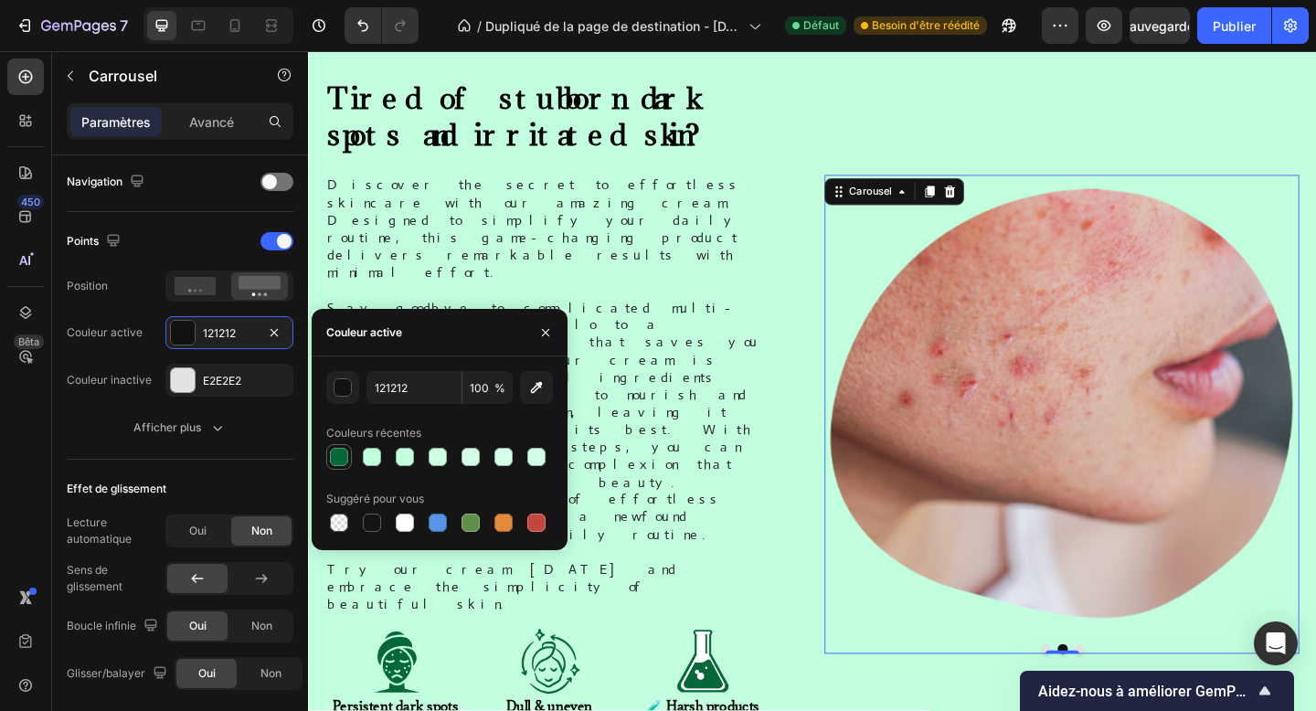
click at [340, 459] on div at bounding box center [339, 457] width 18 height 18
type input "066839"
click at [229, 375] on font "E2E2E2" at bounding box center [222, 381] width 38 height 14
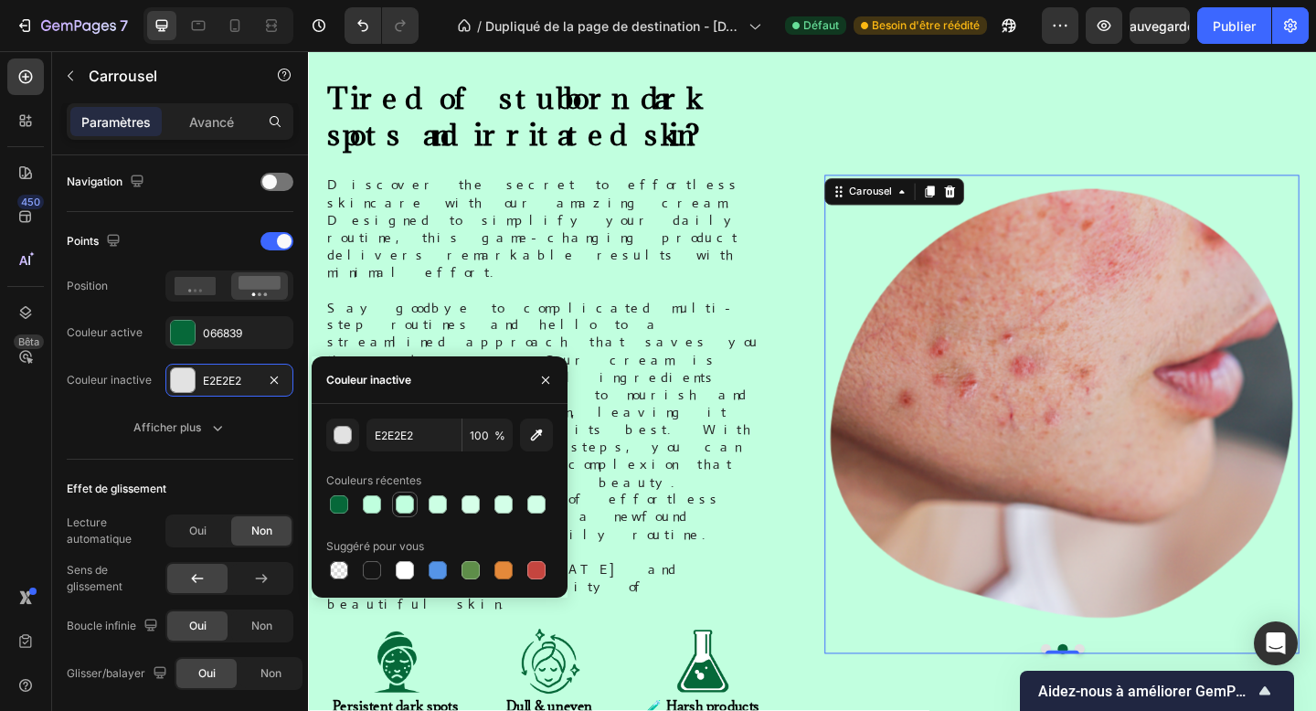
click at [401, 505] on div at bounding box center [405, 505] width 18 height 18
click at [369, 501] on div at bounding box center [372, 505] width 18 height 18
click at [378, 570] on div at bounding box center [372, 570] width 18 height 18
click at [346, 441] on div "button" at bounding box center [344, 436] width 18 height 18
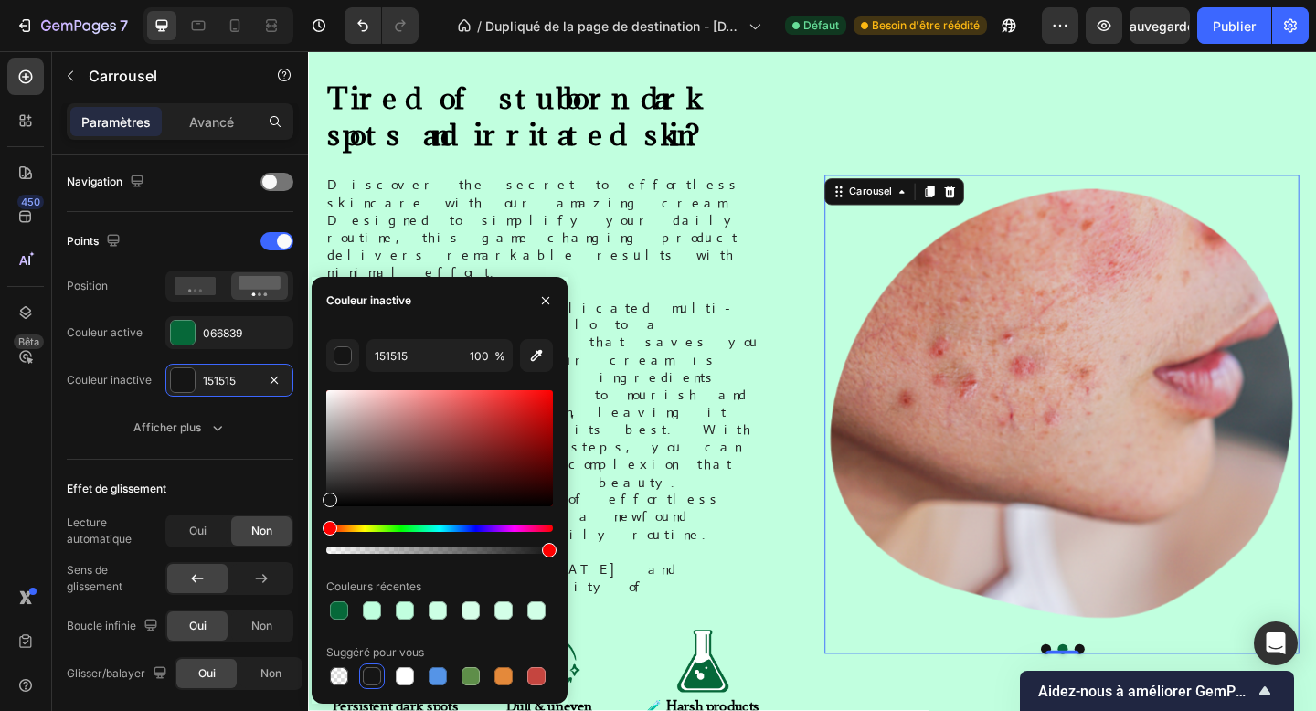
click at [330, 479] on div at bounding box center [439, 448] width 227 height 116
click at [331, 453] on div at bounding box center [439, 448] width 227 height 116
click at [331, 443] on div at bounding box center [439, 448] width 227 height 116
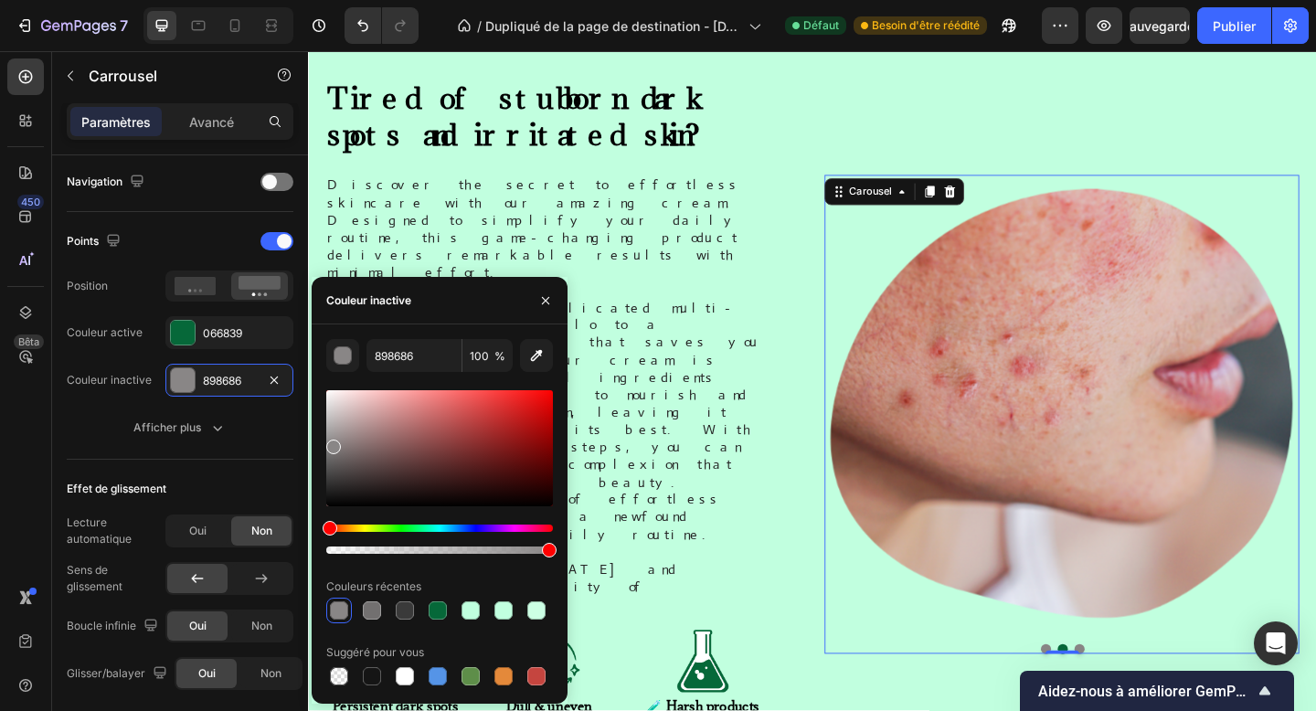
click at [330, 429] on div at bounding box center [439, 448] width 227 height 116
click at [330, 414] on div at bounding box center [439, 448] width 227 height 116
type input "C9C7C7"
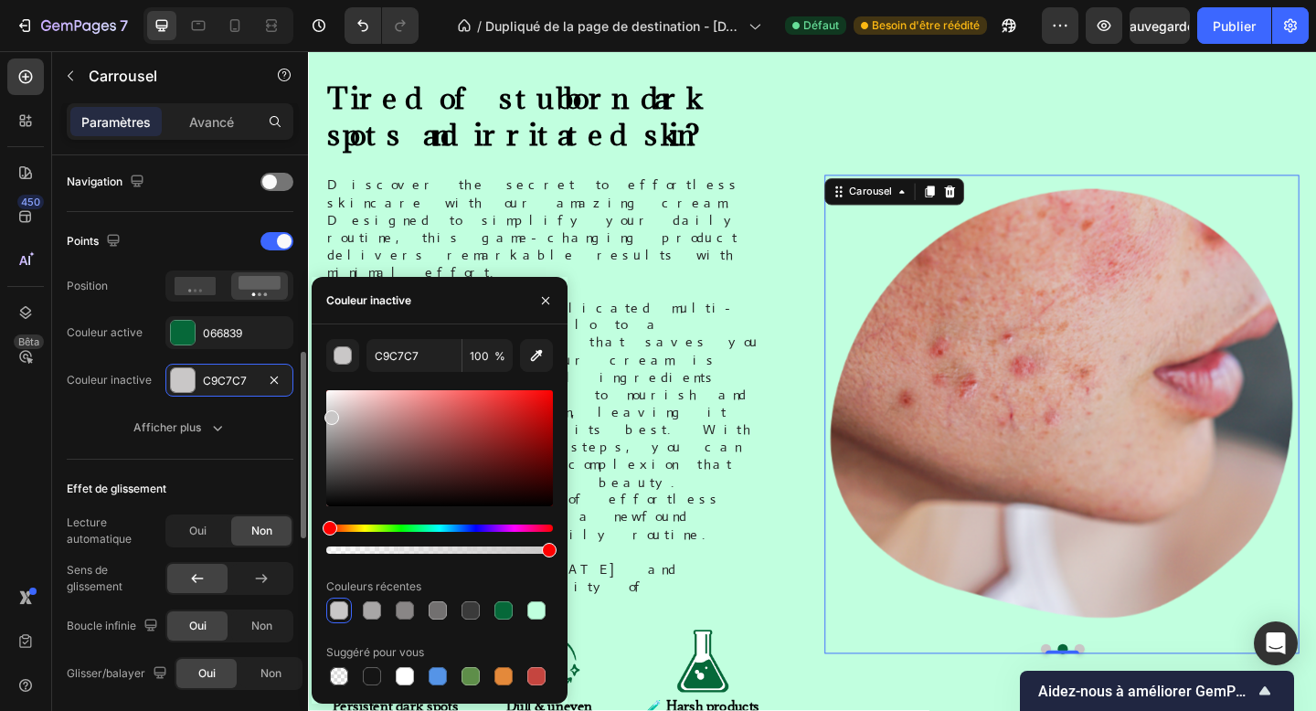
click at [237, 445] on div "Points Position Couleur active 066839 Couleur inactive C9C7C7 Afficher plus" at bounding box center [180, 336] width 227 height 248
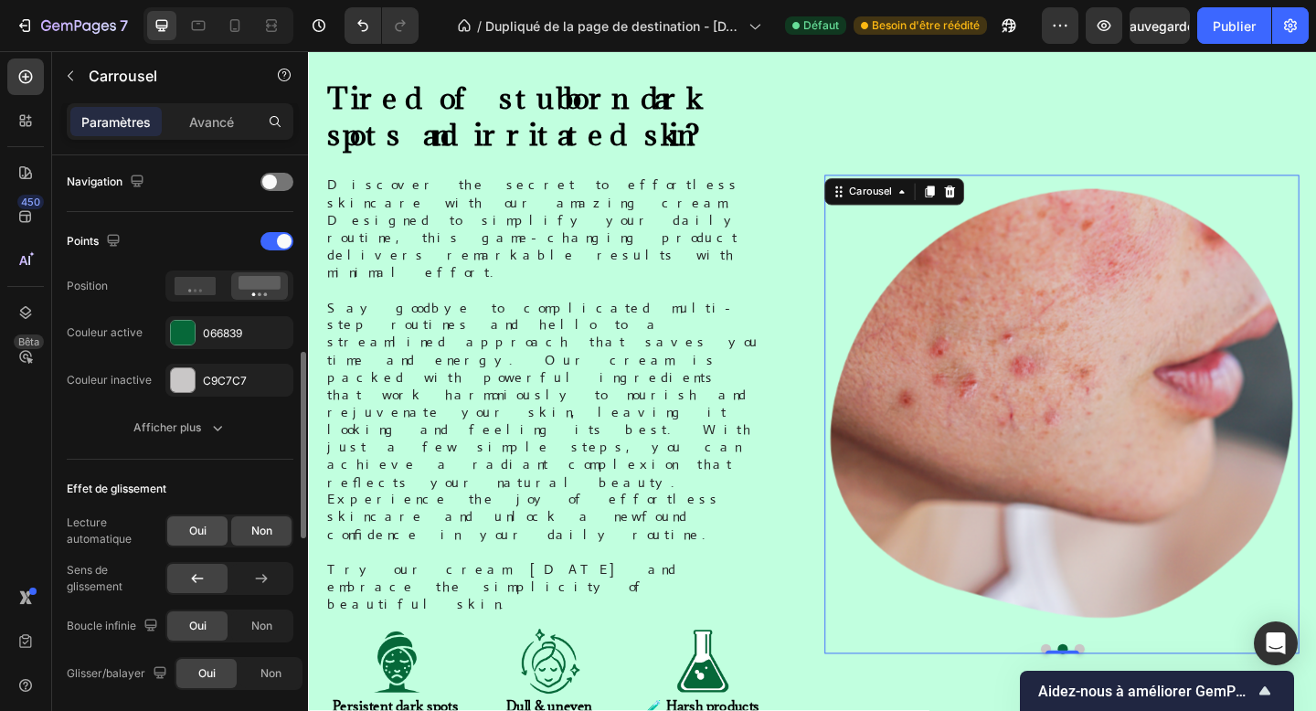
click at [197, 528] on font "Oui" at bounding box center [197, 531] width 17 height 14
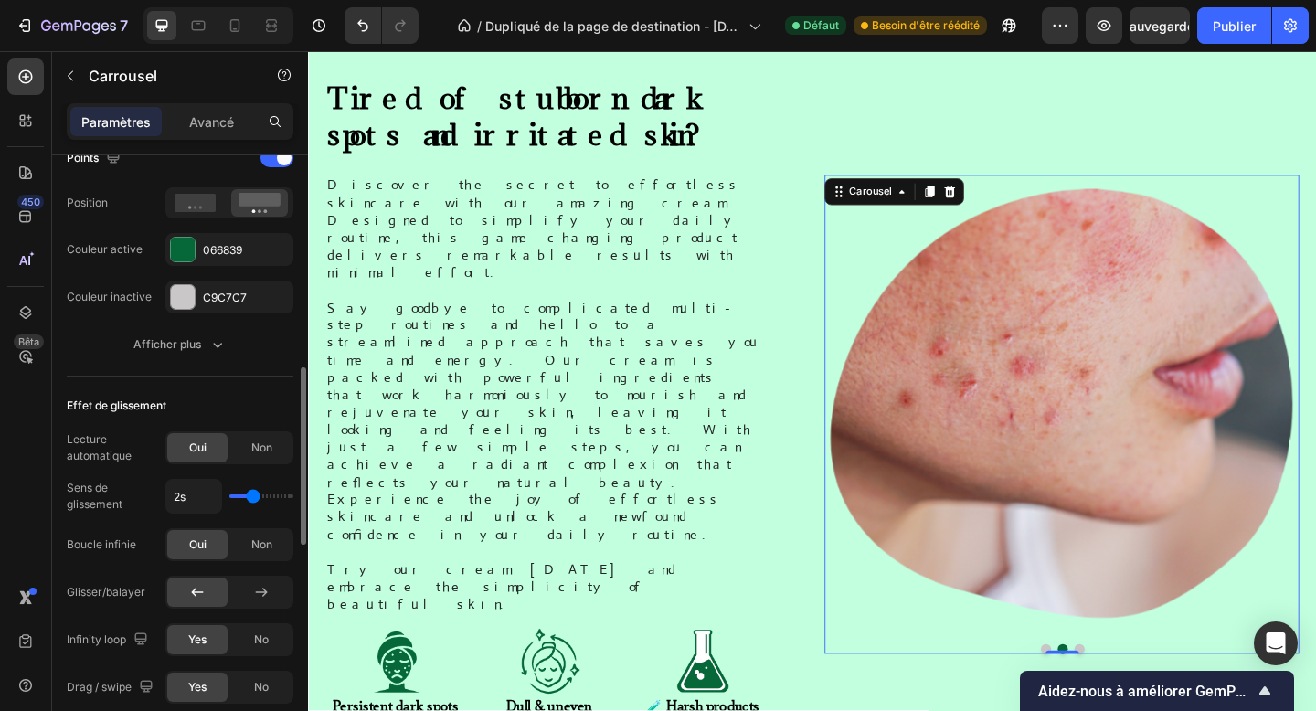
scroll to position [730, 0]
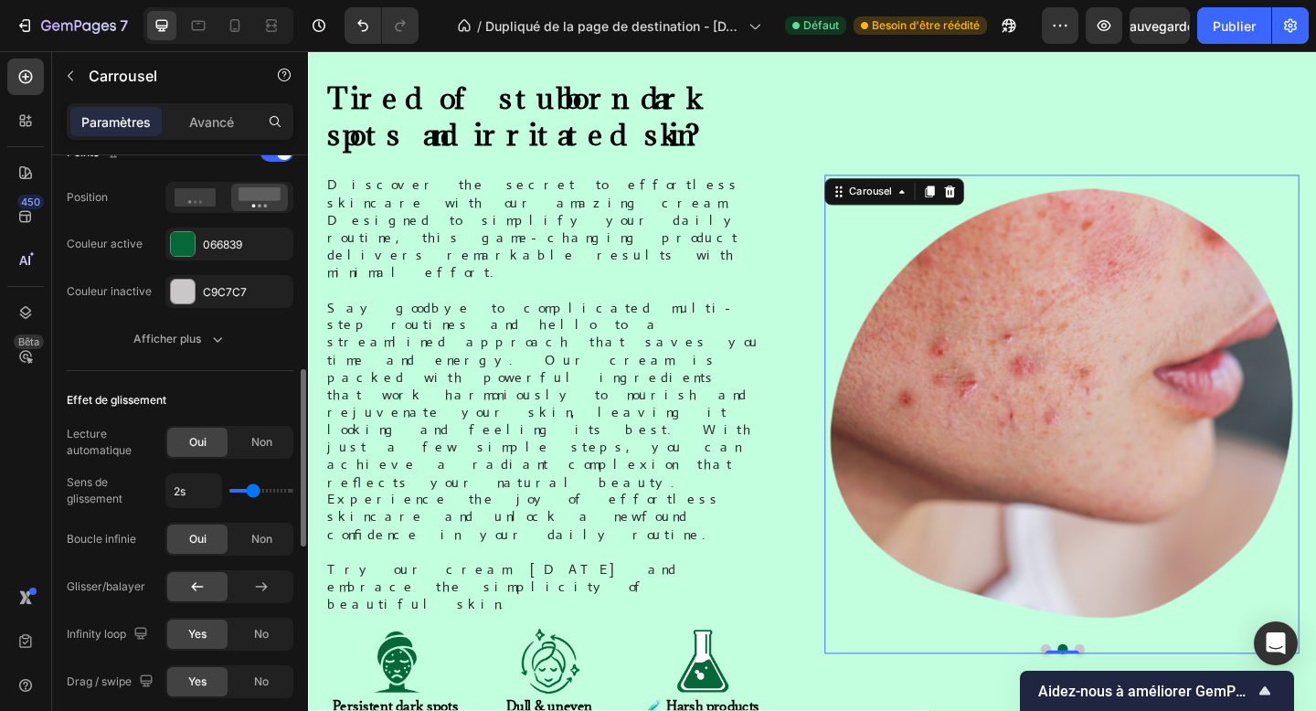
click at [242, 495] on div "2s" at bounding box center [229, 491] width 128 height 35
type input "1.4"
click at [242, 492] on input "range" at bounding box center [261, 491] width 64 height 4
type input "1.4s"
click at [258, 585] on icon at bounding box center [261, 587] width 18 height 18
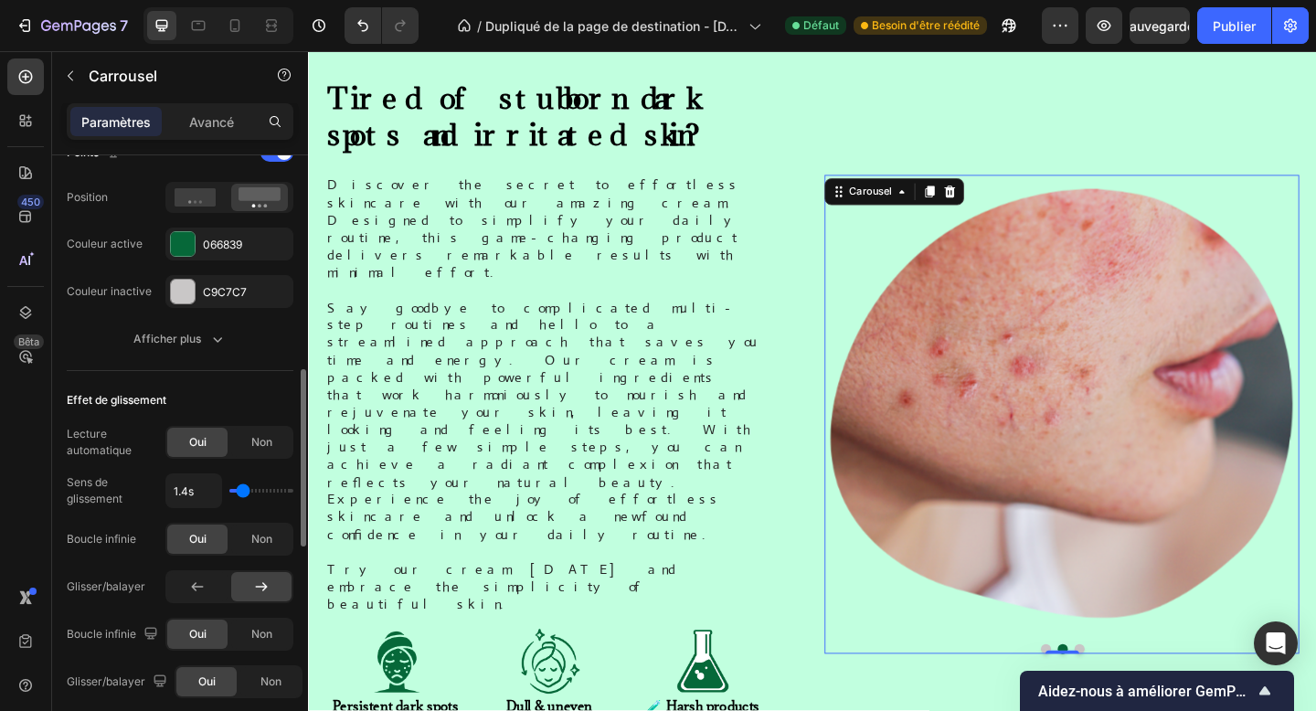
click at [147, 527] on div "Boucle infinie Oui Non" at bounding box center [180, 539] width 227 height 33
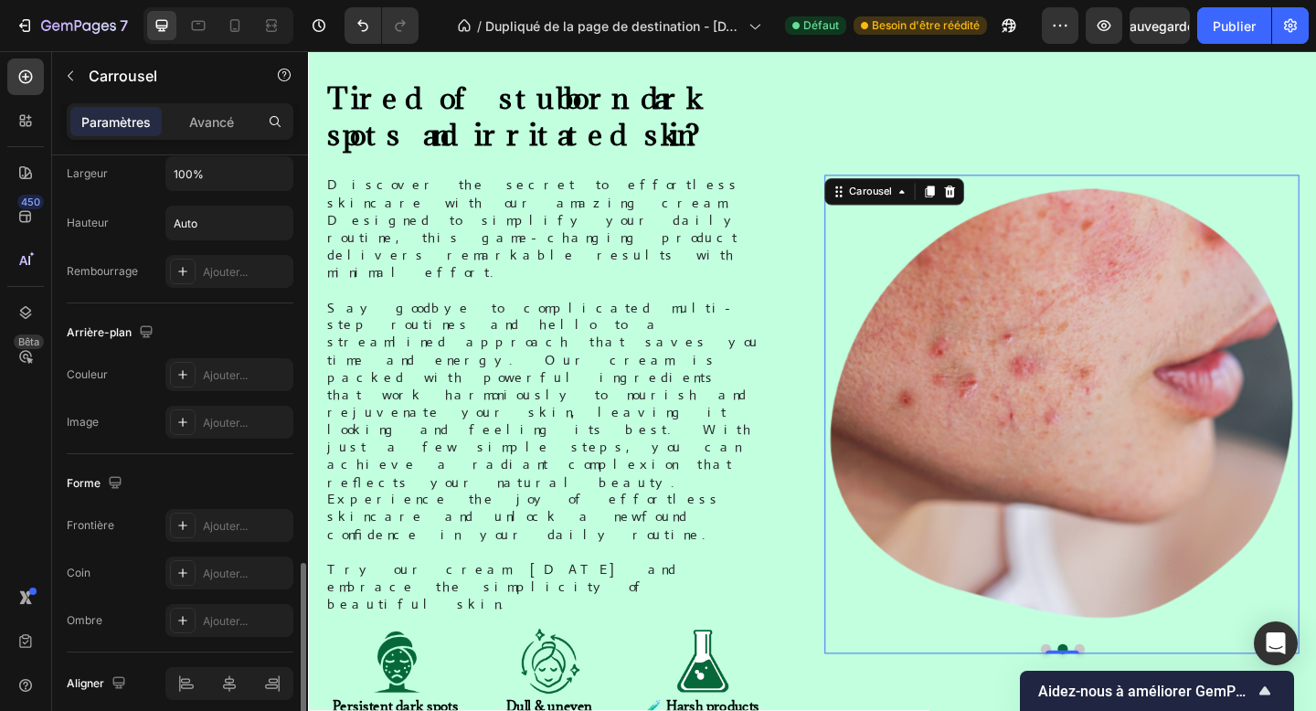
scroll to position [1467, 0]
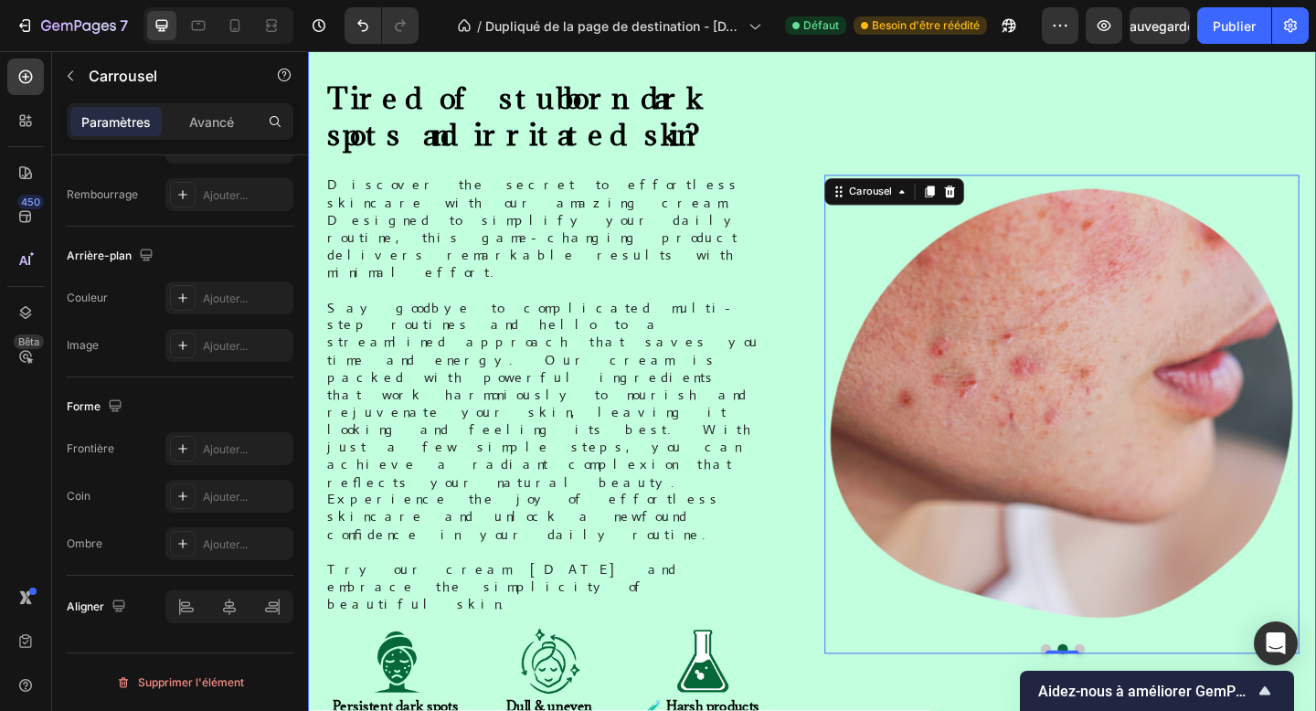
click at [720, 639] on div "Tired of stubborn dark spots and irritated skin? Heading Discover the secret to…" at bounding box center [856, 719] width 1061 height 1274
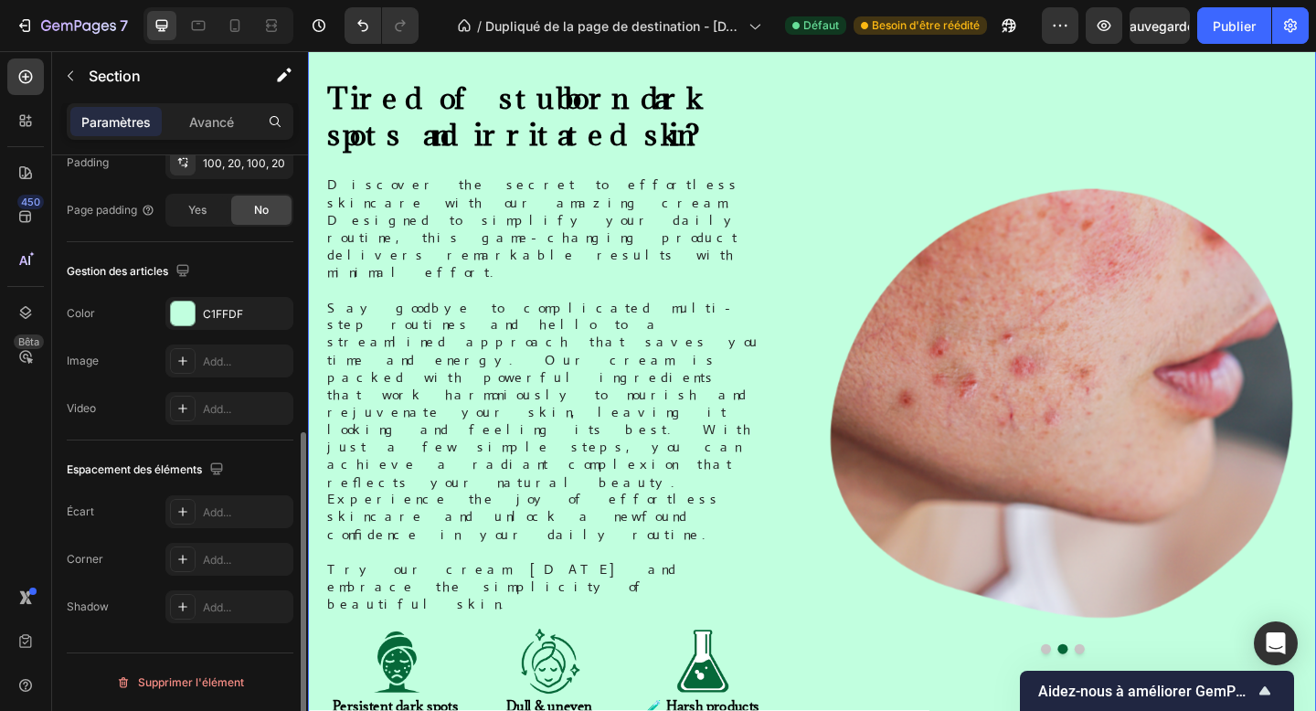
scroll to position [0, 0]
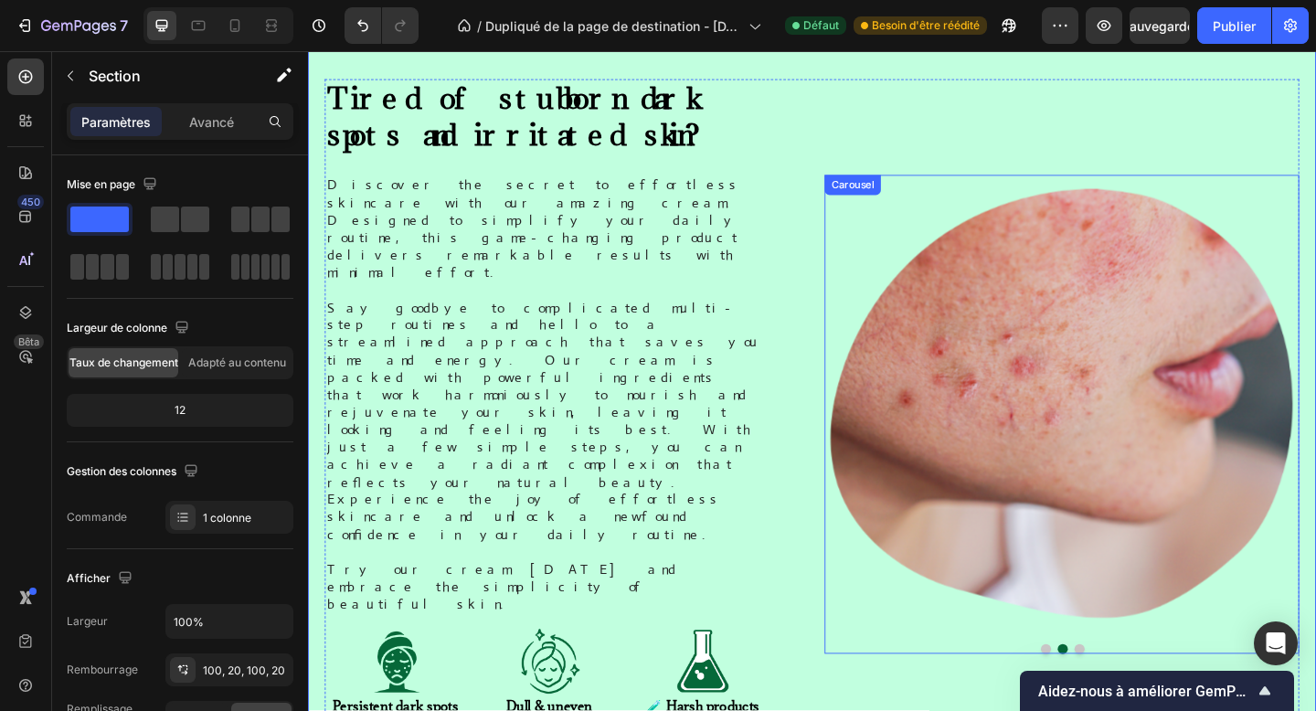
click at [1147, 697] on button "Dot" at bounding box center [1147, 702] width 11 height 11
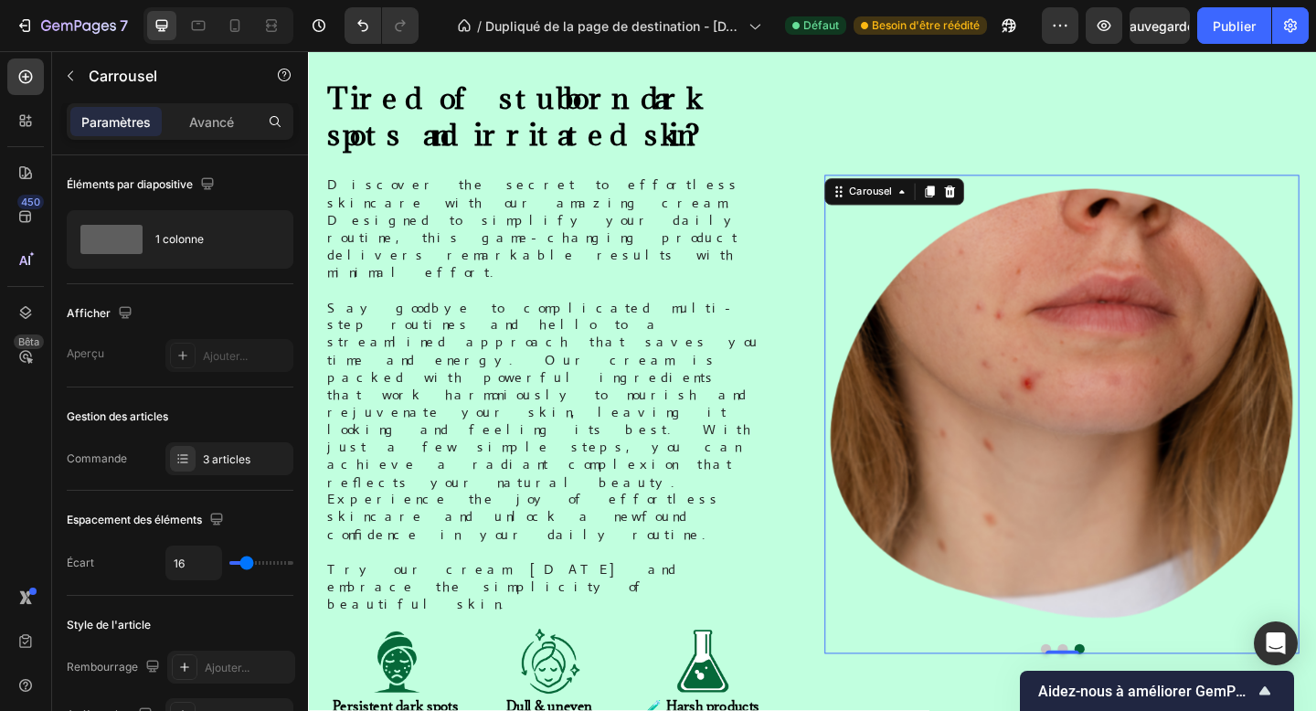
click at [1108, 697] on button "Dot" at bounding box center [1110, 702] width 11 height 11
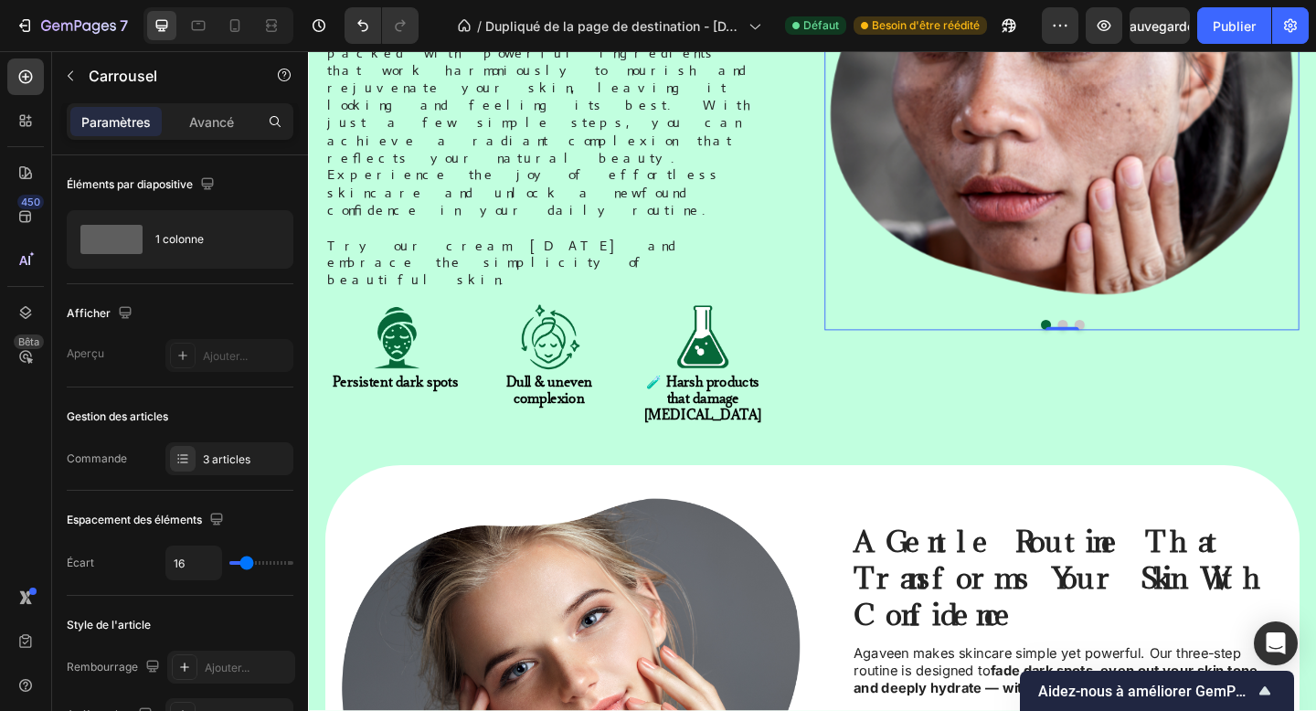
scroll to position [1208, 0]
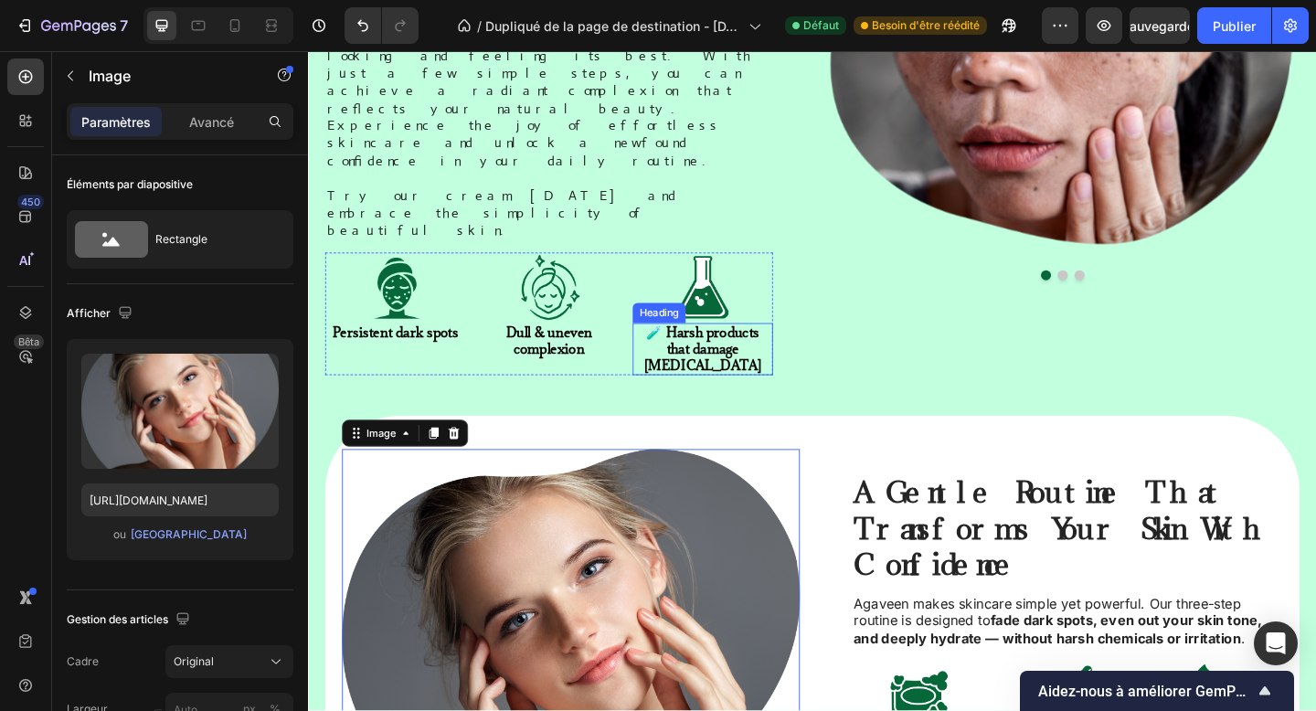
scroll to position [1252, 0]
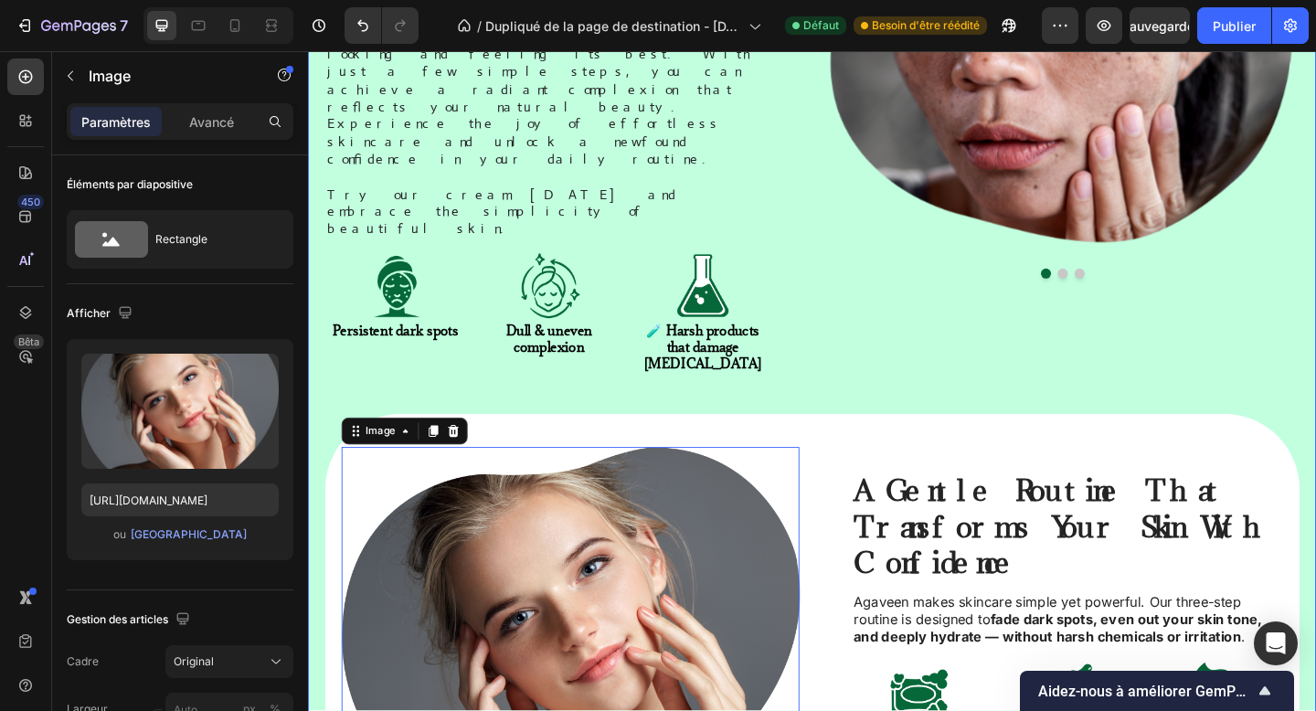
click at [773, 211] on div "Tired of stubborn dark spots and irritated skin? Heading Discover the secret to…" at bounding box center [856, 311] width 1061 height 1274
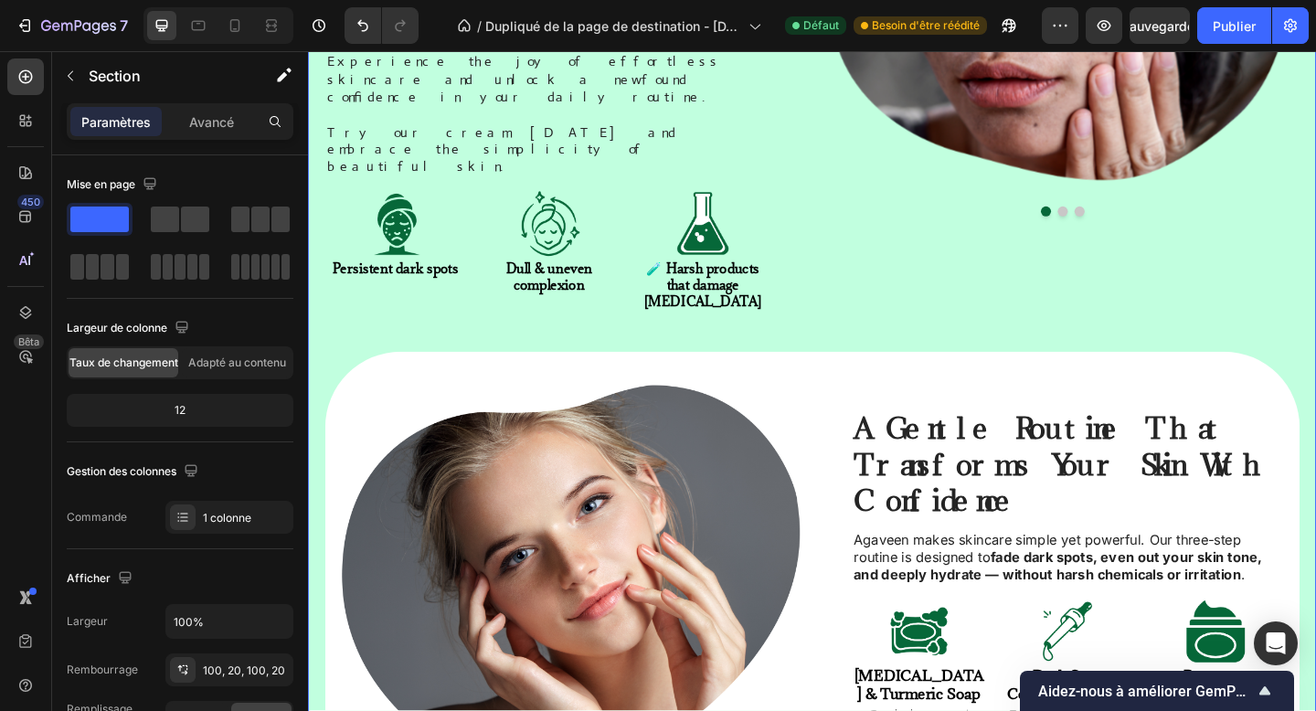
scroll to position [1326, 0]
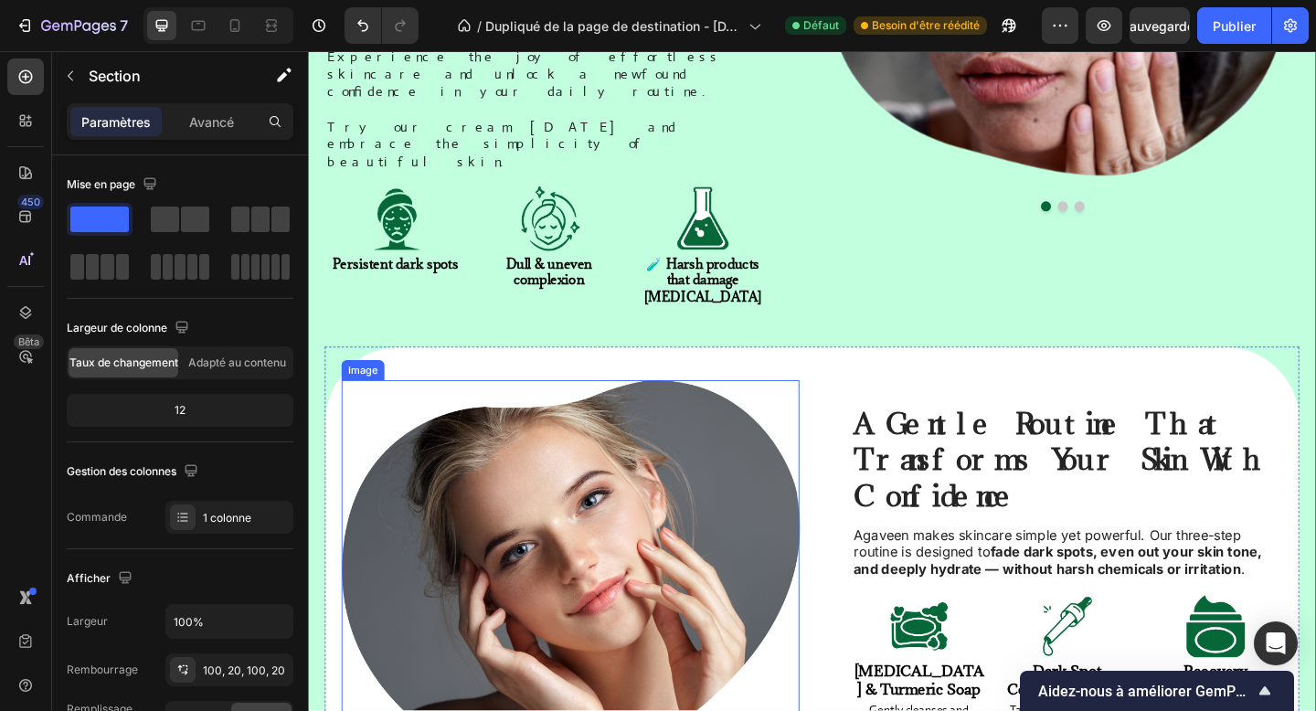
click at [686, 410] on img at bounding box center [594, 624] width 498 height 429
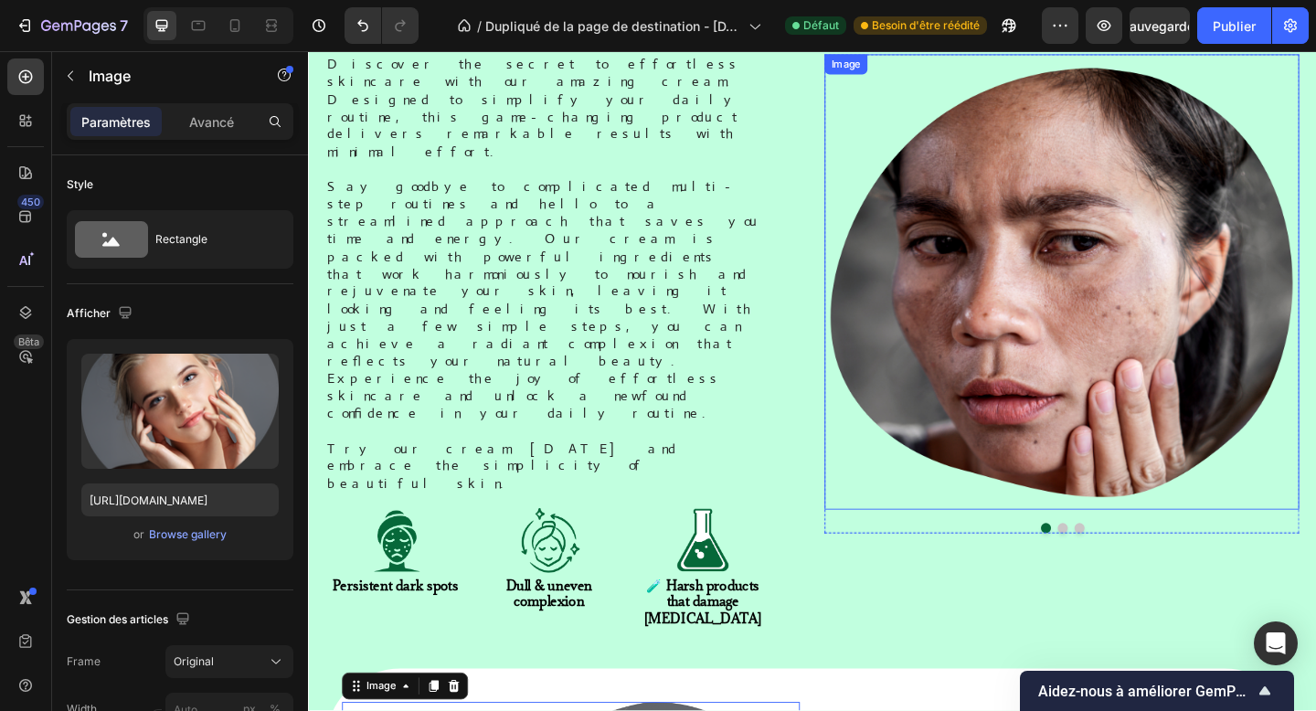
scroll to position [851, 0]
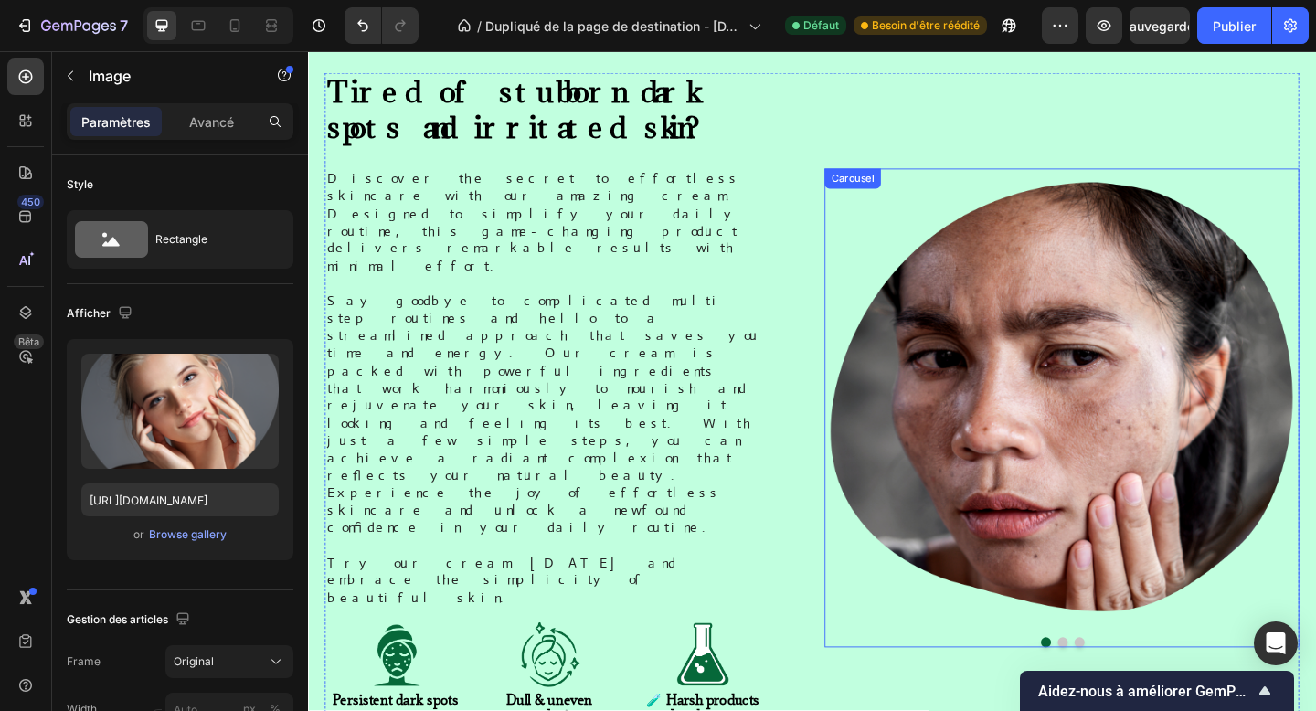
click at [1128, 689] on button "Dot" at bounding box center [1129, 694] width 11 height 11
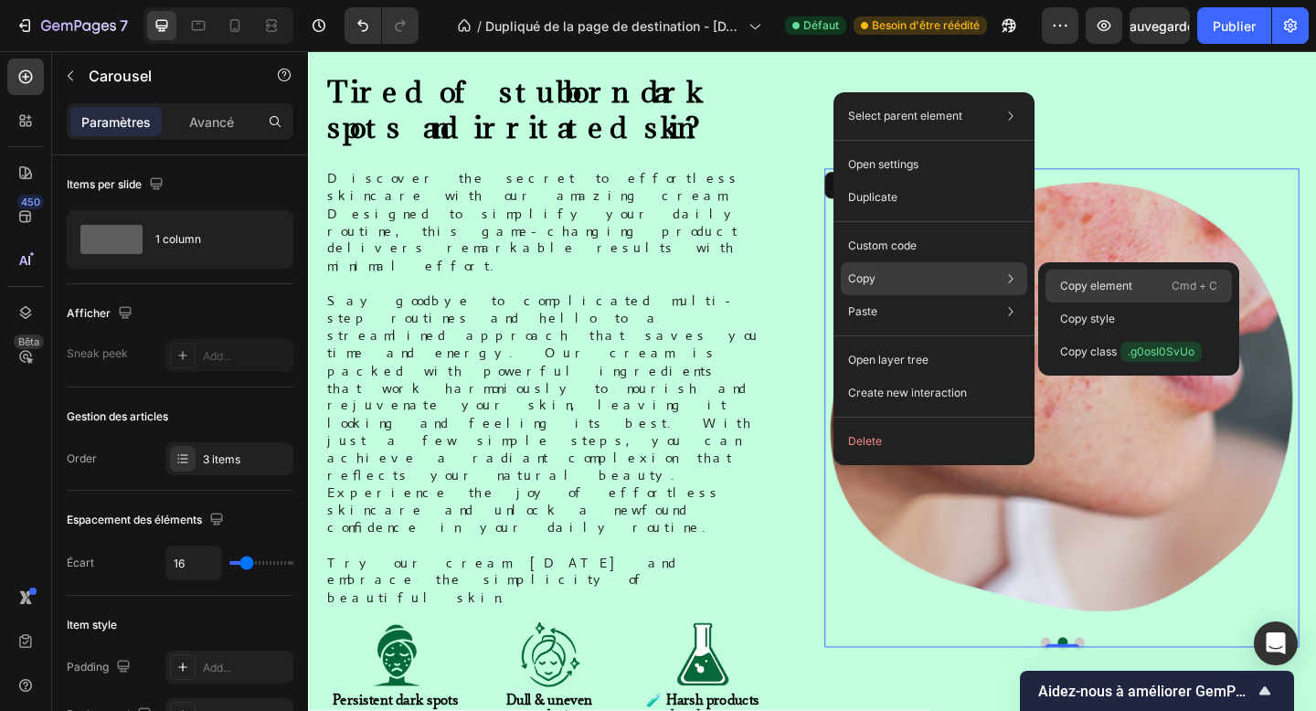
click at [1096, 284] on p "Copy element" at bounding box center [1097, 286] width 72 height 16
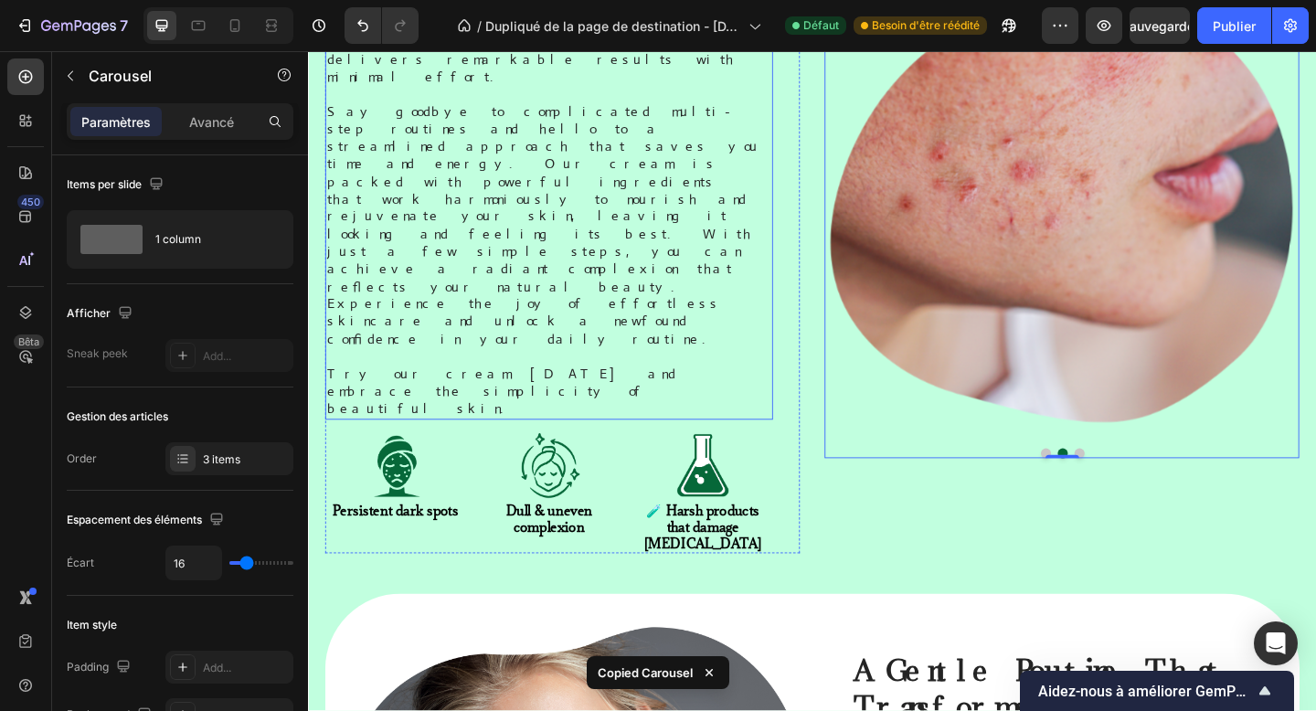
scroll to position [1137, 0]
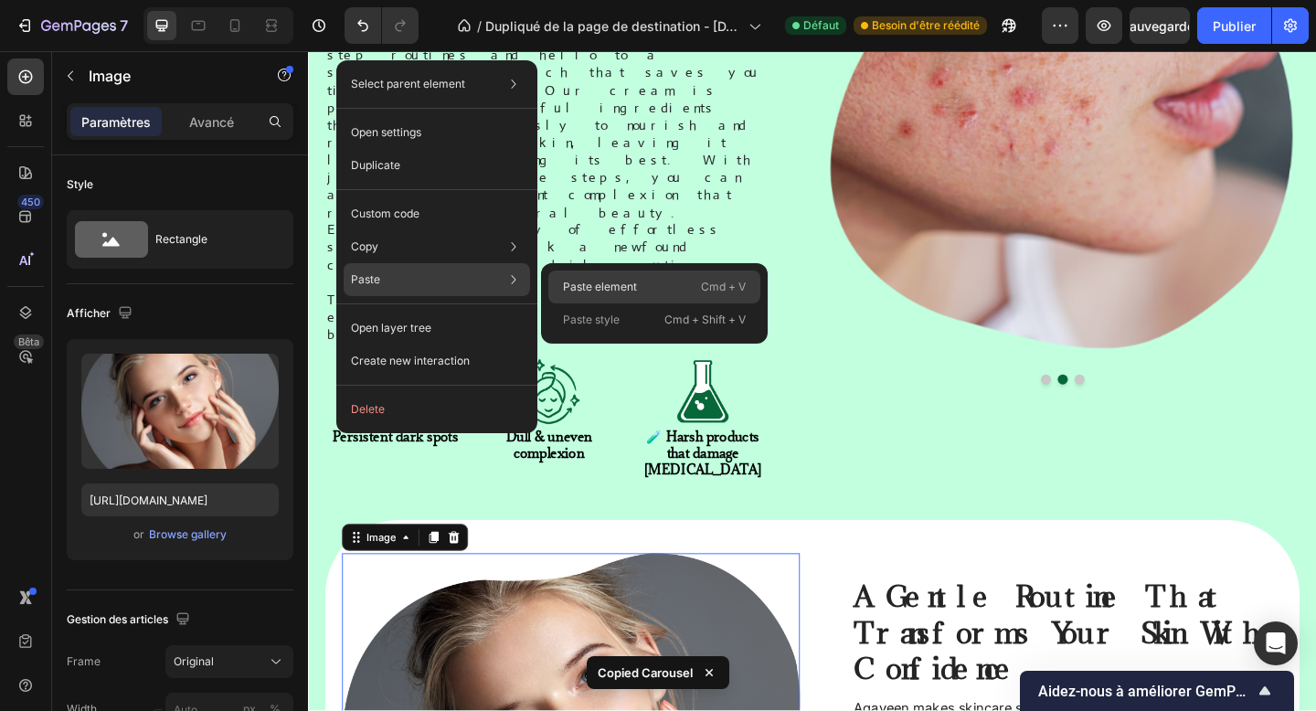
click at [635, 284] on p "Paste element" at bounding box center [600, 287] width 74 height 16
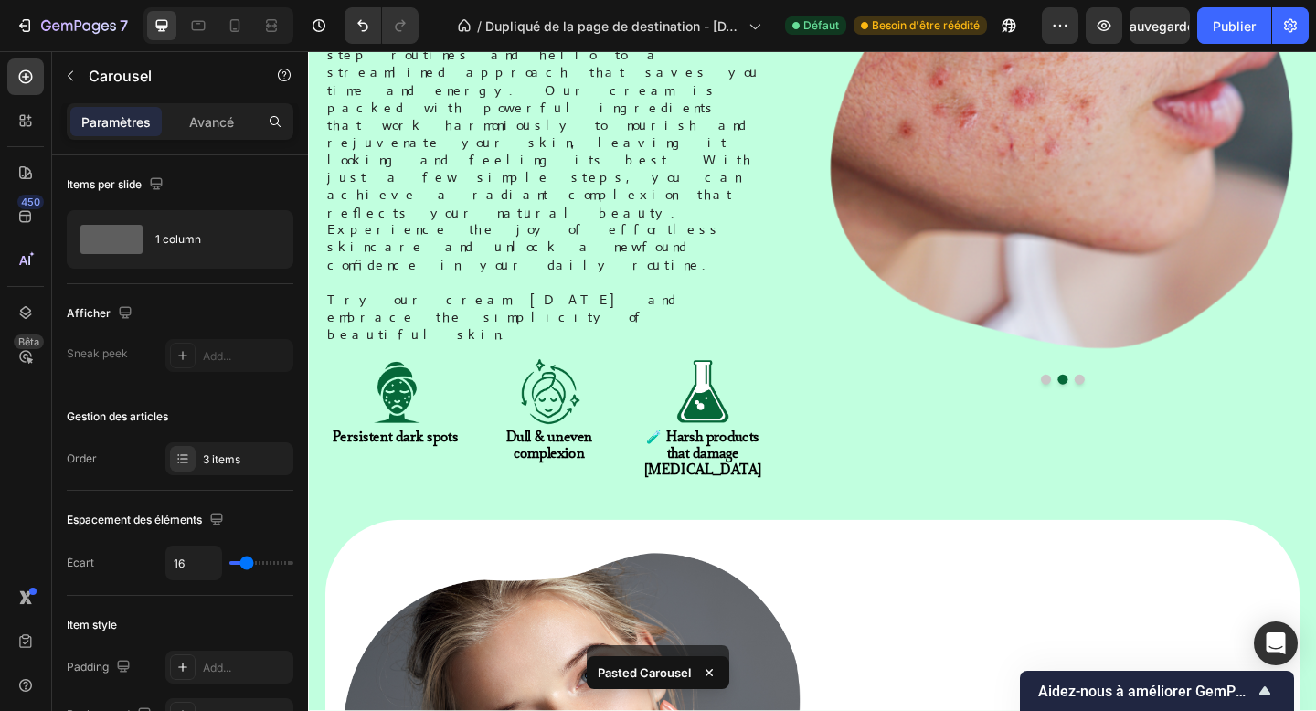
scroll to position [1811, 0]
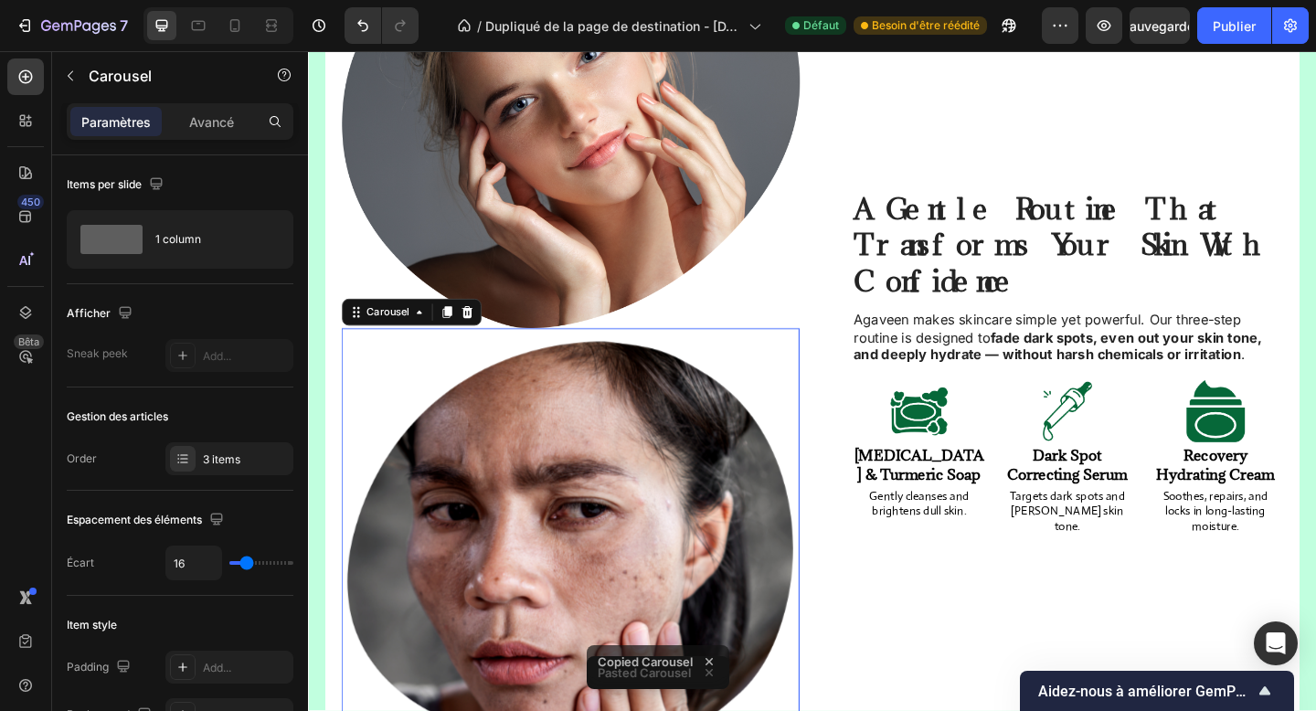
click at [746, 353] on img at bounding box center [594, 592] width 498 height 478
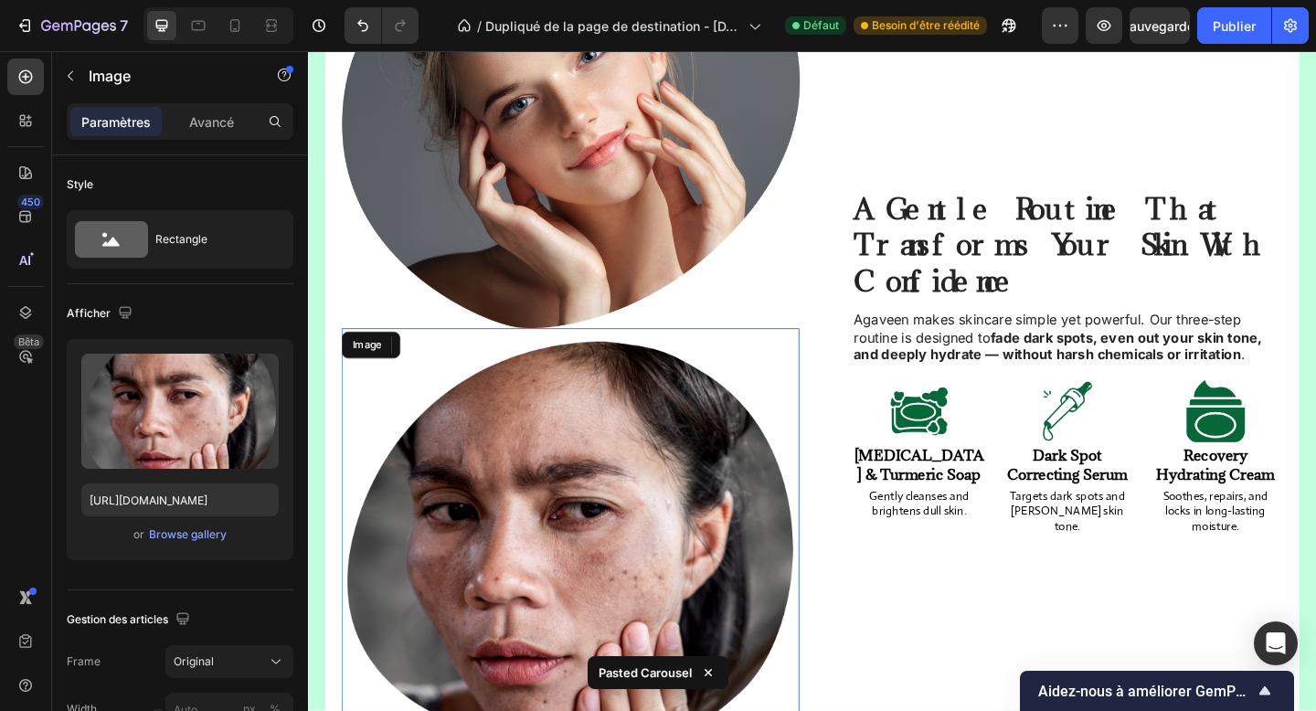
scroll to position [1604, 0]
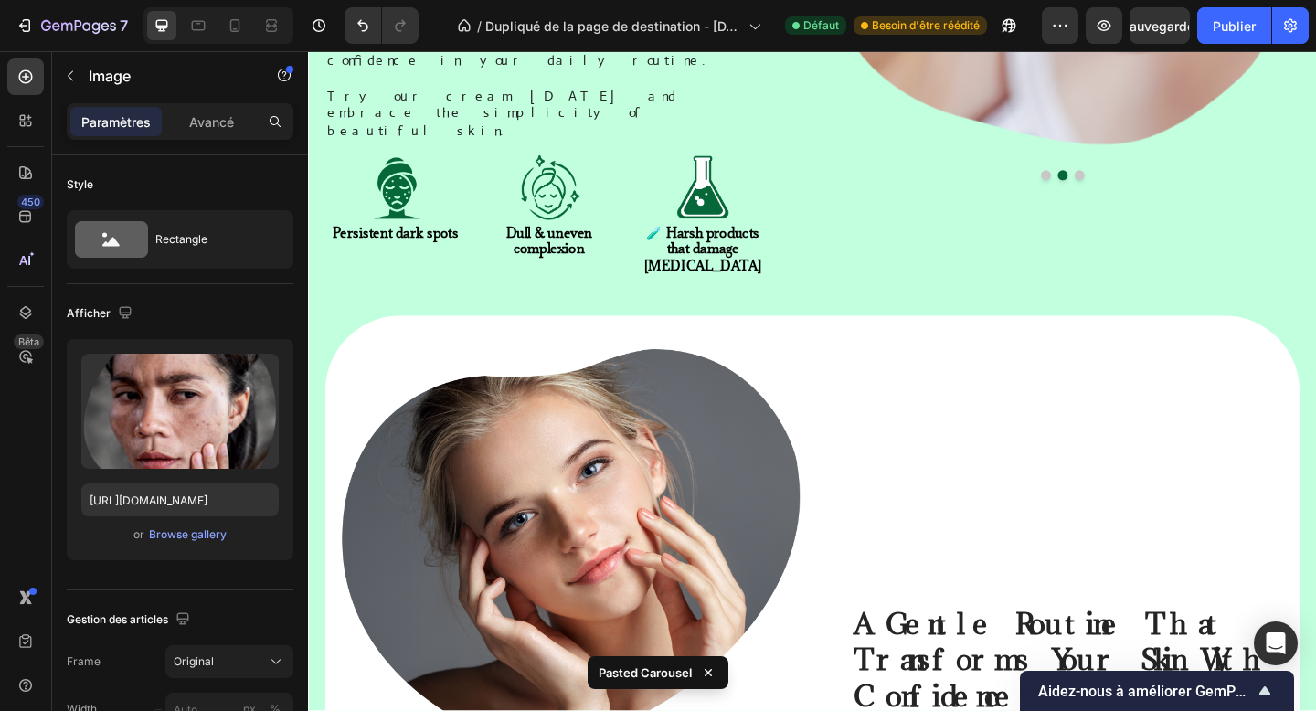
scroll to position [1357, 0]
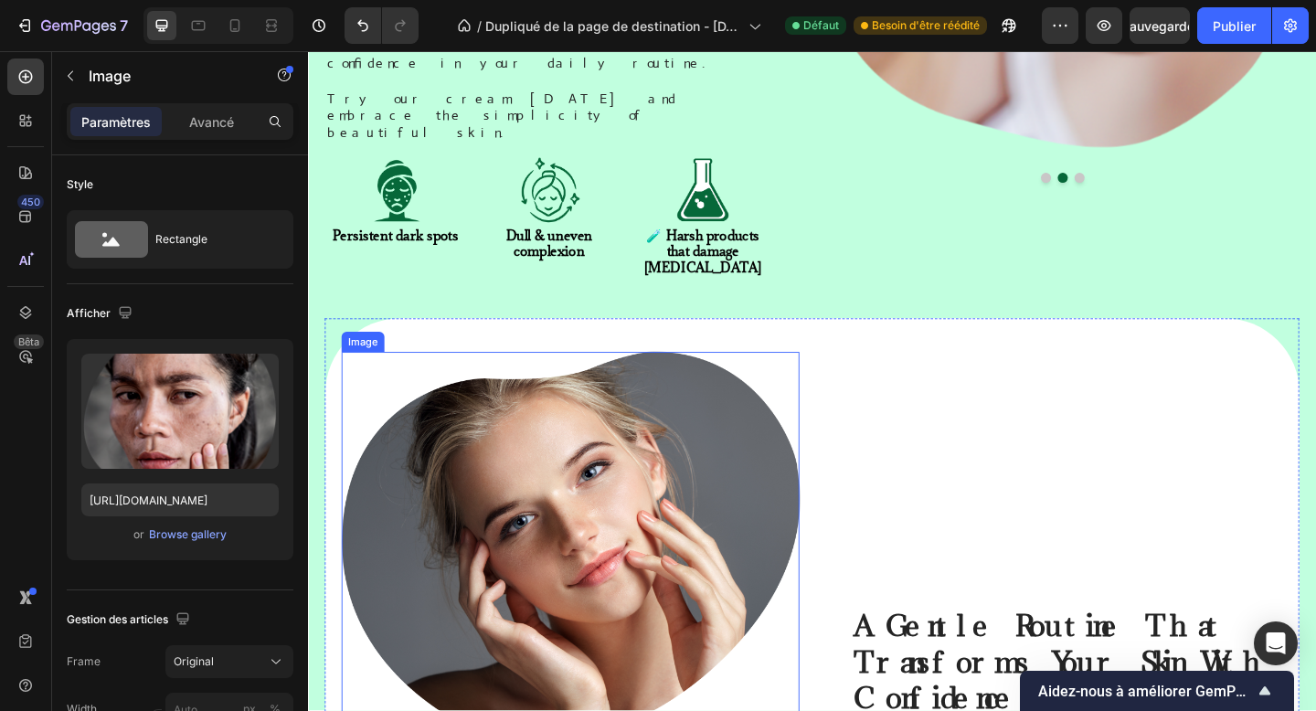
click at [687, 378] on img at bounding box center [594, 592] width 498 height 429
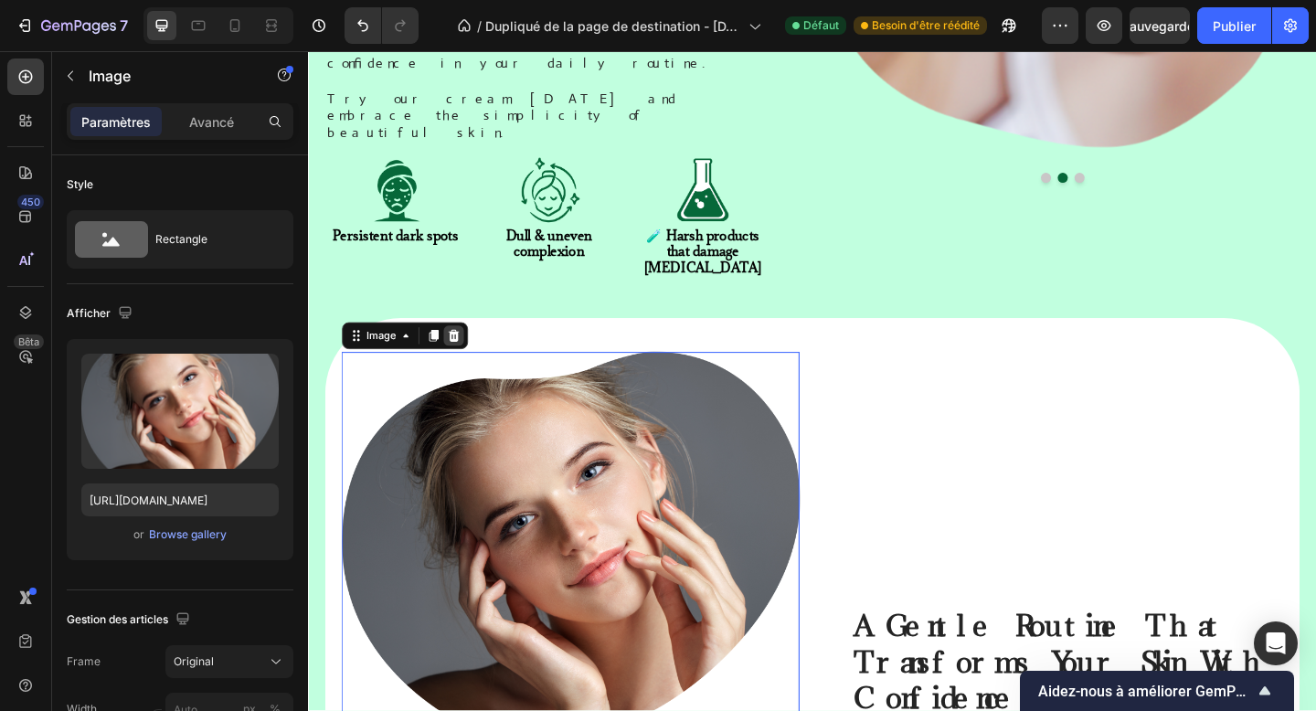
click at [469, 355] on icon at bounding box center [467, 361] width 12 height 13
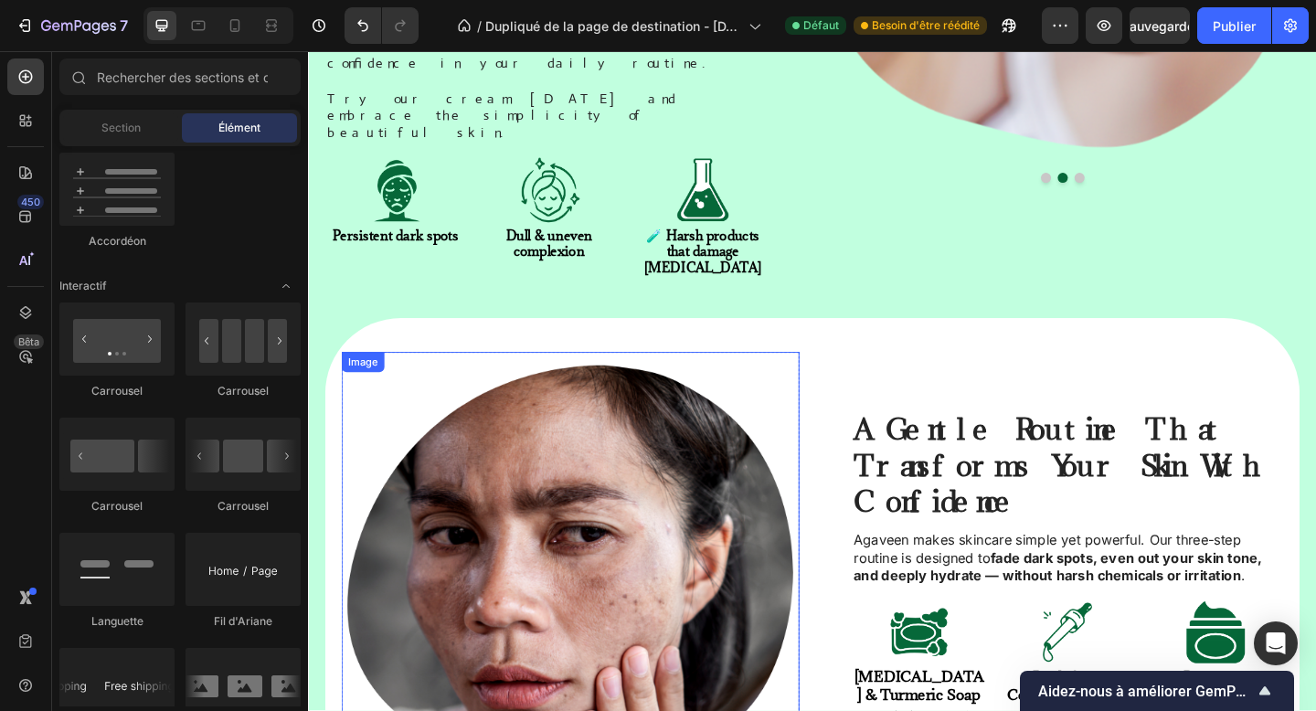
click at [770, 470] on img at bounding box center [594, 617] width 498 height 478
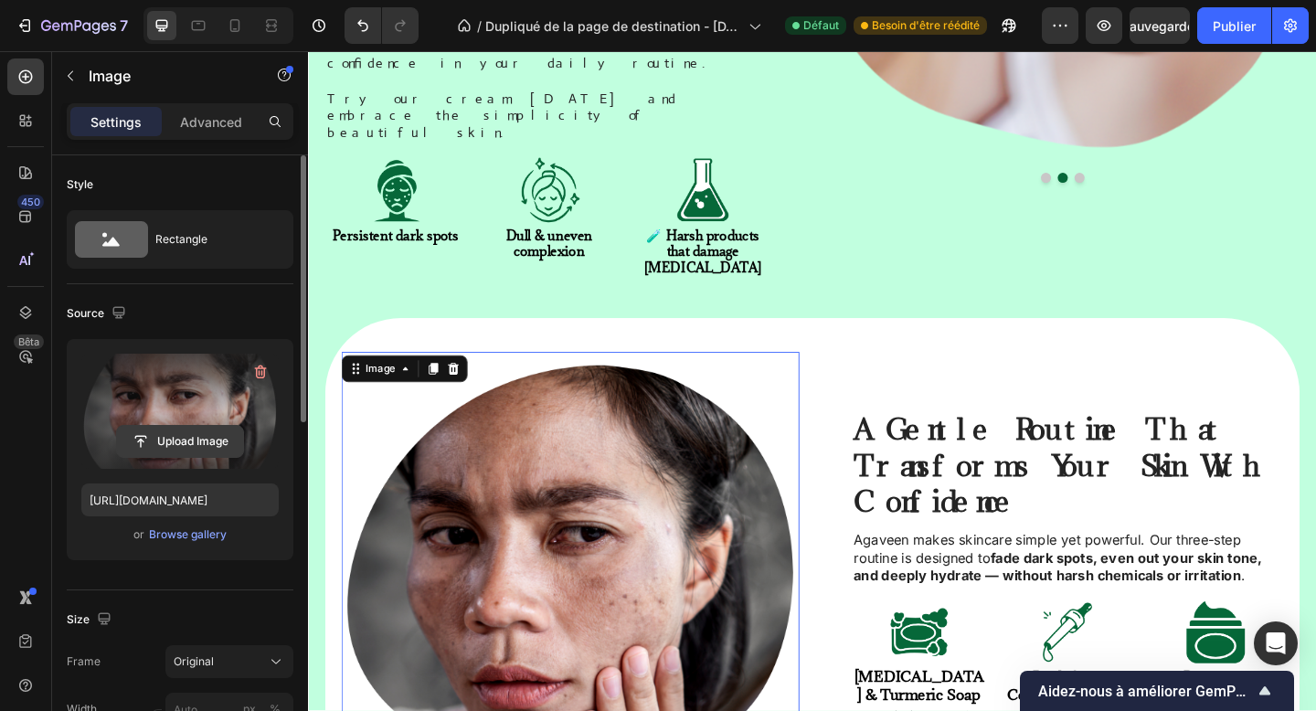
click at [238, 435] on input "file" at bounding box center [180, 441] width 126 height 31
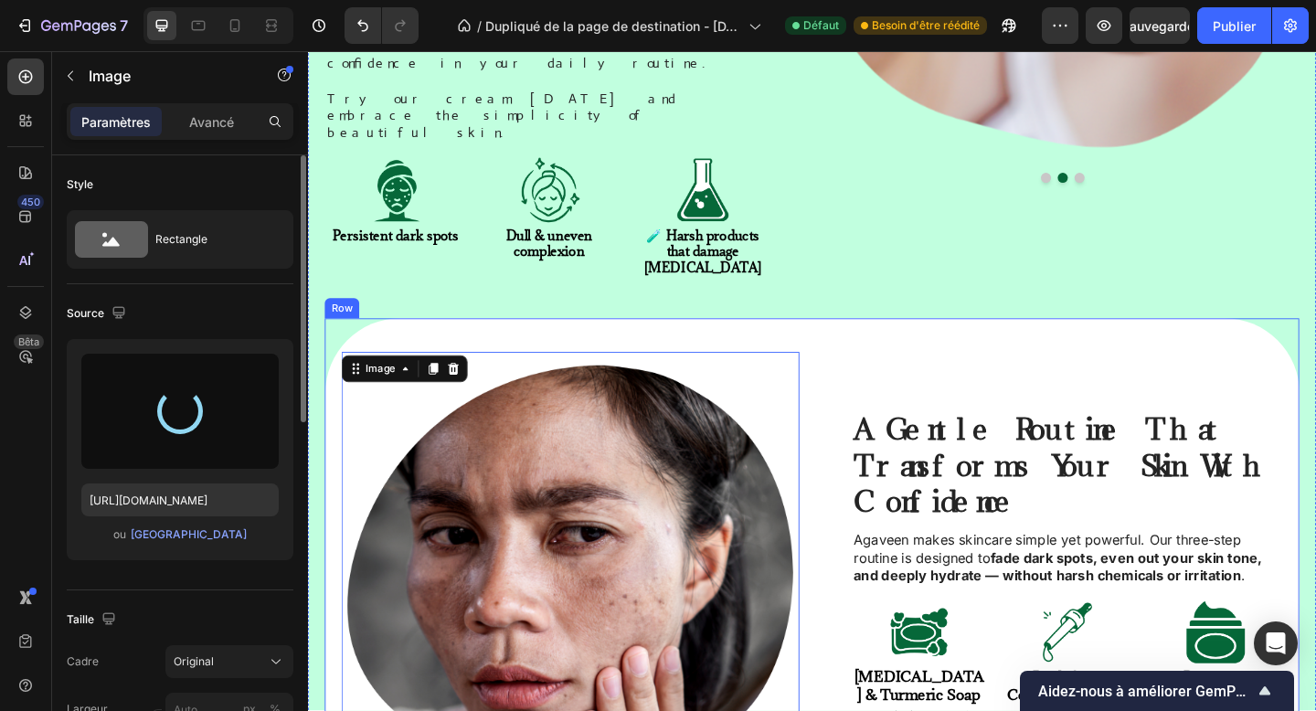
click at [896, 342] on div "A Gentle Routine That Transforms Your Skin With Confidence Heading Agaveen make…" at bounding box center [856, 630] width 1061 height 577
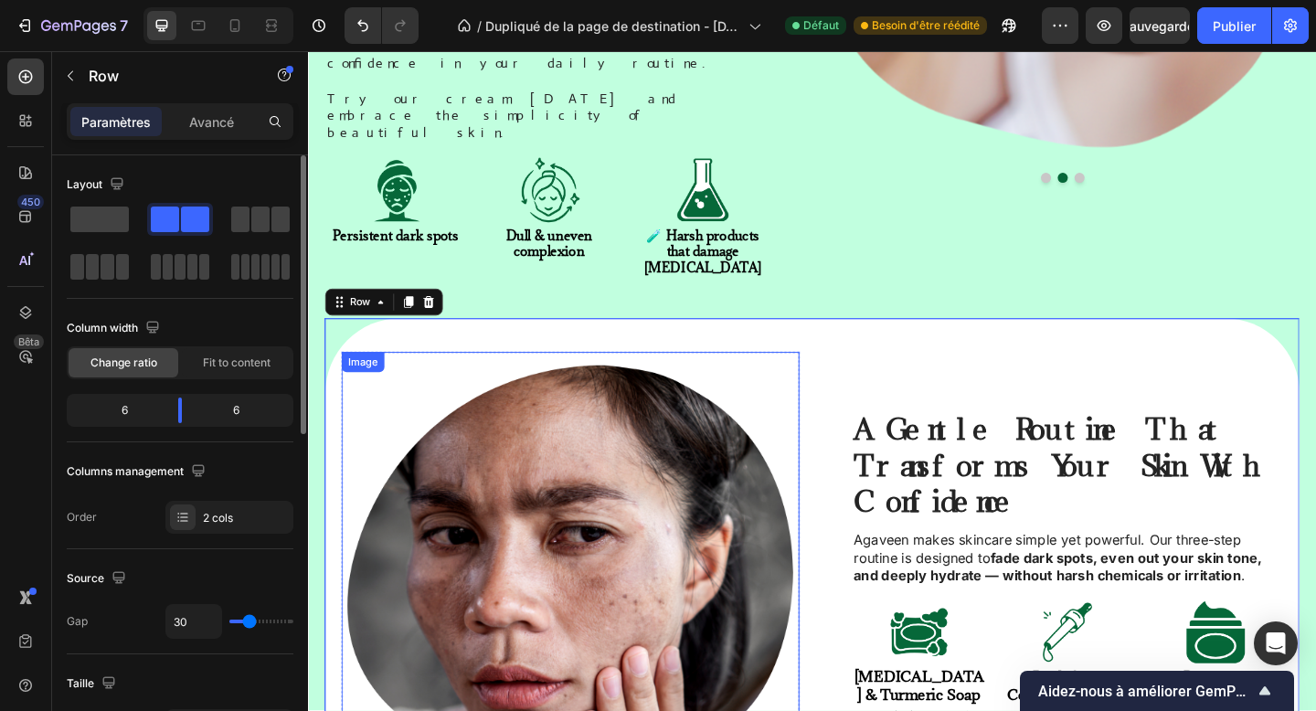
click at [680, 412] on img at bounding box center [594, 617] width 498 height 478
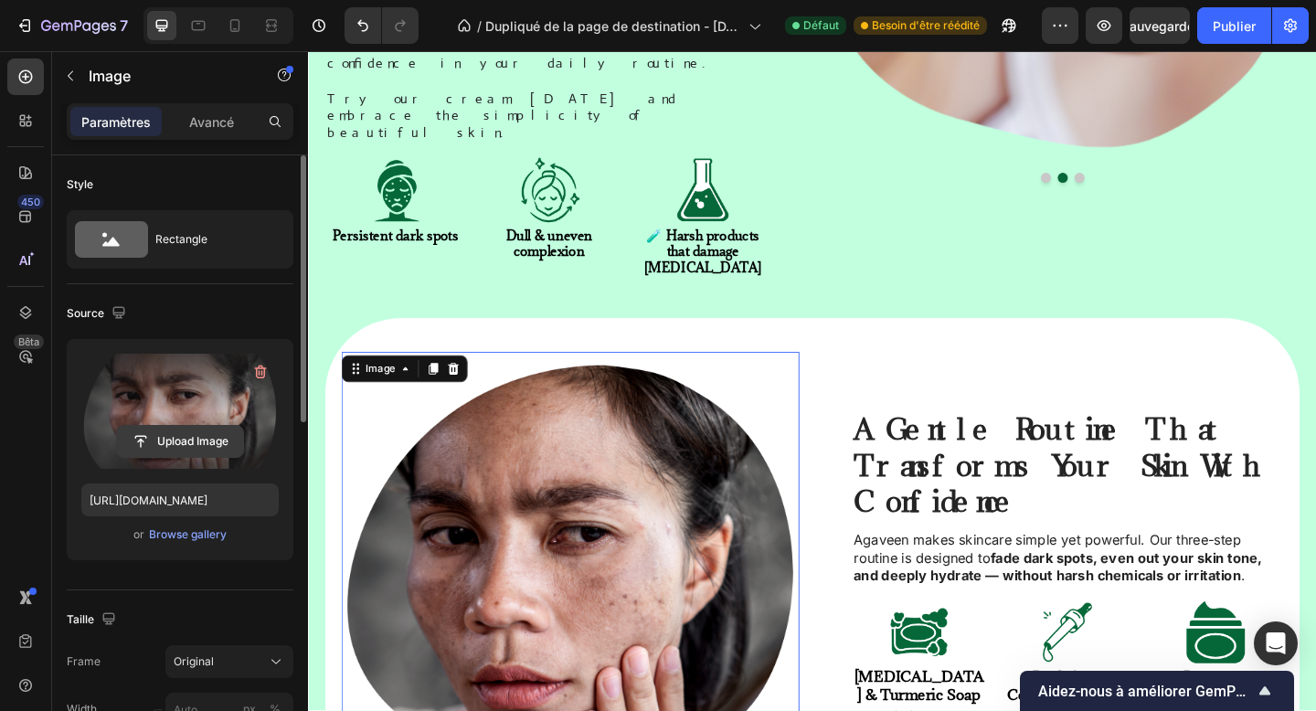
click at [204, 445] on input "file" at bounding box center [180, 441] width 126 height 31
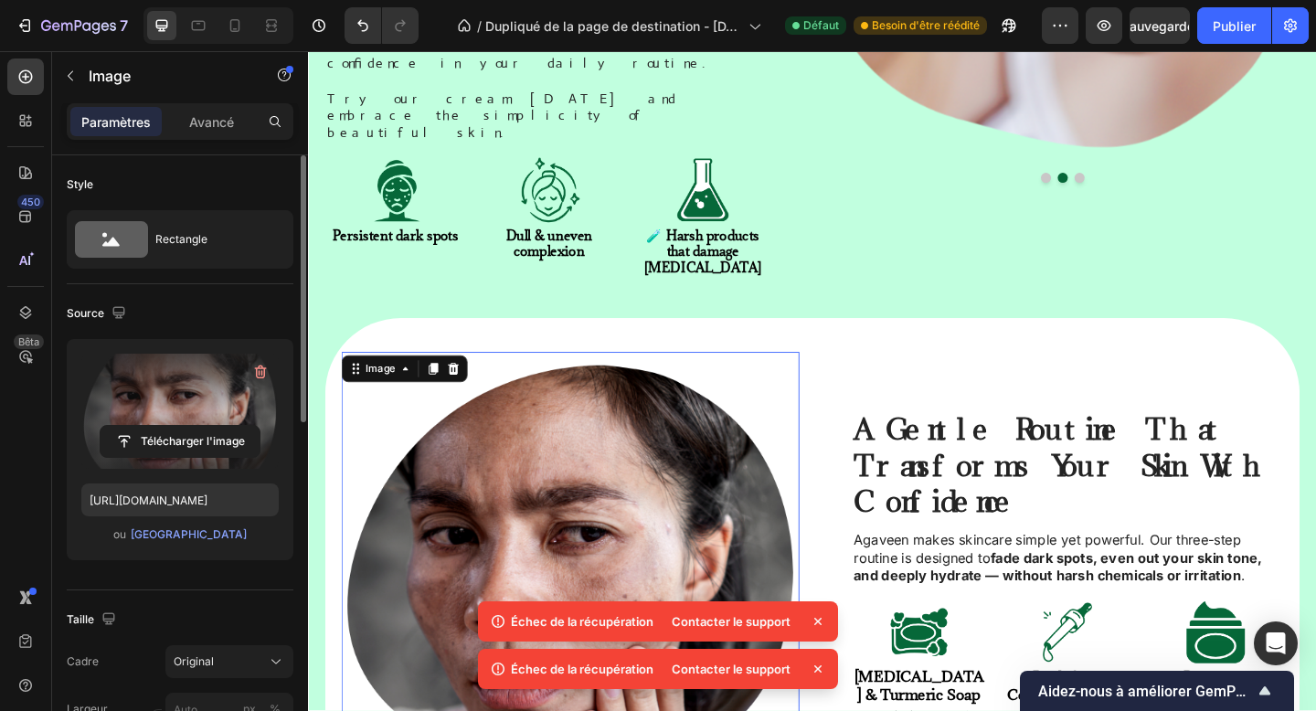
click at [194, 416] on label at bounding box center [179, 411] width 197 height 115
click at [194, 426] on input "file" at bounding box center [180, 441] width 159 height 31
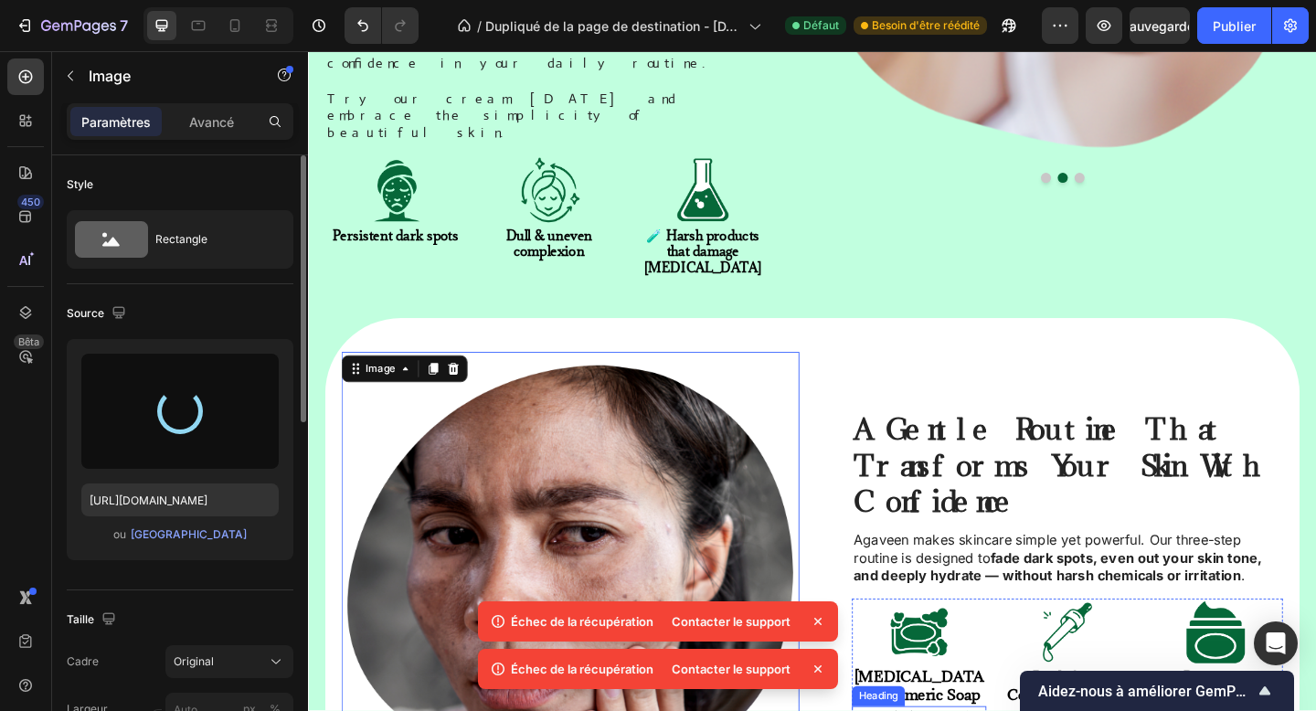
type input "[URL][DOMAIN_NAME]"
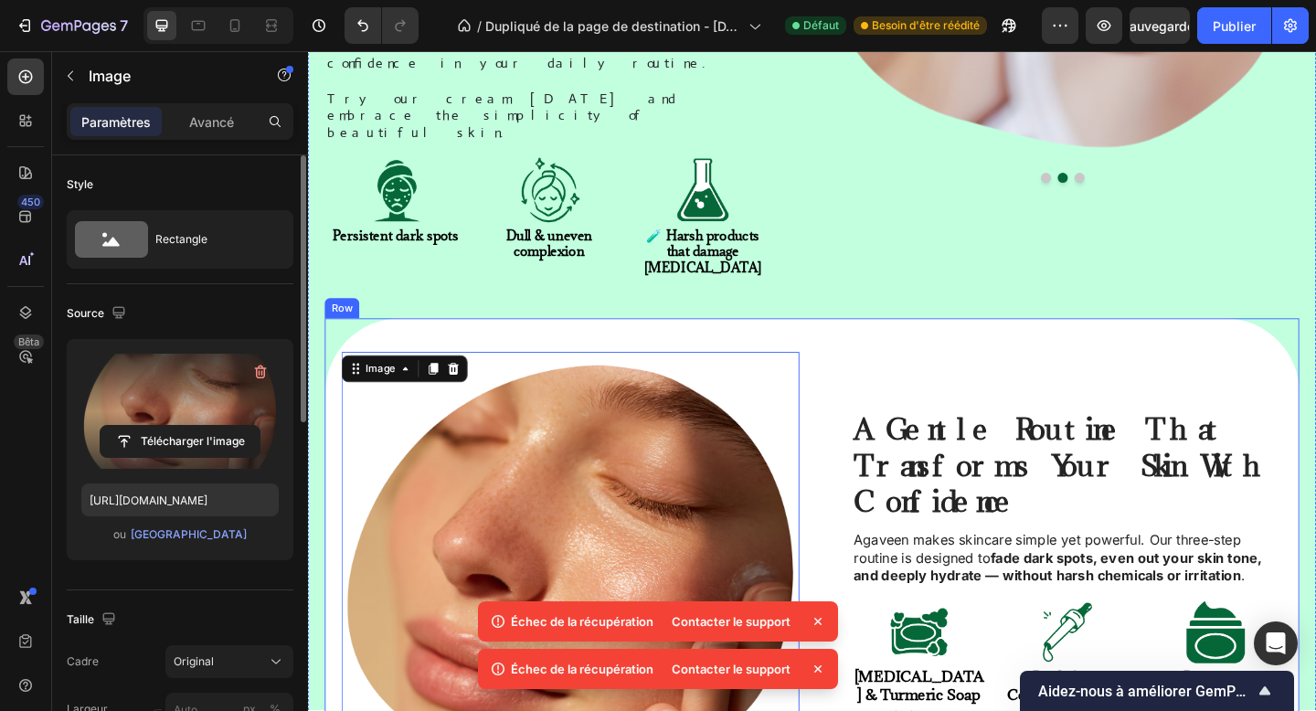
click at [589, 464] on img at bounding box center [594, 617] width 498 height 478
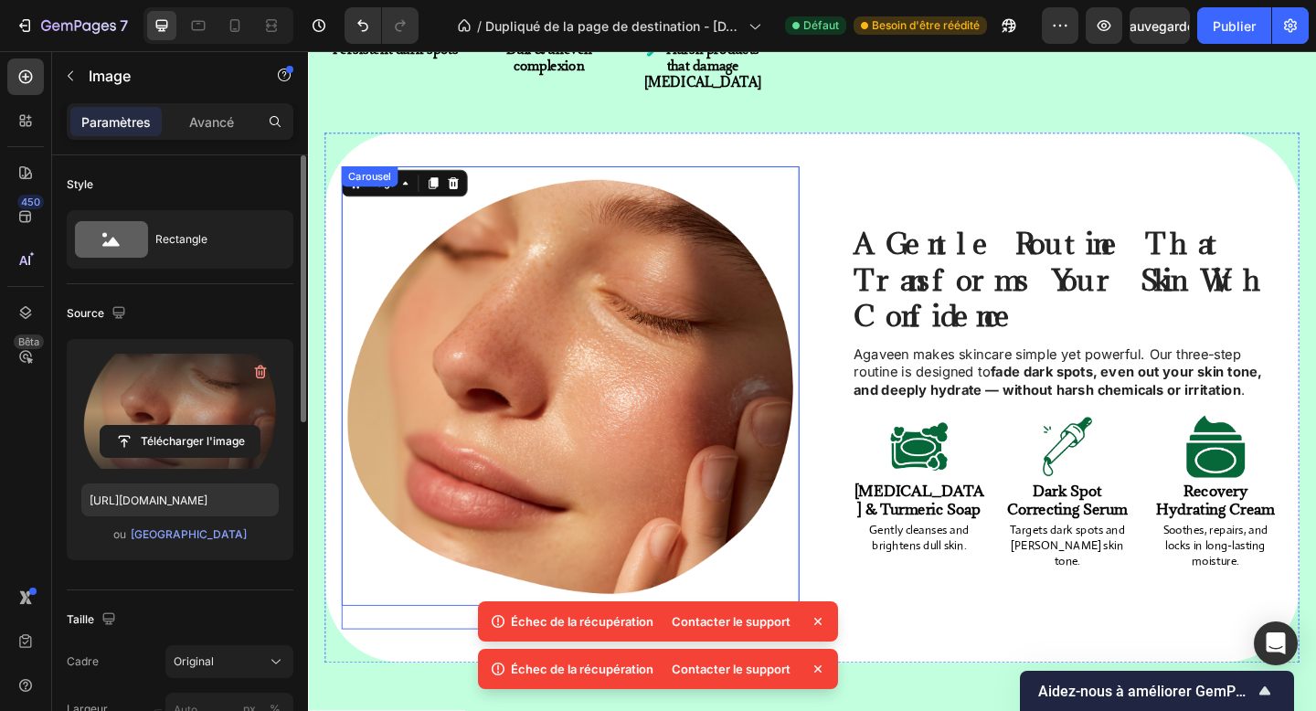
click at [591, 669] on button "Dot" at bounding box center [594, 674] width 11 height 11
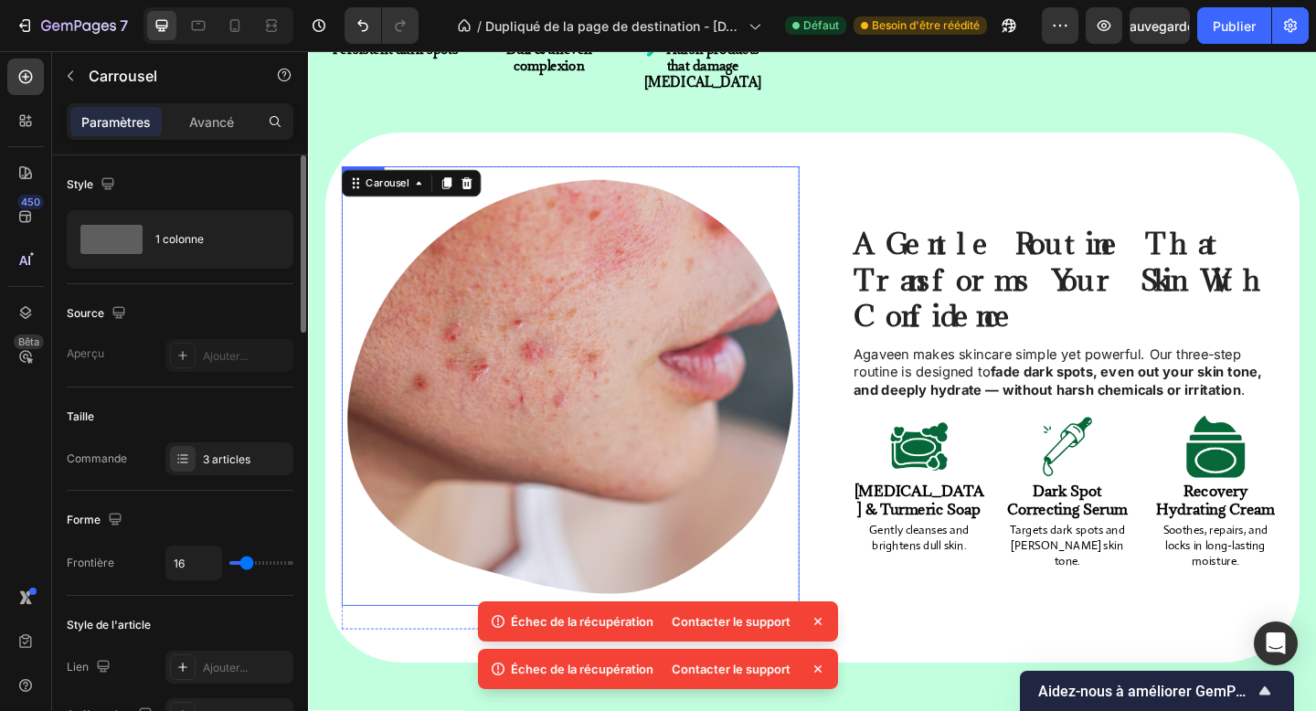
click at [403, 254] on img at bounding box center [594, 415] width 498 height 478
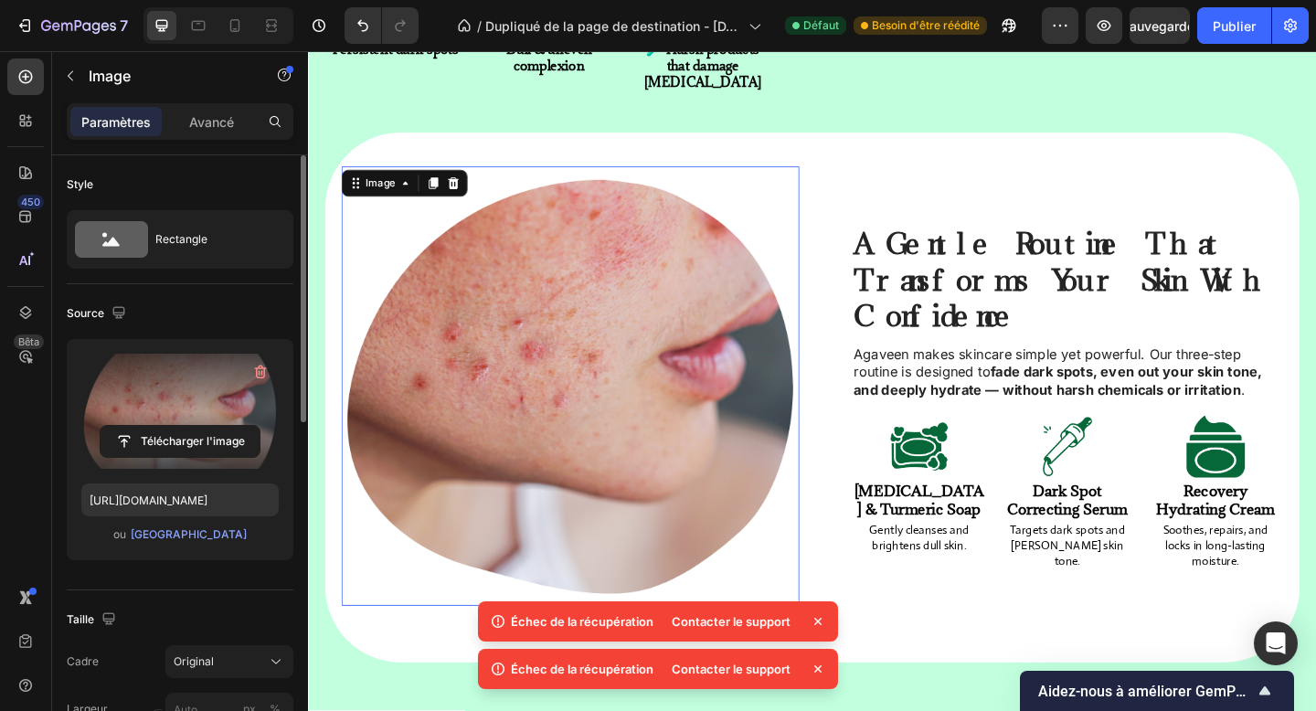
click at [205, 401] on label at bounding box center [179, 411] width 197 height 115
click at [205, 426] on input "file" at bounding box center [180, 441] width 159 height 31
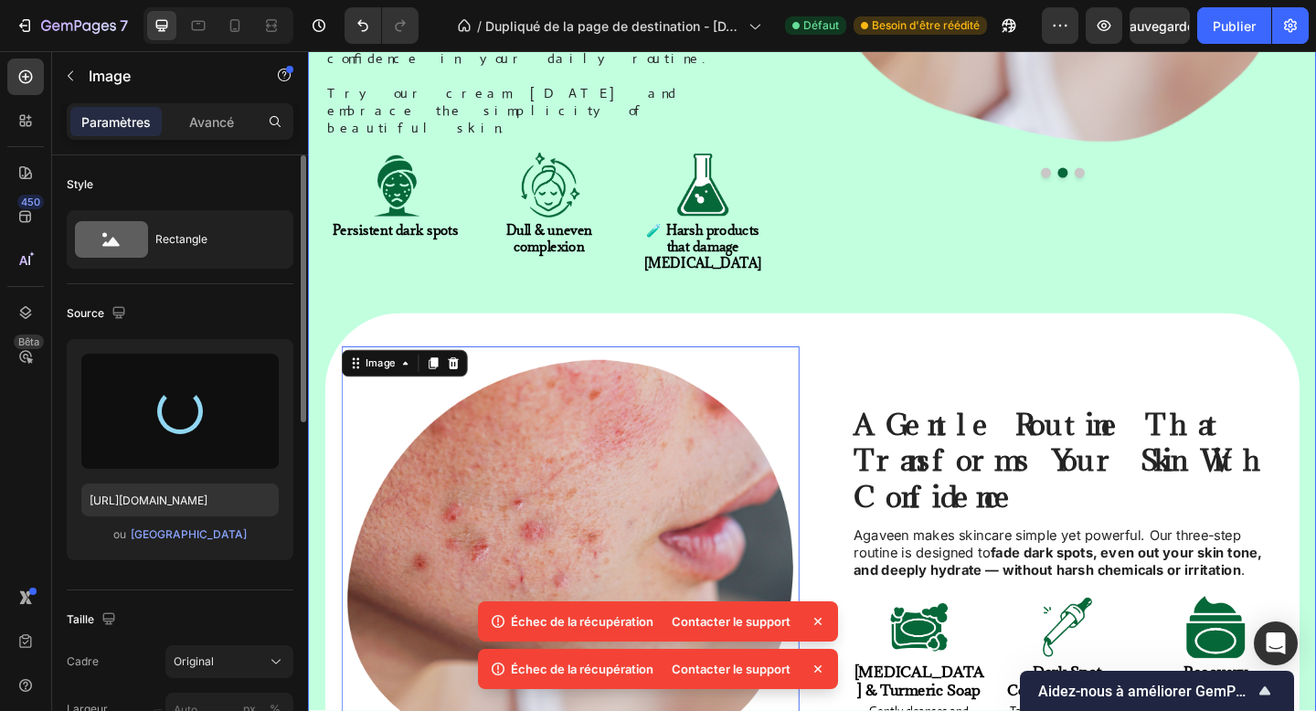
scroll to position [1357, 0]
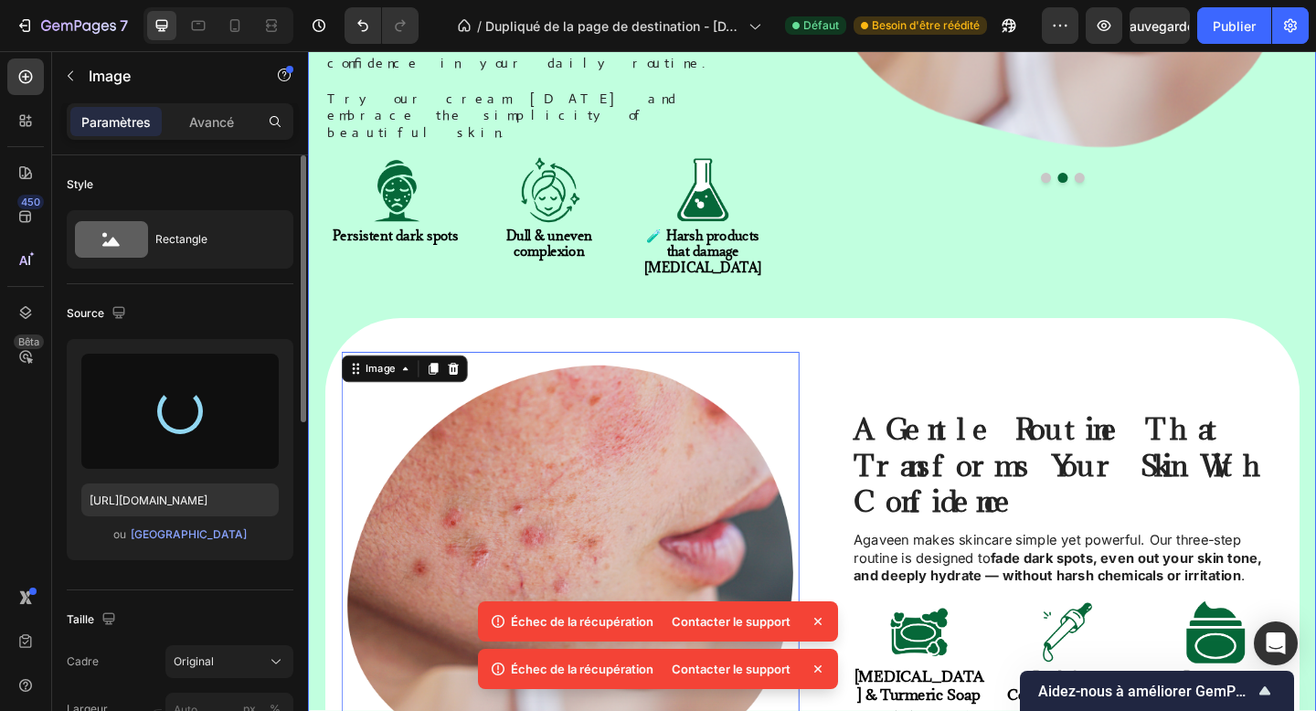
type input "[URL][DOMAIN_NAME]"
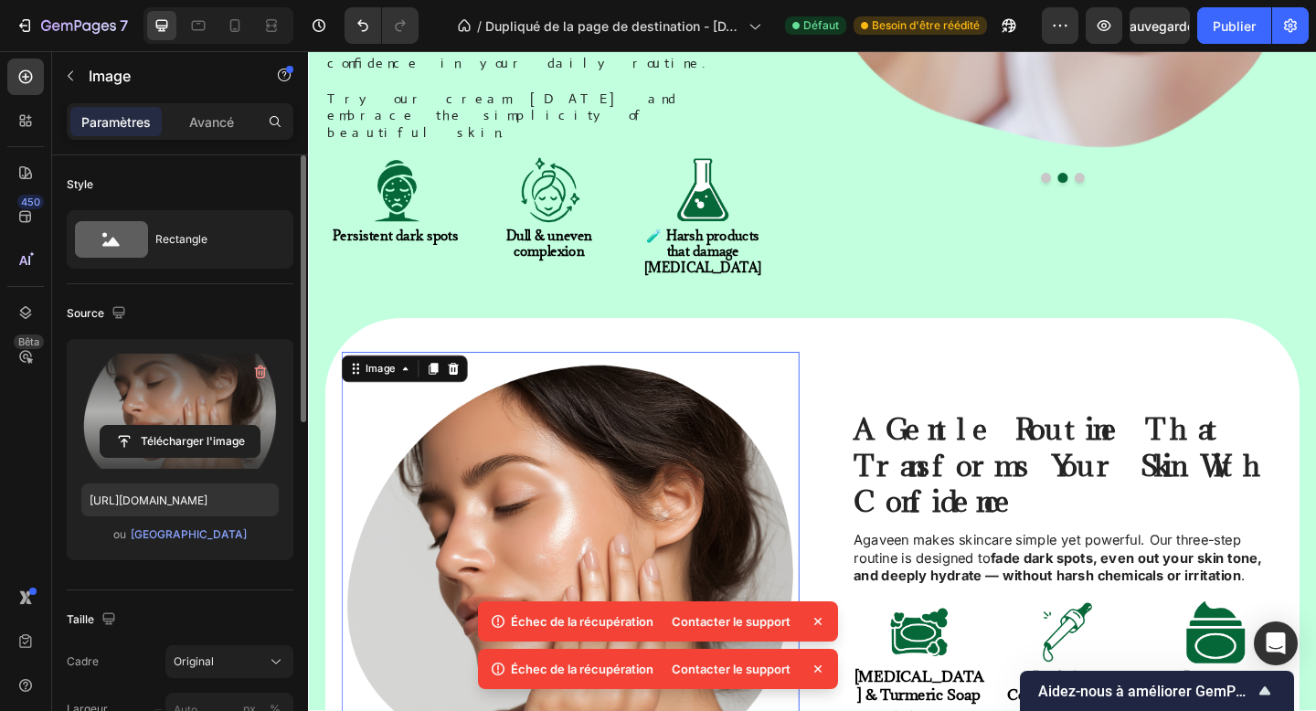
scroll to position [1496, 0]
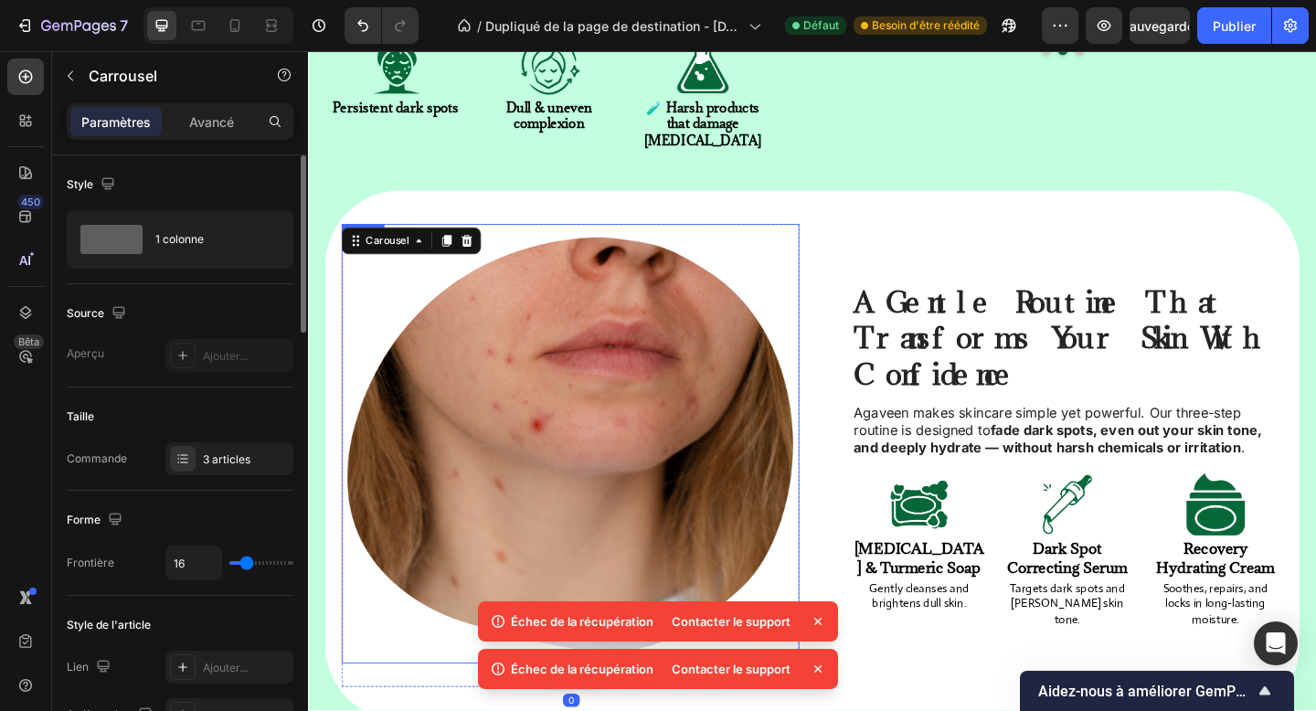
click at [604, 379] on img at bounding box center [594, 479] width 498 height 478
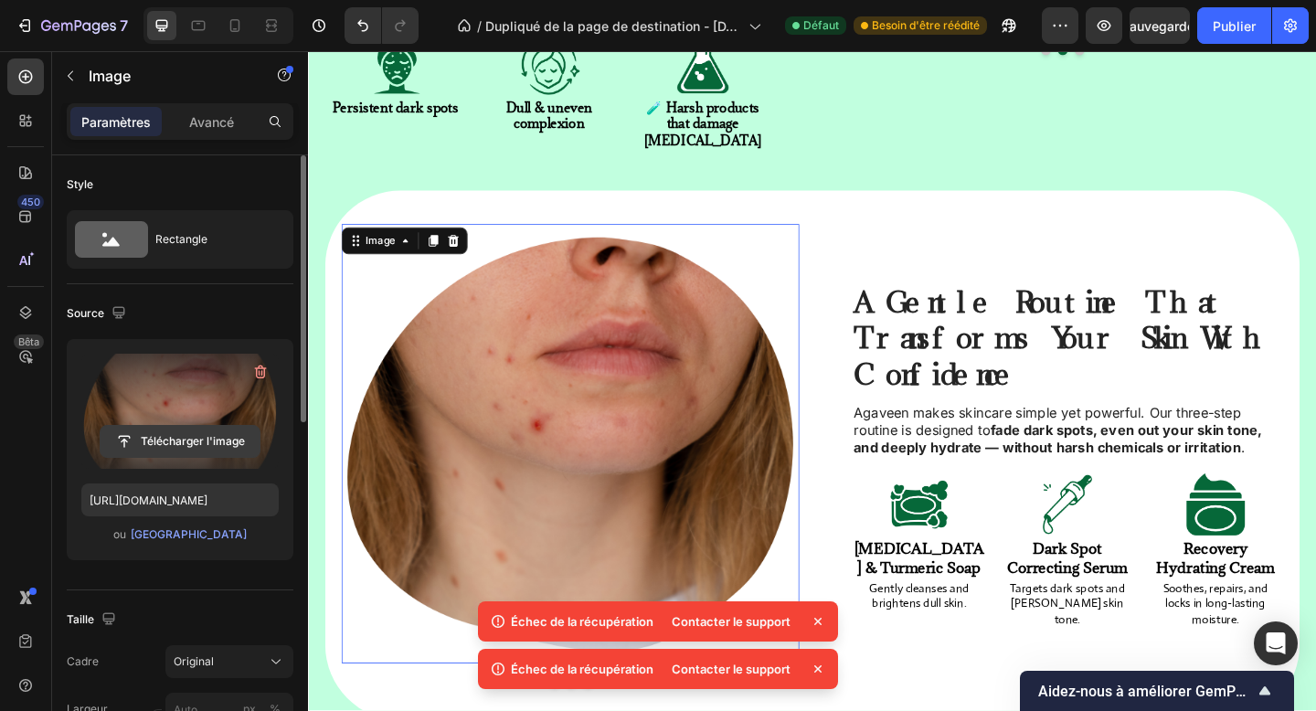
click at [203, 432] on input "file" at bounding box center [180, 441] width 159 height 31
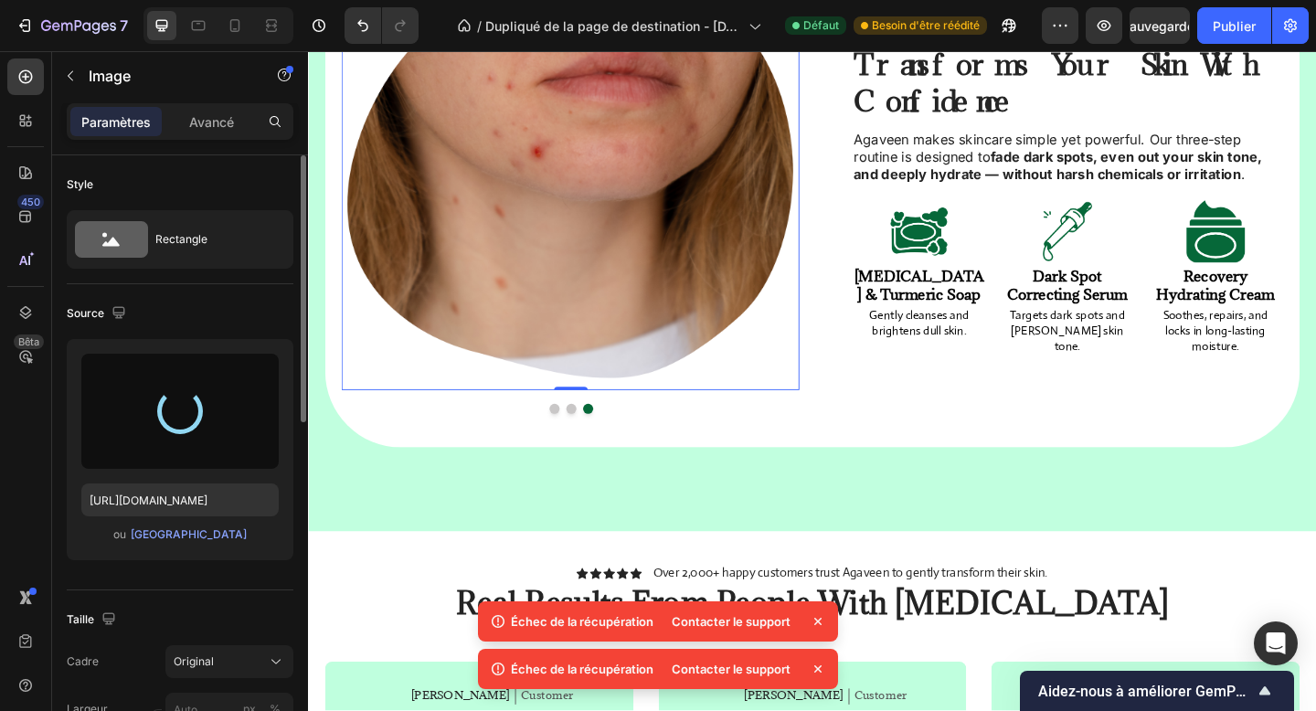
scroll to position [1804, 0]
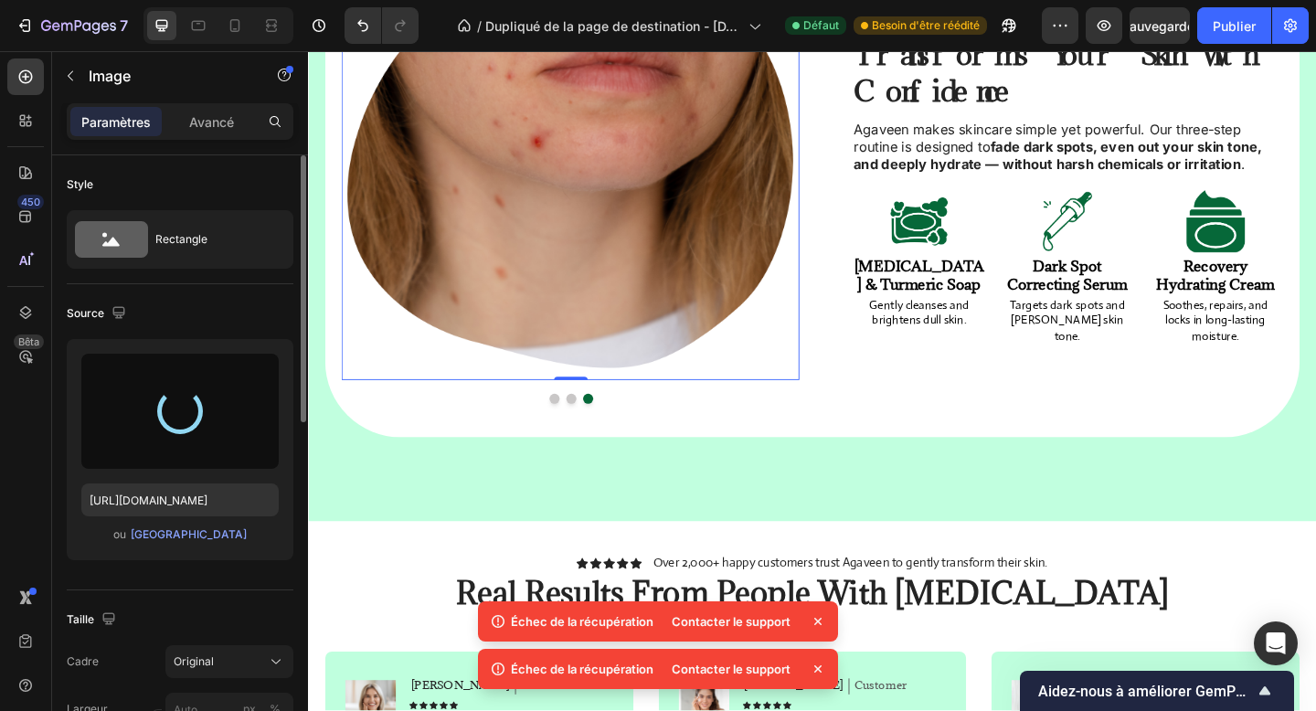
click at [818, 617] on icon at bounding box center [818, 622] width 18 height 18
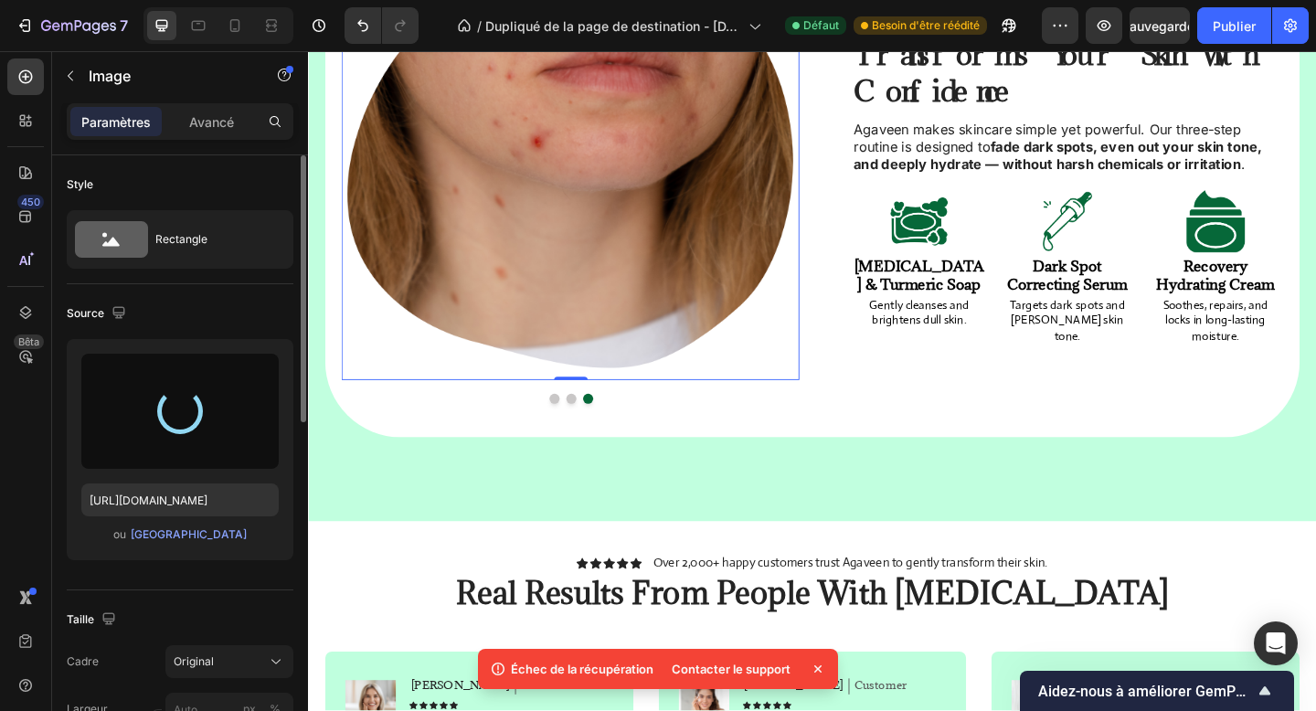
click at [818, 666] on icon at bounding box center [818, 669] width 18 height 18
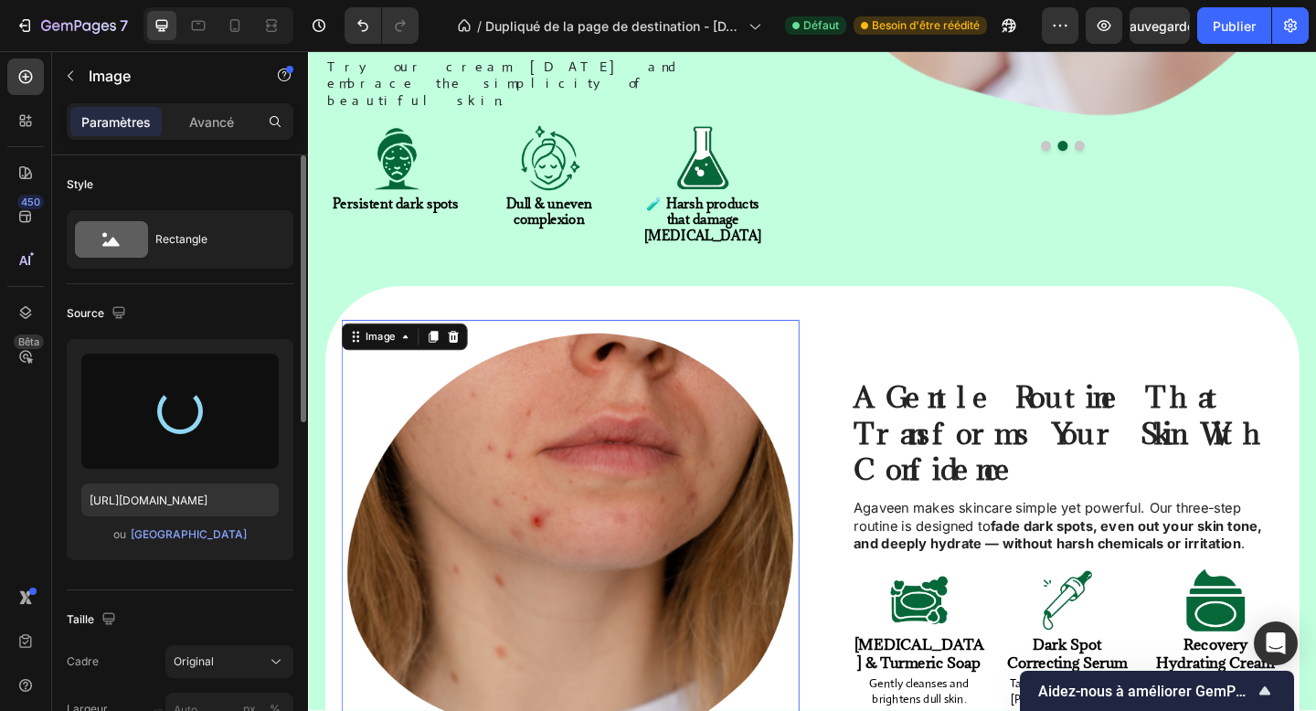
scroll to position [1386, 0]
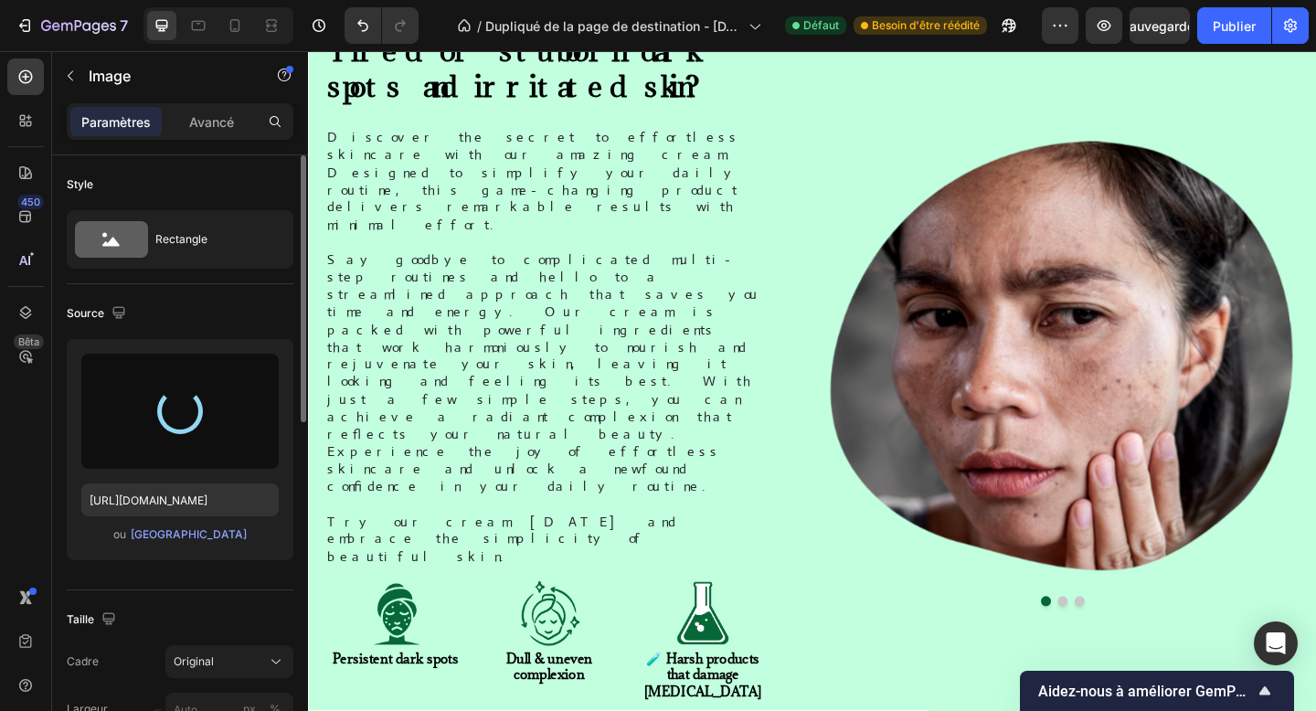
type input "[URL][DOMAIN_NAME]"
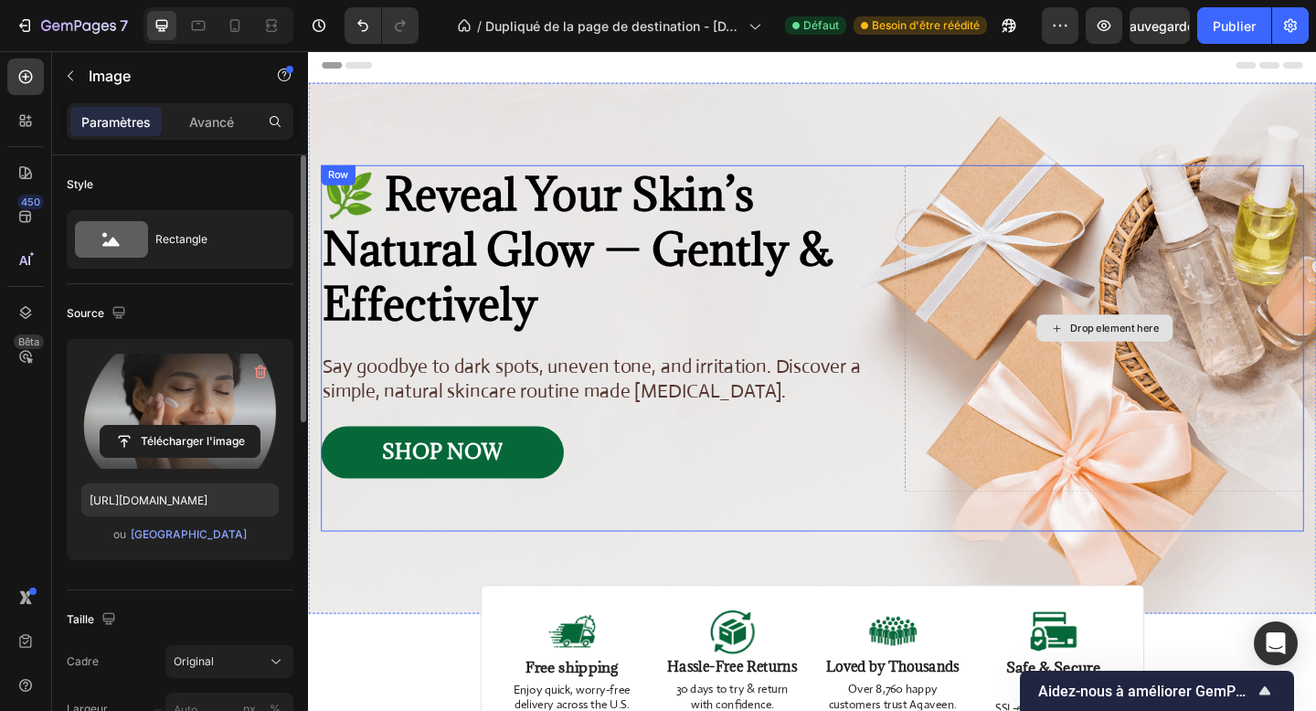
scroll to position [0, 0]
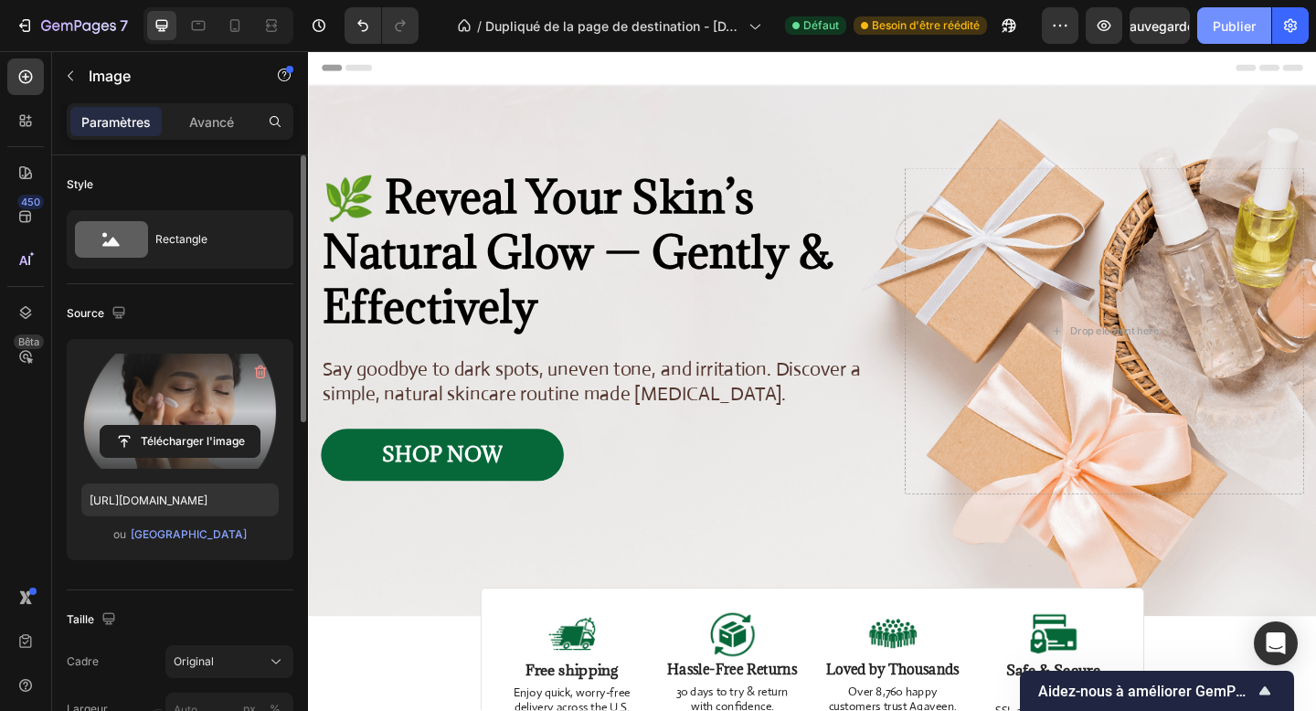
click at [1220, 12] on button "Publier" at bounding box center [1235, 25] width 74 height 37
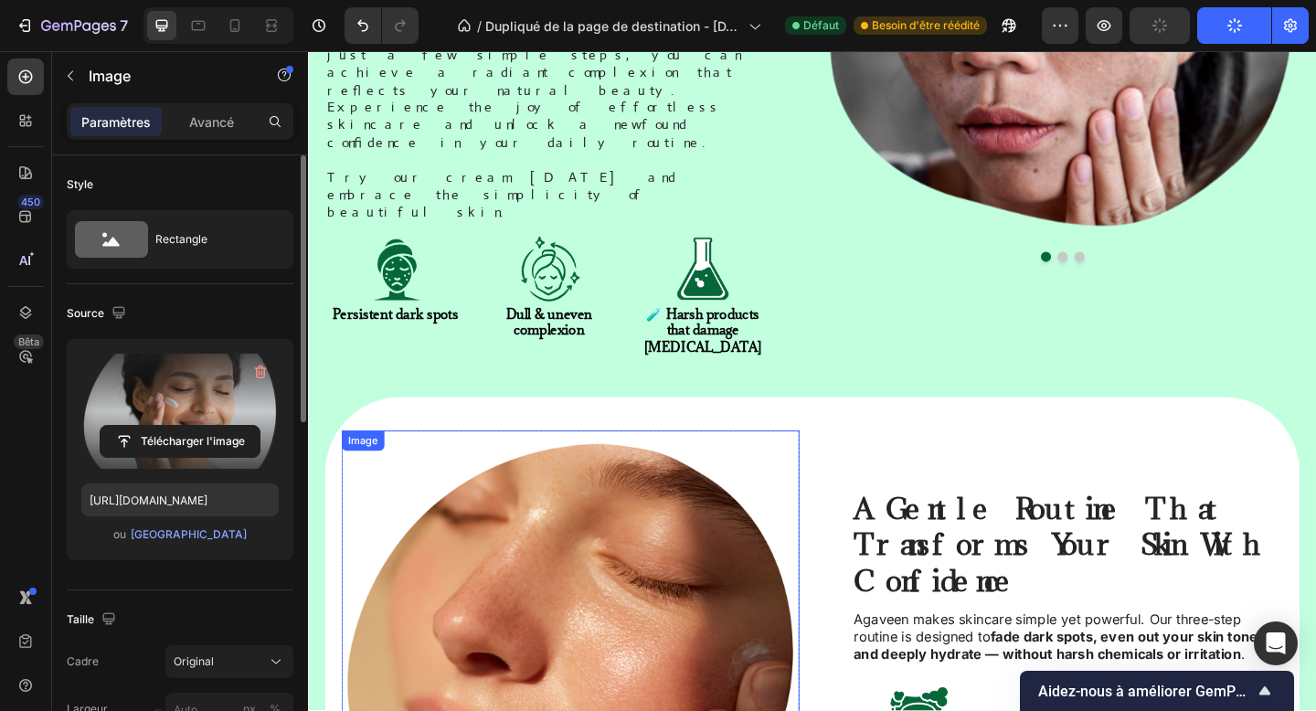
scroll to position [1264, 0]
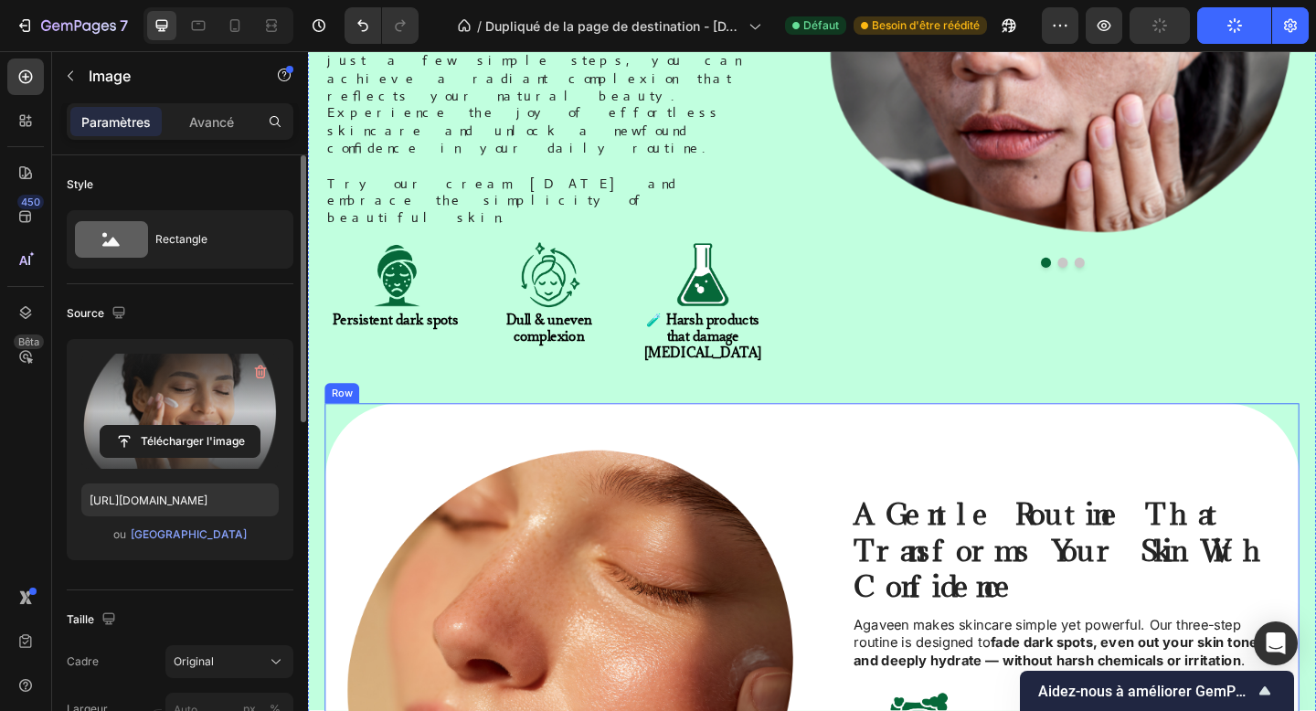
click at [864, 448] on div "A Gentle Routine That Transforms Your Skin With Confidence Heading Agaveen make…" at bounding box center [856, 722] width 1061 height 577
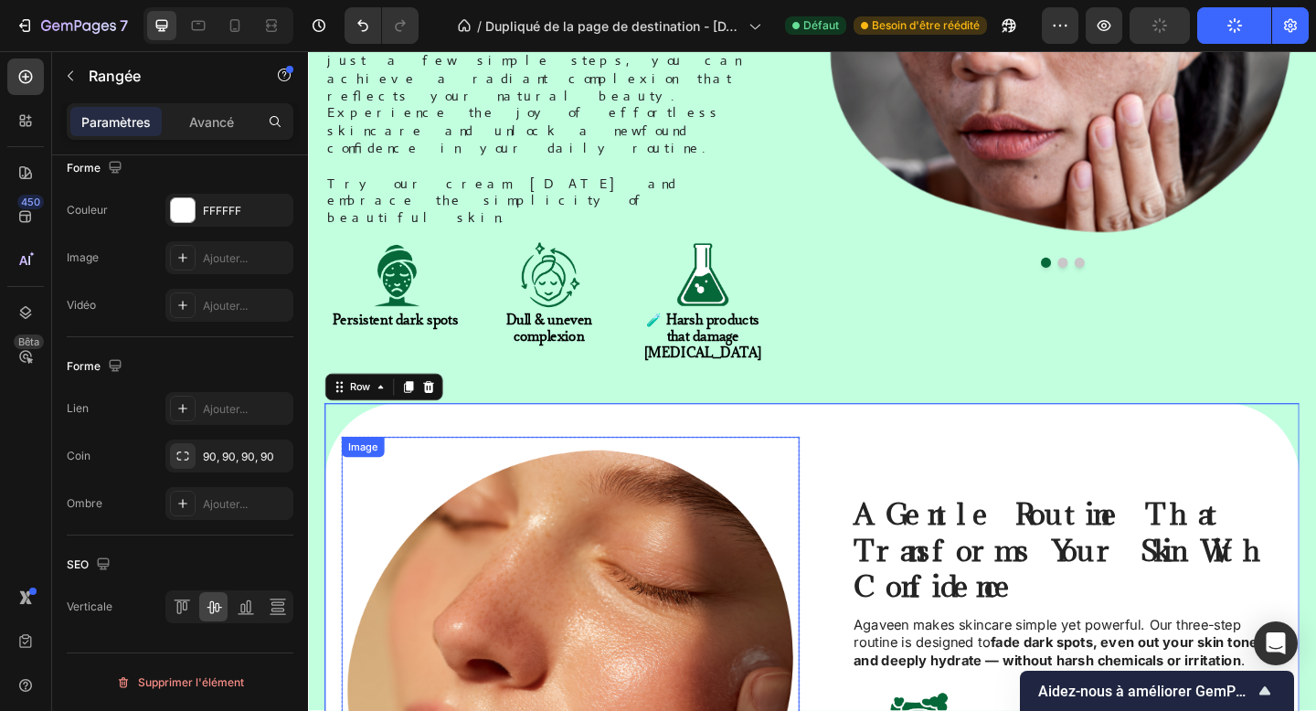
scroll to position [994, 0]
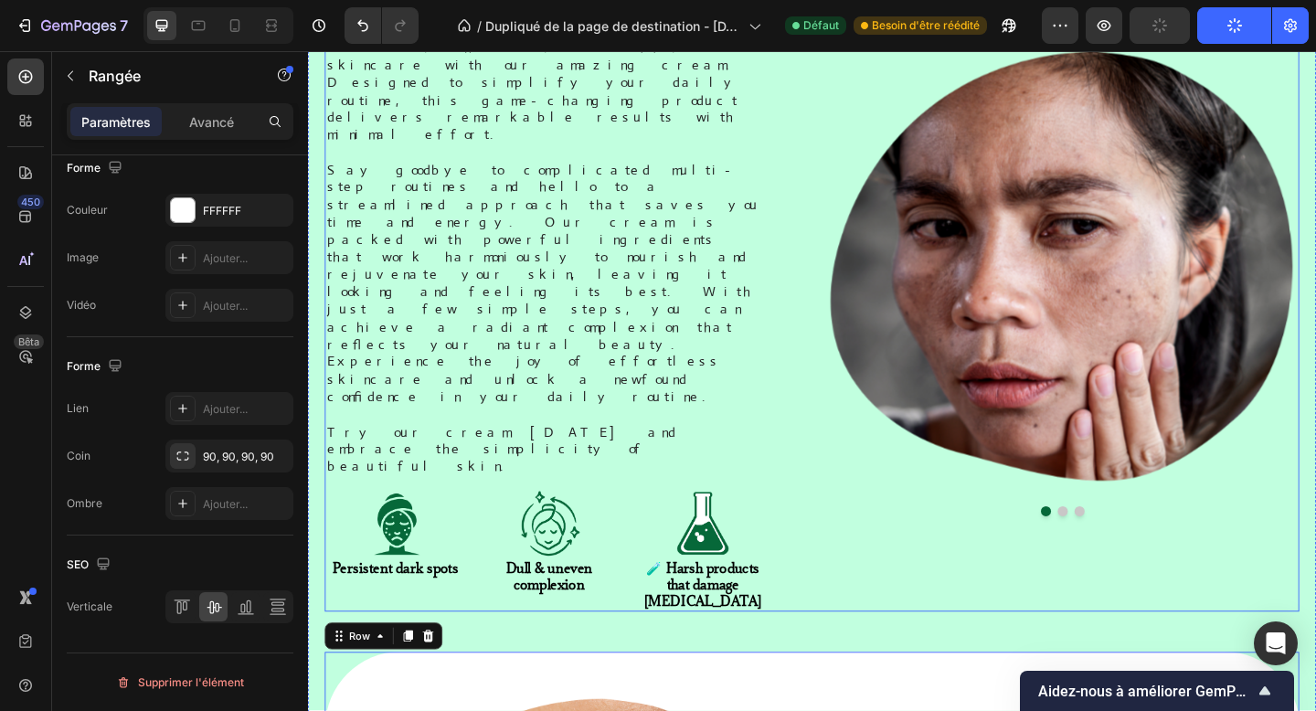
click at [852, 301] on div "Tired of stubborn dark spots and irritated skin? Heading Discover the secret to…" at bounding box center [856, 296] width 1061 height 729
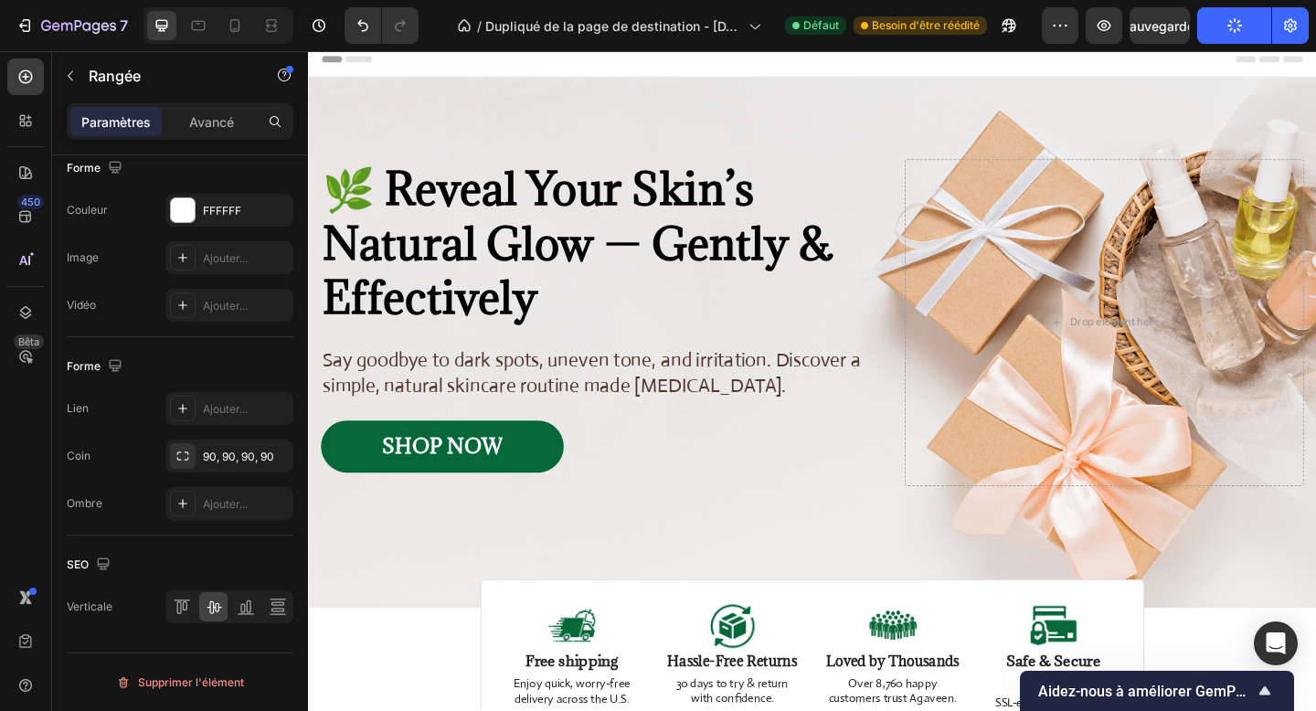
scroll to position [0, 0]
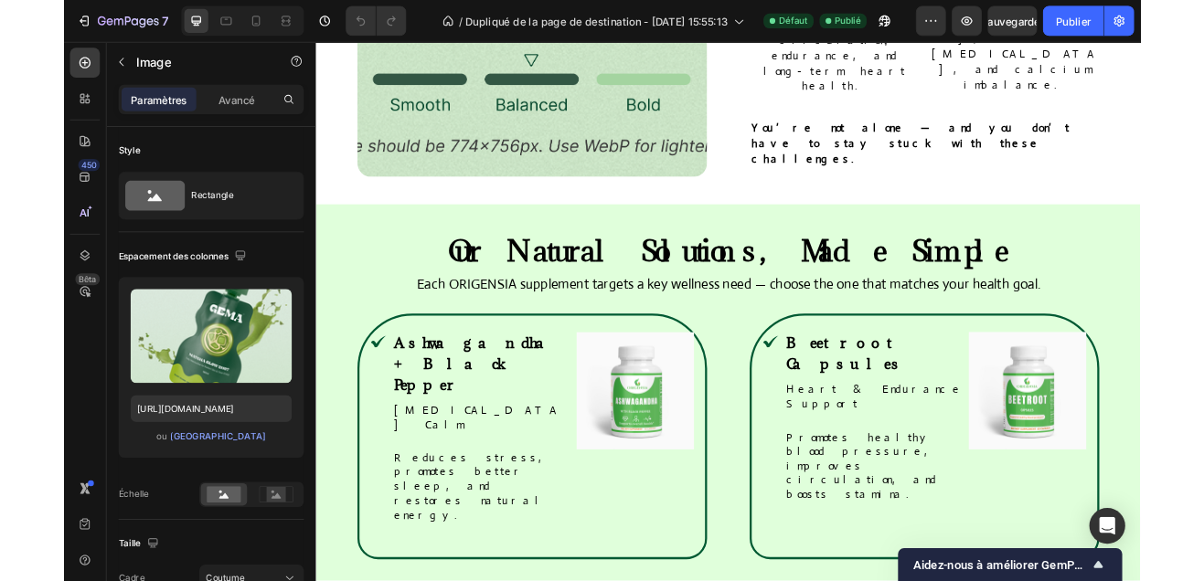
scroll to position [1517, 0]
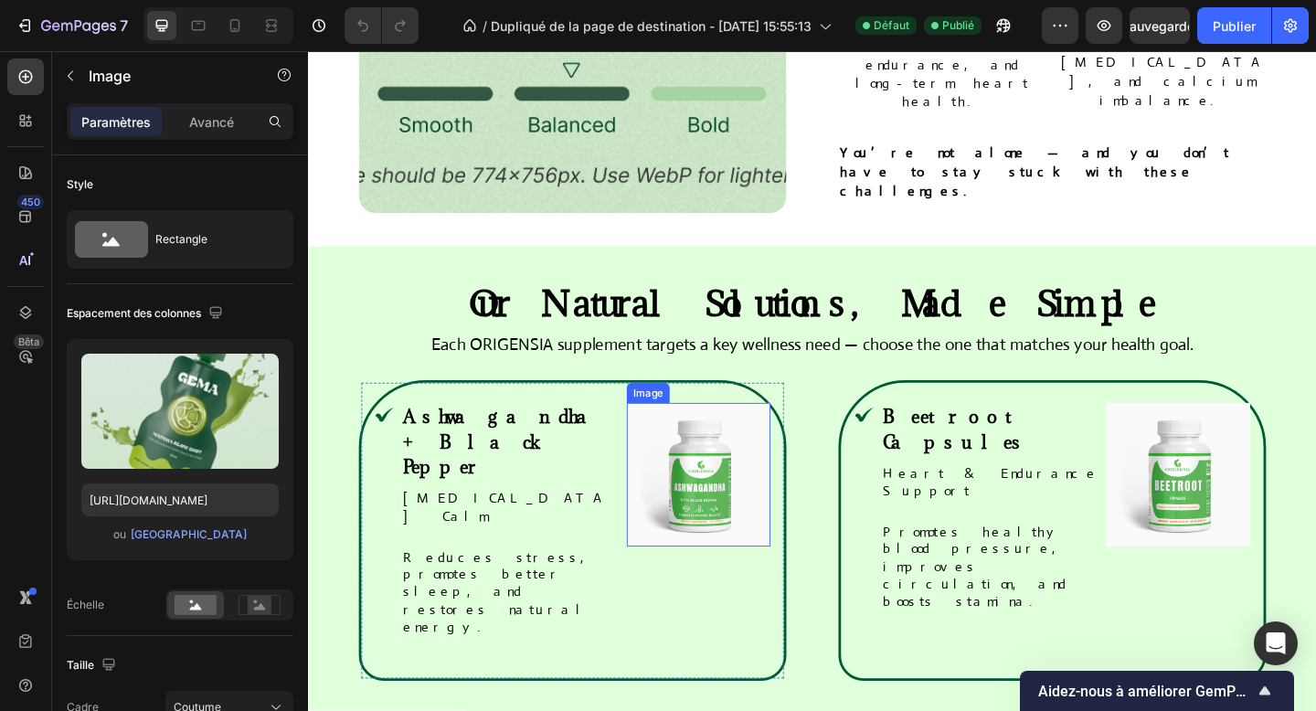
click at [762, 434] on img at bounding box center [733, 512] width 156 height 156
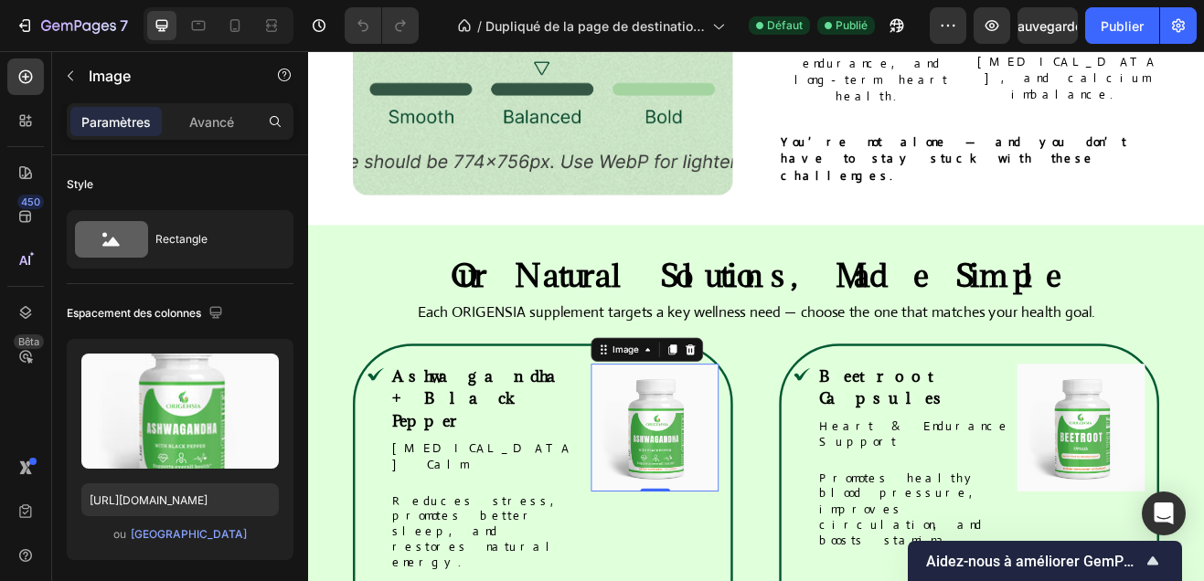
click at [674, 434] on img at bounding box center [733, 512] width 156 height 156
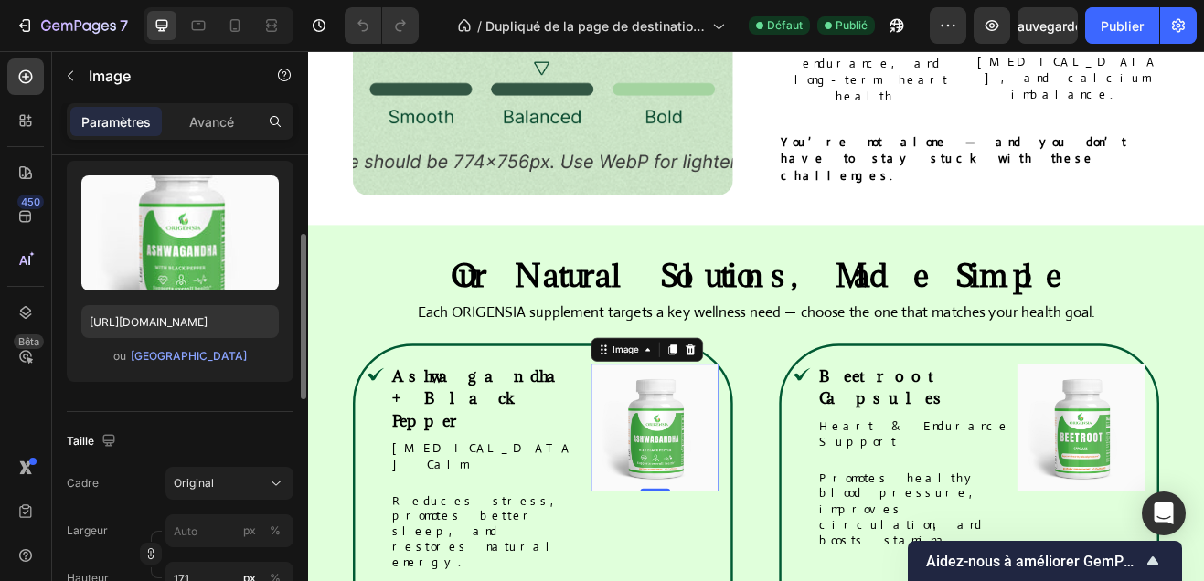
scroll to position [192, 0]
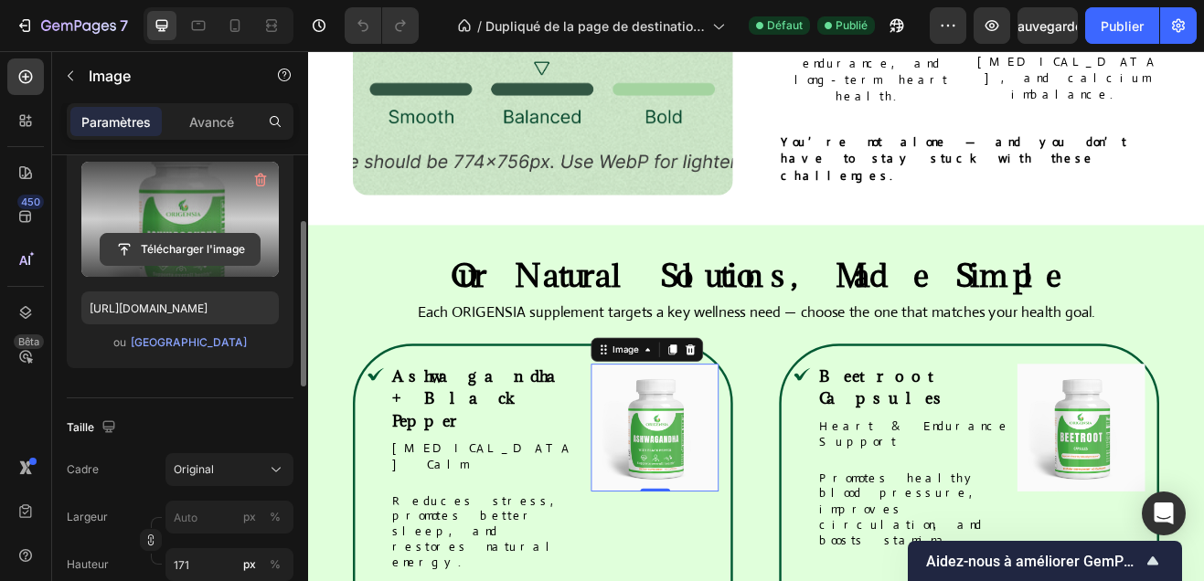
click at [192, 258] on input "file" at bounding box center [180, 249] width 159 height 31
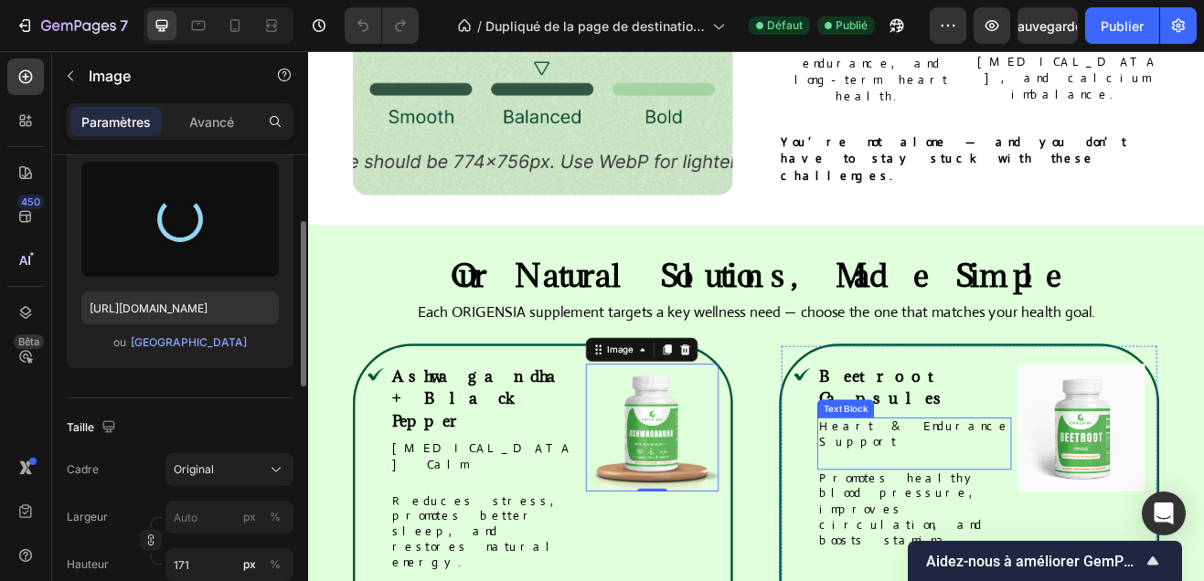
type input "https://cdn.shopify.com/s/files/1/0958/9863/2470/files/gempages_586318909167108…"
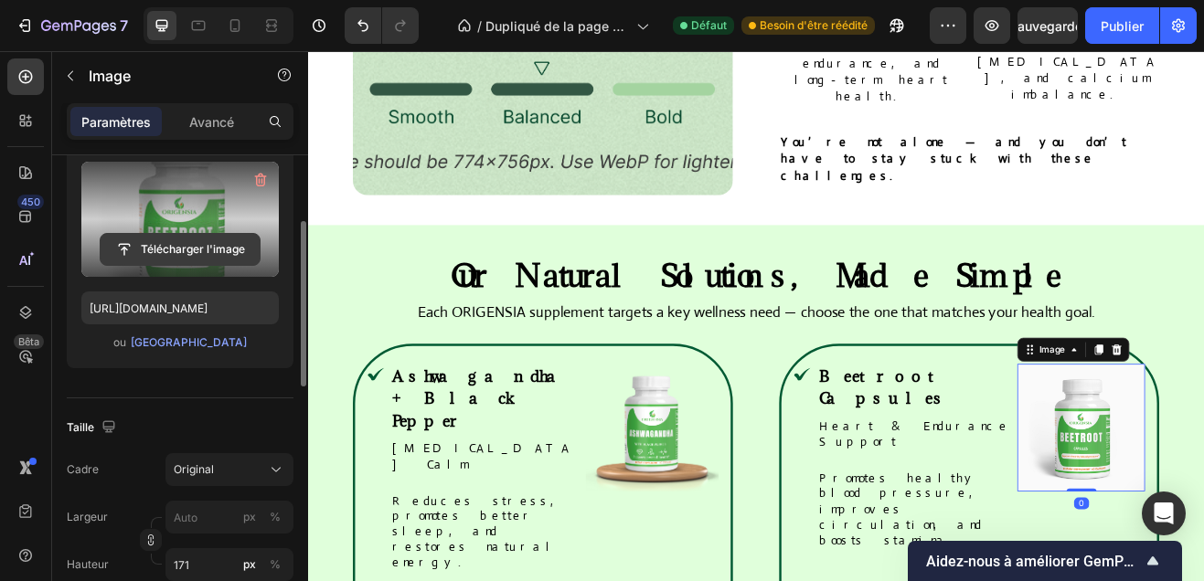
click at [186, 247] on input "file" at bounding box center [180, 249] width 159 height 31
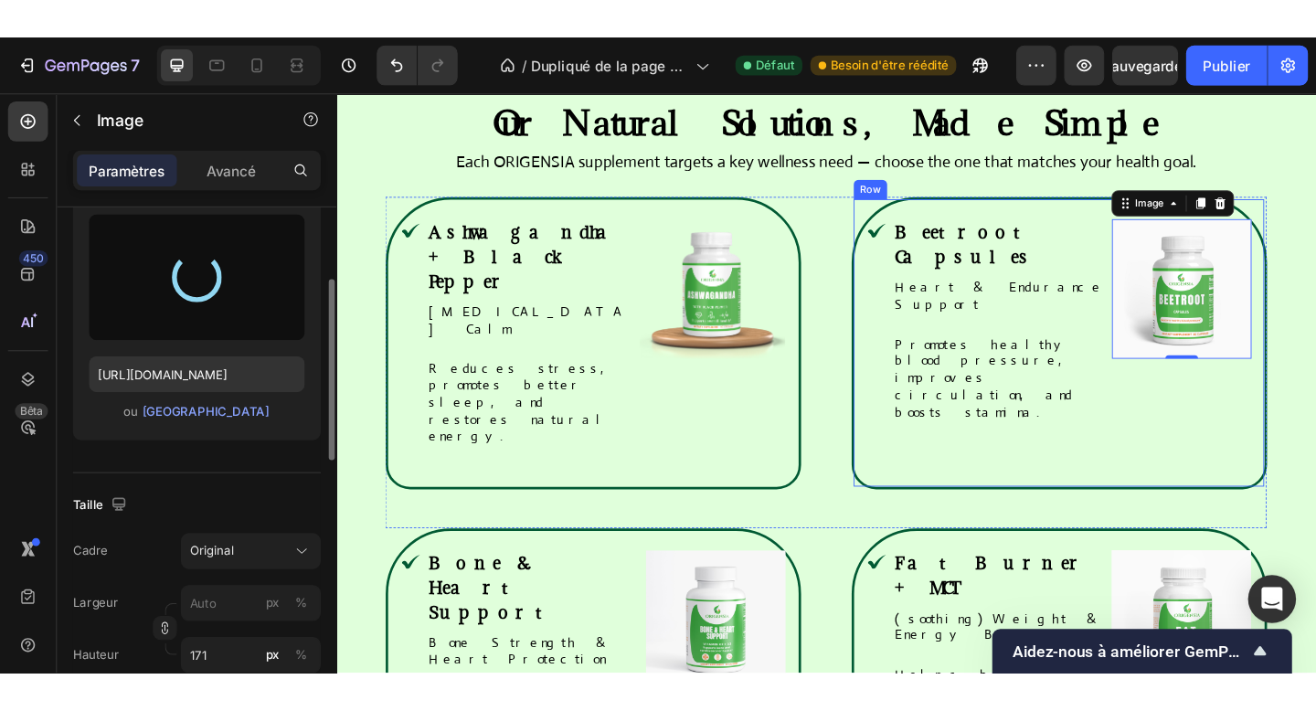
scroll to position [1764, 0]
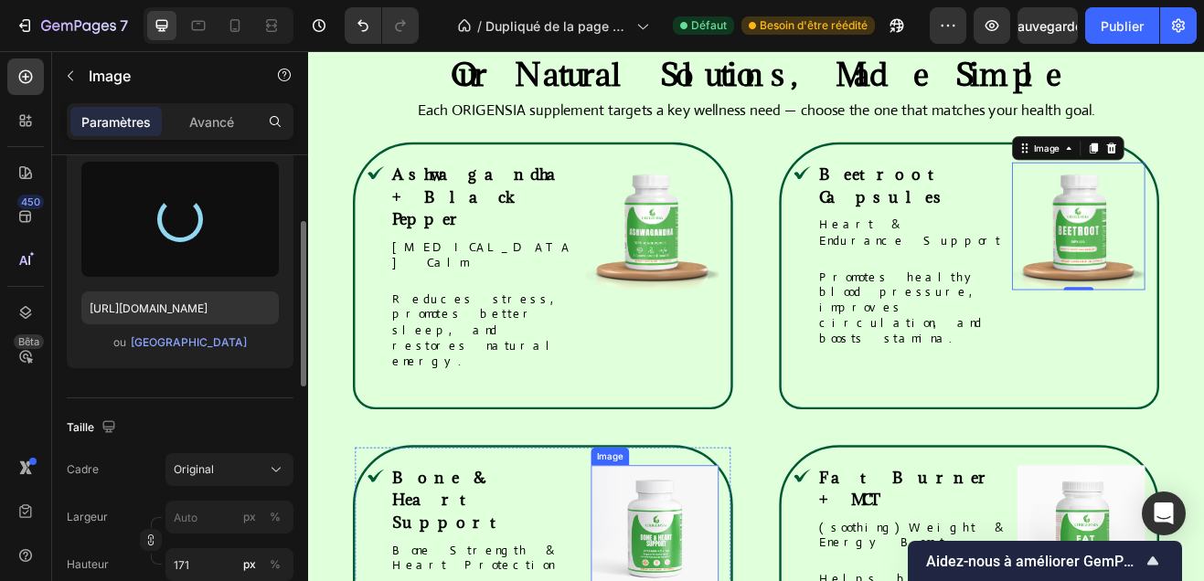
type input "https://cdn.shopify.com/s/files/1/0958/9863/2470/files/gempages_586318909167108…"
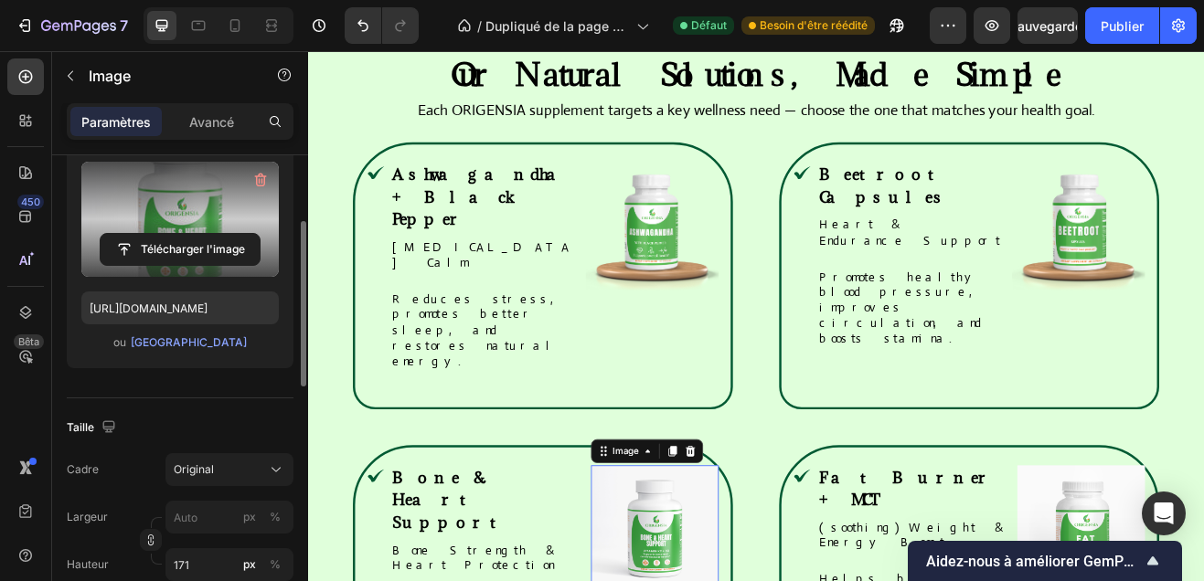
click at [153, 214] on label at bounding box center [179, 219] width 197 height 115
click at [153, 234] on input "file" at bounding box center [180, 249] width 159 height 31
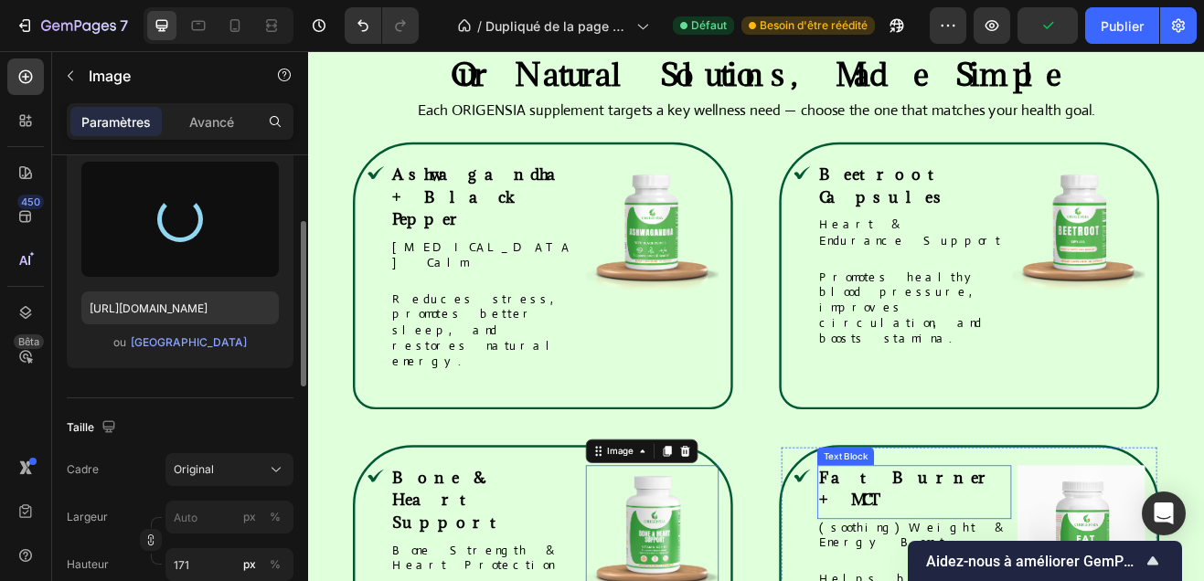
type input "https://cdn.shopify.com/s/files/1/0958/9863/2470/files/gempages_586318909167108…"
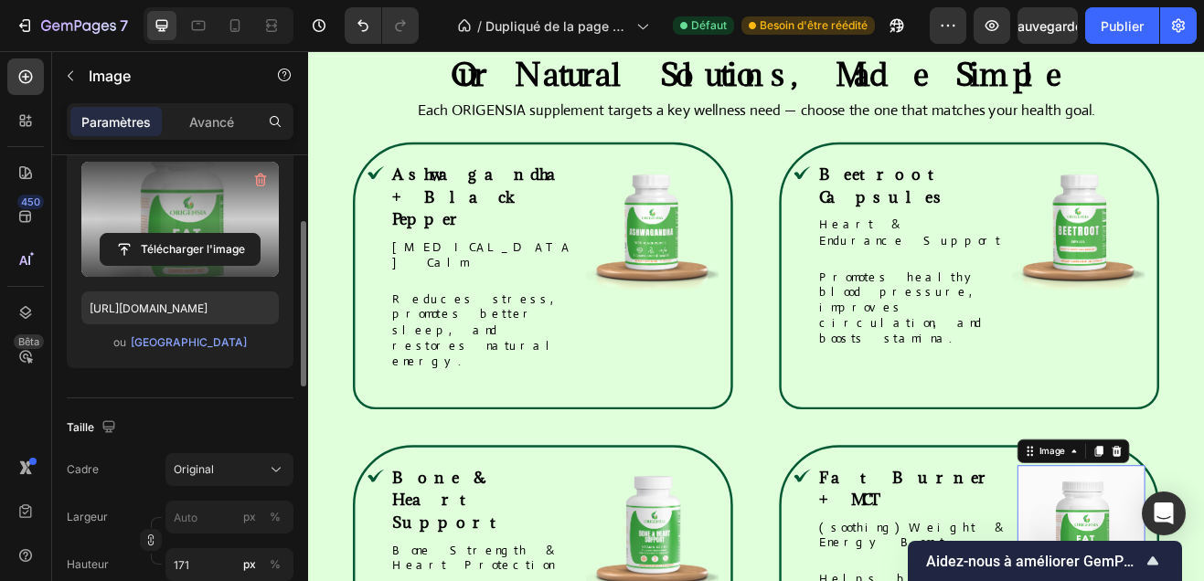
click at [236, 231] on label at bounding box center [179, 219] width 197 height 115
click at [236, 234] on input "file" at bounding box center [180, 249] width 159 height 31
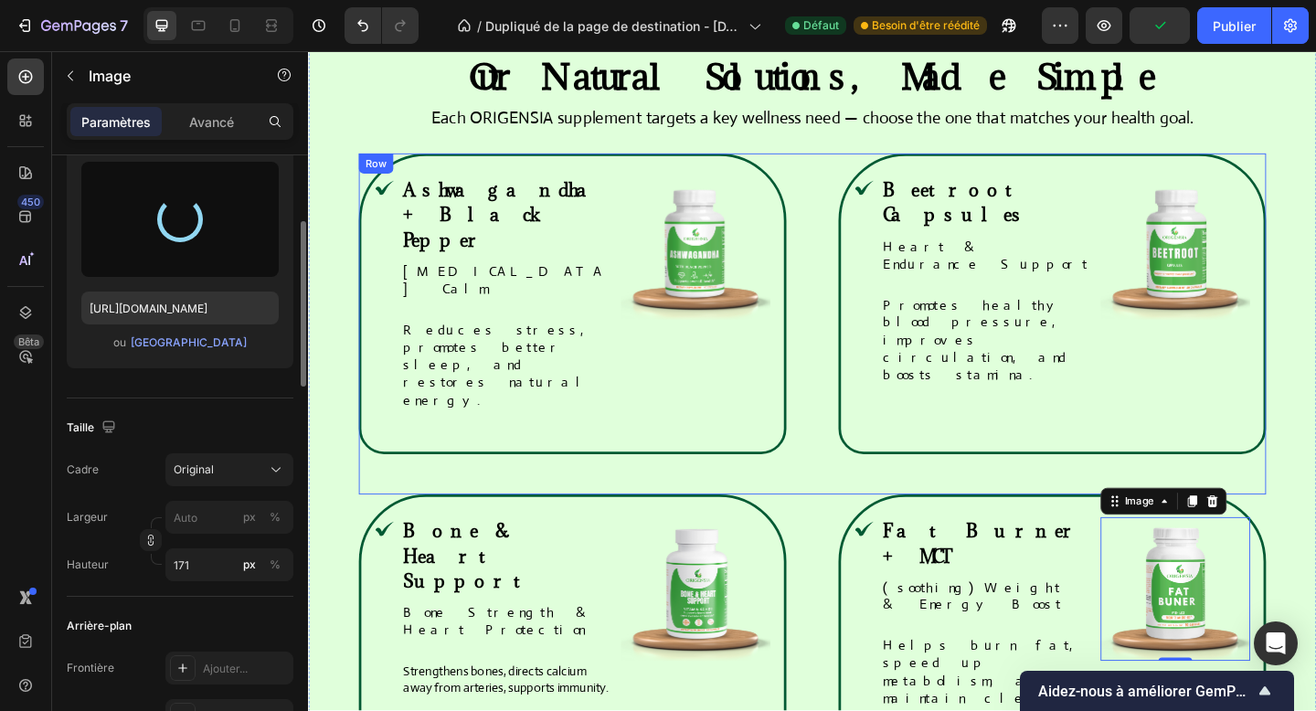
type input "https://cdn.shopify.com/s/files/1/0958/9863/2470/files/gempages_586318909167108…"
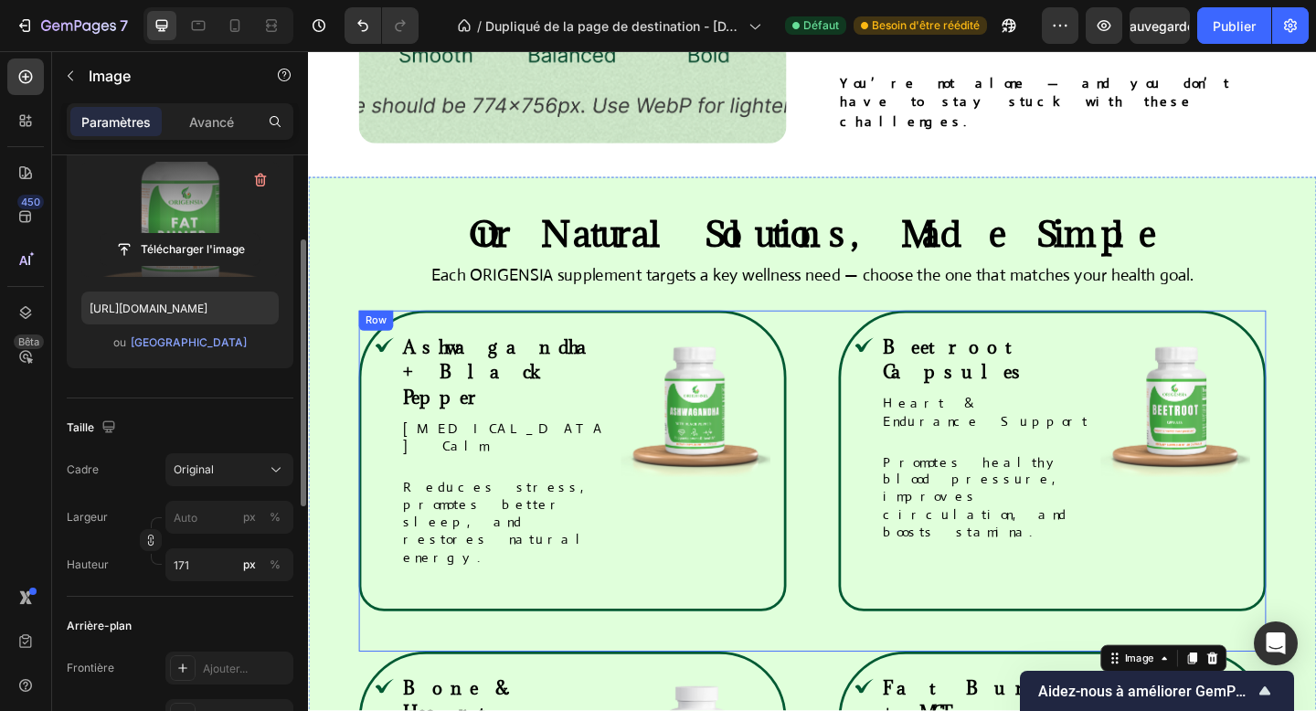
scroll to position [1596, 0]
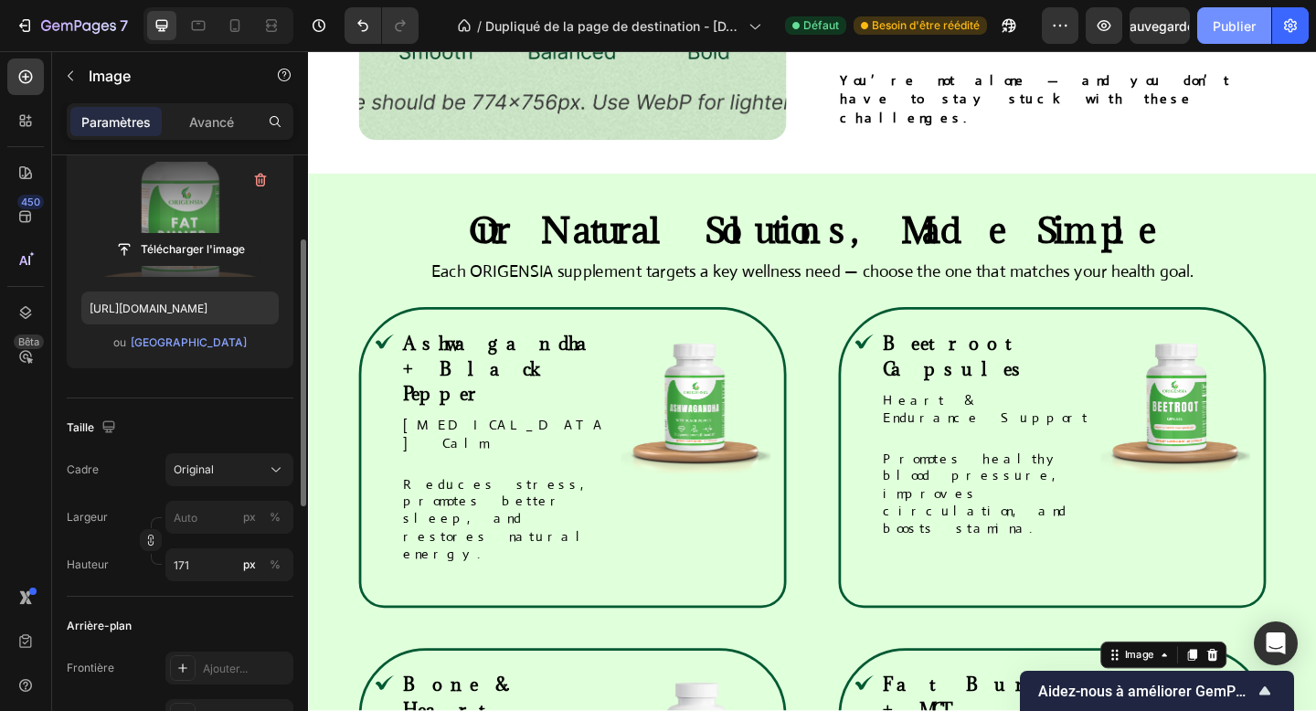
click at [1218, 33] on font "Publier" at bounding box center [1234, 25] width 43 height 19
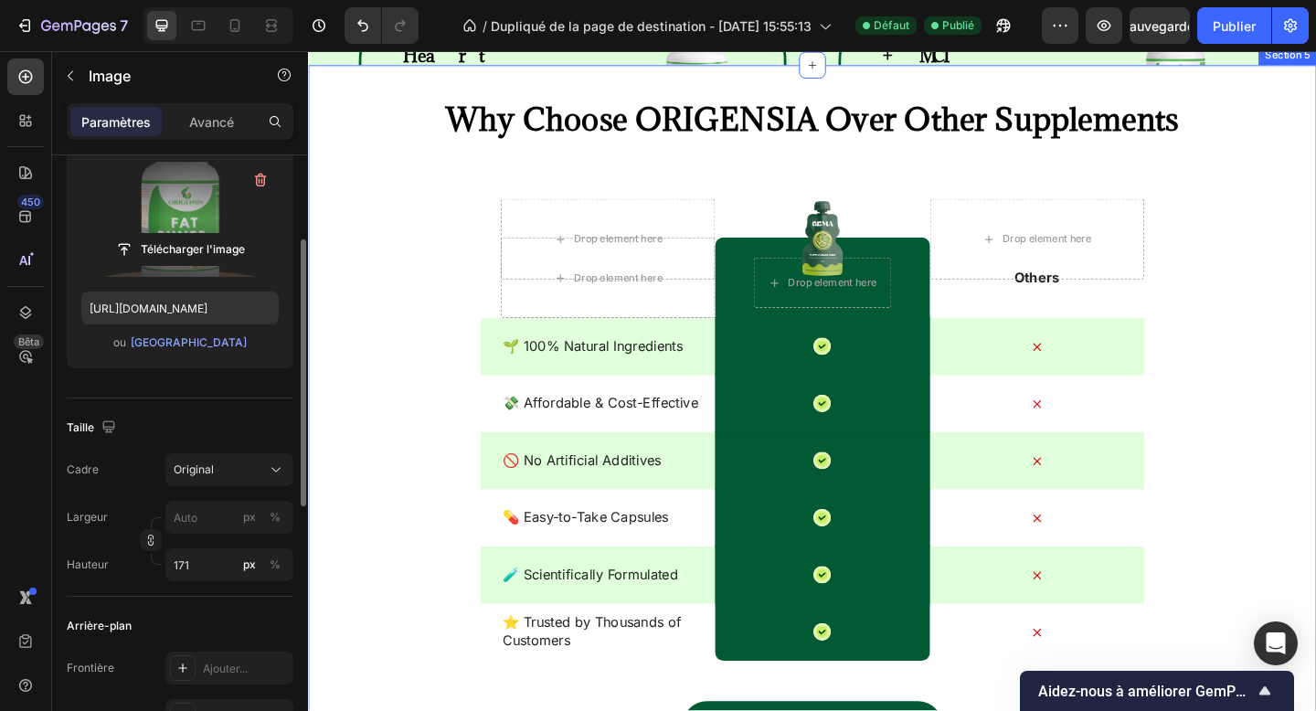
scroll to position [2197, 0]
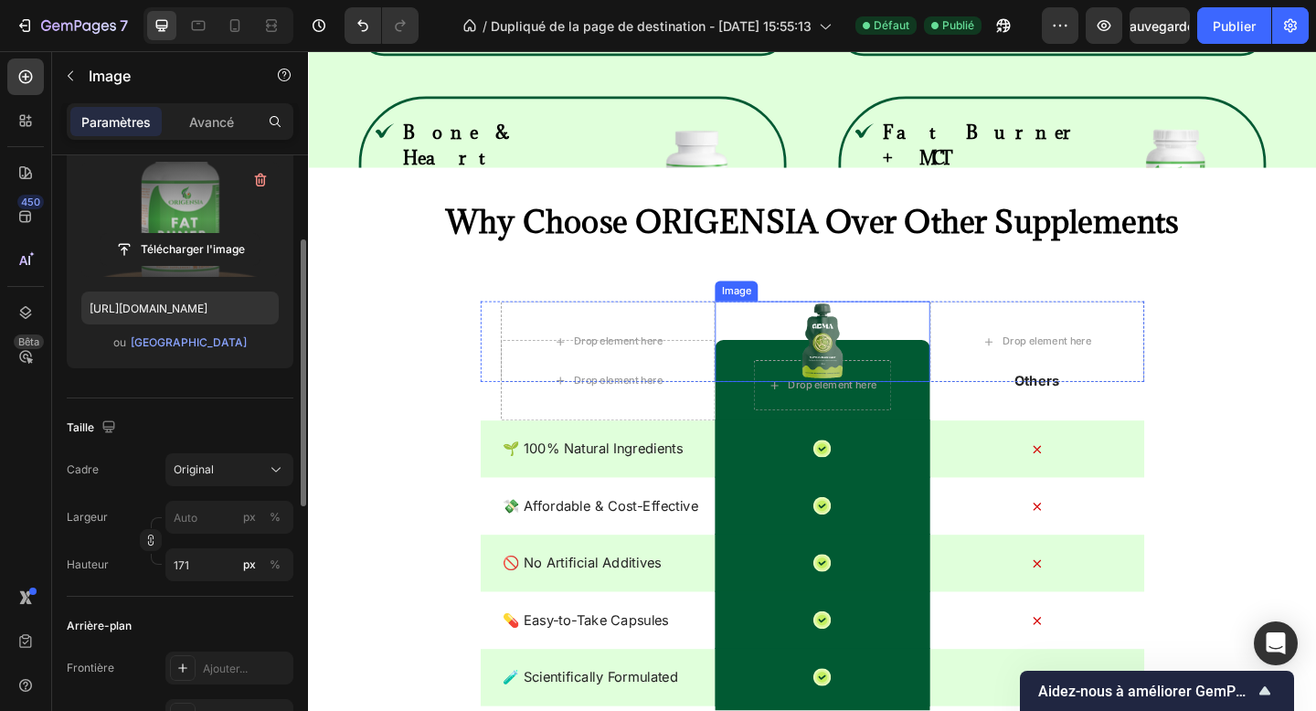
click at [884, 365] on img at bounding box center [867, 368] width 49 height 88
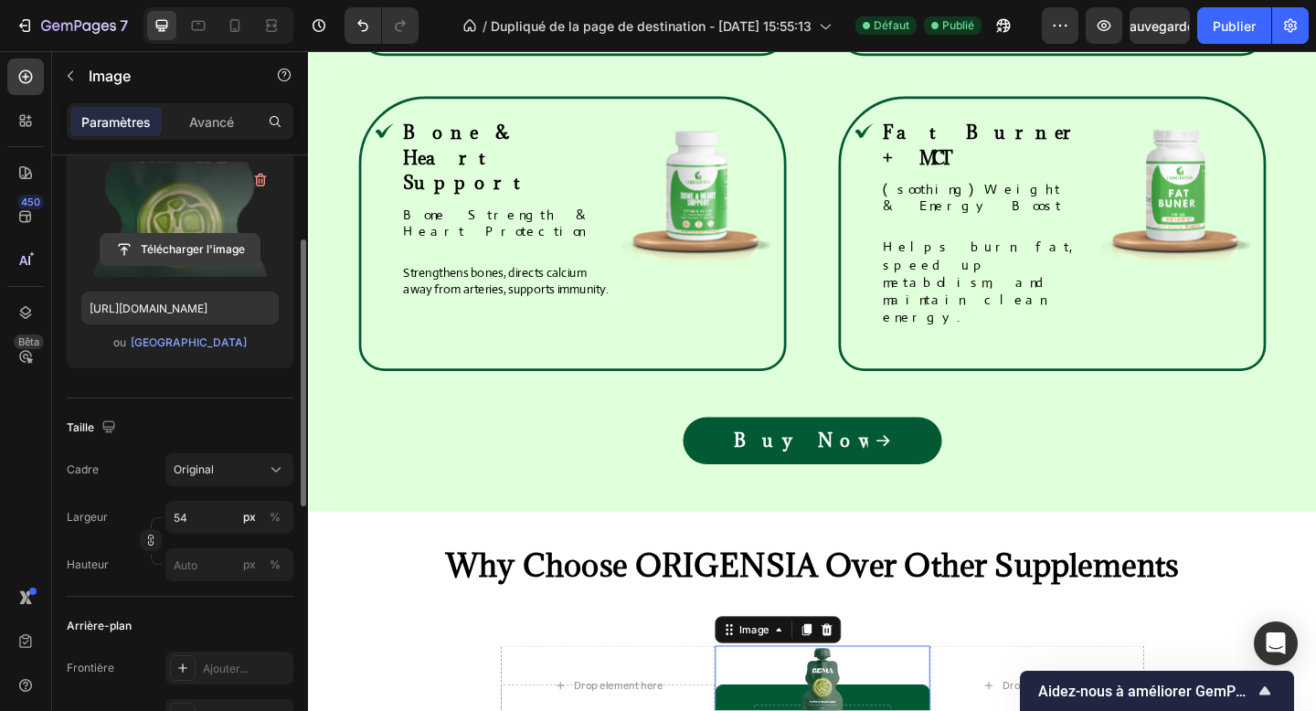
click at [183, 265] on button "Télécharger l'image" at bounding box center [180, 249] width 161 height 33
click at [184, 255] on input "file" at bounding box center [180, 249] width 159 height 31
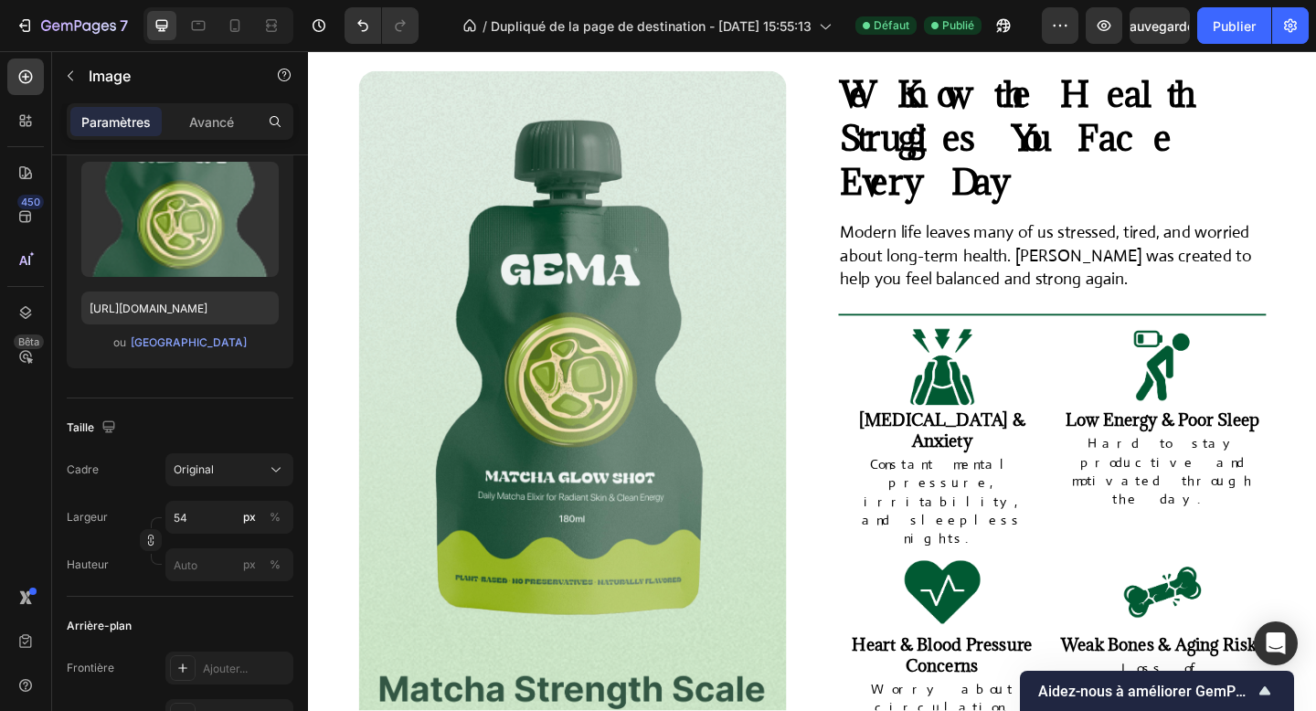
scroll to position [805, 0]
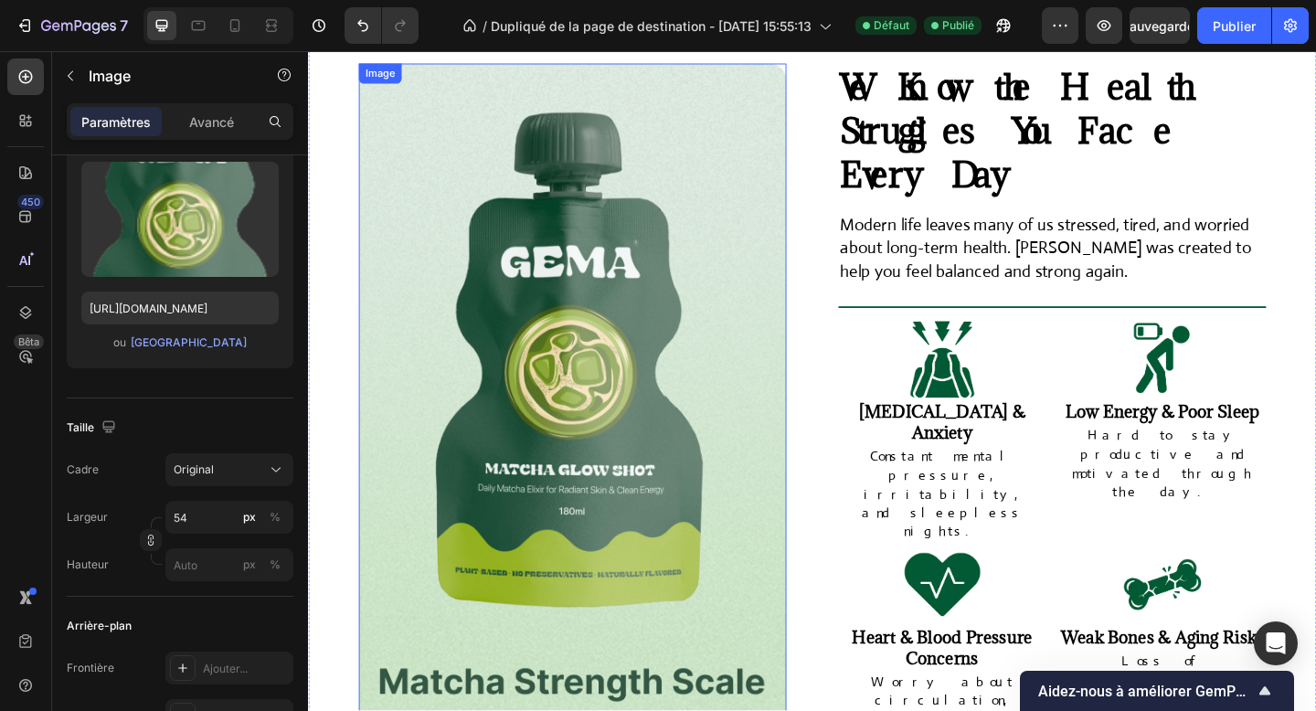
click at [430, 114] on img at bounding box center [595, 502] width 465 height 875
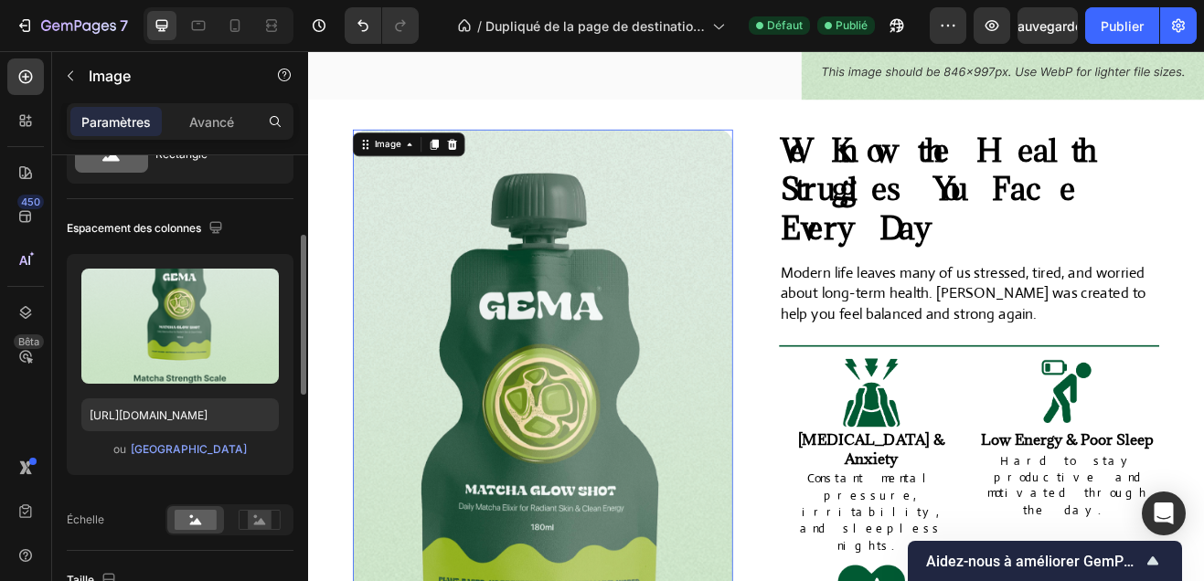
scroll to position [139, 0]
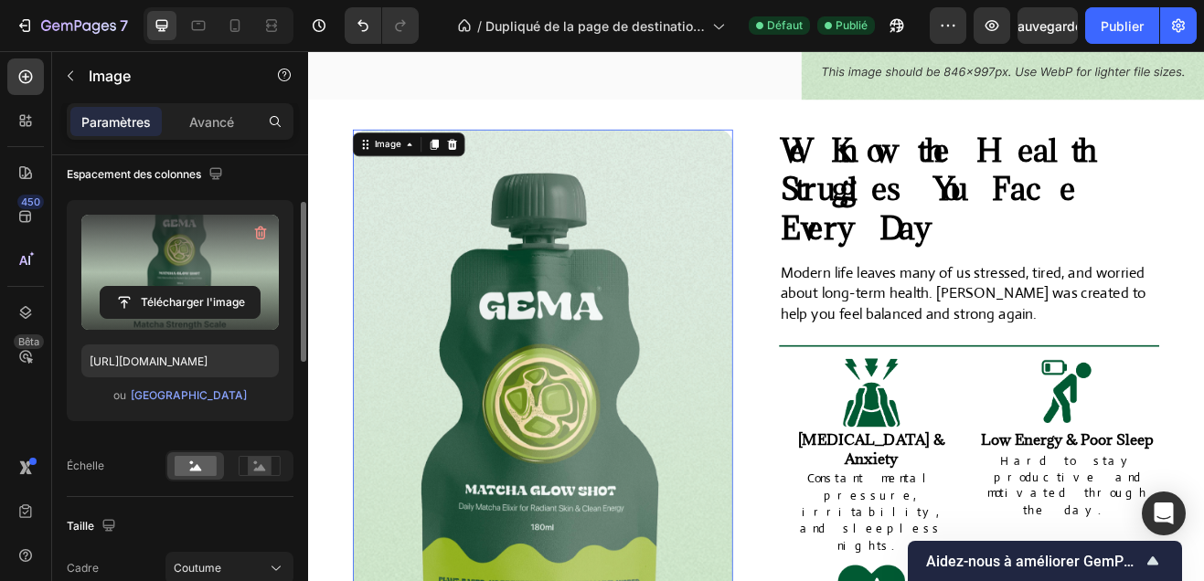
click at [176, 285] on label at bounding box center [179, 272] width 197 height 115
click at [176, 287] on input "file" at bounding box center [180, 302] width 159 height 31
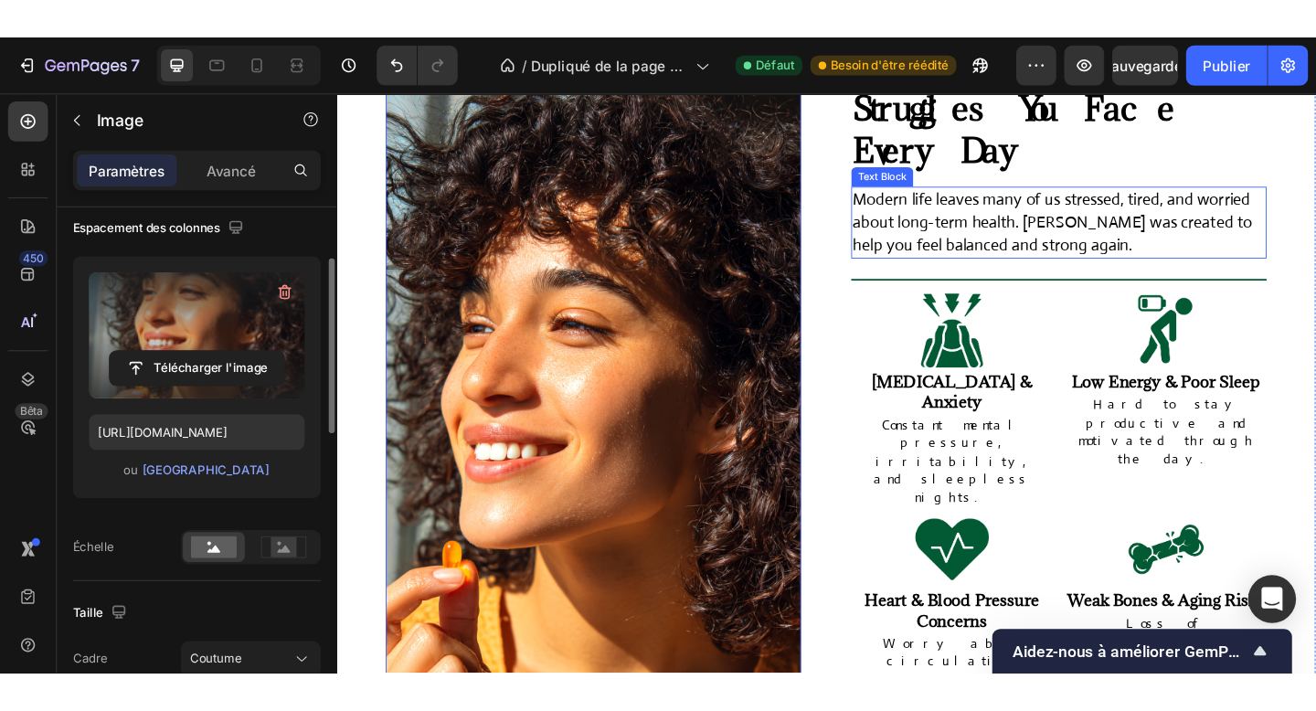
scroll to position [860, 0]
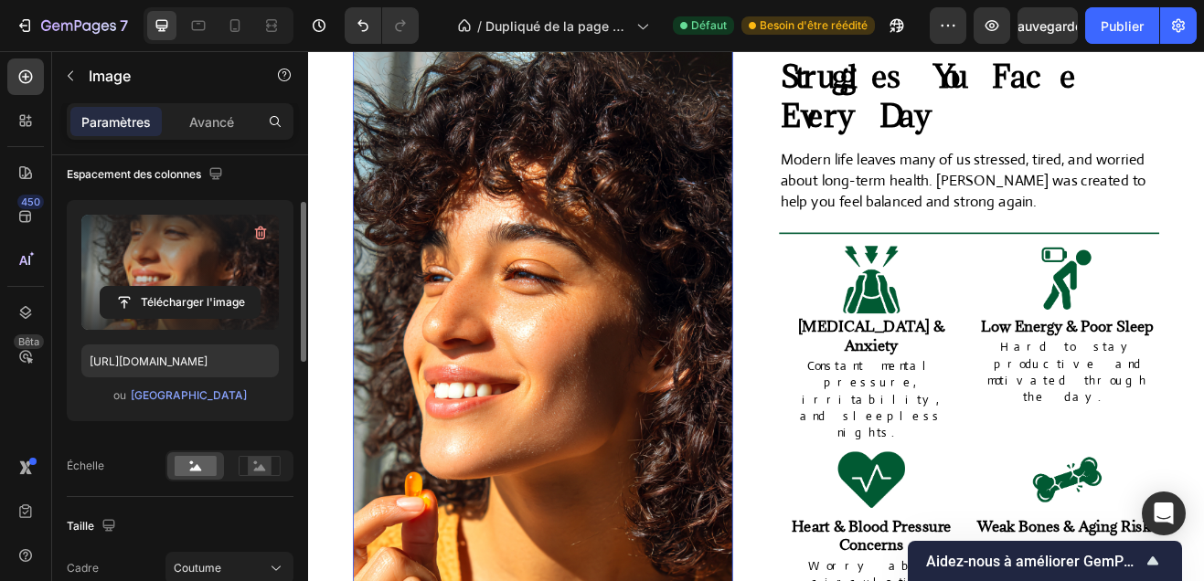
click at [170, 230] on label at bounding box center [179, 272] width 197 height 115
click at [170, 287] on input "file" at bounding box center [180, 302] width 159 height 31
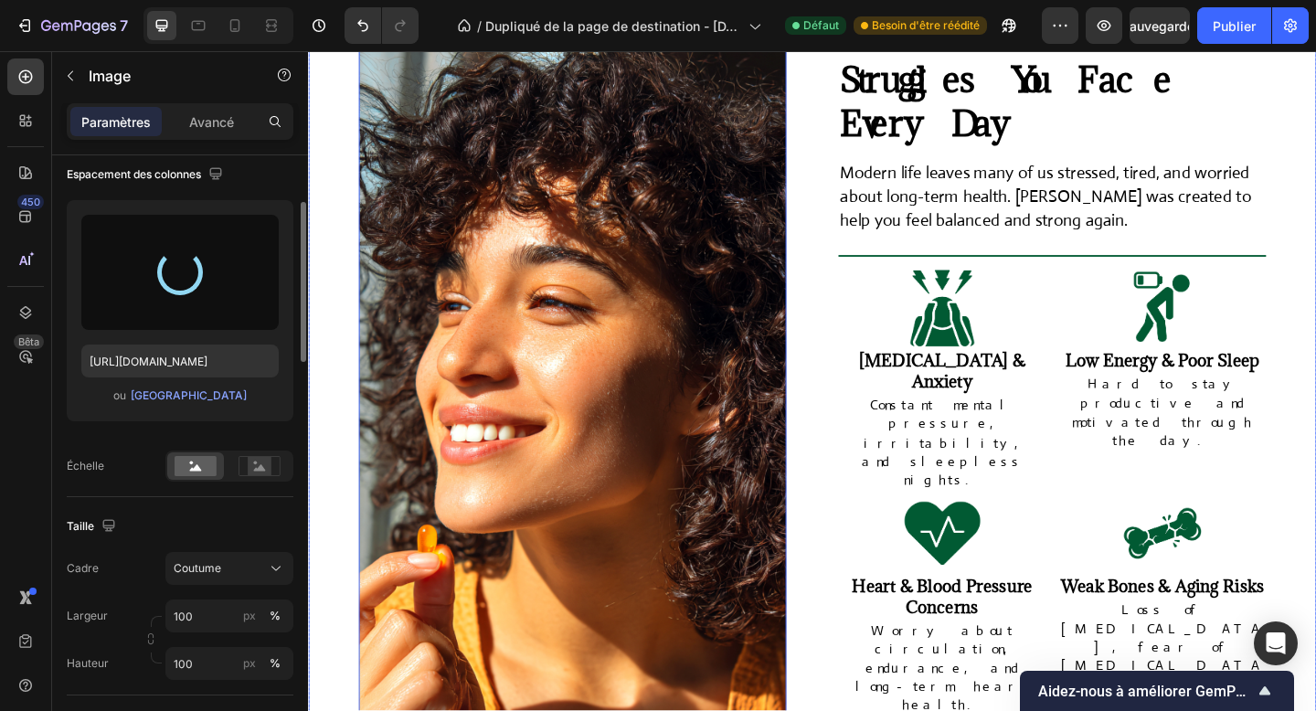
type input "https://cdn.shopify.com/s/files/1/0958/9863/2470/files/gempages_586318909167108…"
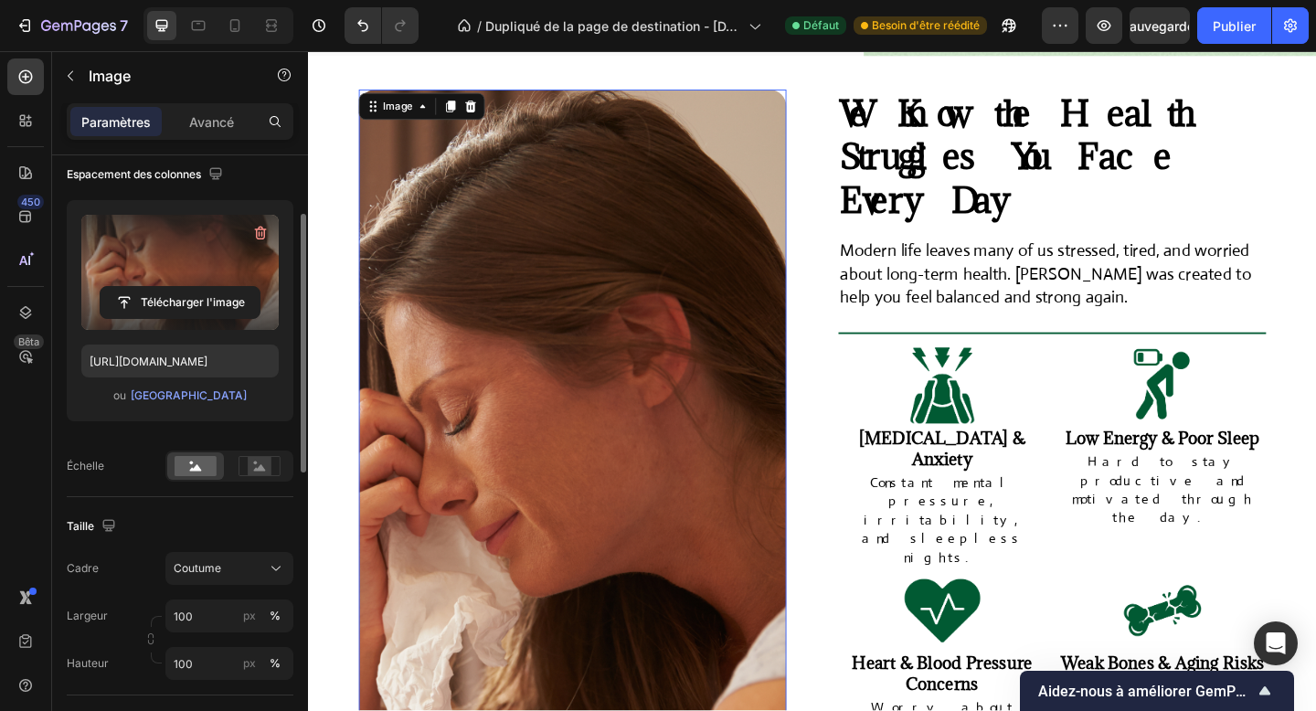
scroll to position [758, 0]
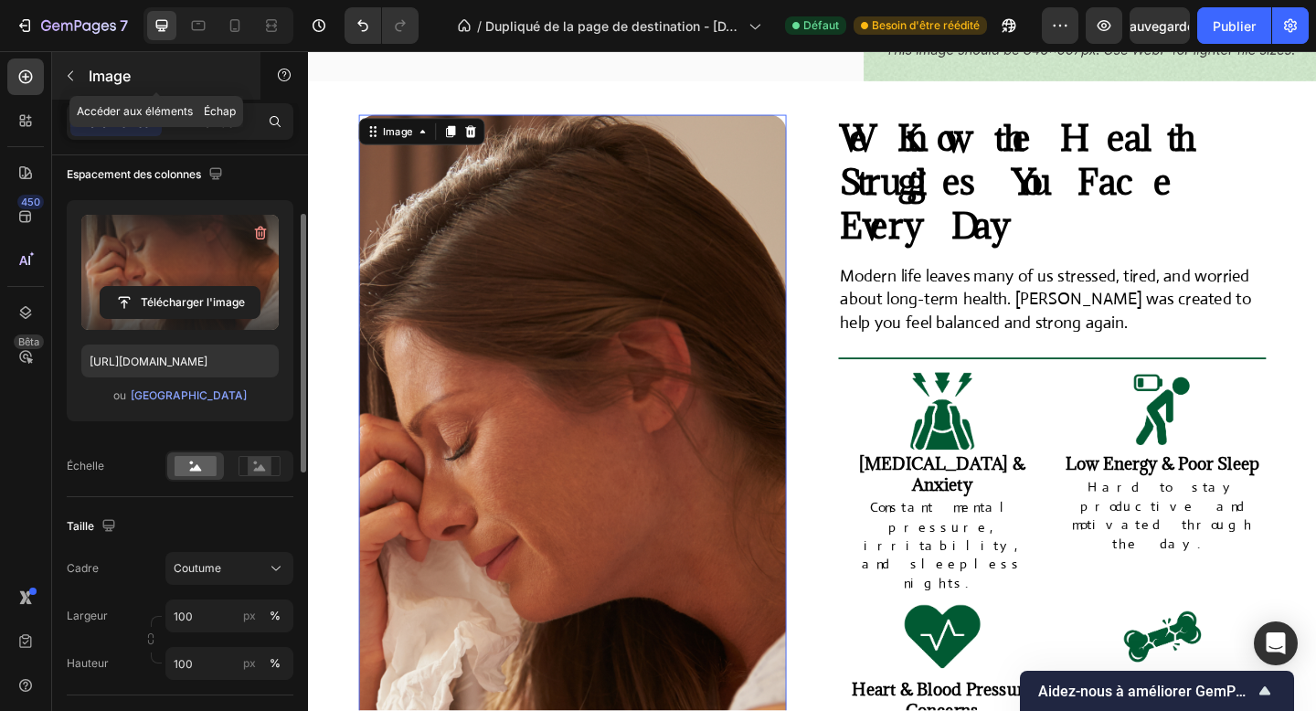
click at [104, 77] on font "Image" at bounding box center [110, 76] width 42 height 18
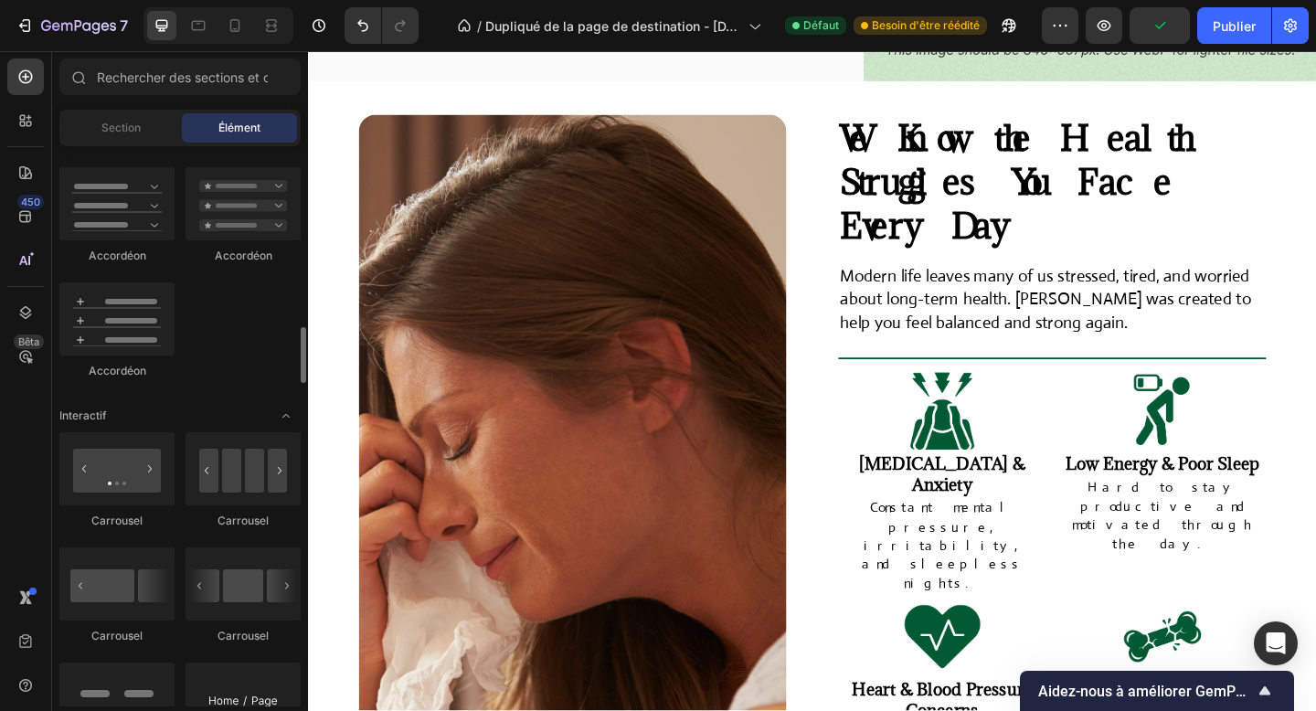
scroll to position [1685, 0]
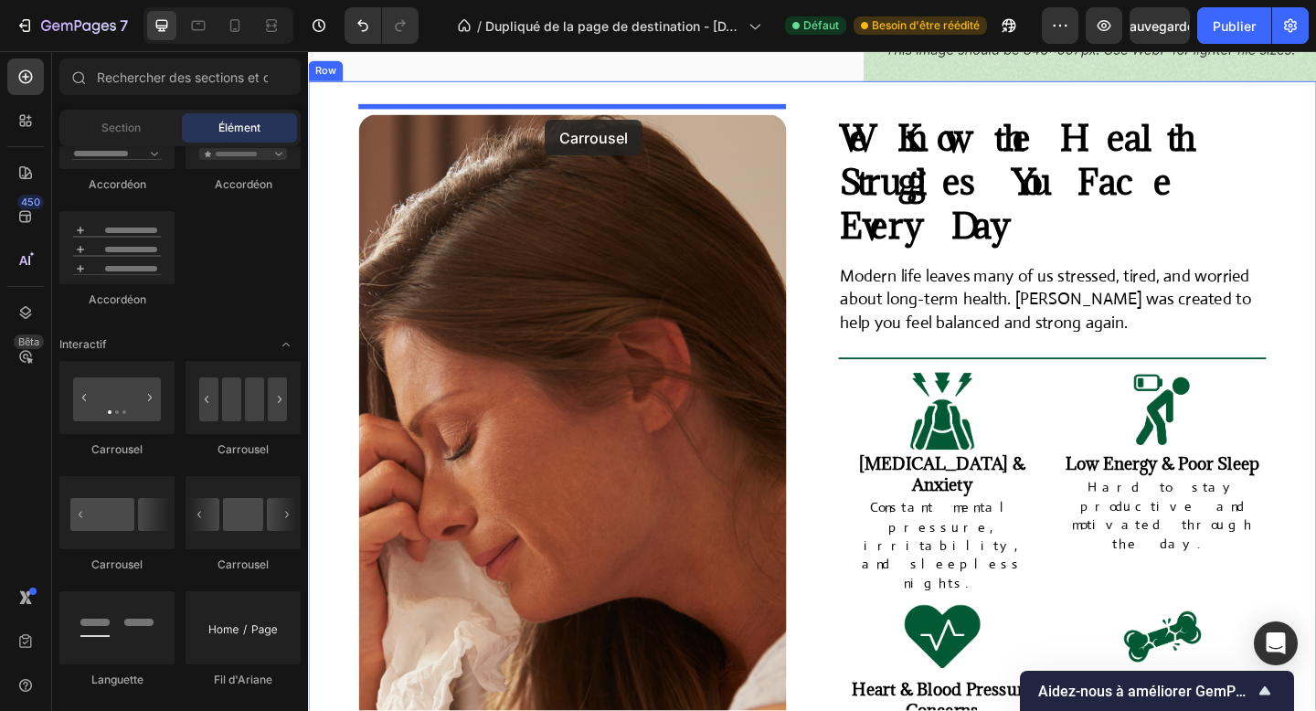
drag, startPoint x: 419, startPoint y: 453, endPoint x: 566, endPoint y: 126, distance: 358.9
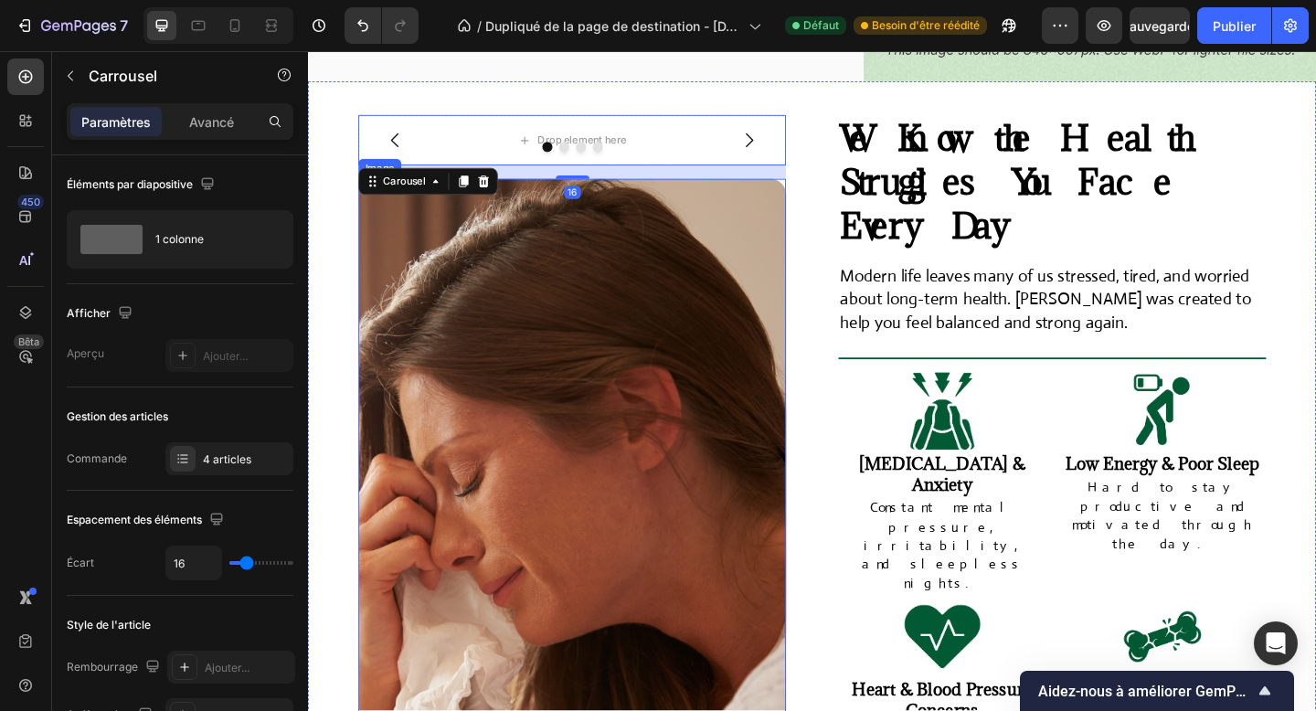
click at [589, 341] on img at bounding box center [595, 592] width 465 height 805
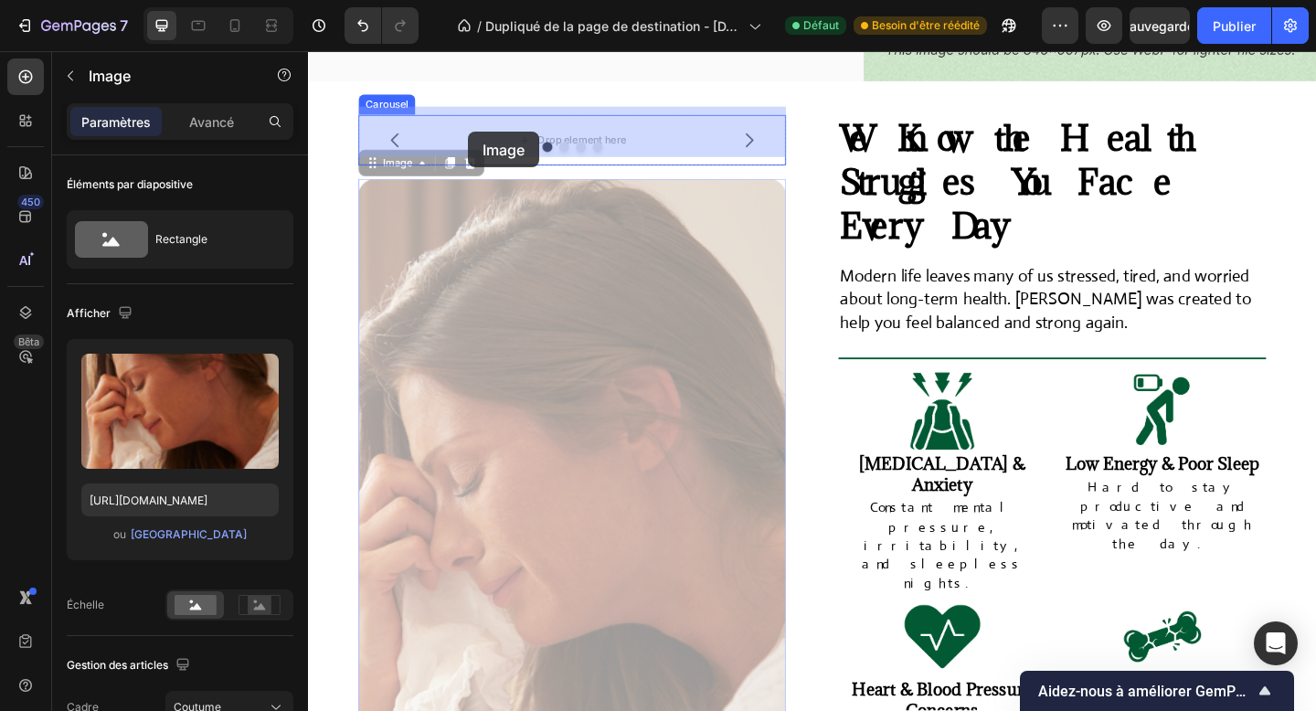
drag, startPoint x: 402, startPoint y: 166, endPoint x: 482, endPoint y: 139, distance: 84.1
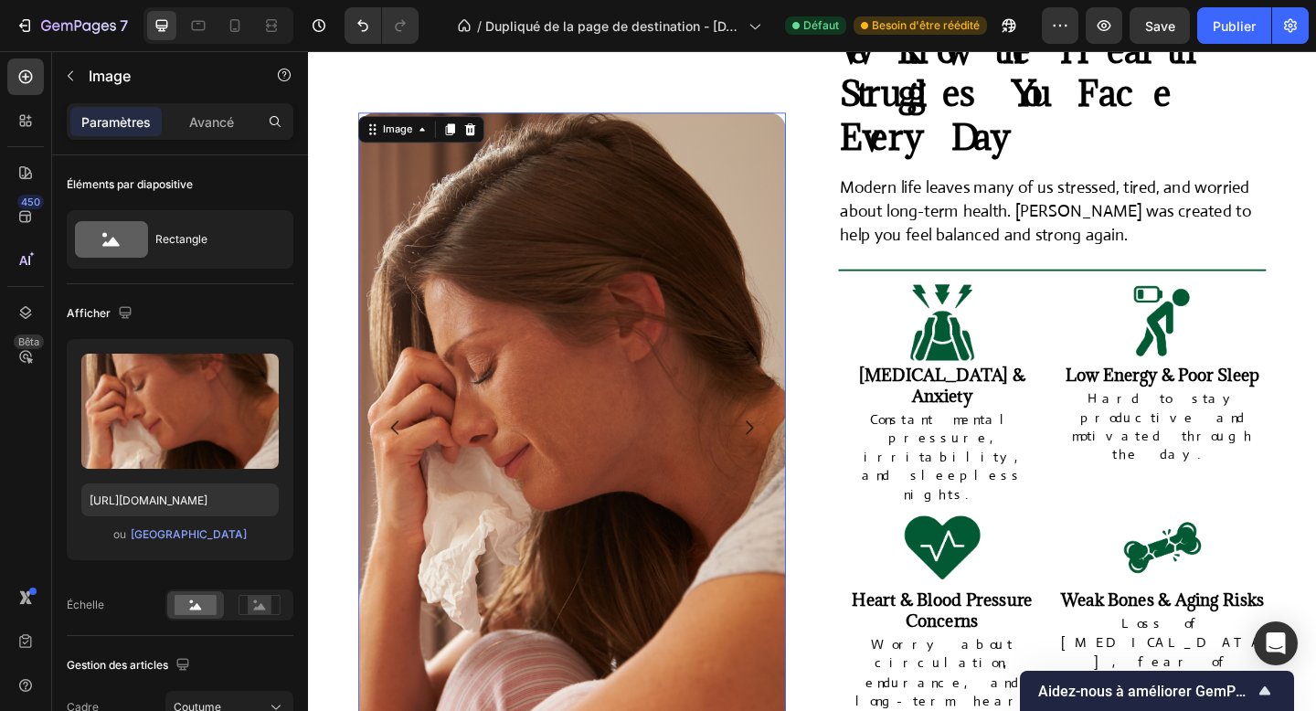
scroll to position [855, 0]
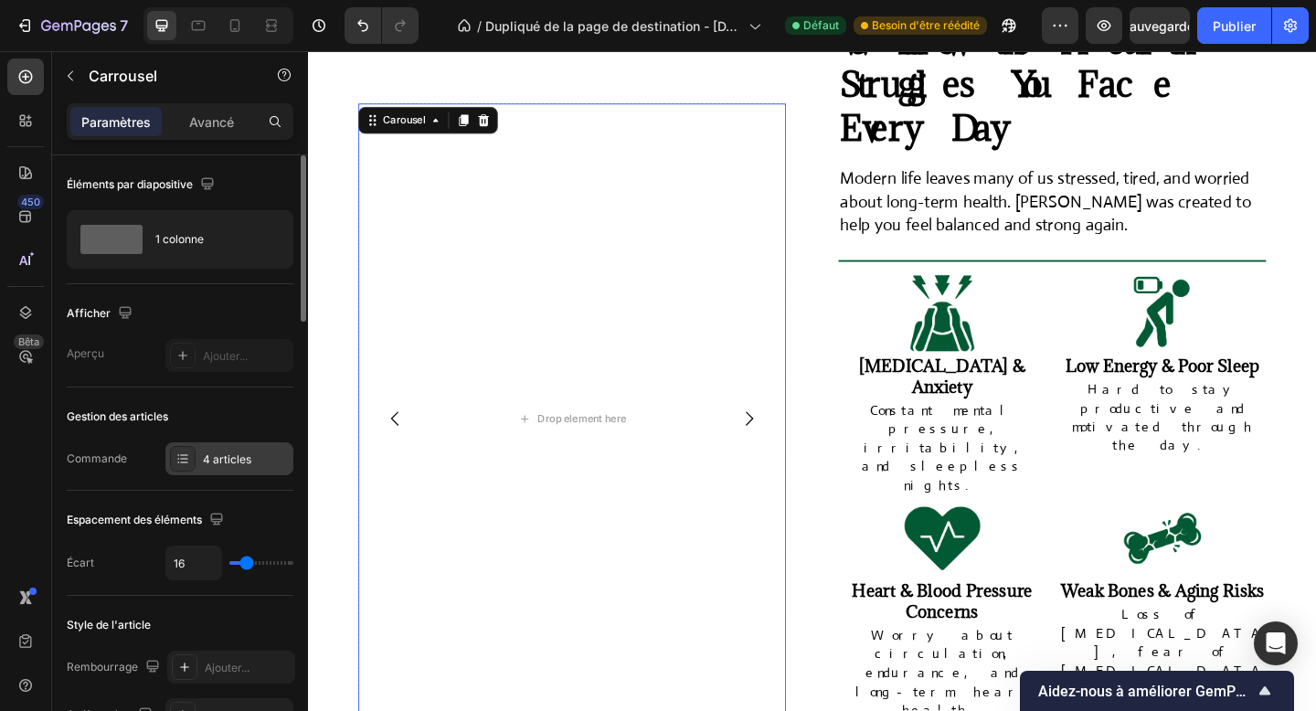
click at [238, 450] on div "4 articles" at bounding box center [229, 458] width 128 height 33
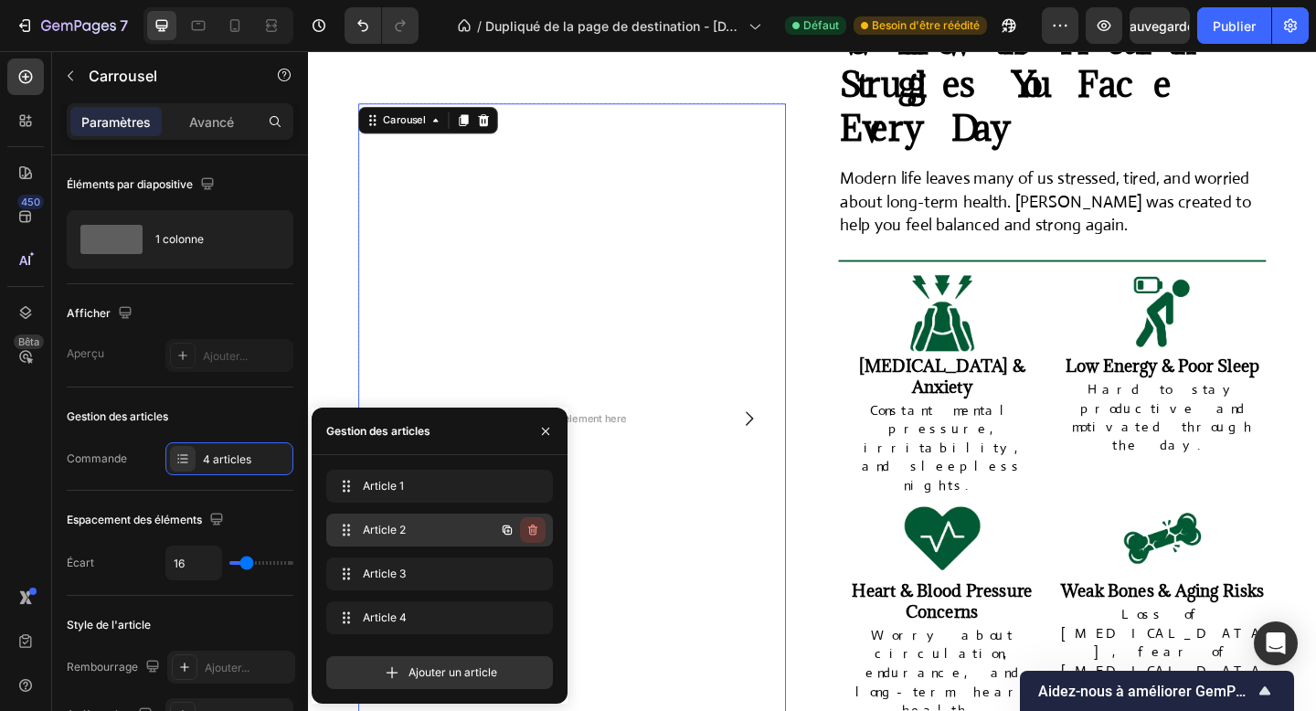
click at [534, 526] on icon "button" at bounding box center [532, 530] width 9 height 11
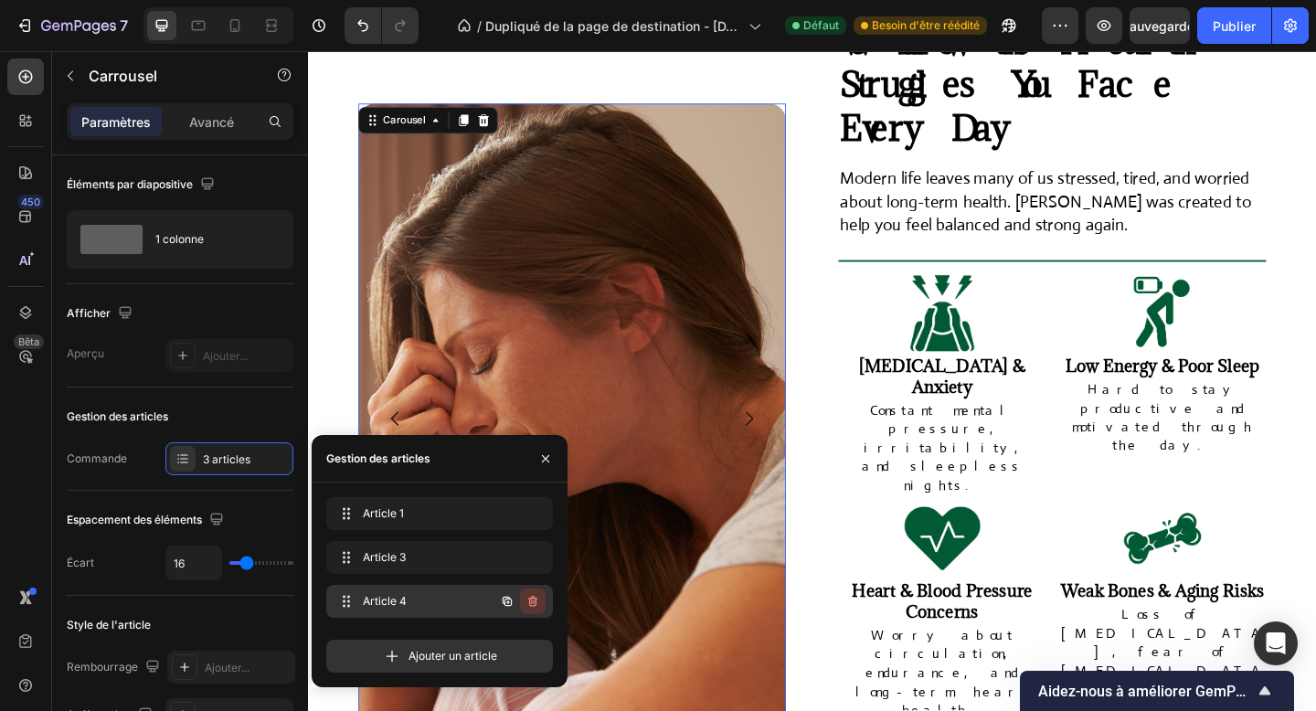
click at [527, 592] on button "button" at bounding box center [533, 602] width 26 height 26
click at [527, 592] on button "Supprimer" at bounding box center [509, 602] width 71 height 26
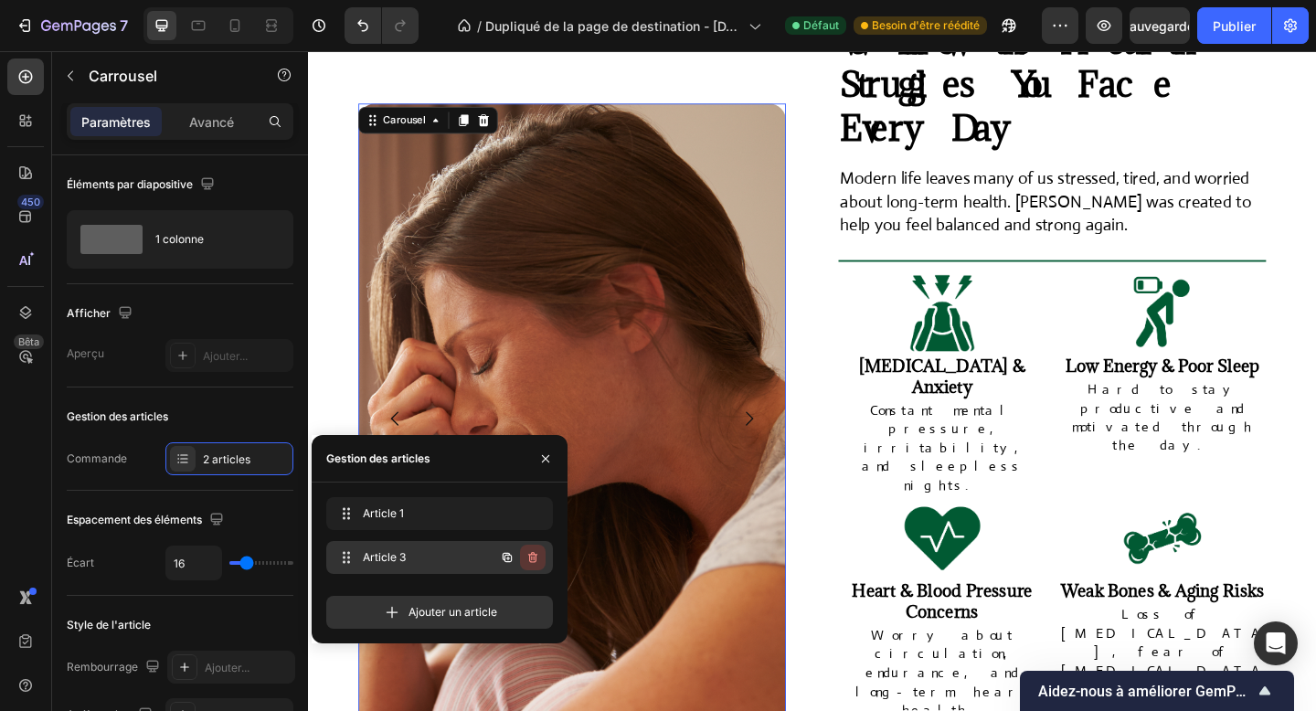
click at [529, 550] on icon "button" at bounding box center [533, 557] width 15 height 15
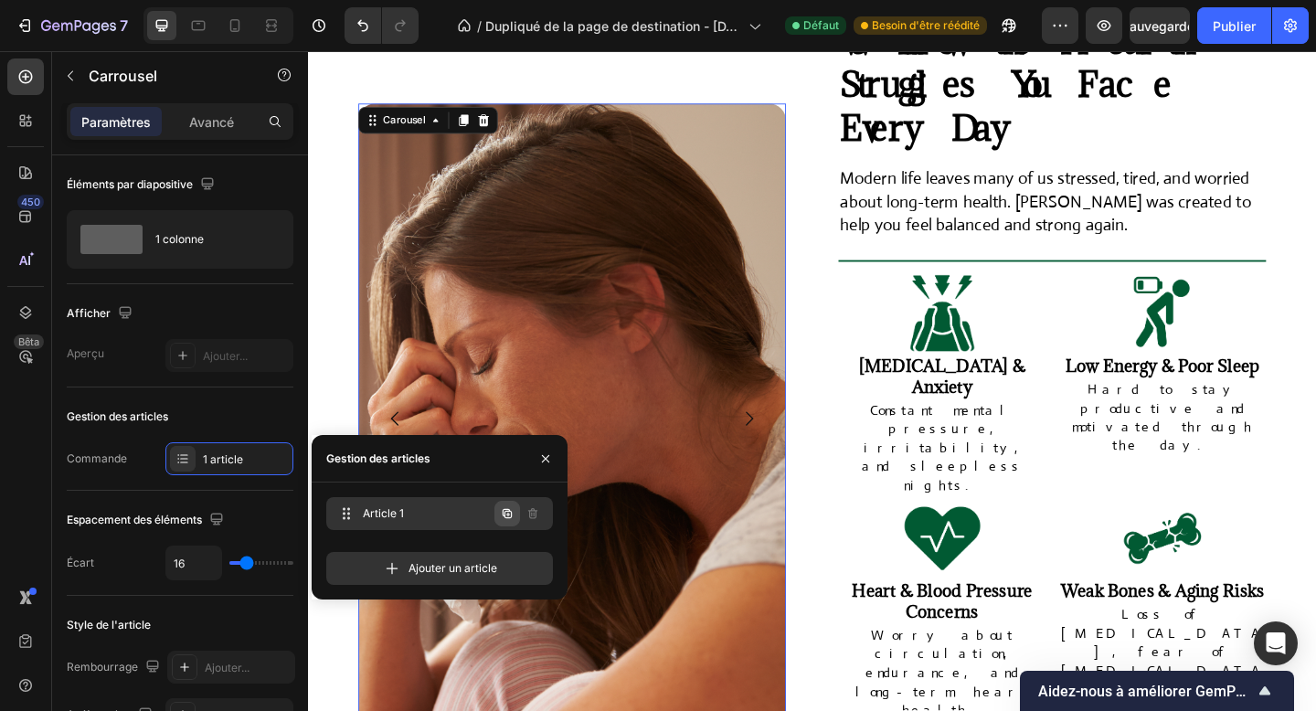
click at [503, 517] on icon "button" at bounding box center [507, 513] width 15 height 15
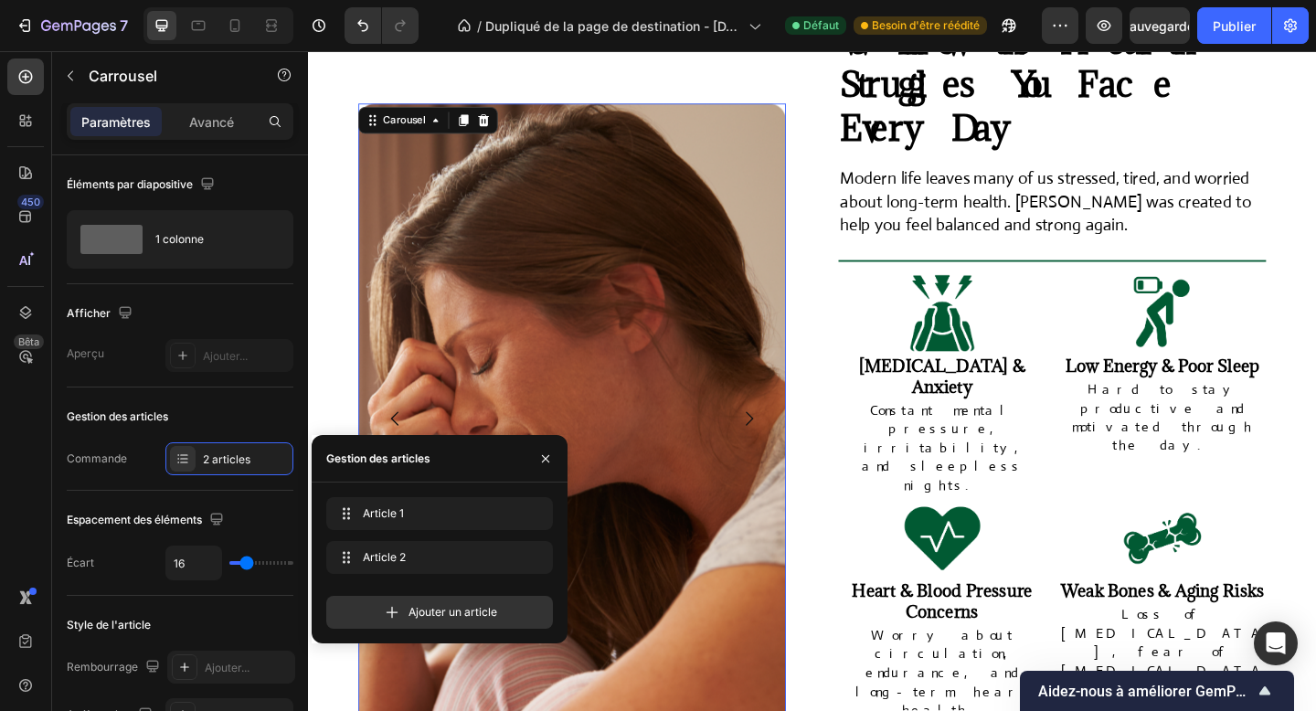
click at [420, 574] on div "Article 2 Item 2" at bounding box center [439, 561] width 227 height 40
click at [515, 562] on button "button" at bounding box center [508, 558] width 26 height 26
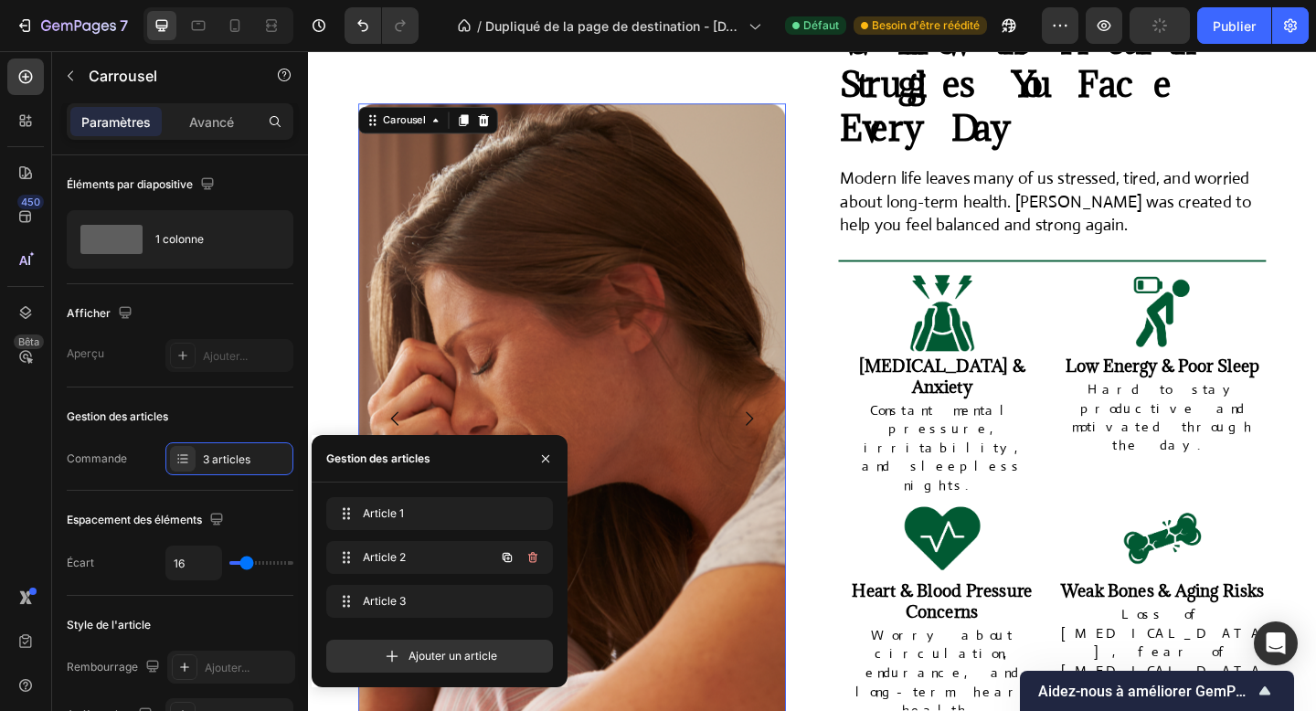
click at [515, 562] on button "button" at bounding box center [508, 558] width 26 height 26
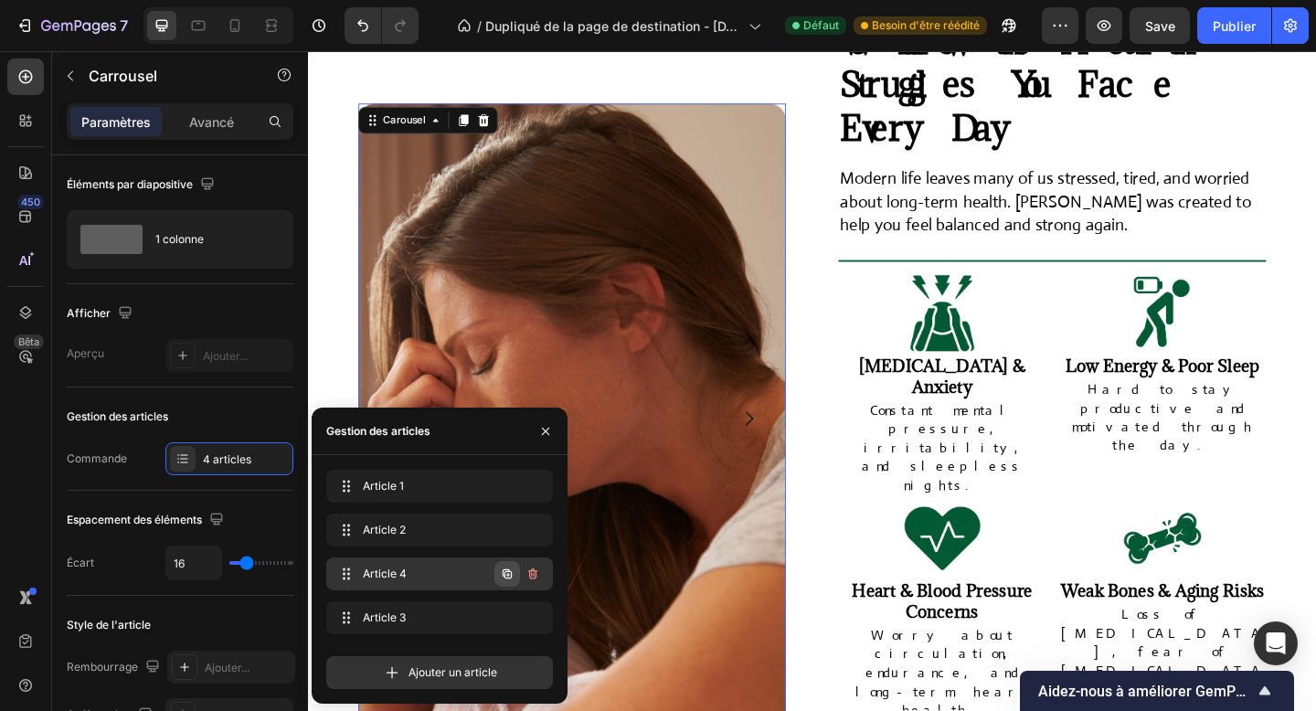
click at [510, 567] on icon "button" at bounding box center [507, 574] width 15 height 15
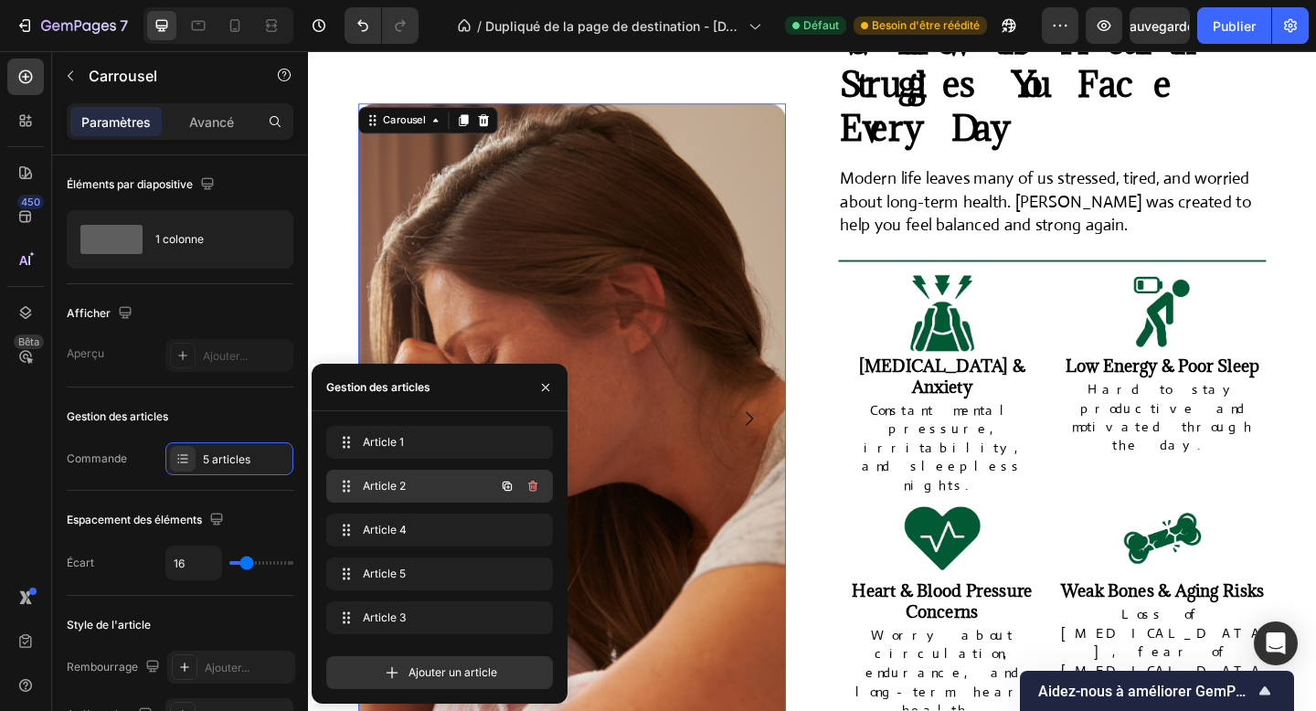
click at [436, 471] on div "Article 2 Item 2" at bounding box center [439, 486] width 227 height 33
click at [510, 289] on img at bounding box center [595, 452] width 465 height 687
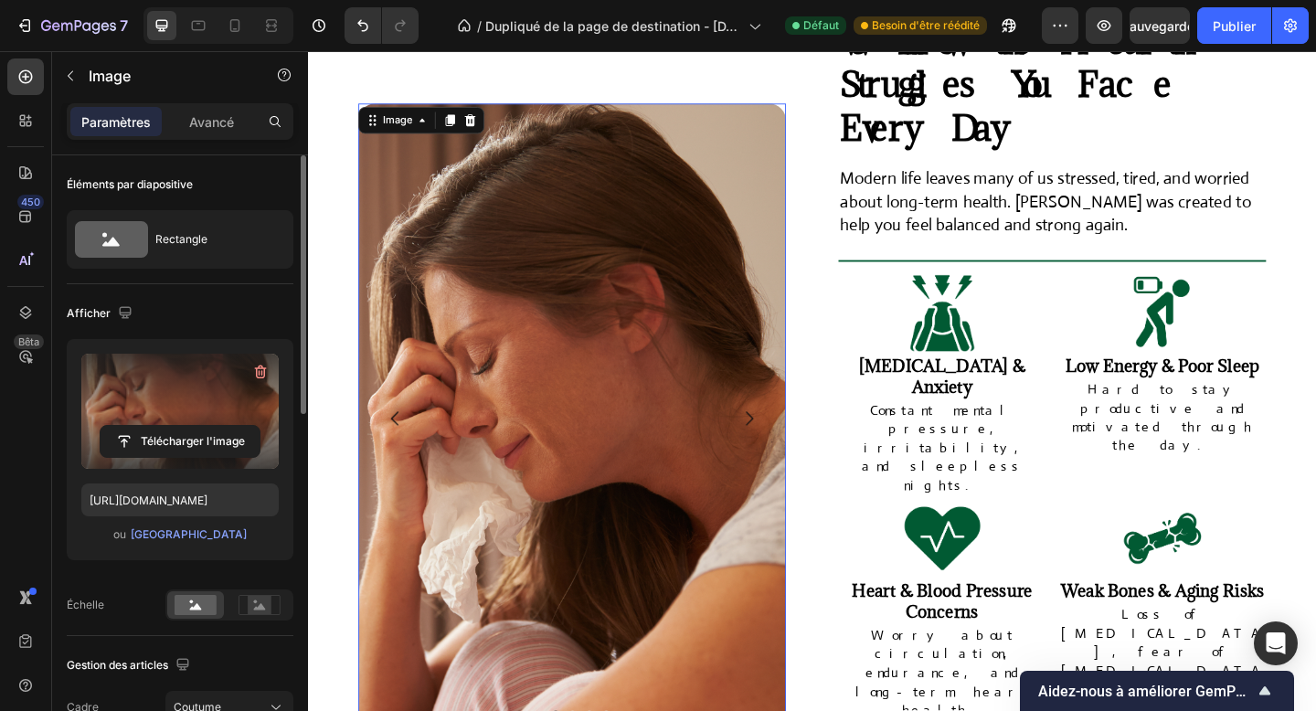
click at [195, 409] on label at bounding box center [179, 411] width 197 height 115
click at [195, 426] on input "file" at bounding box center [180, 441] width 159 height 31
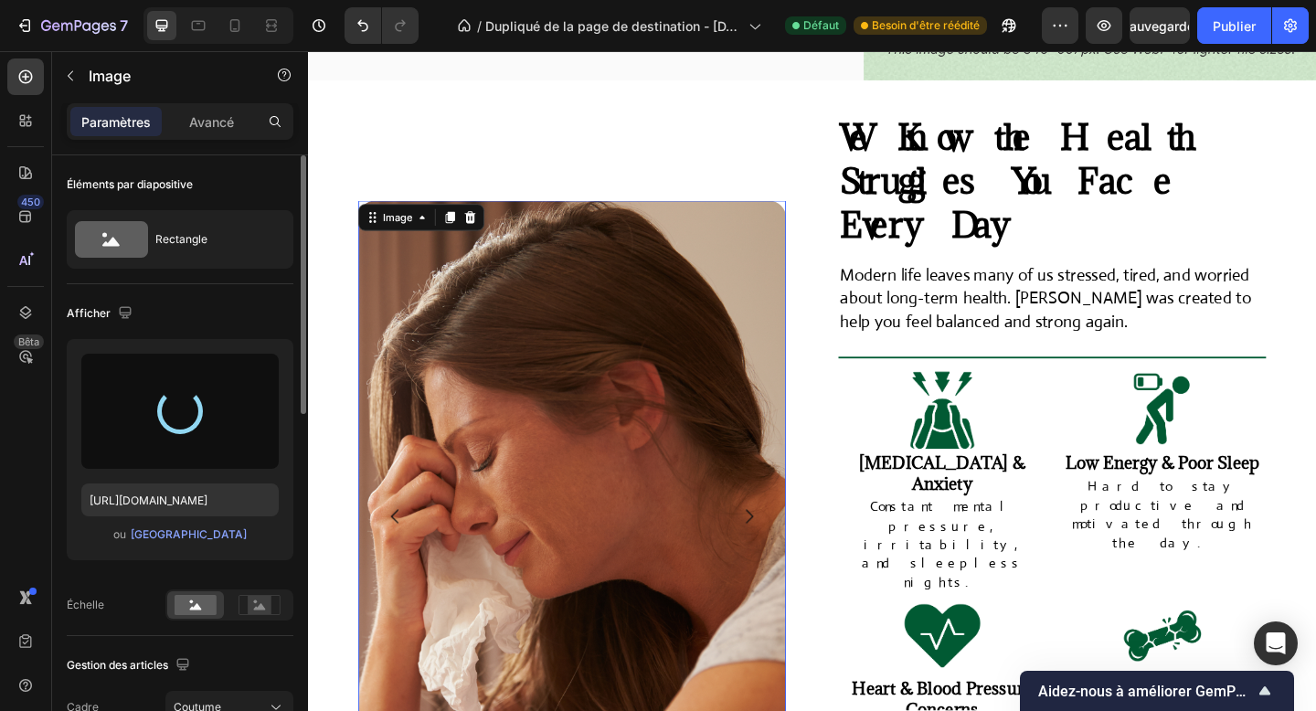
scroll to position [806, 0]
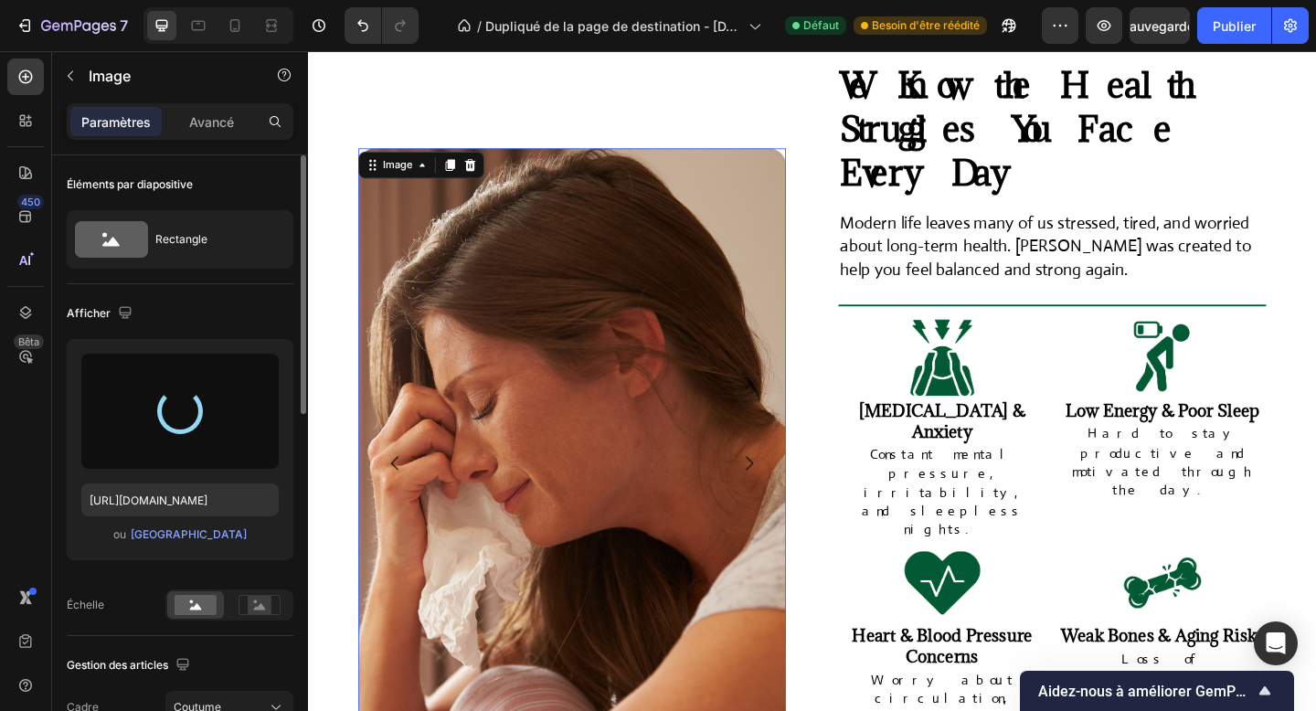
type input "https://cdn.shopify.com/s/files/1/0958/9863/2470/files/gempages_586318909167108…"
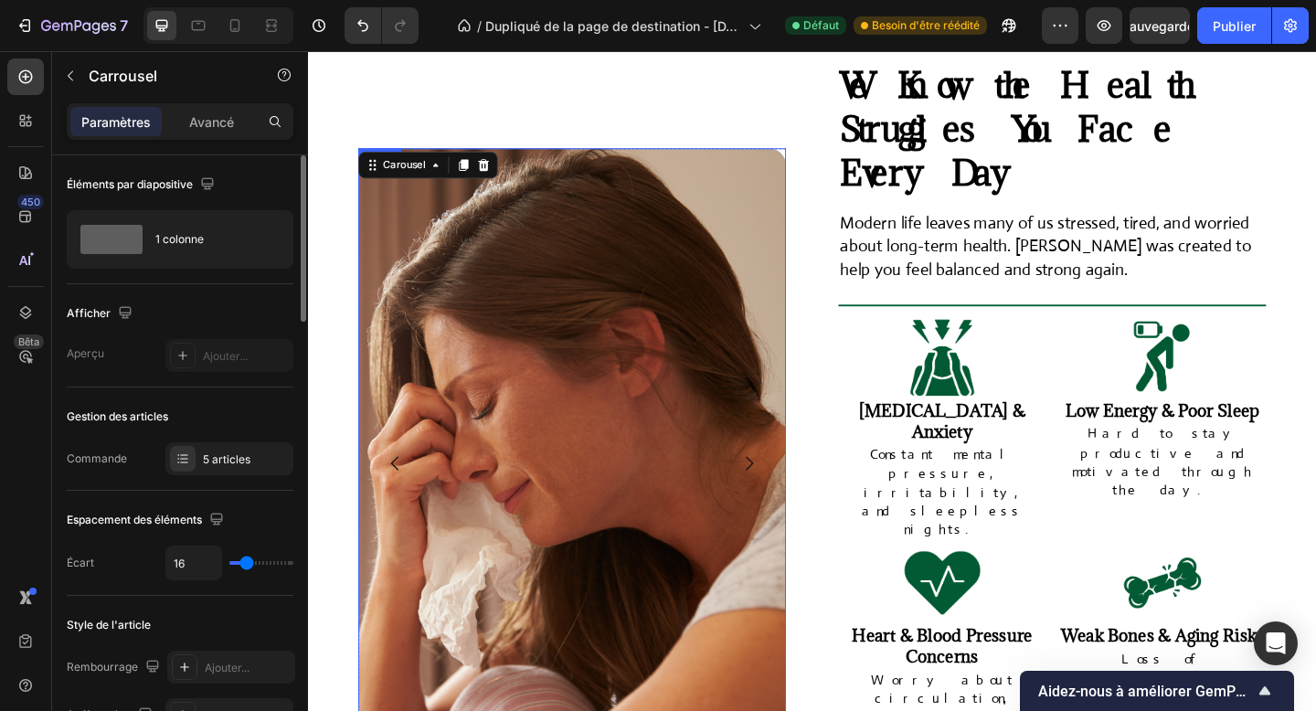
click at [516, 578] on img at bounding box center [595, 500] width 465 height 687
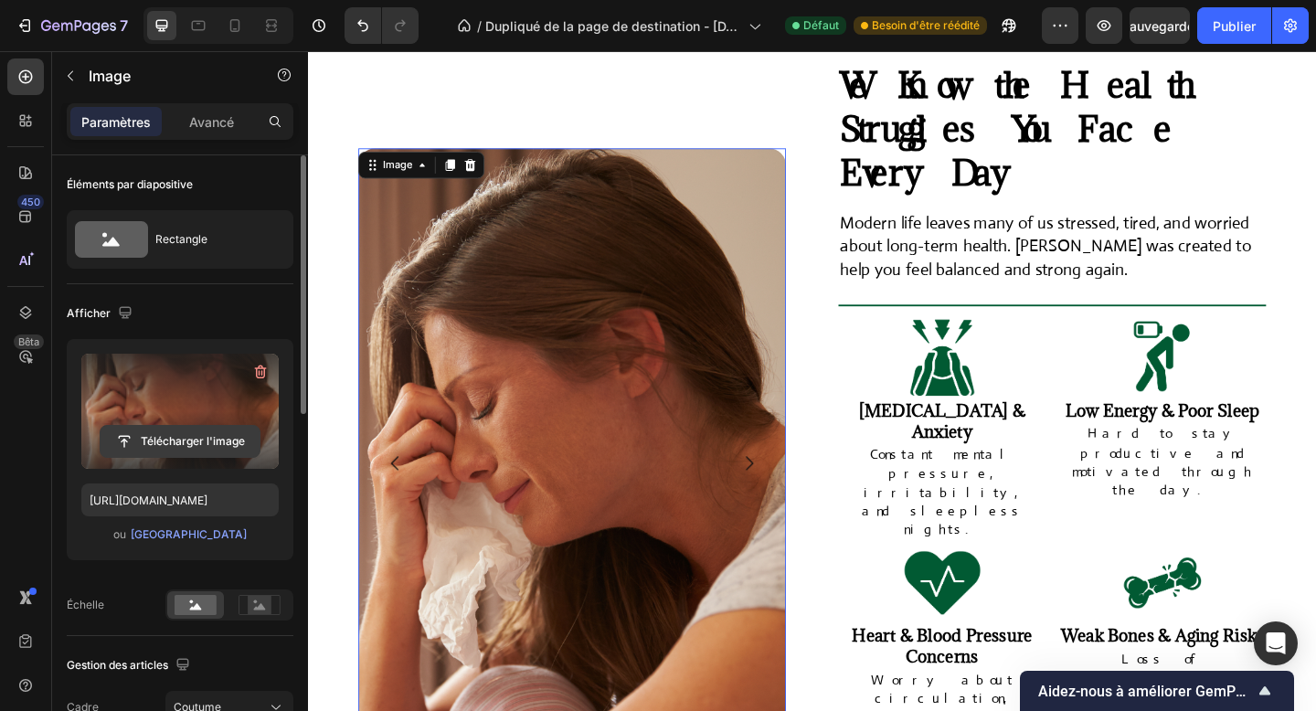
click at [122, 426] on input "file" at bounding box center [180, 441] width 159 height 31
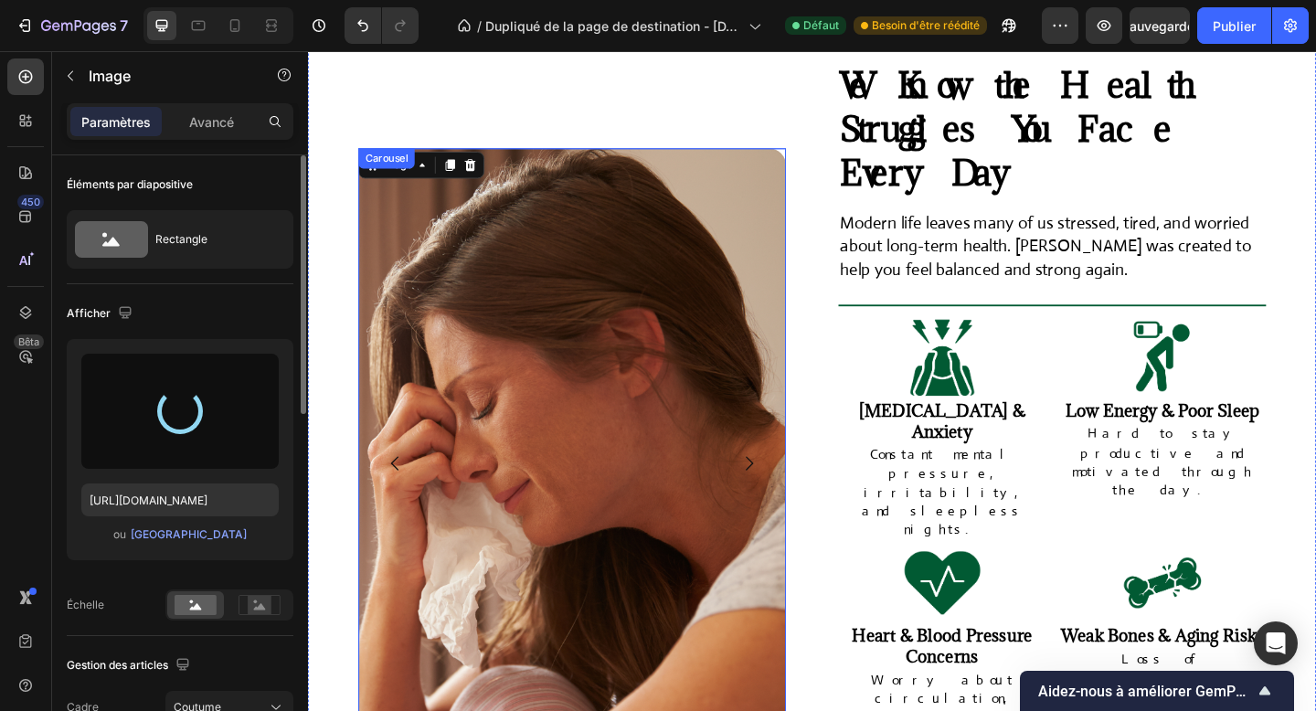
type input "https://cdn.shopify.com/s/files/1/0958/9863/2470/files/gempages_586318909167108…"
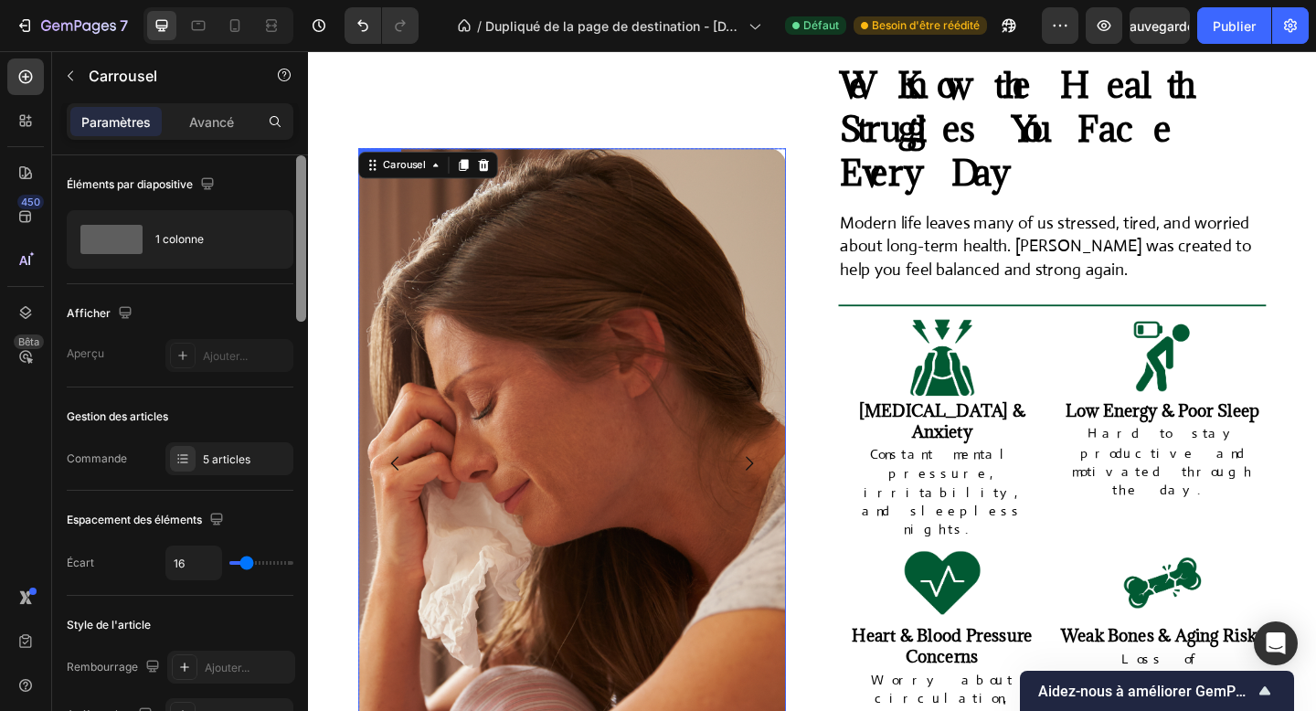
click at [440, 437] on img at bounding box center [595, 500] width 465 height 687
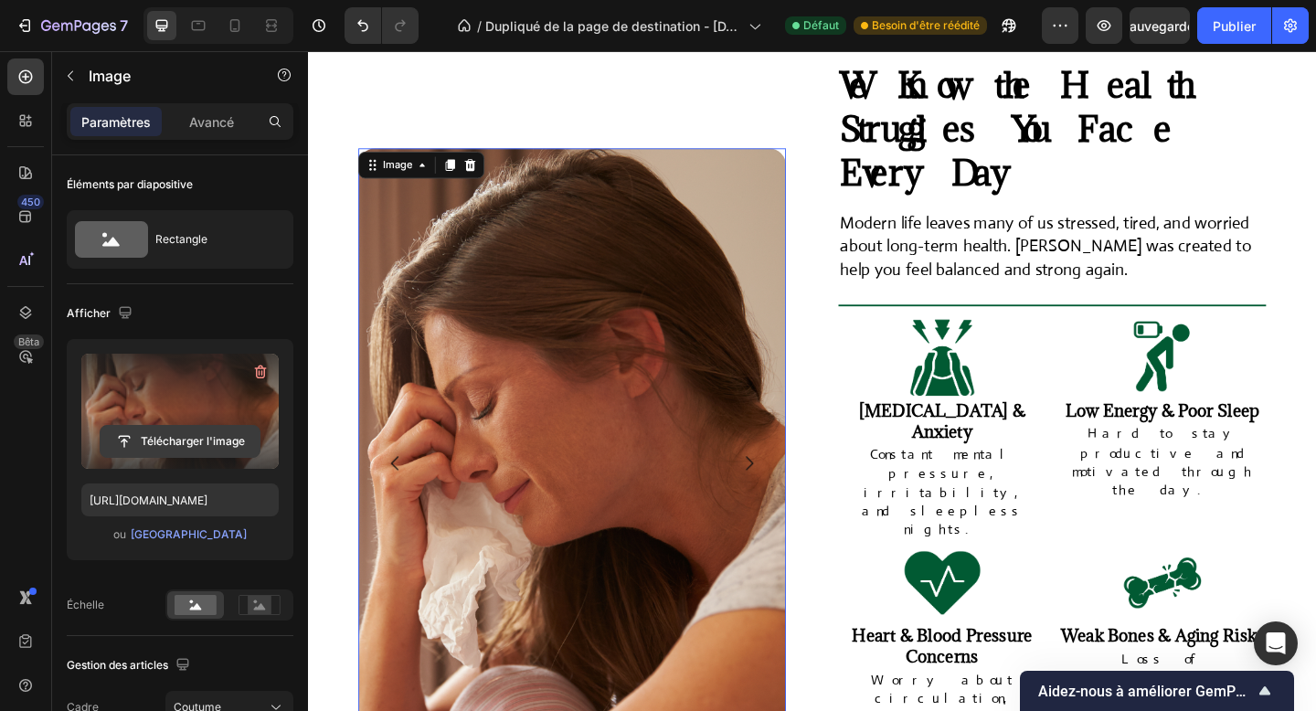
click at [191, 431] on input "file" at bounding box center [180, 441] width 159 height 31
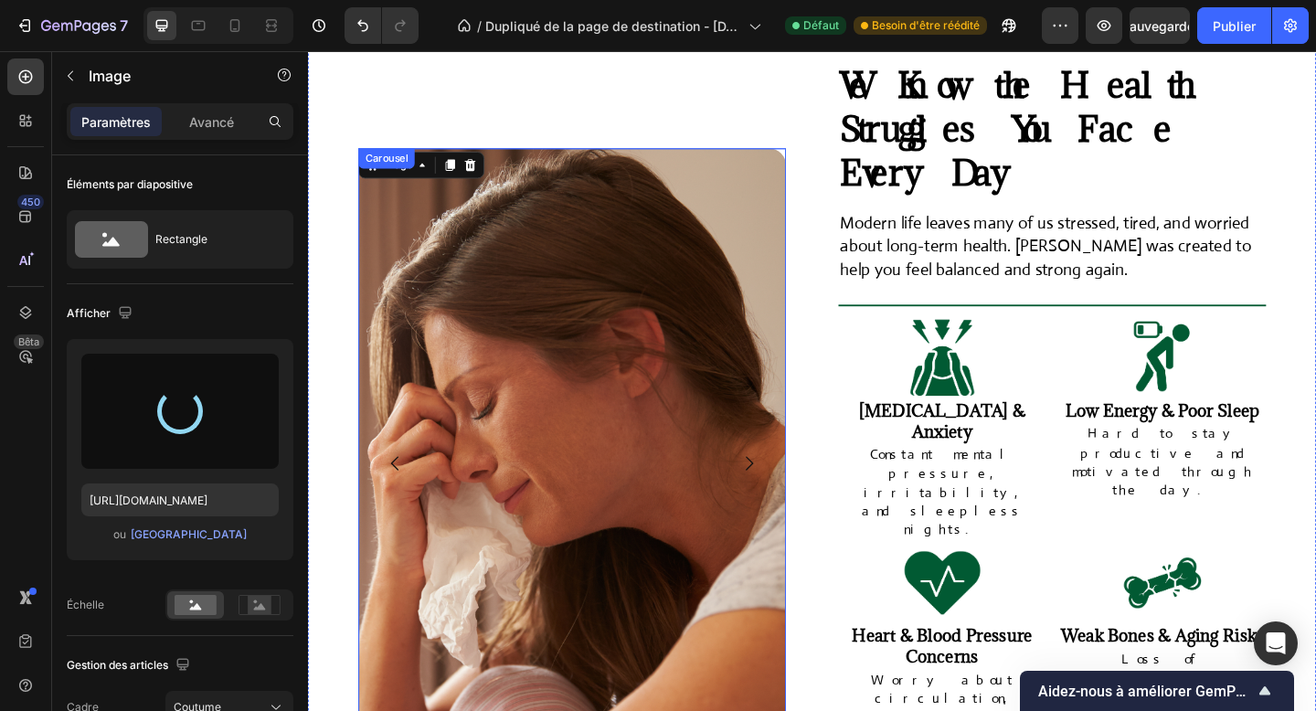
type input "https://cdn.shopify.com/s/files/1/0958/9863/2470/files/gempages_586318909167108…"
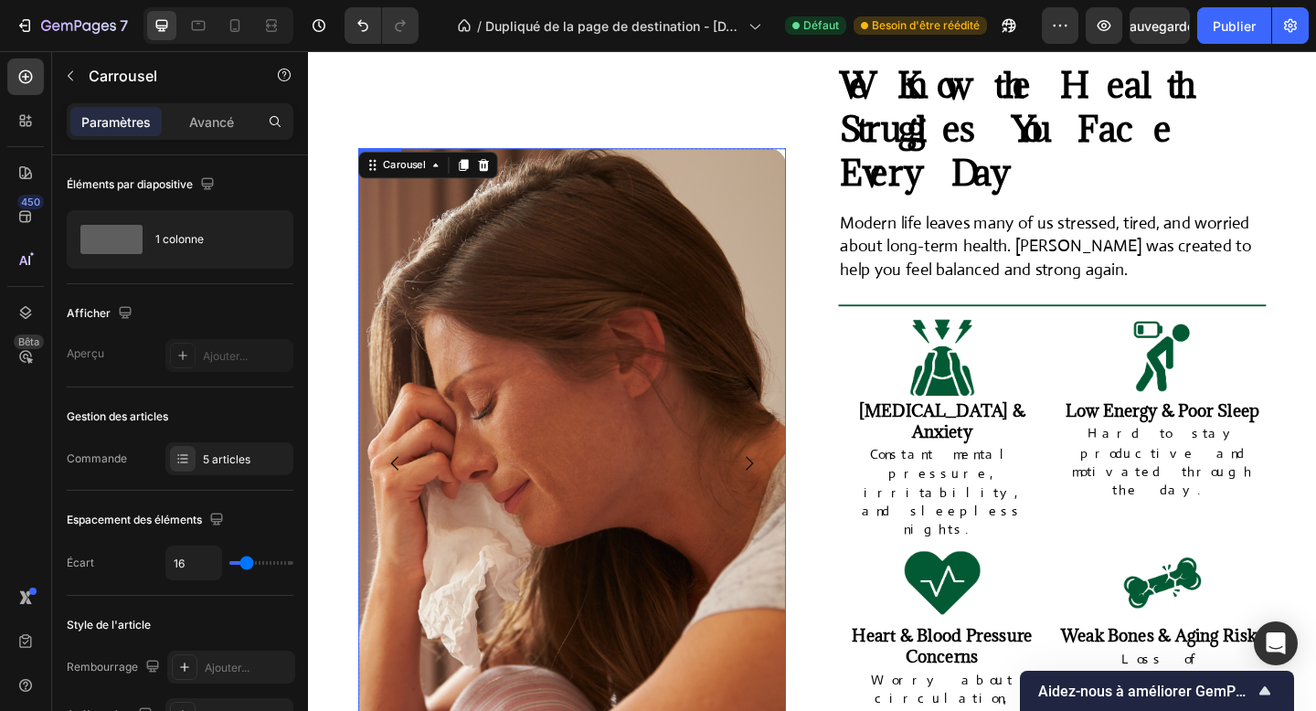
click at [564, 597] on img at bounding box center [595, 500] width 465 height 687
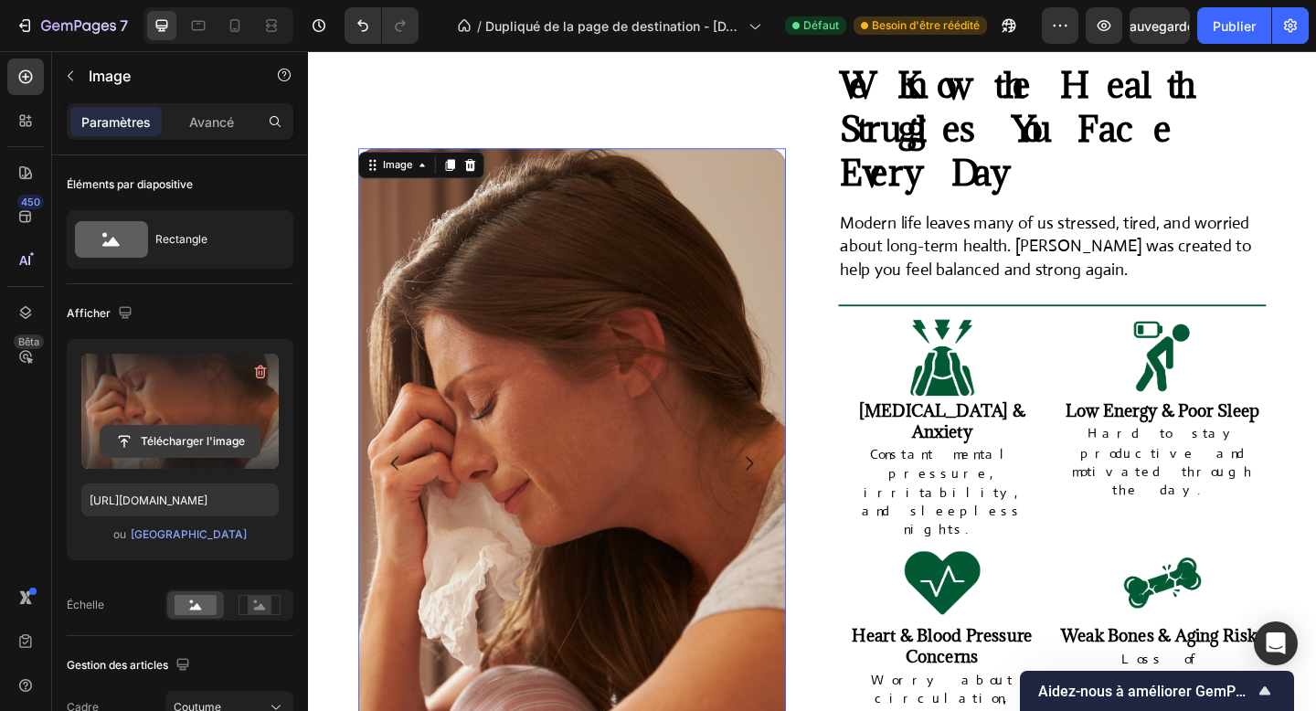
click at [235, 444] on input "file" at bounding box center [180, 441] width 159 height 31
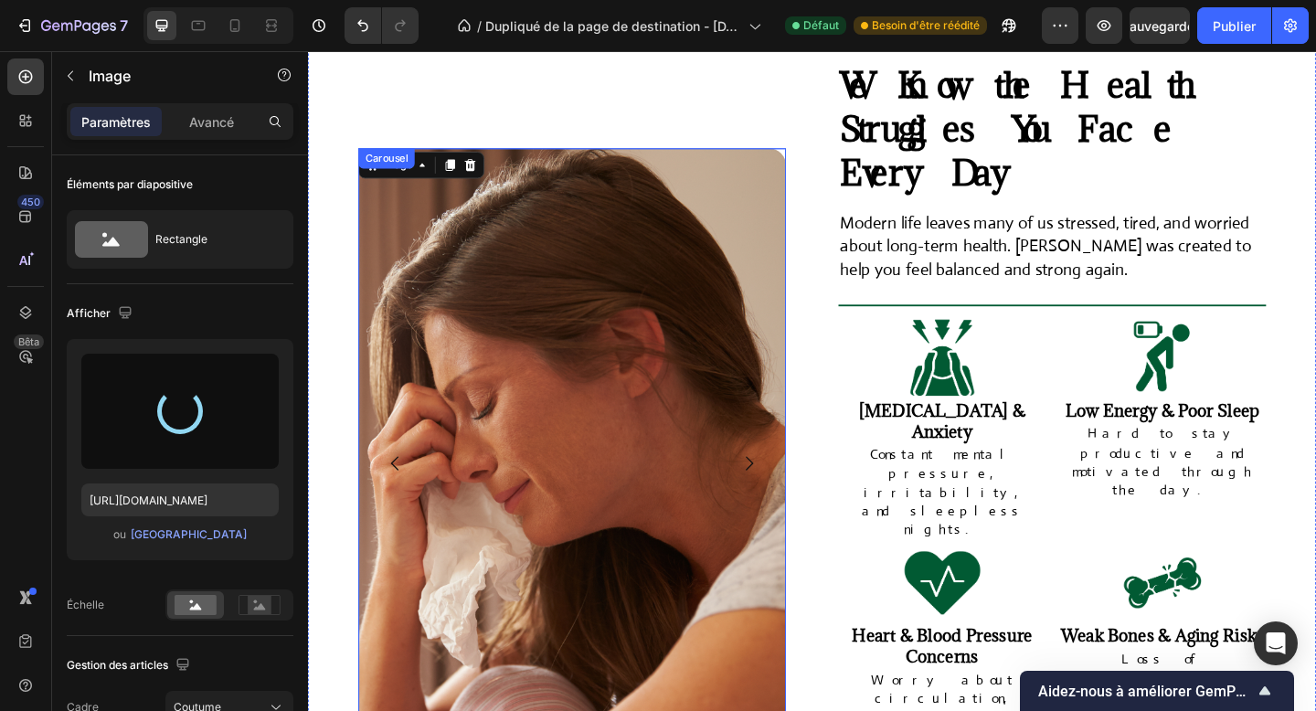
type input "https://cdn.shopify.com/s/files/1/0958/9863/2470/files/gempages_586318909167108…"
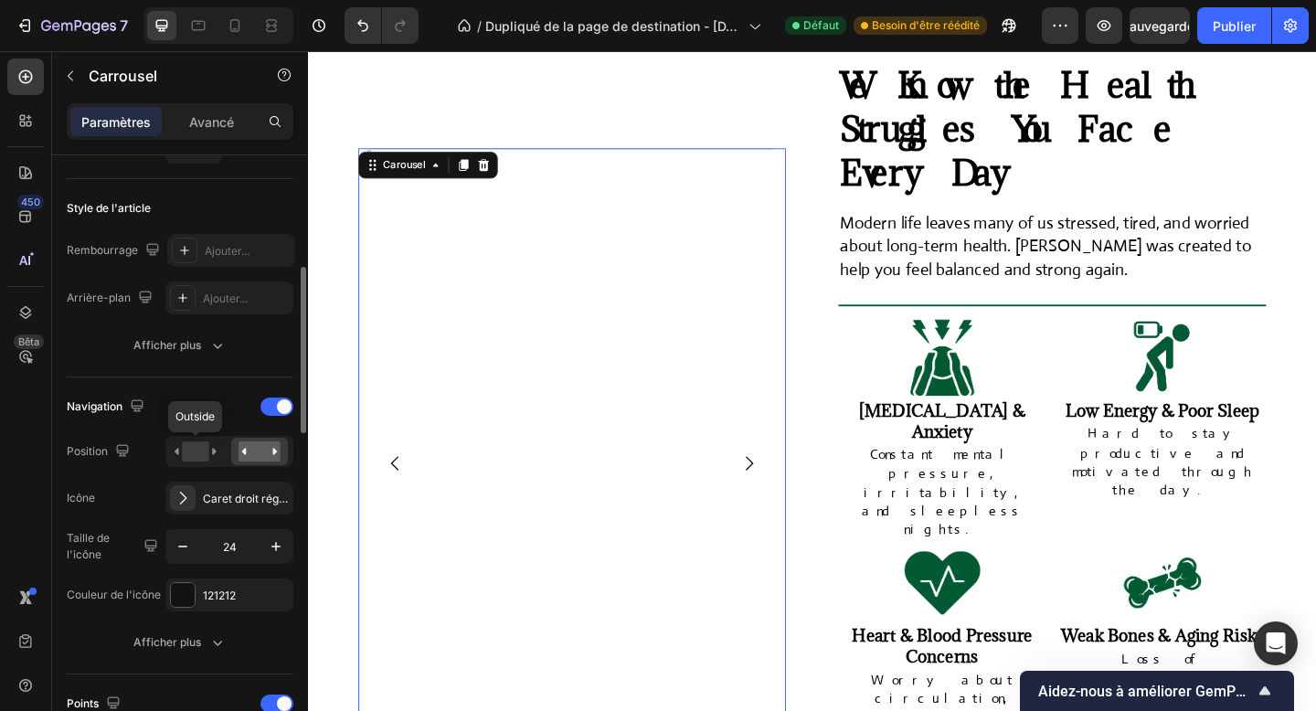
scroll to position [425, 0]
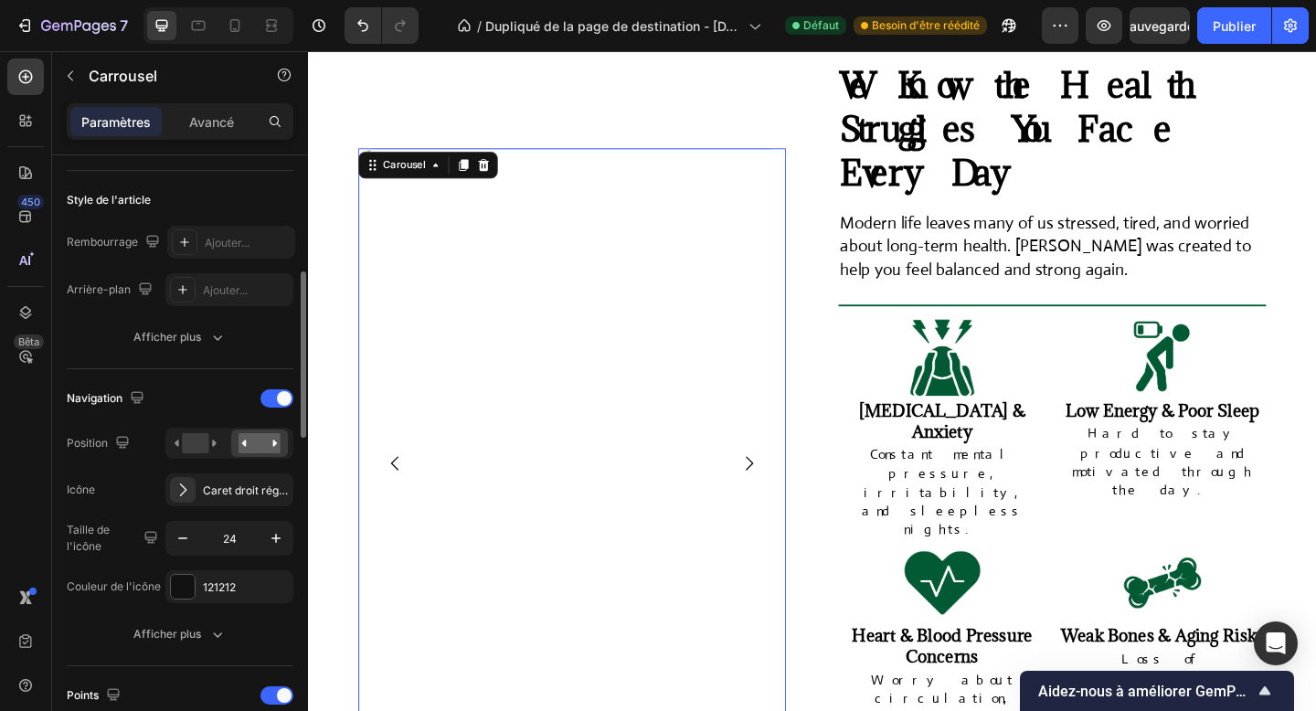
click at [267, 408] on div "Navigation" at bounding box center [180, 398] width 227 height 29
click at [273, 402] on div at bounding box center [277, 398] width 33 height 18
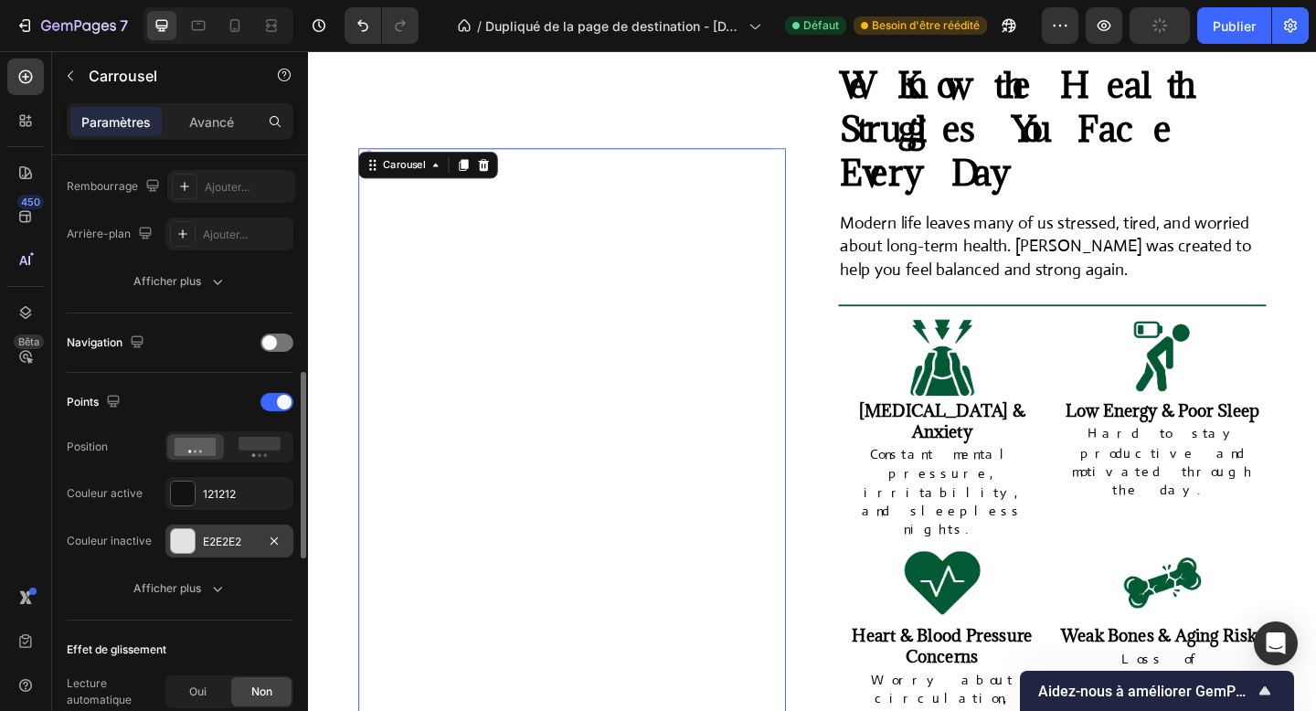
scroll to position [534, 0]
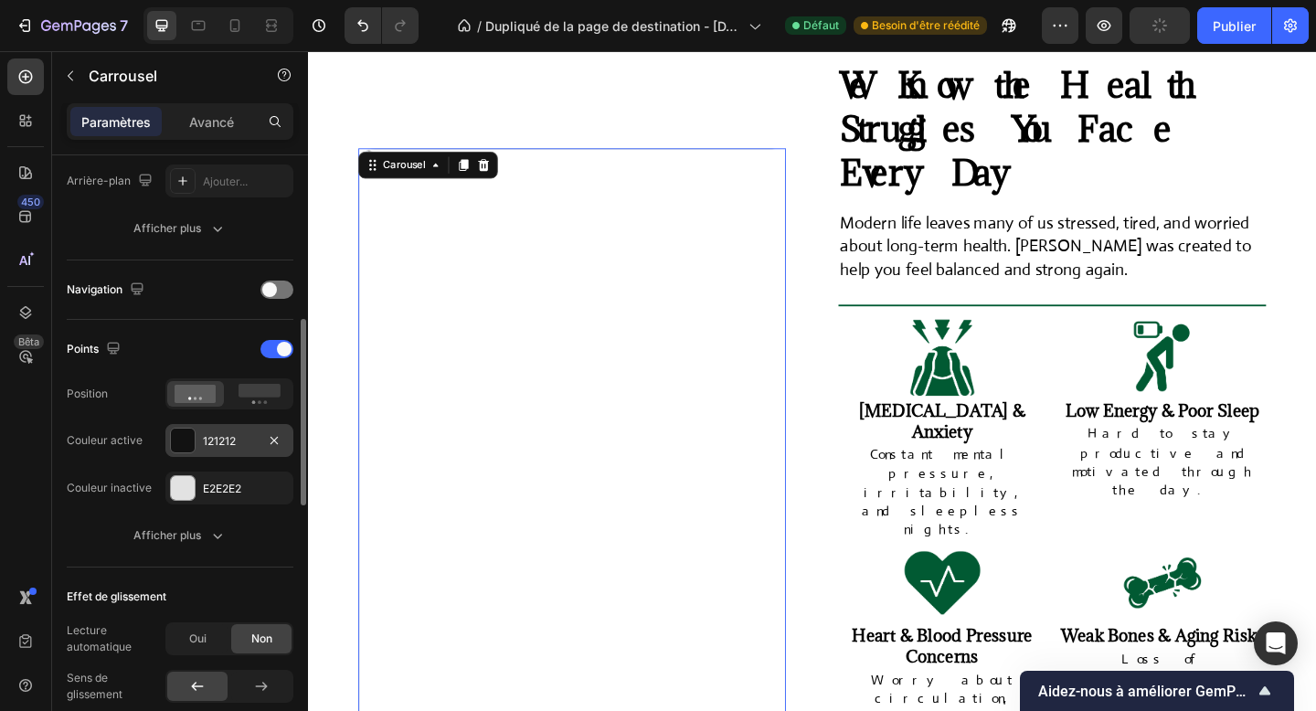
click at [229, 428] on div "121212" at bounding box center [229, 440] width 128 height 33
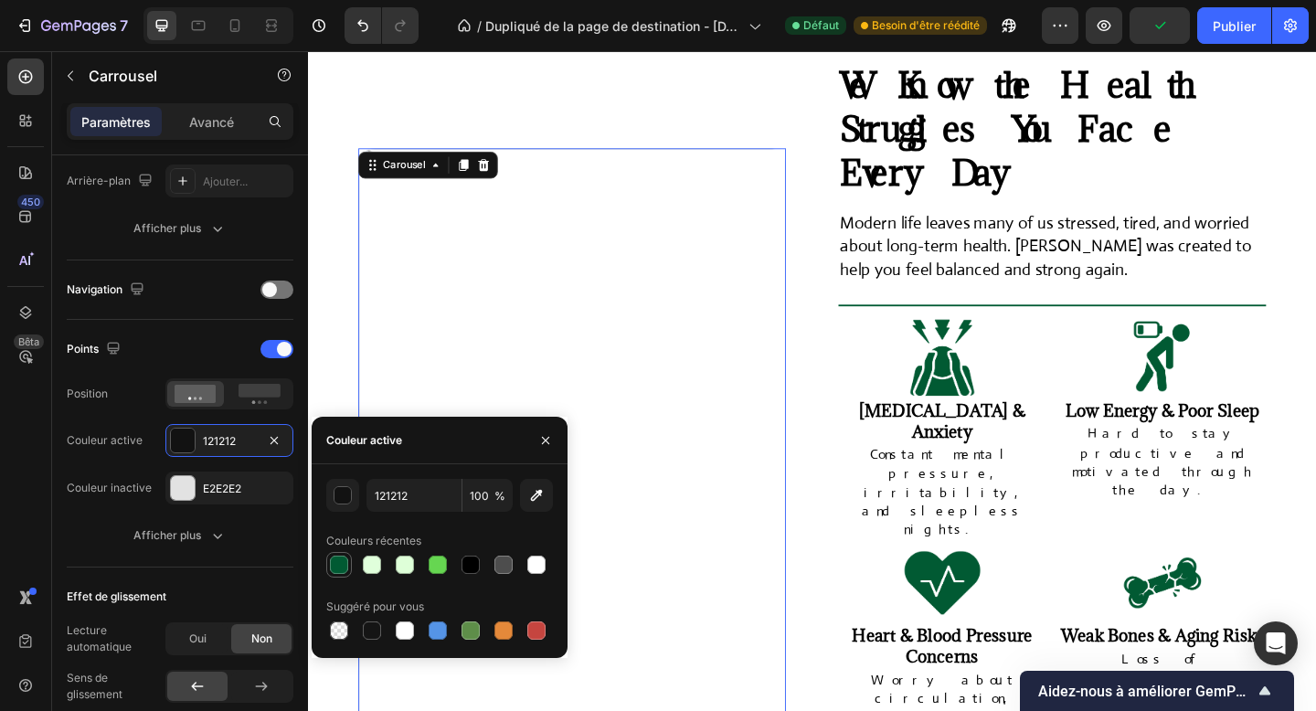
click at [338, 558] on div at bounding box center [339, 565] width 18 height 18
type input "015A33"
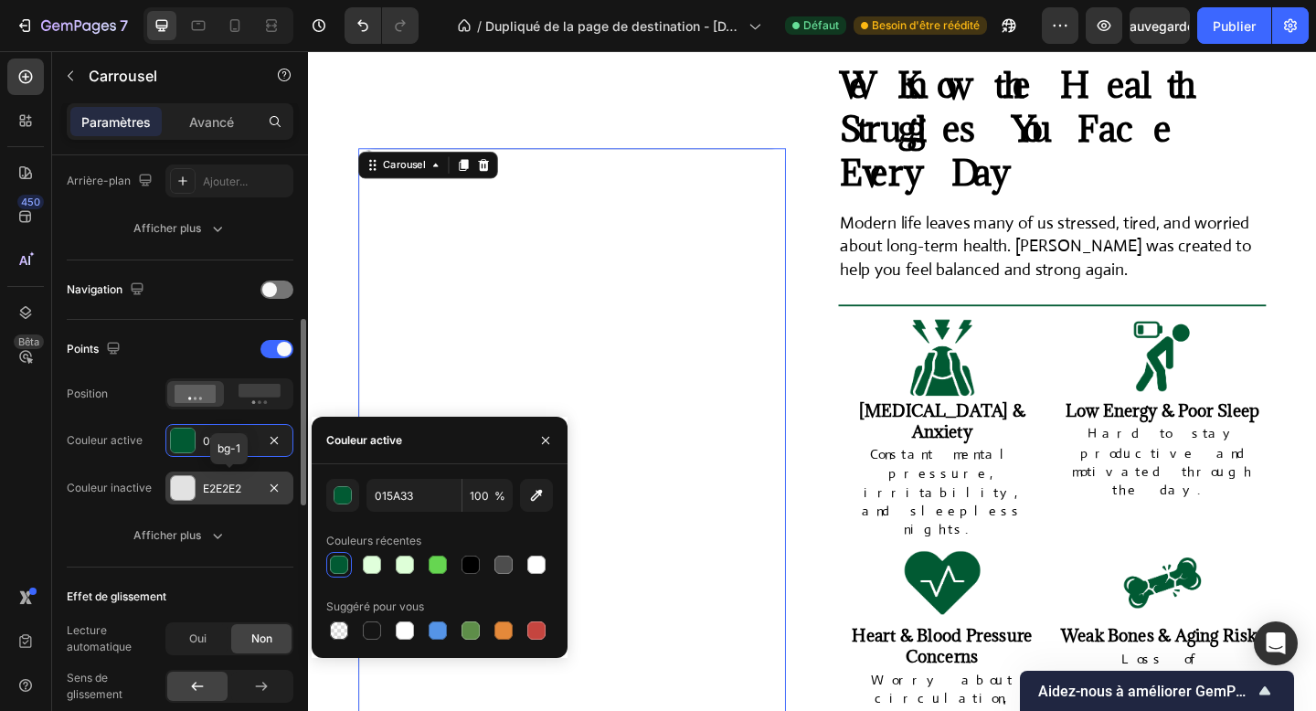
click at [193, 487] on div at bounding box center [183, 488] width 24 height 24
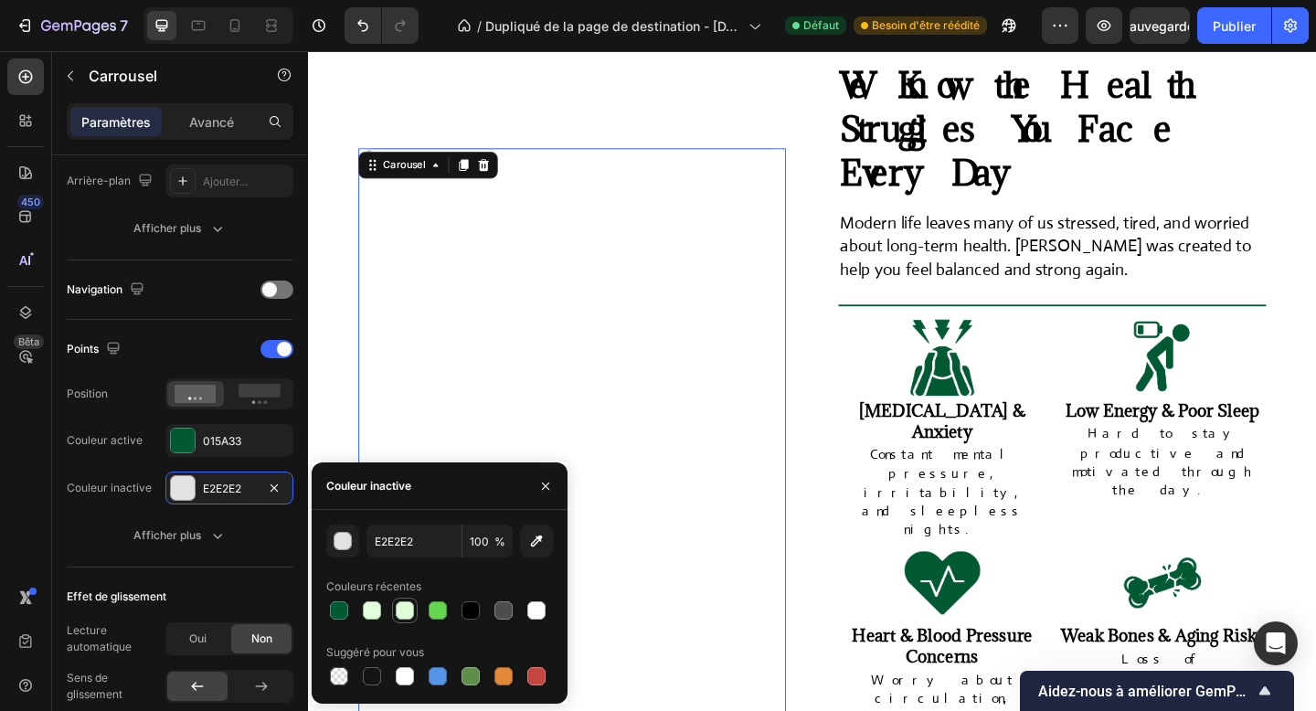
click at [407, 613] on div at bounding box center [405, 611] width 18 height 18
type input "DEFFD8"
click at [258, 585] on div "Effet de glissement" at bounding box center [180, 596] width 227 height 29
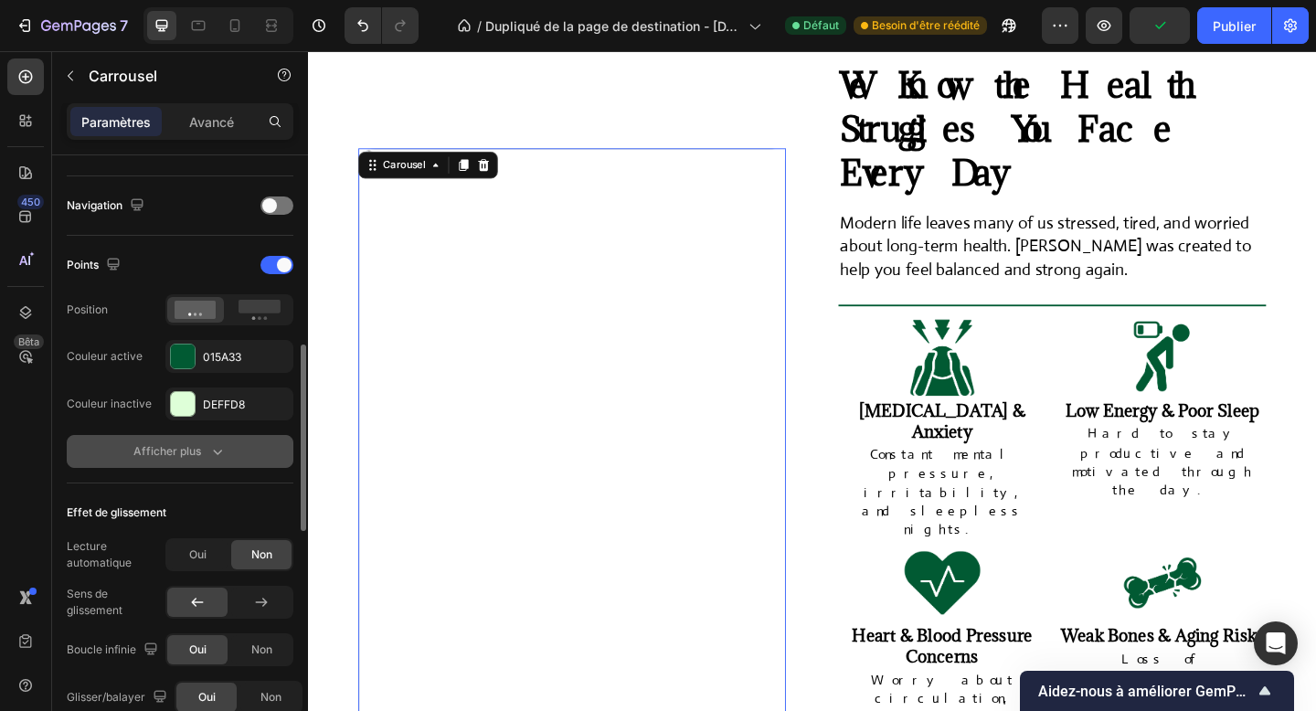
scroll to position [629, 0]
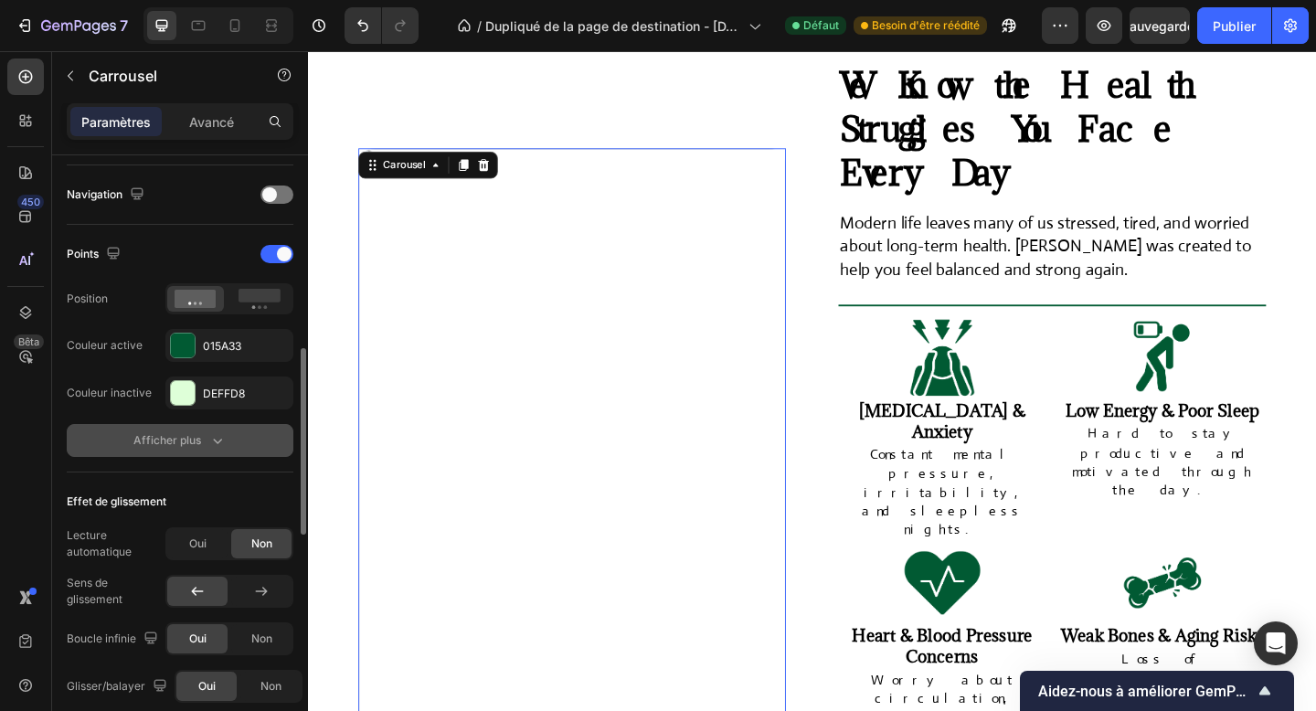
click at [203, 551] on span "Oui" at bounding box center [197, 544] width 17 height 16
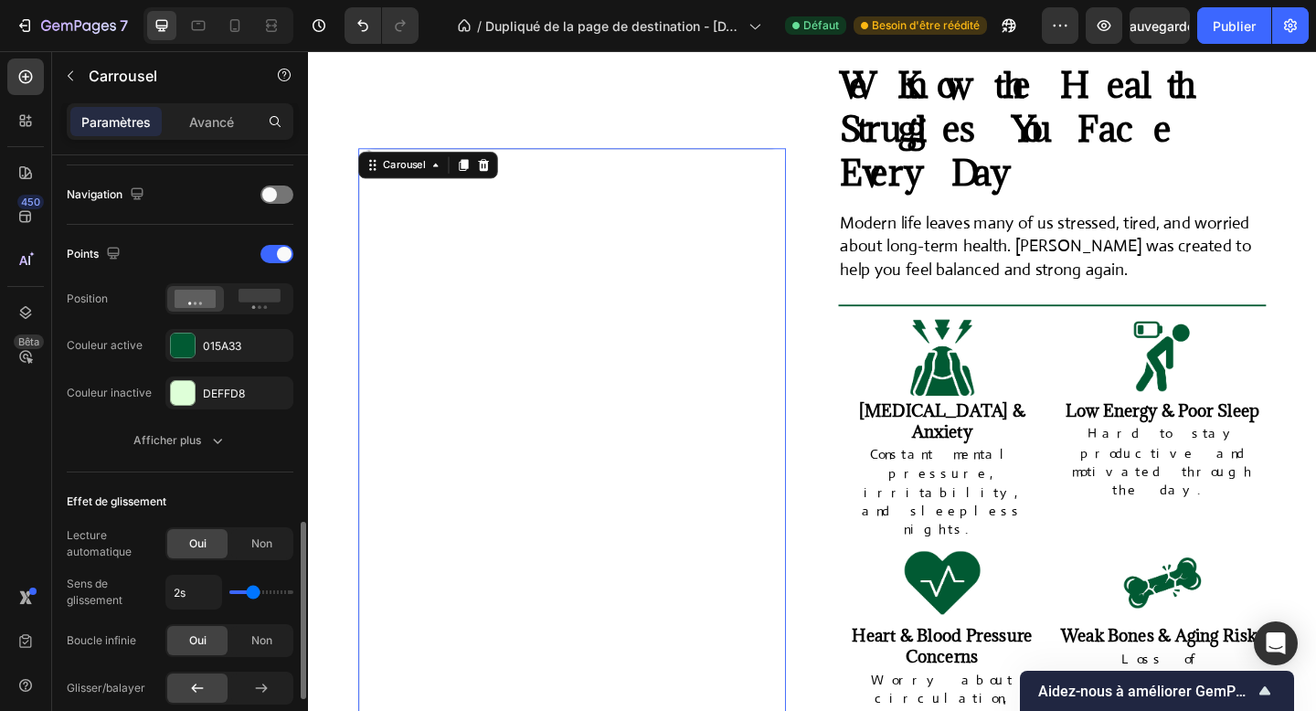
scroll to position [770, 0]
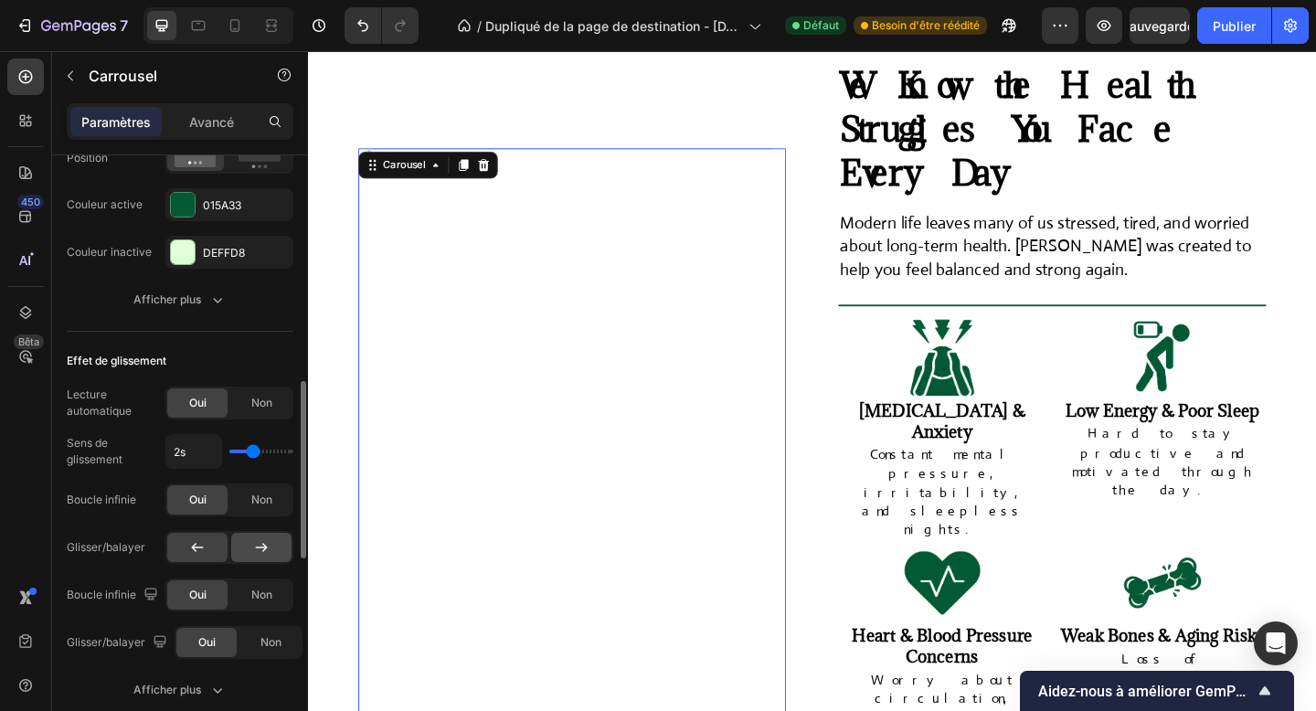
click at [244, 556] on div at bounding box center [261, 547] width 60 height 29
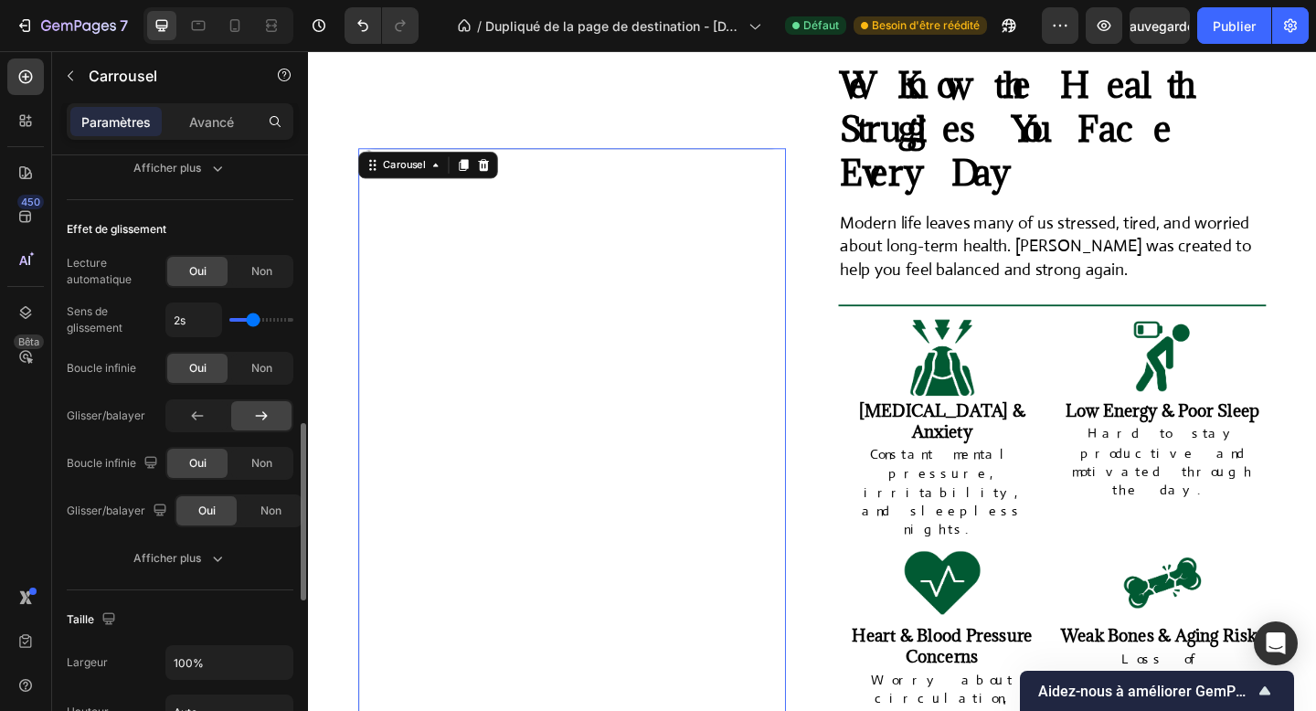
scroll to position [904, 0]
click at [170, 569] on button "Afficher plus" at bounding box center [180, 555] width 227 height 33
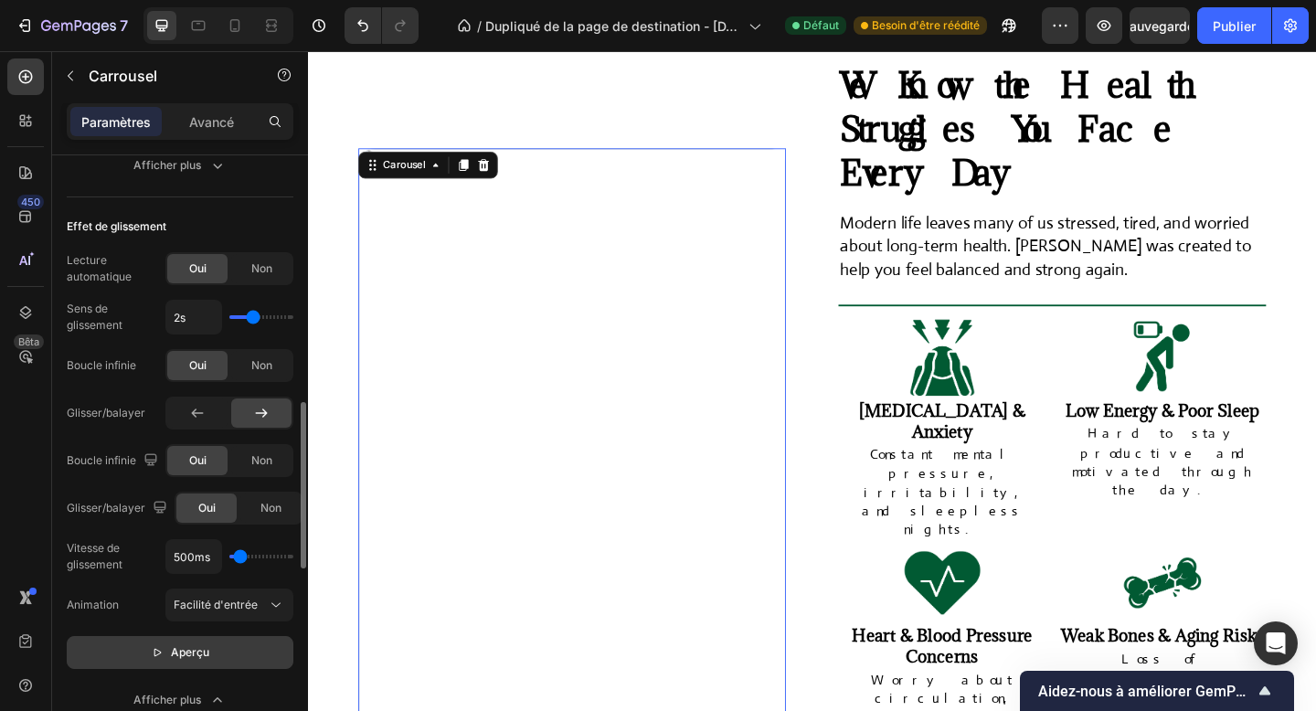
click at [197, 655] on font "Aperçu" at bounding box center [190, 652] width 38 height 14
click at [152, 621] on div "Animation Facilité d'entrée" at bounding box center [180, 605] width 227 height 33
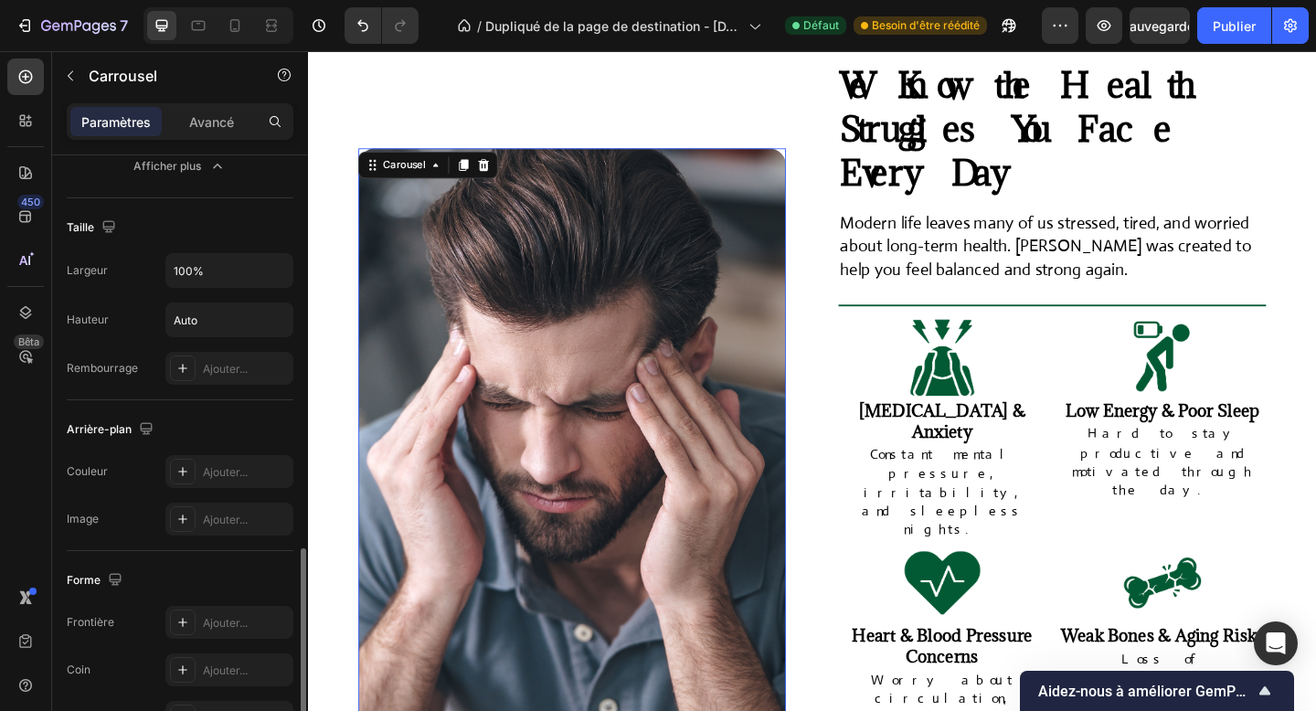
scroll to position [1486, 0]
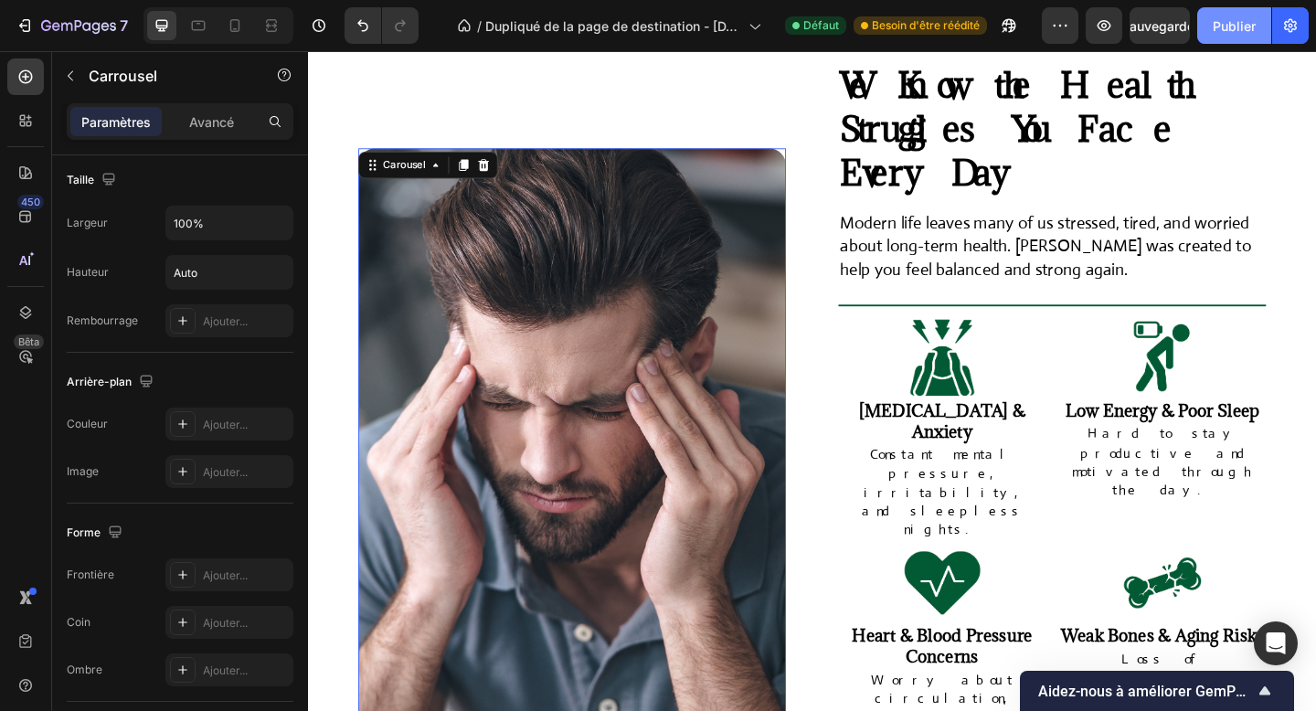
click at [1215, 28] on font "Publier" at bounding box center [1234, 26] width 43 height 16
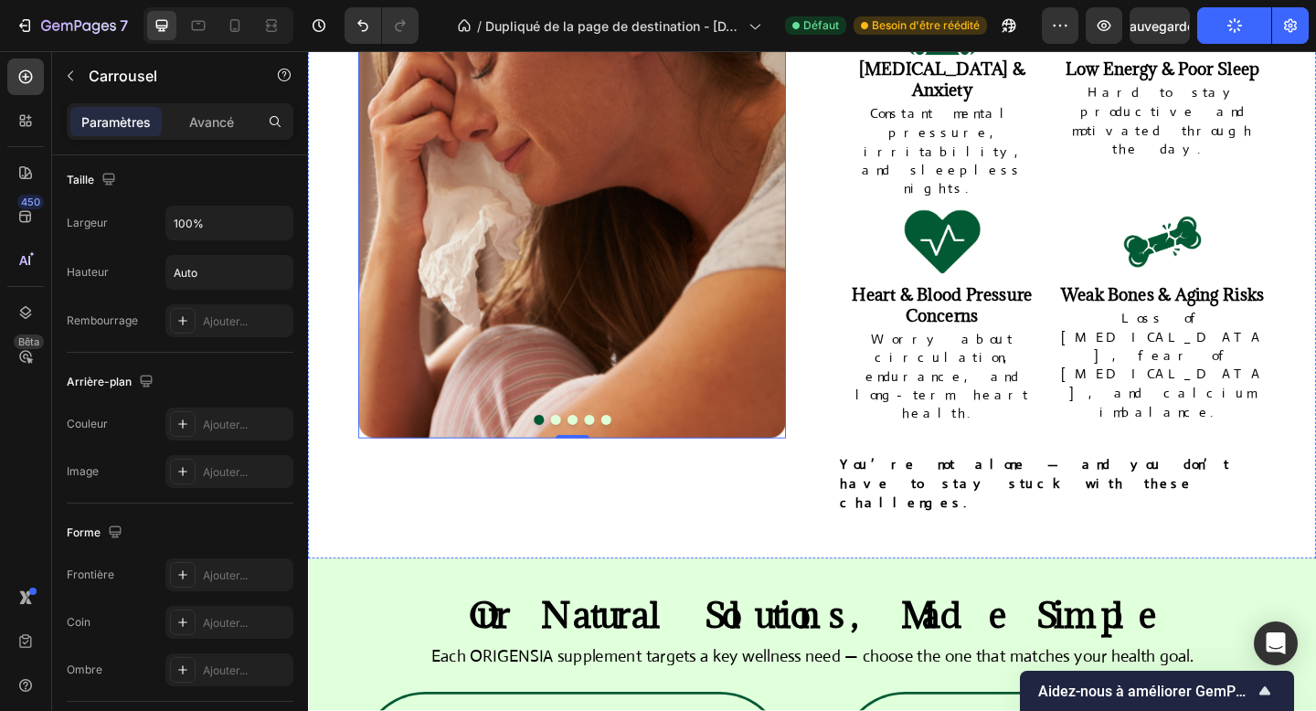
scroll to position [1219, 0]
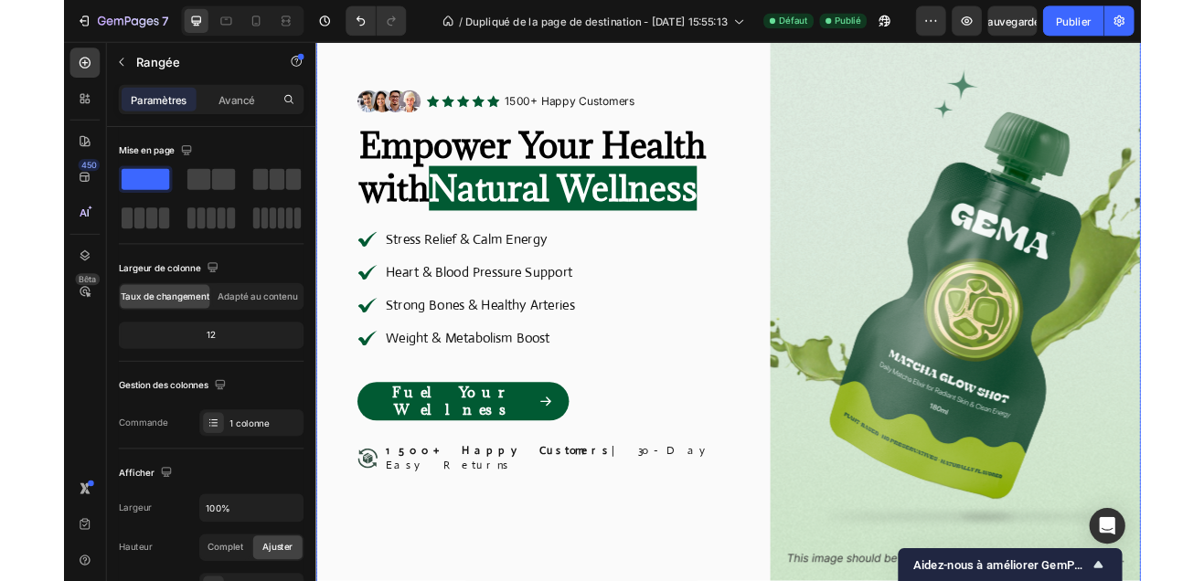
scroll to position [0, 0]
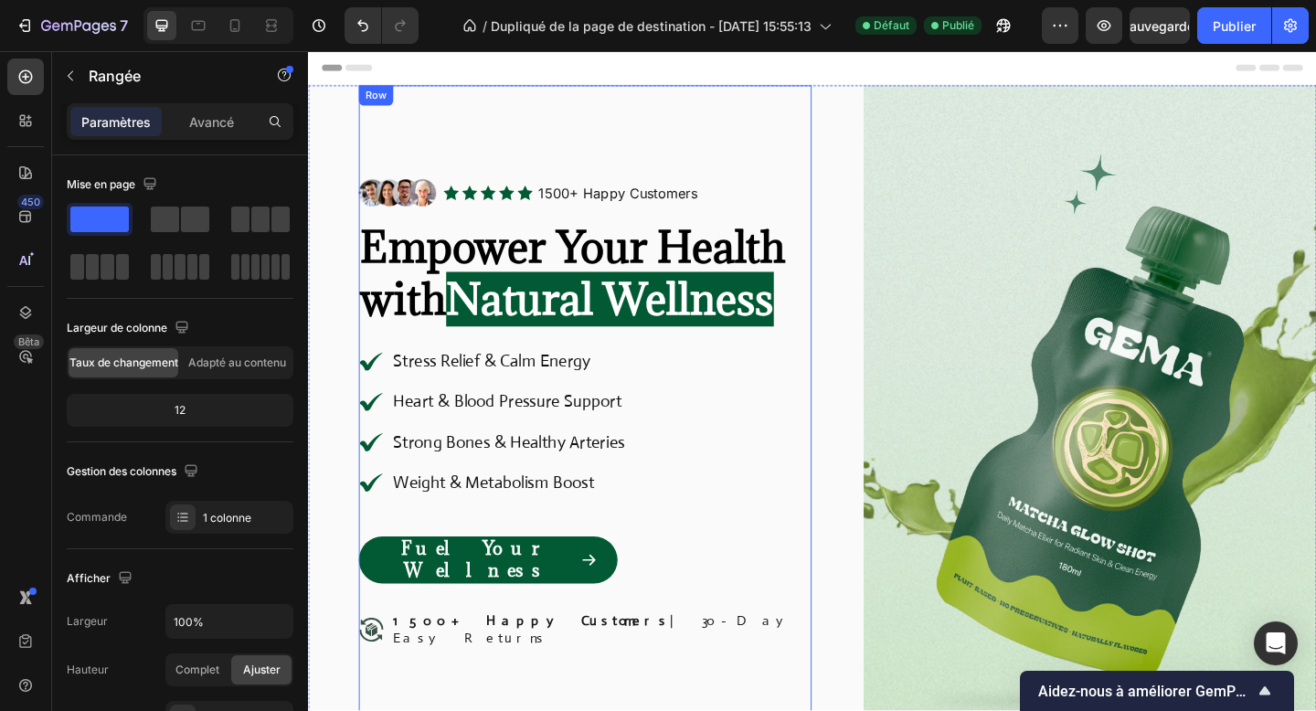
click at [765, 133] on div "Image Icon Icon Icon Icon Icon Icon List 1500+ Happy Customers Text Block Row R…" at bounding box center [609, 469] width 493 height 760
click at [334, 135] on div "Image Icon Icon Icon Icon Icon Icon List 1500+ Happy Customers Text Block Row R…" at bounding box center [856, 469] width 1097 height 760
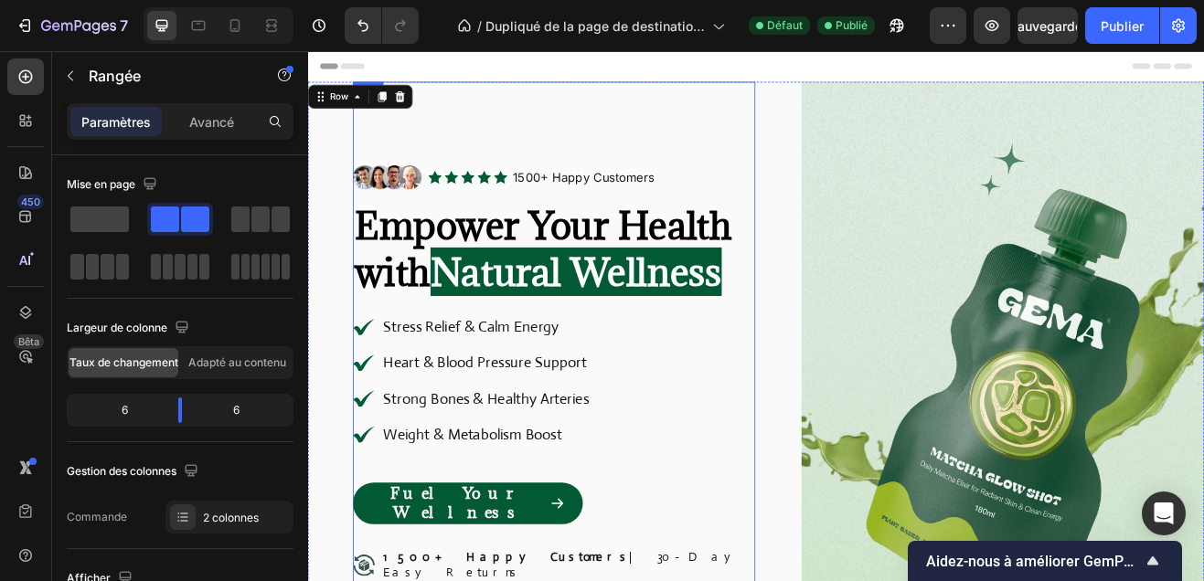
click at [622, 96] on div "Image Icon Icon Icon Icon Icon Icon List 1500+ Happy Customers Text Block Row R…" at bounding box center [609, 469] width 493 height 760
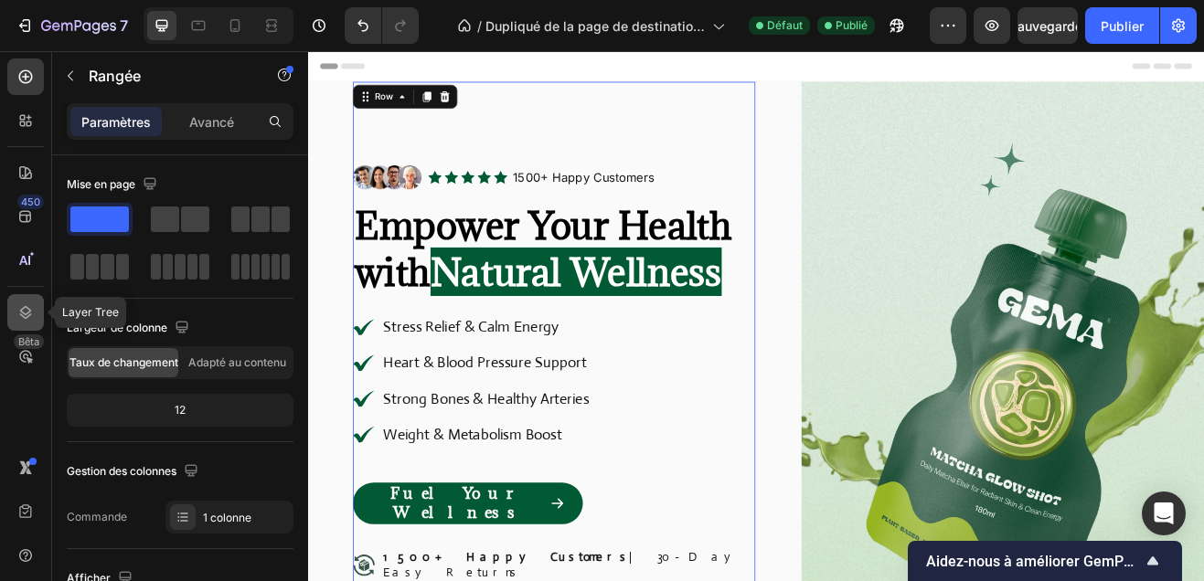
click at [25, 309] on icon at bounding box center [25, 313] width 18 height 18
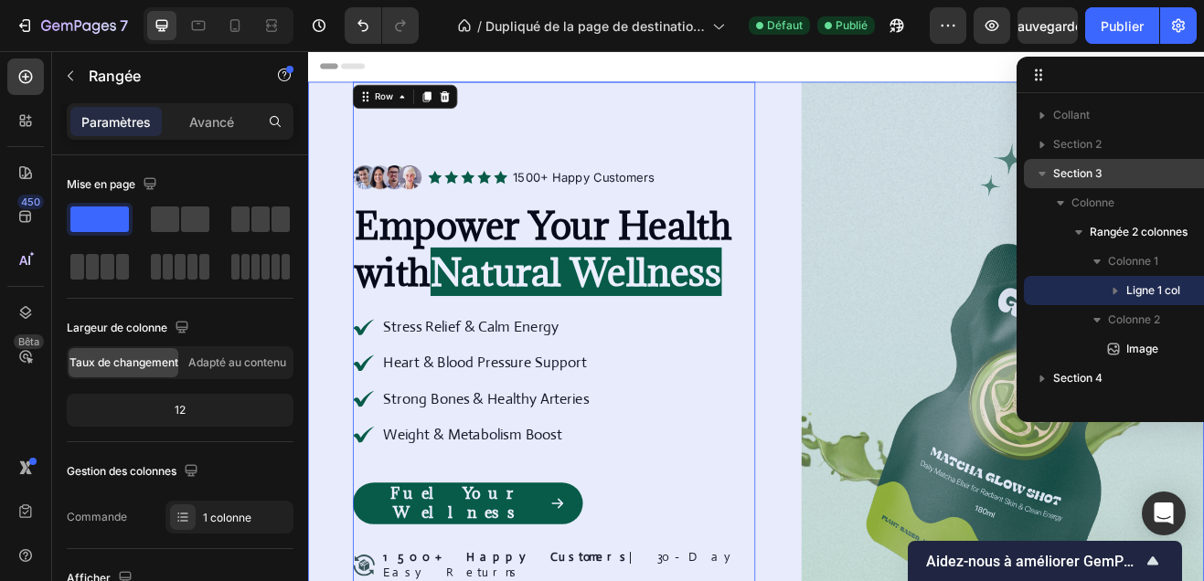
click at [1084, 177] on font "Section 3" at bounding box center [1077, 173] width 49 height 14
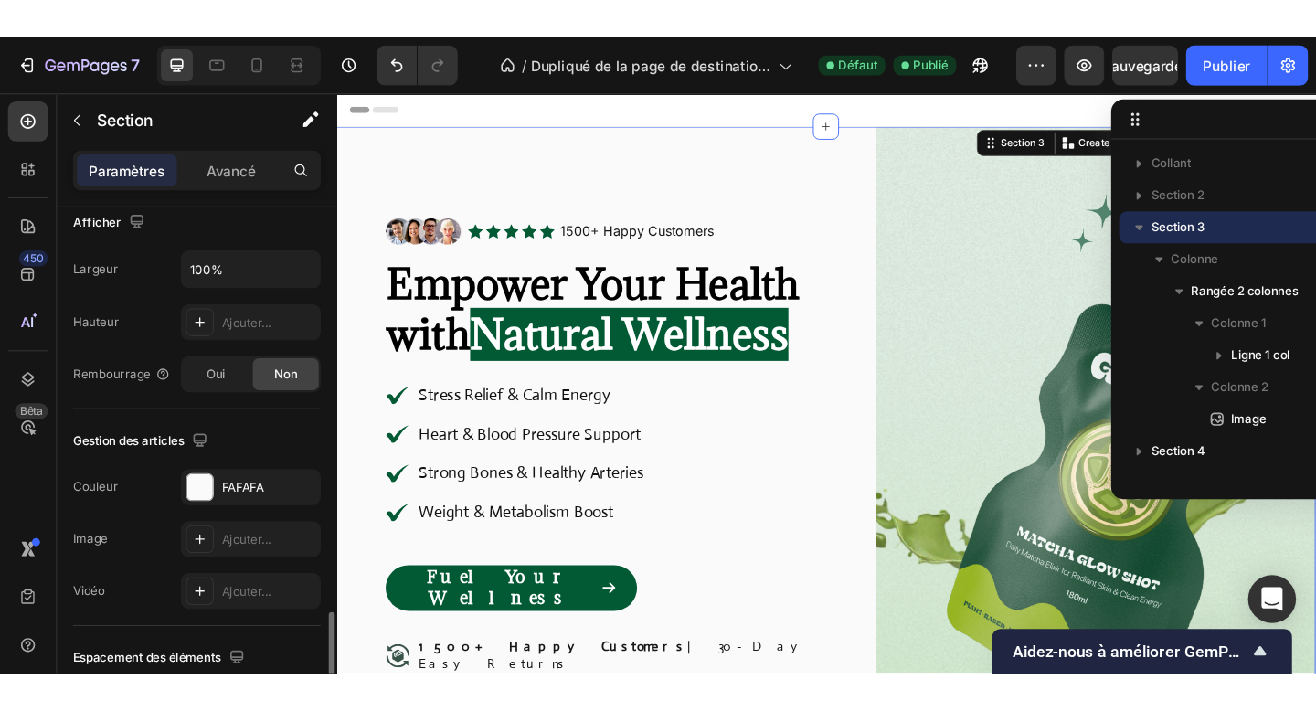
scroll to position [637, 0]
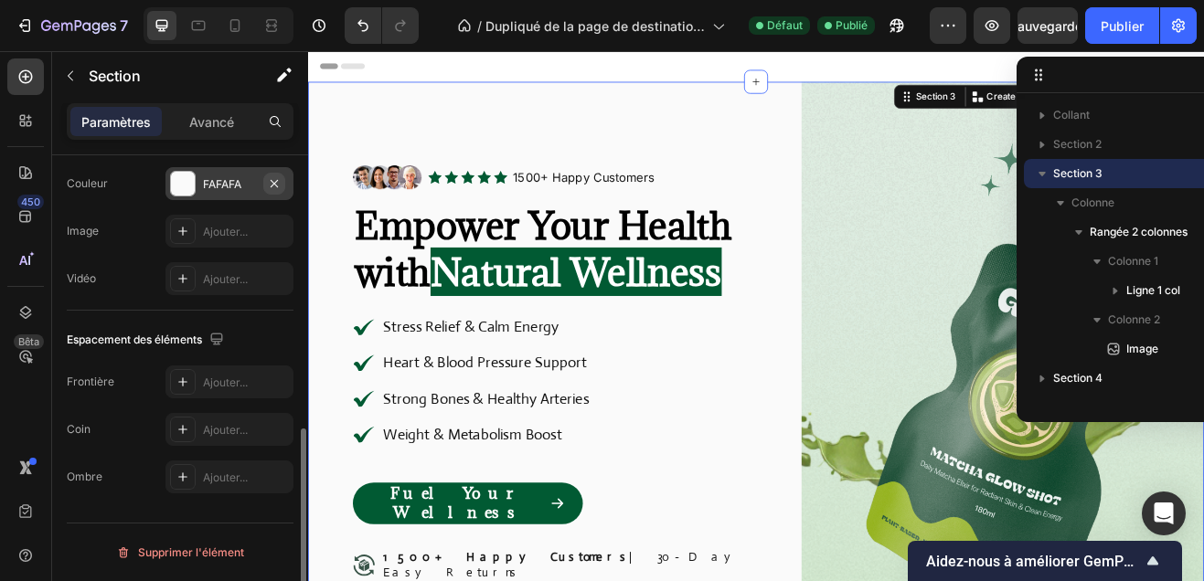
click at [275, 184] on icon "button" at bounding box center [274, 182] width 7 height 7
click at [216, 241] on div "Ajouter..." at bounding box center [229, 231] width 128 height 33
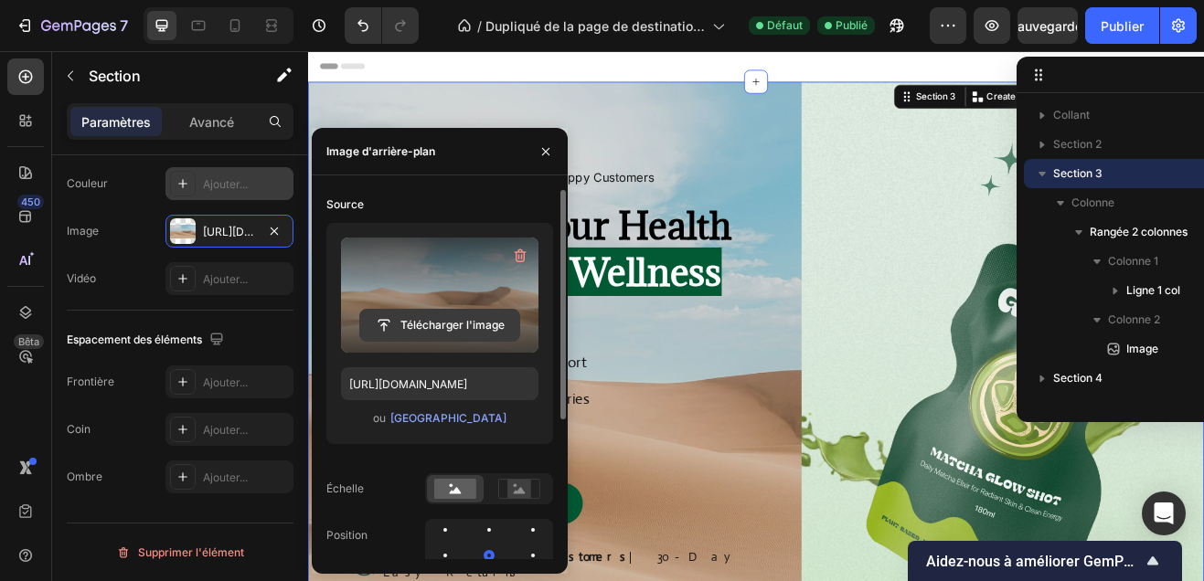
click at [437, 334] on input "file" at bounding box center [439, 325] width 159 height 31
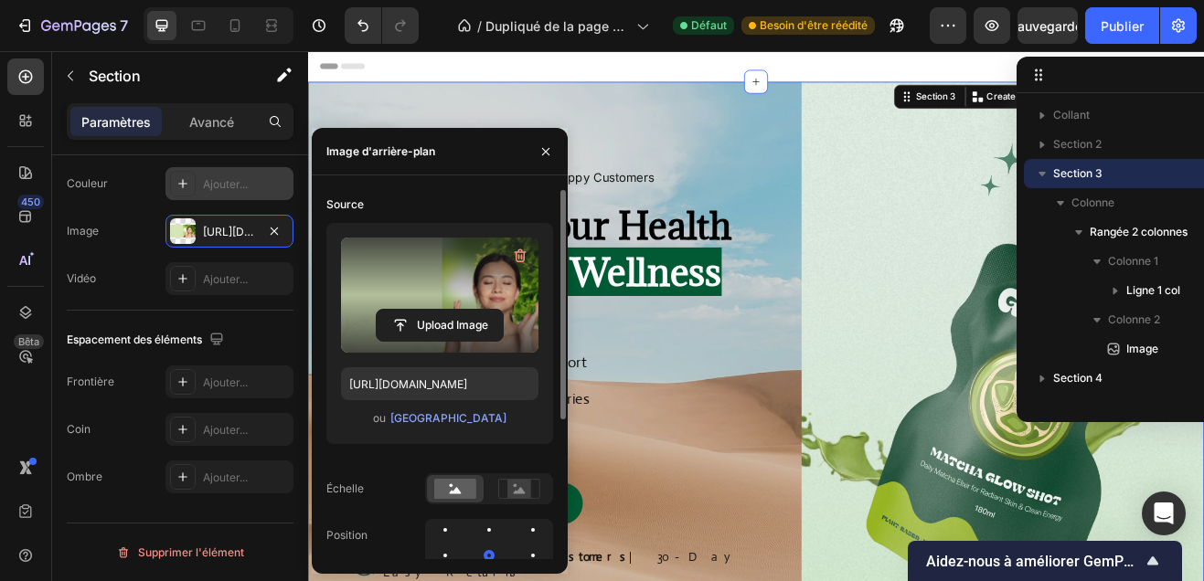
type input "https://cdn.shopify.com/s/files/1/0958/9863/2470/files/gempages_586318909167108…"
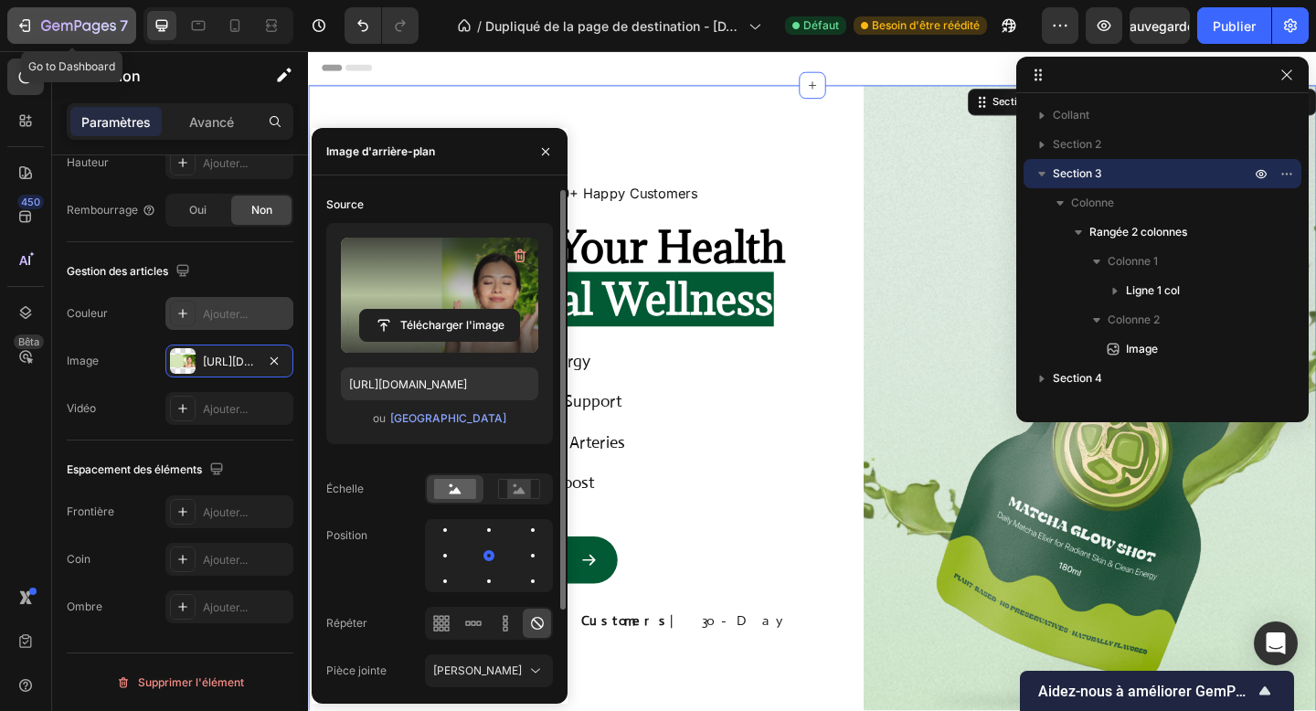
scroll to position [396, 0]
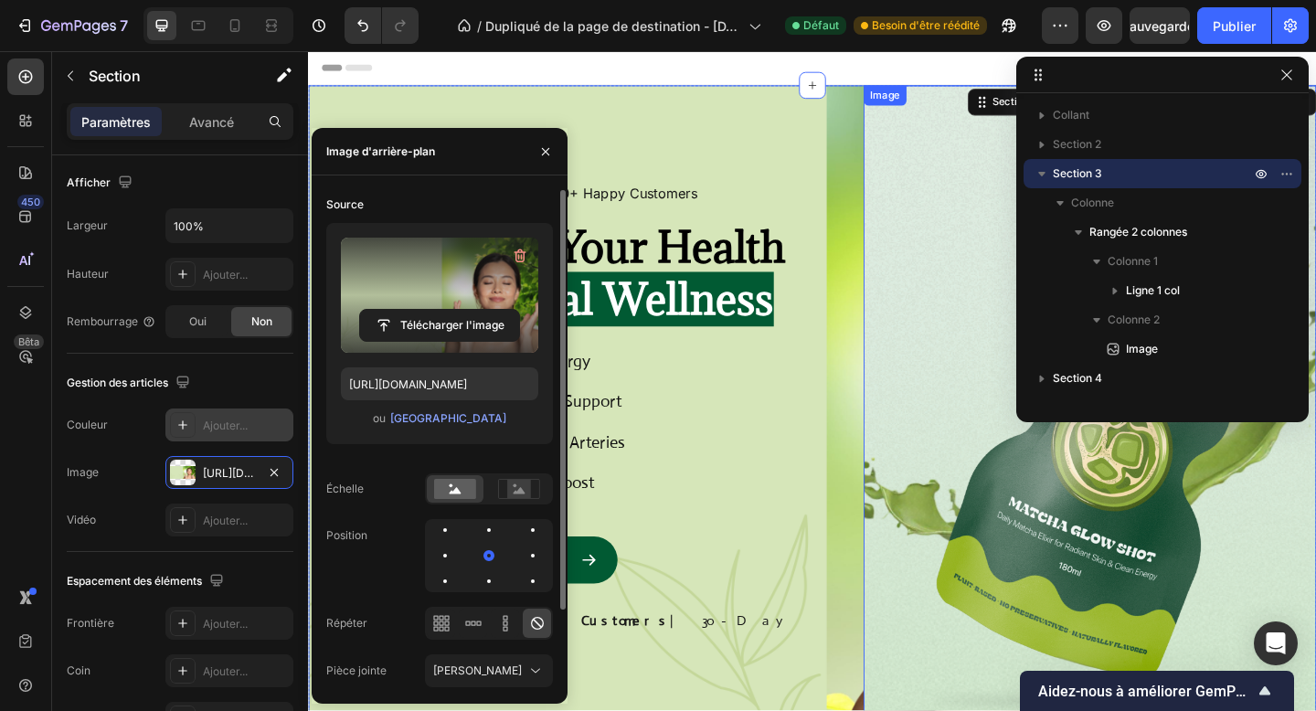
click at [982, 225] on img at bounding box center [1158, 469] width 493 height 760
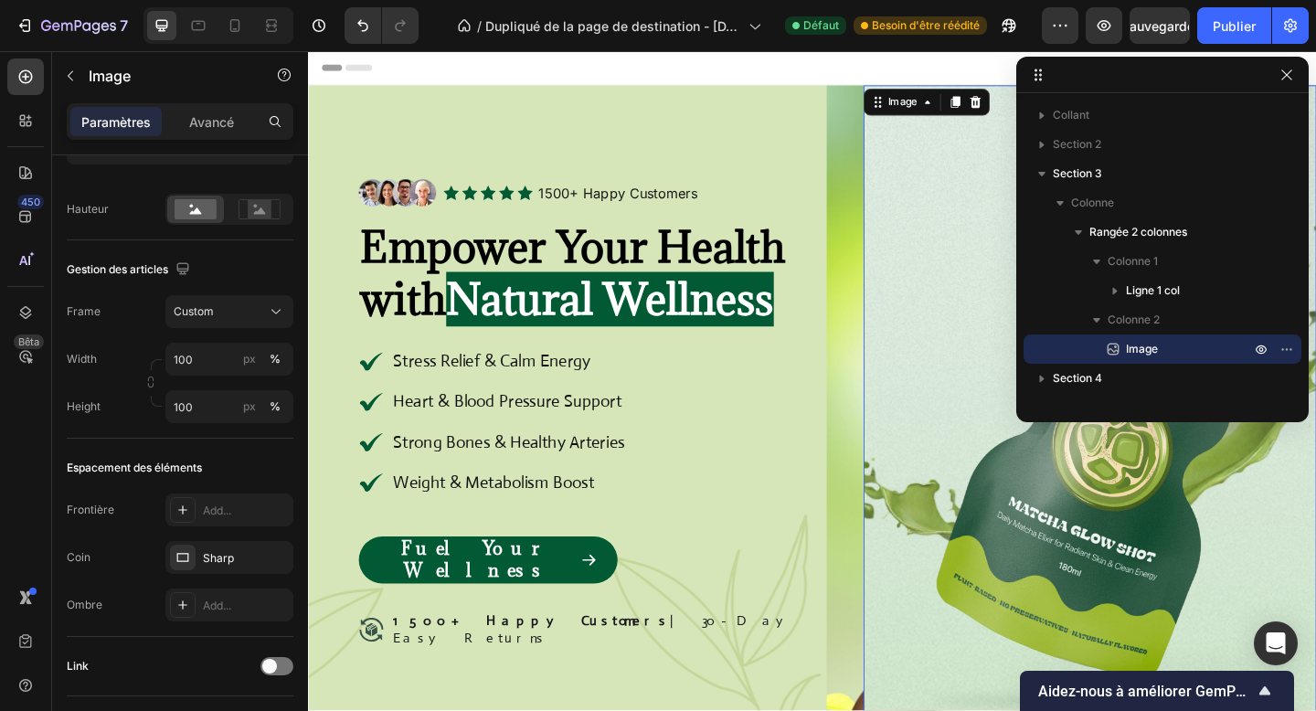
scroll to position [0, 0]
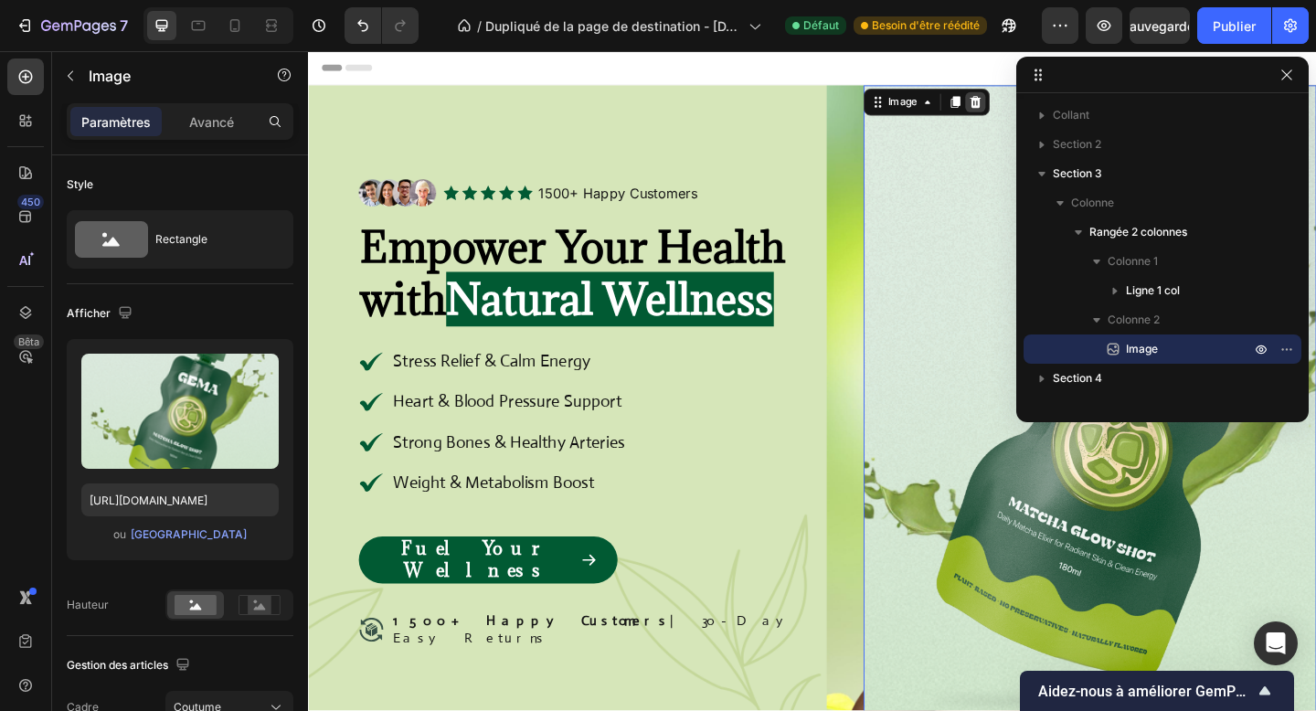
click at [1030, 106] on icon at bounding box center [1035, 107] width 12 height 13
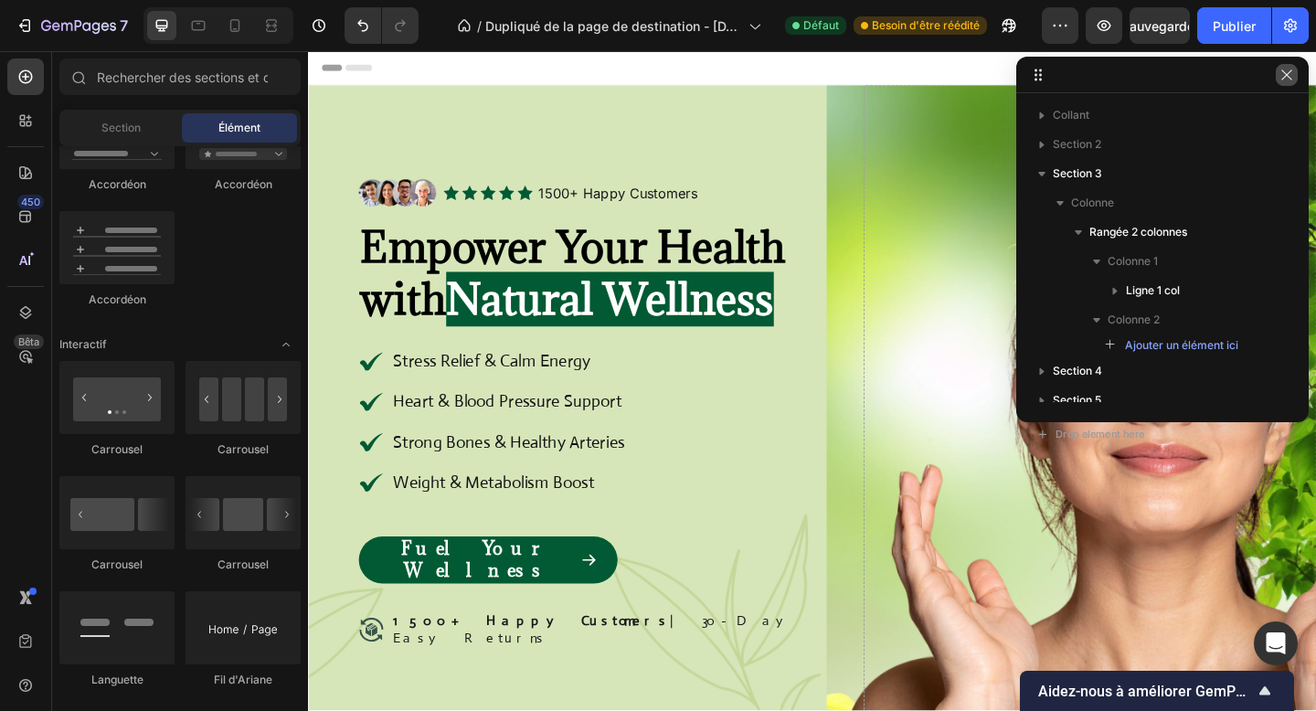
click at [1294, 77] on icon "button" at bounding box center [1287, 75] width 15 height 15
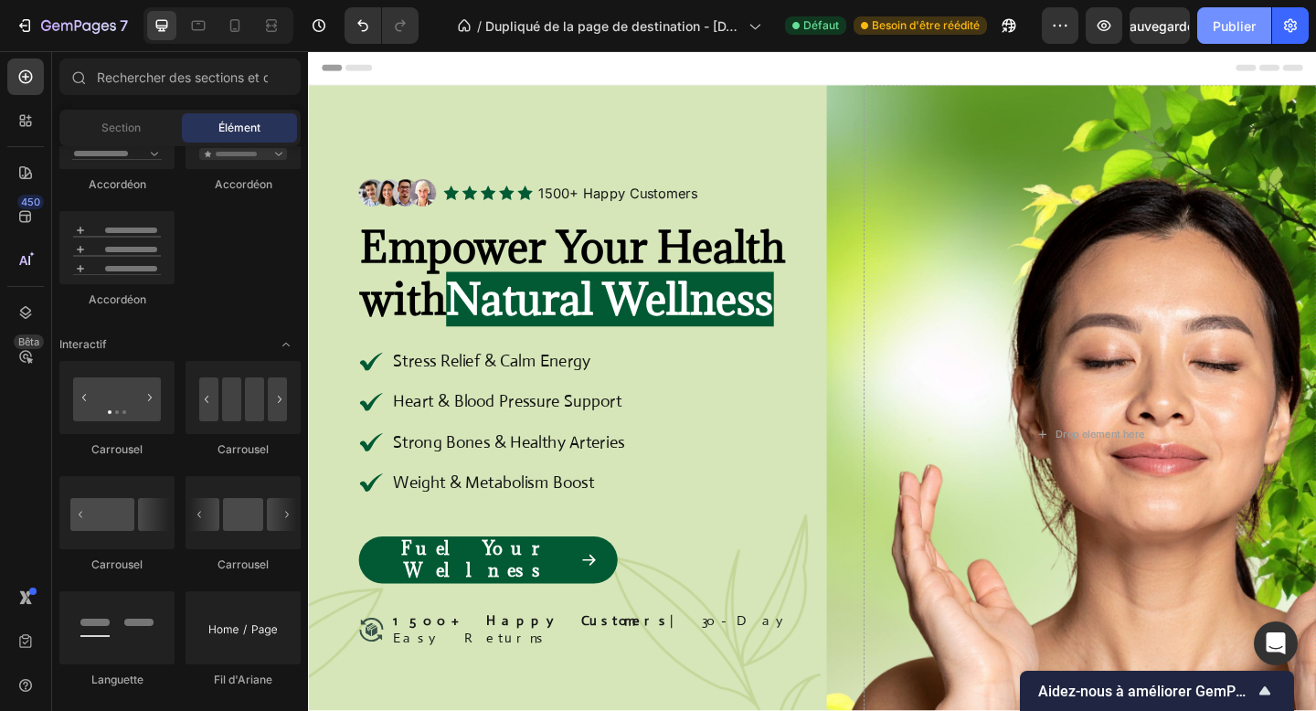
click at [1221, 30] on font "Publier" at bounding box center [1234, 26] width 43 height 16
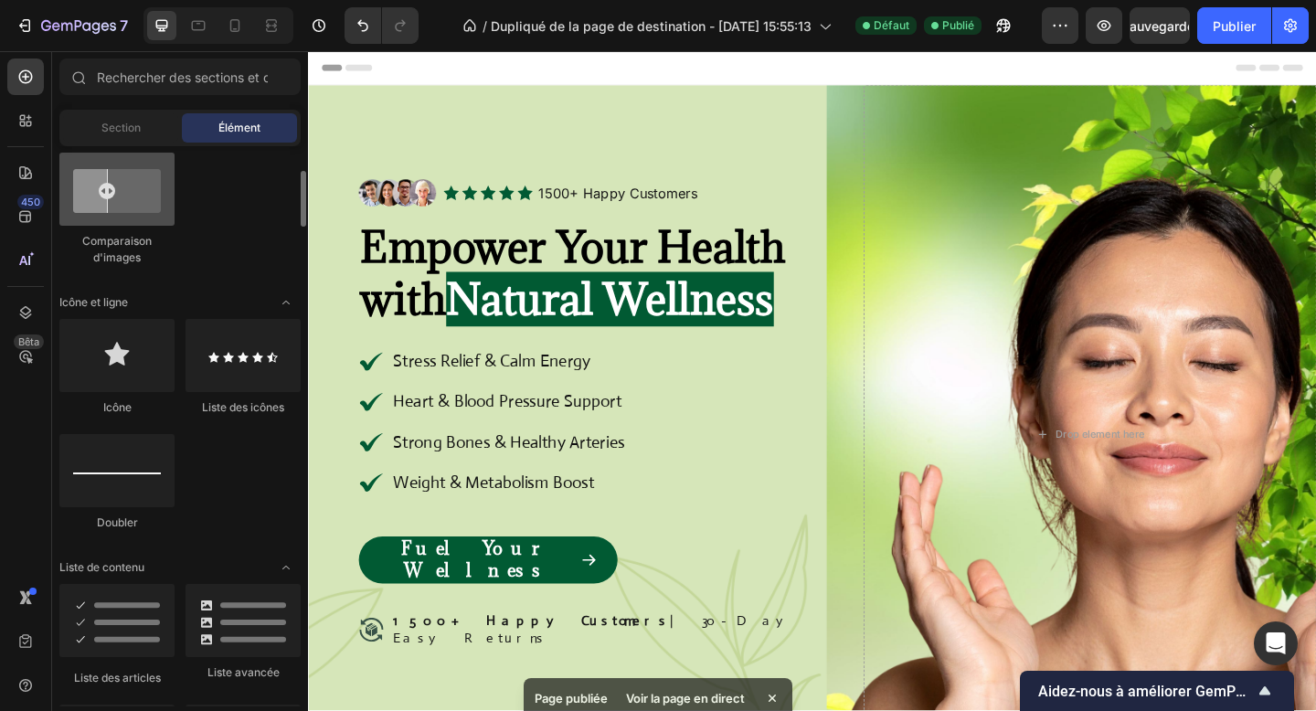
scroll to position [1000, 0]
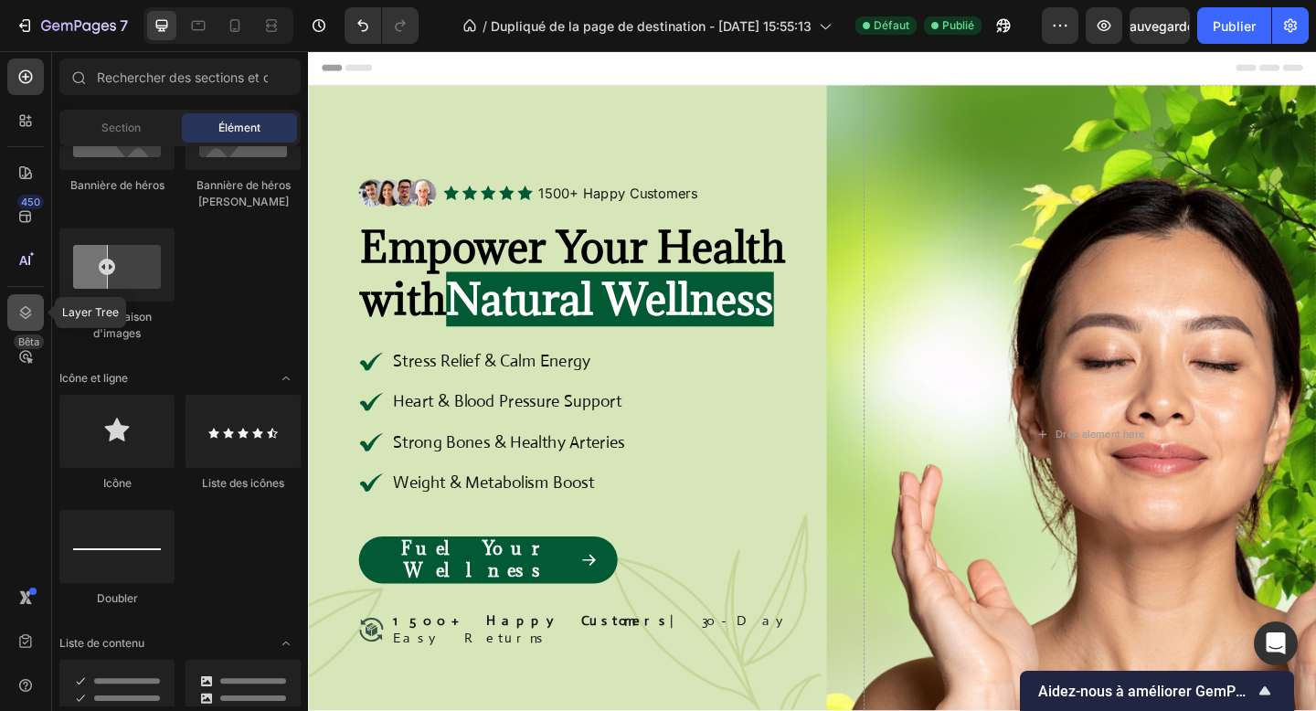
click at [16, 311] on icon at bounding box center [25, 313] width 18 height 18
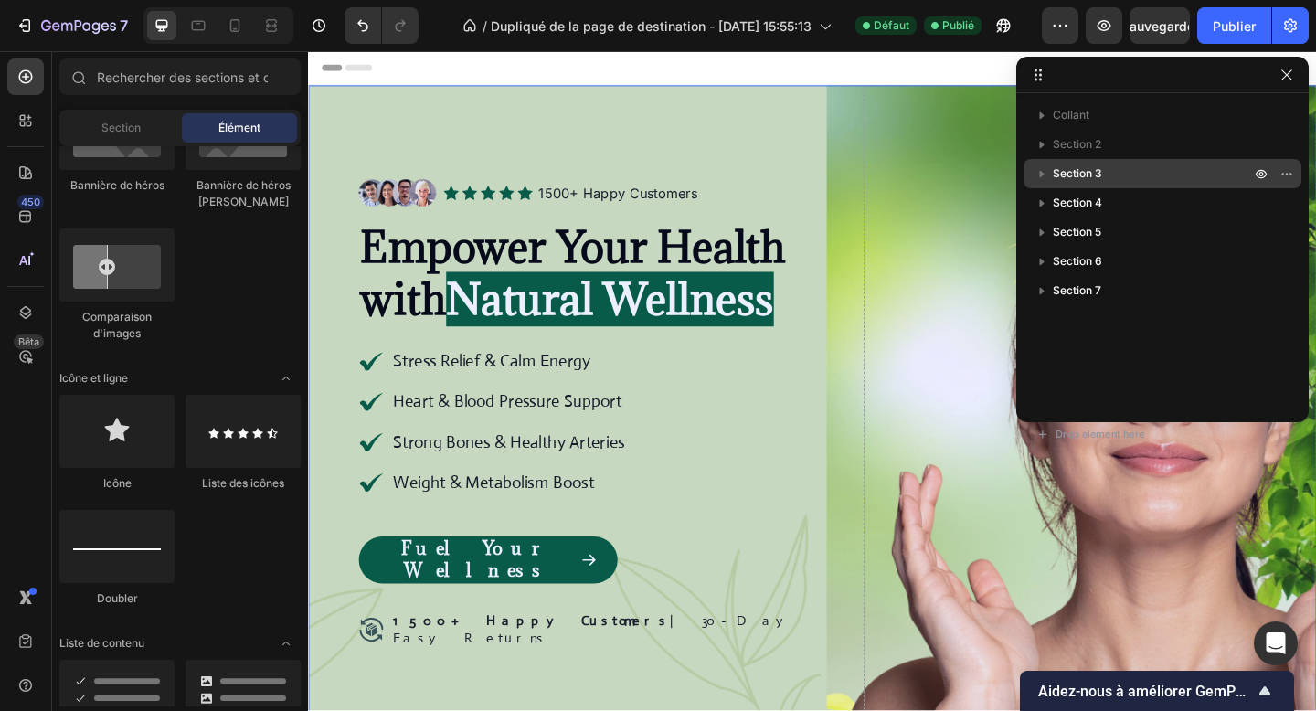
click at [1115, 165] on p "Section 3" at bounding box center [1153, 174] width 201 height 18
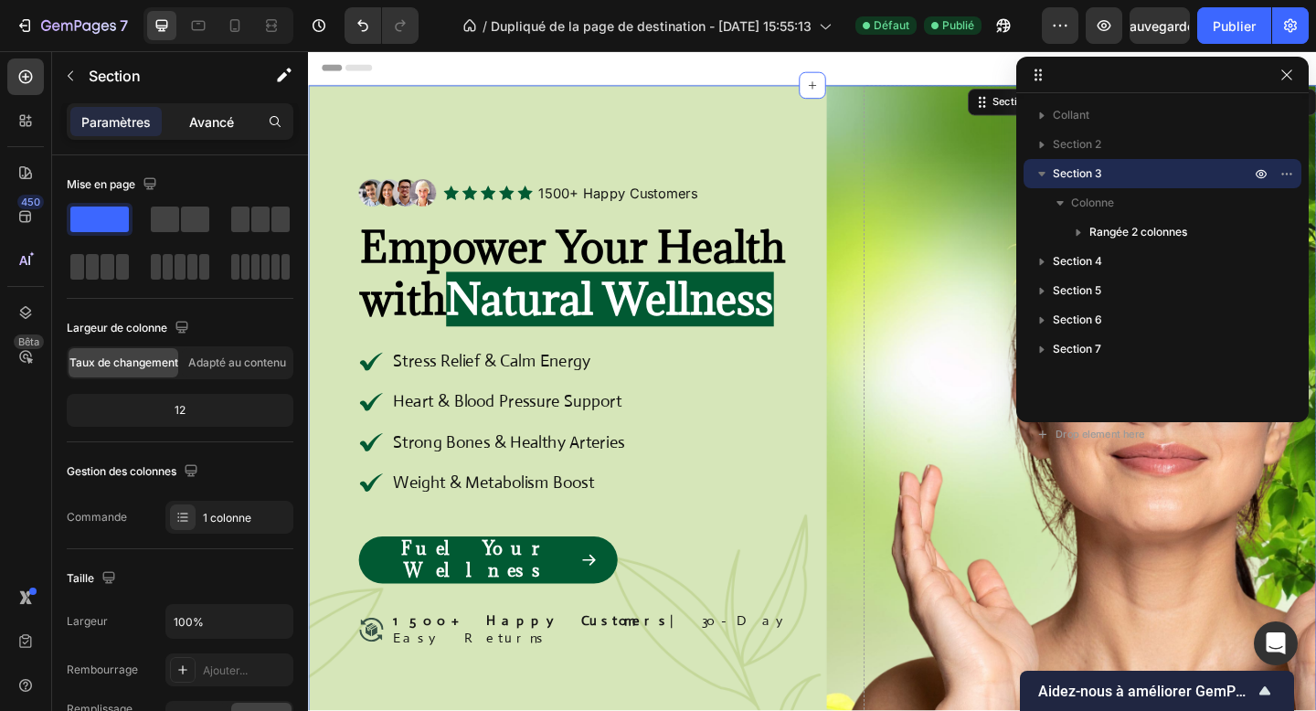
click at [220, 120] on font "Avancé" at bounding box center [211, 122] width 45 height 16
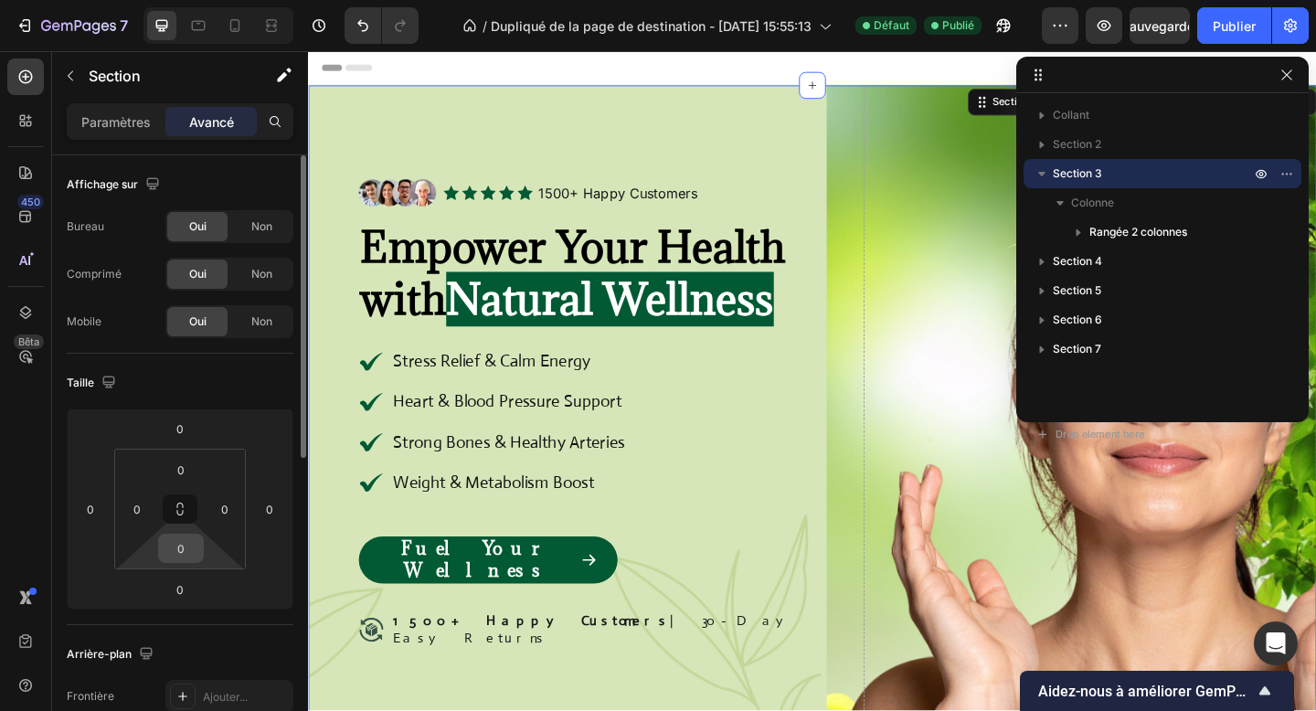
click at [186, 540] on input "0" at bounding box center [181, 548] width 37 height 27
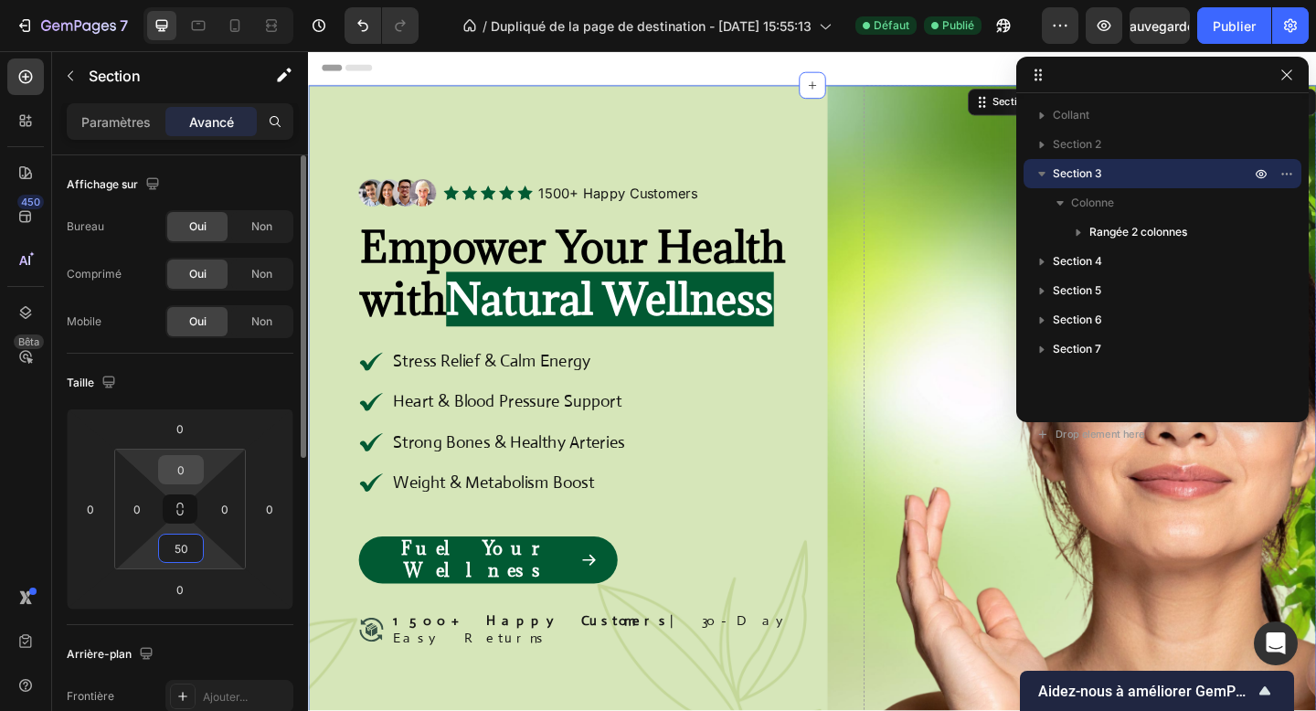
type input "50"
click at [166, 468] on input "0" at bounding box center [181, 469] width 37 height 27
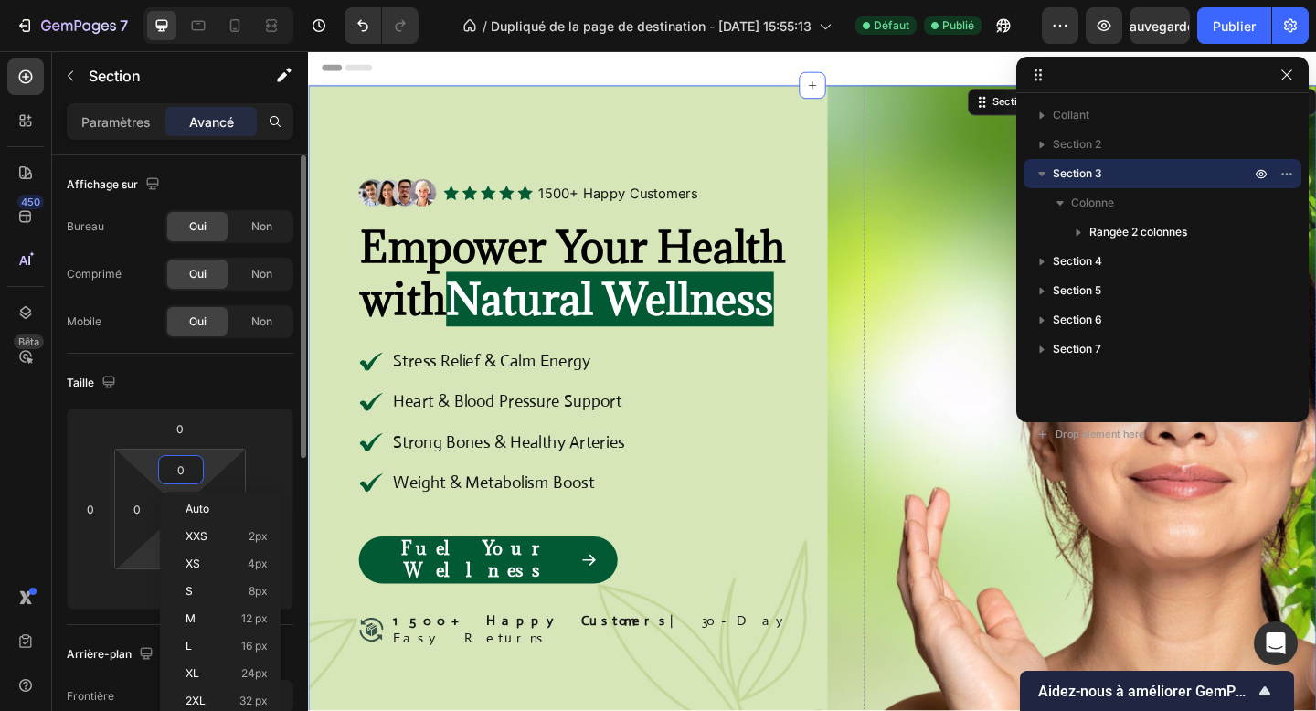
click at [157, 0] on html "7 Version history / Dupliqué de la page de destination - 27 sept. 15:55:13 Défa…" at bounding box center [658, 0] width 1316 height 0
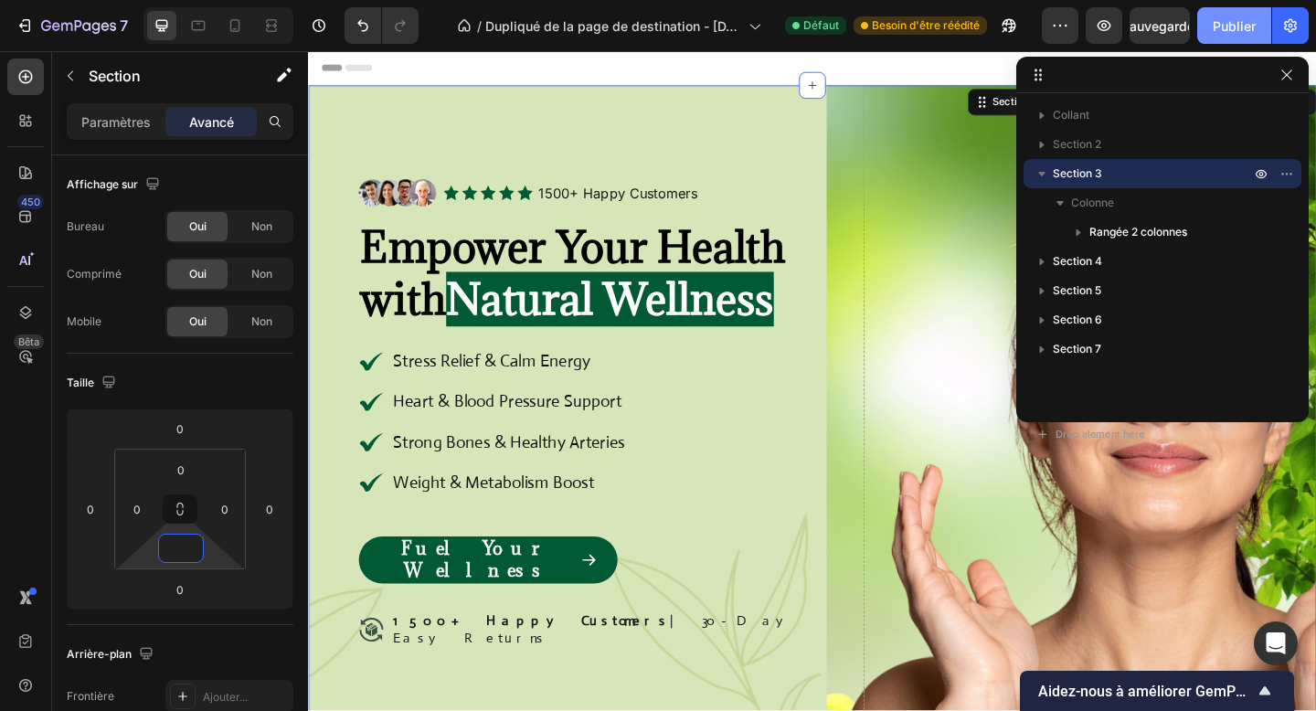
type input "0"
click at [1270, 30] on button "Publier" at bounding box center [1235, 25] width 74 height 37
click at [1281, 68] on icon "button" at bounding box center [1287, 75] width 15 height 15
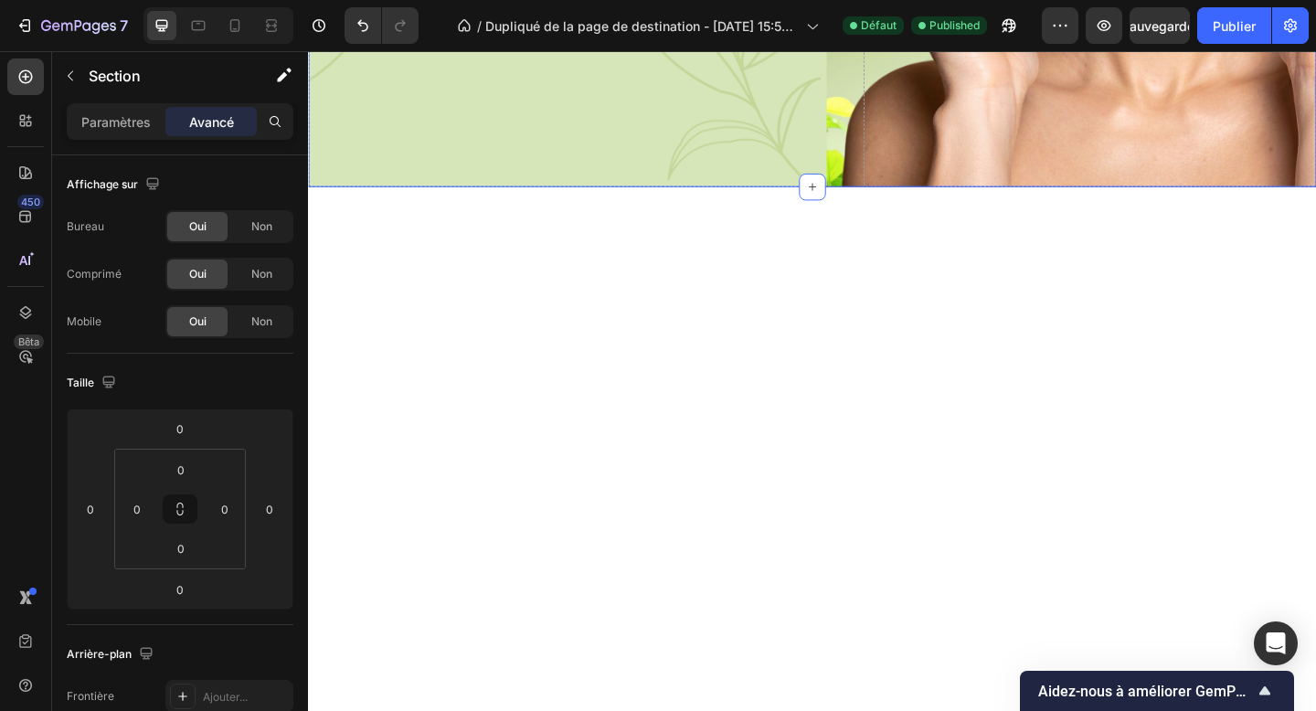
scroll to position [0, 0]
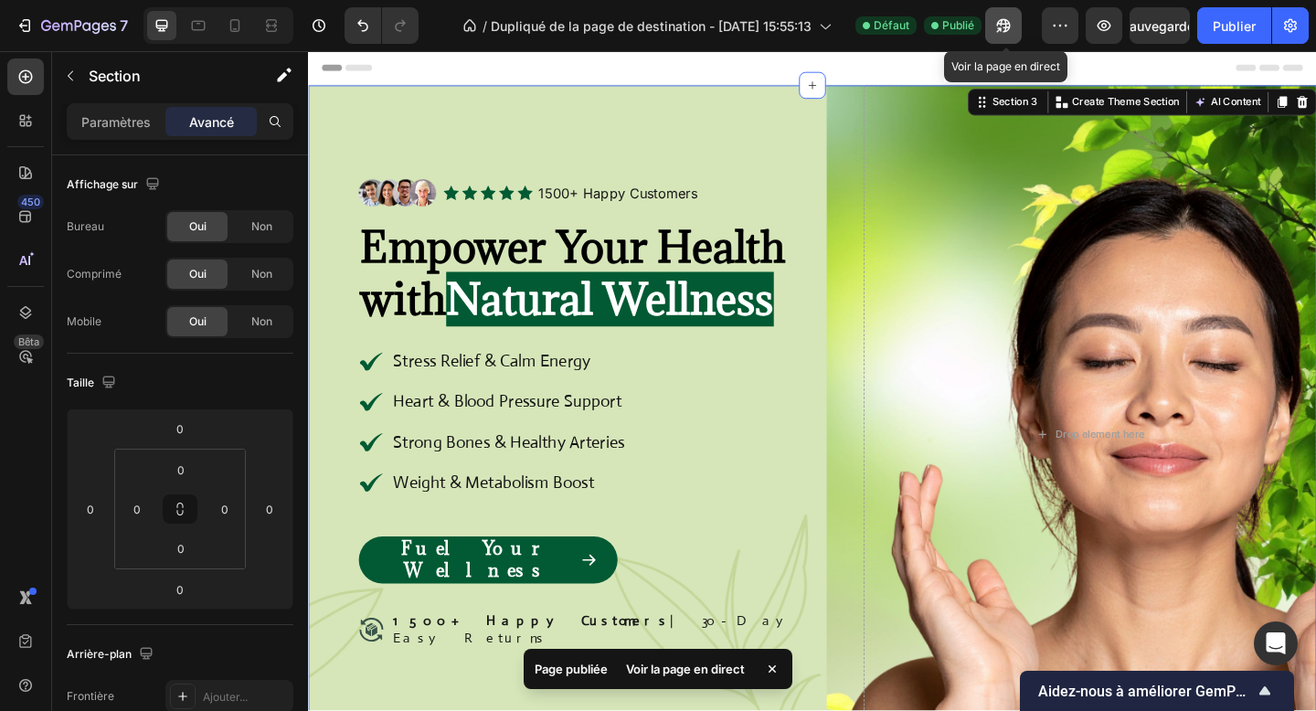
click at [1009, 26] on icon "button" at bounding box center [1004, 26] width 14 height 14
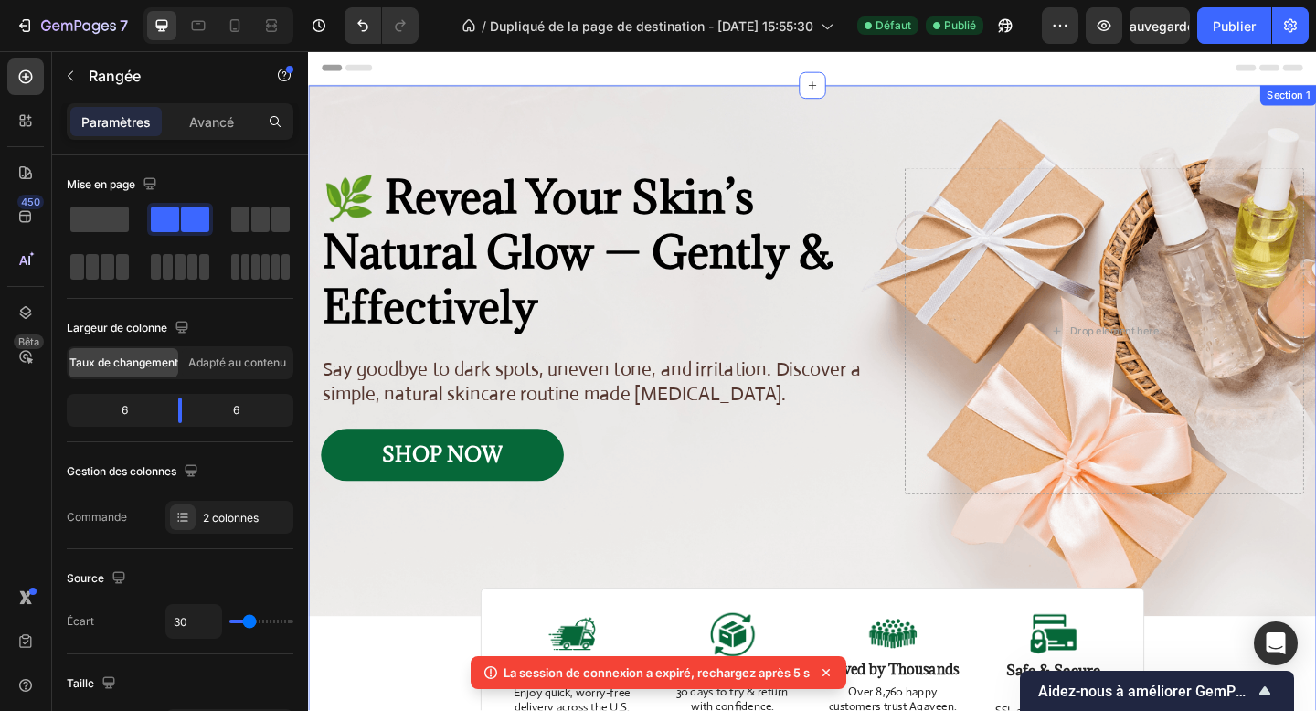
scroll to position [716, 0]
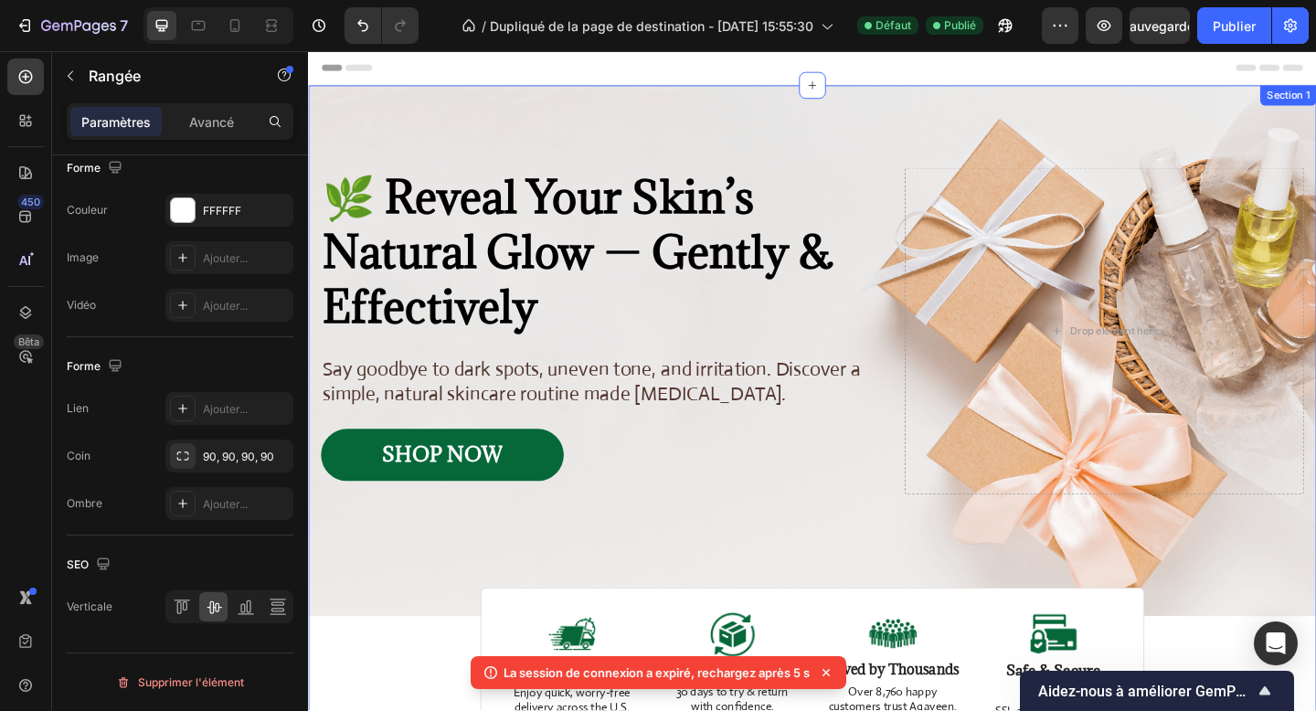
click at [454, 684] on div "Image Image Free shipping Text Block from The States Text Block Advanced List I…" at bounding box center [856, 454] width 1097 height 730
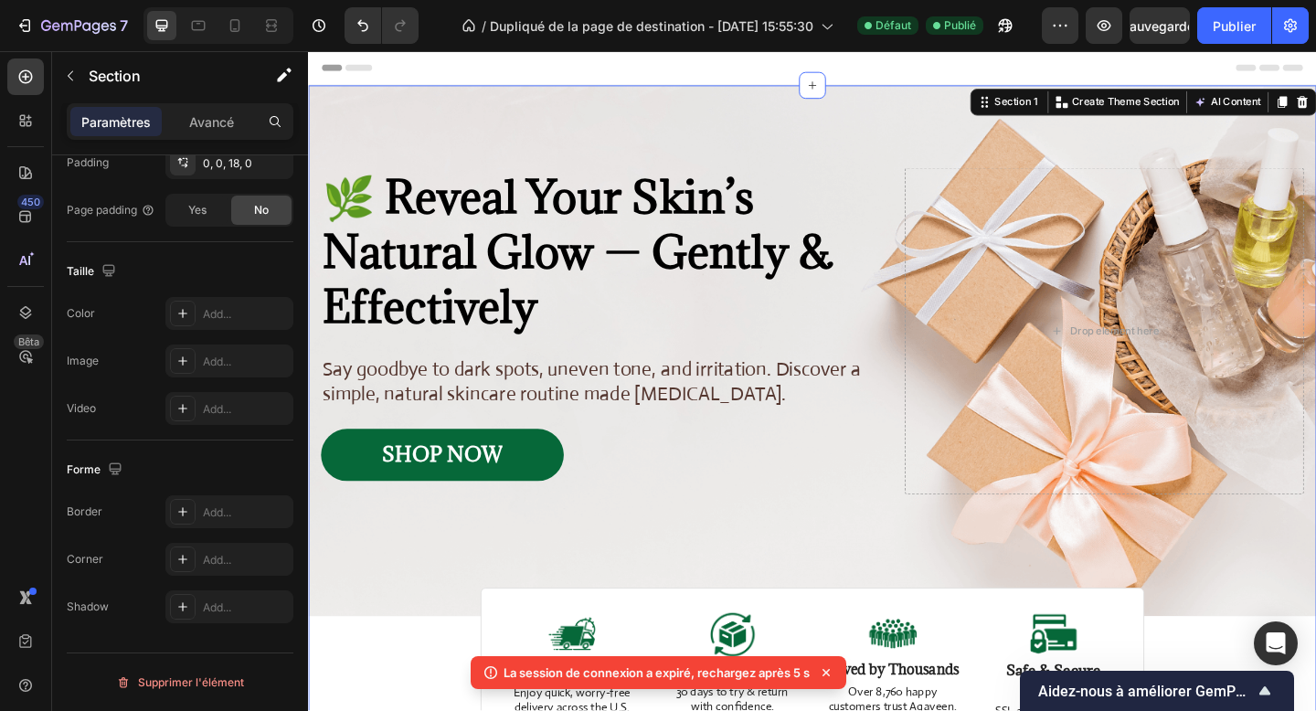
scroll to position [0, 0]
